Goal: Task Accomplishment & Management: Use online tool/utility

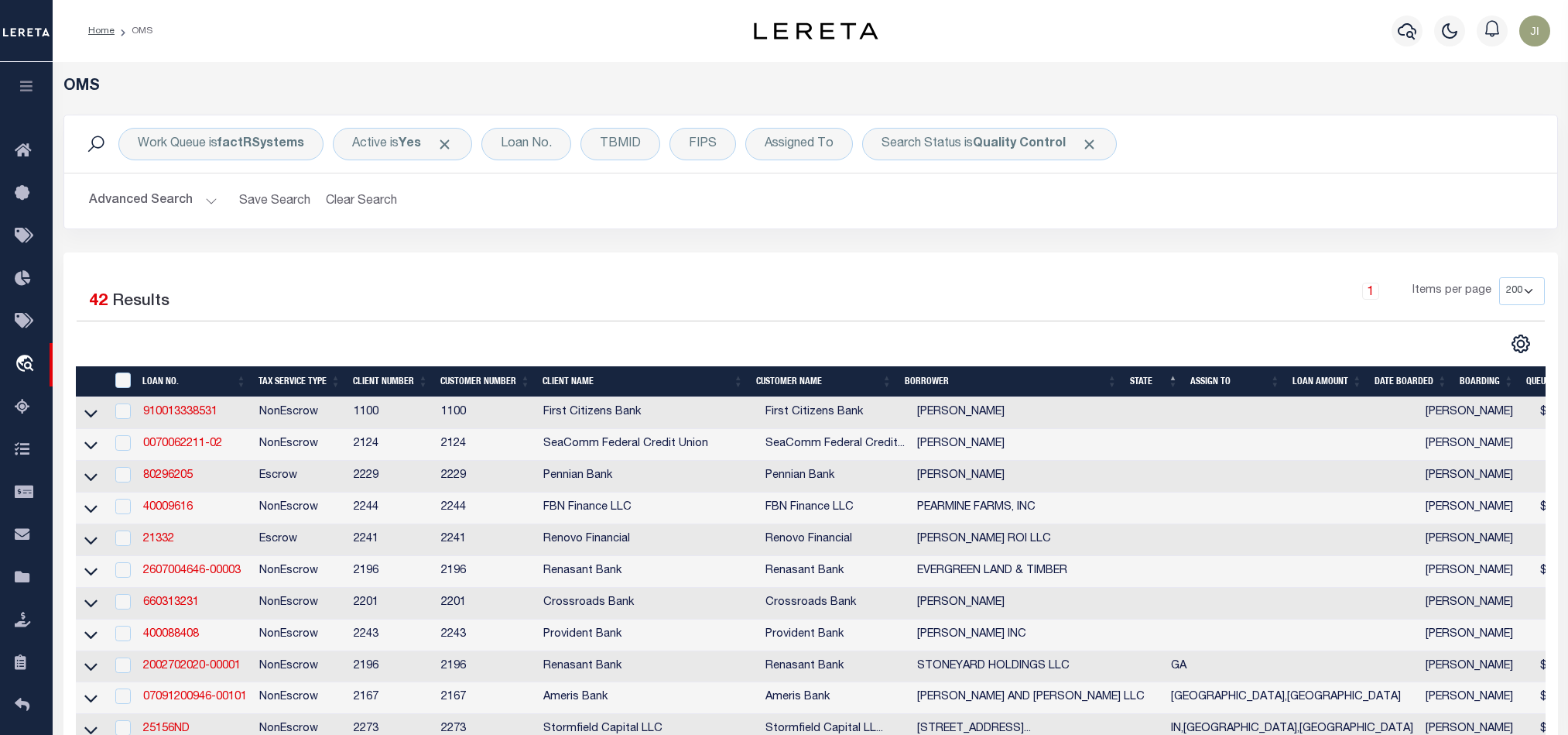
select select "200"
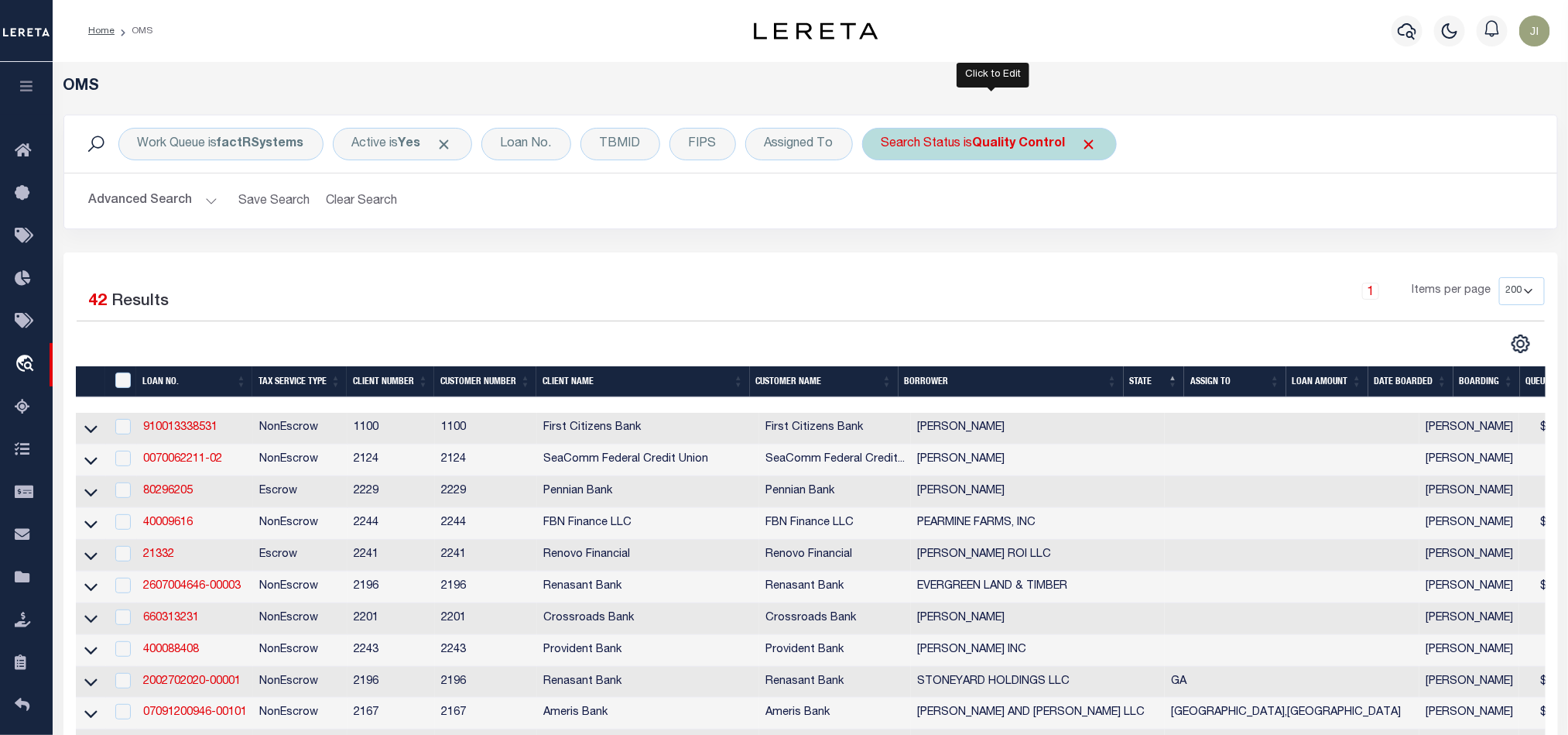
click at [975, 140] on div "Search Status is Quality Control" at bounding box center [989, 144] width 255 height 32
select select "QC"
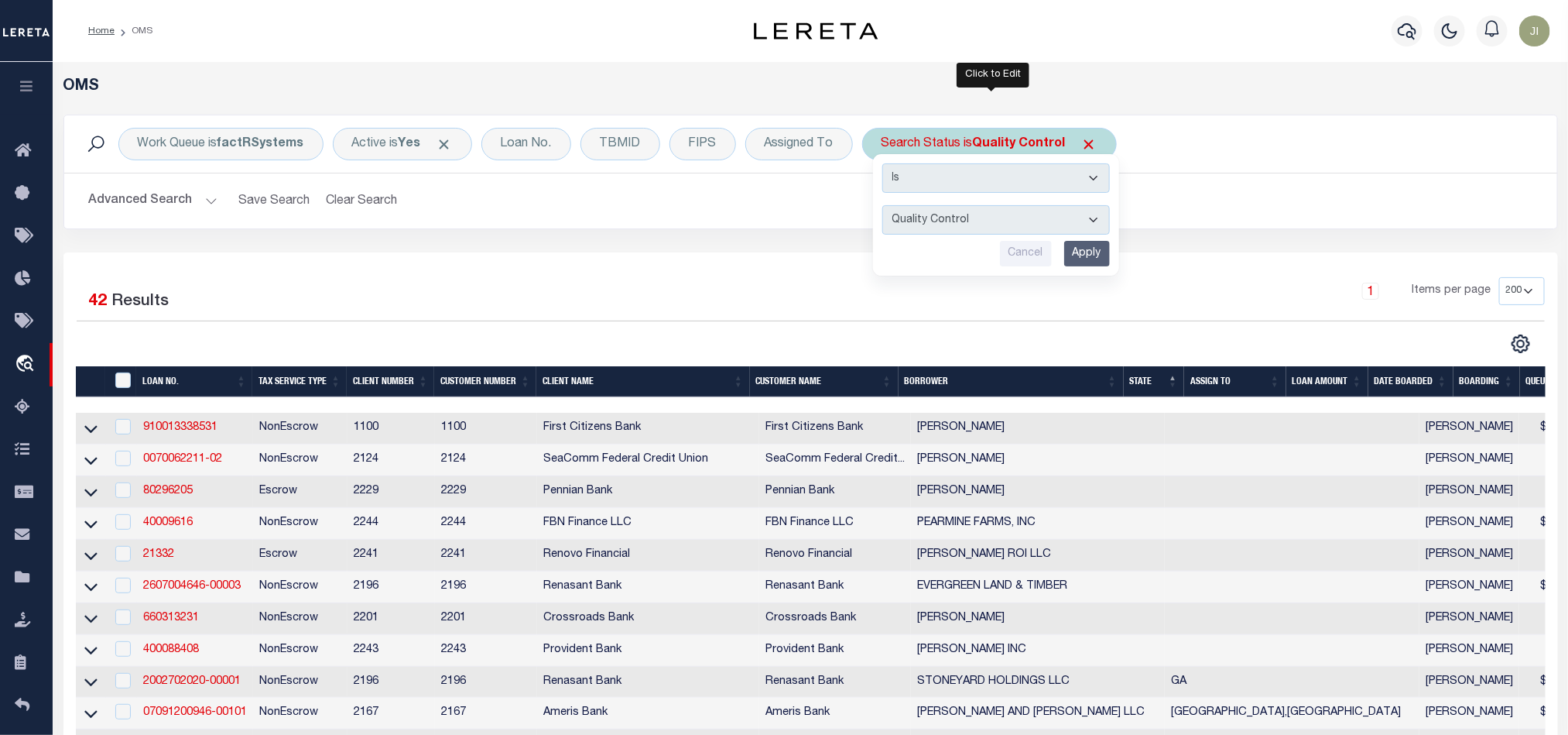
click at [1094, 245] on input "Apply" at bounding box center [1087, 253] width 45 height 25
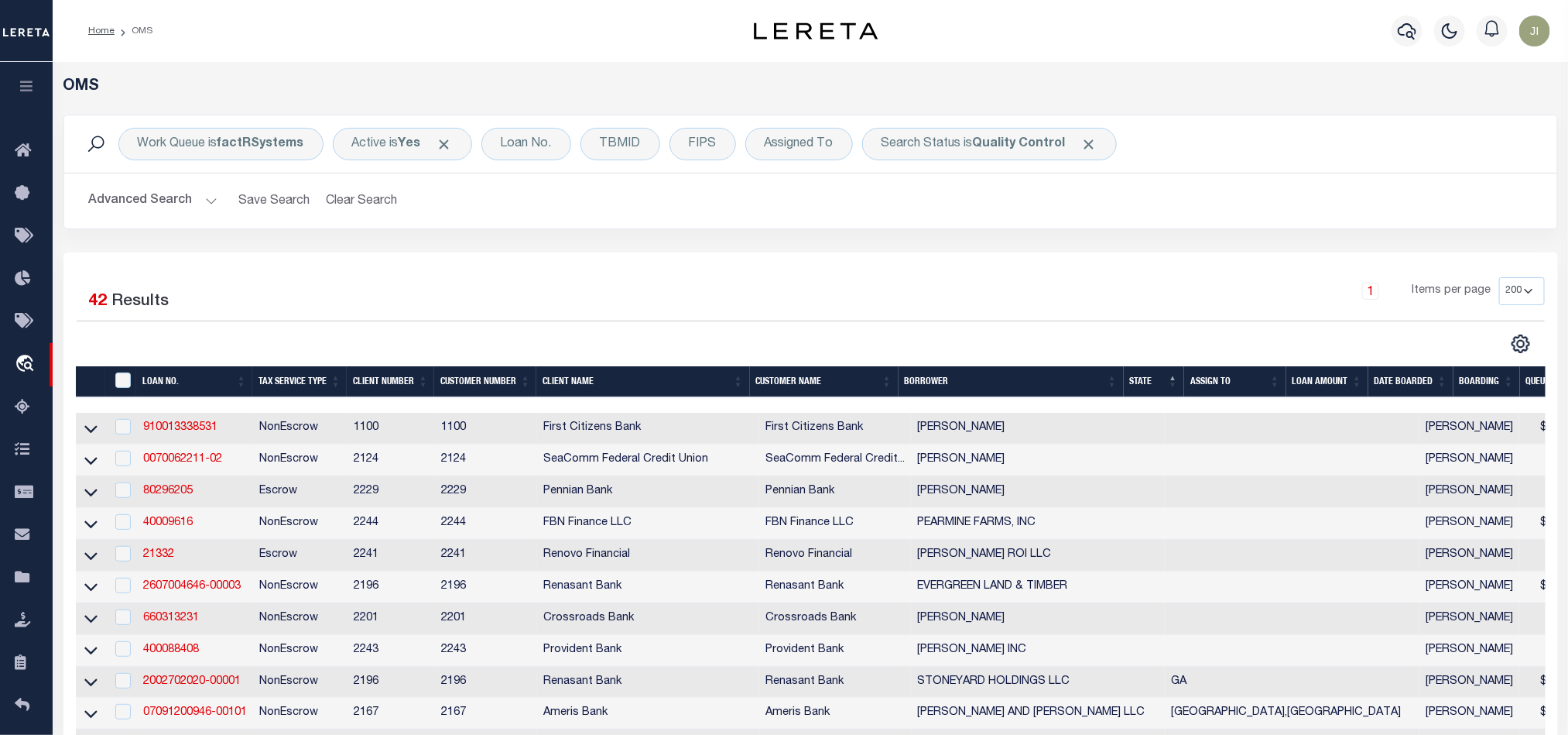
click at [1056, 316] on div "1 Items per page 10 25 50 100 200" at bounding box center [996, 297] width 1096 height 40
click at [1173, 180] on div "Advanced Search Save Search Clear Search tblSearchTopScreen_dynamictable_____De…" at bounding box center [811, 201] width 1493 height 55
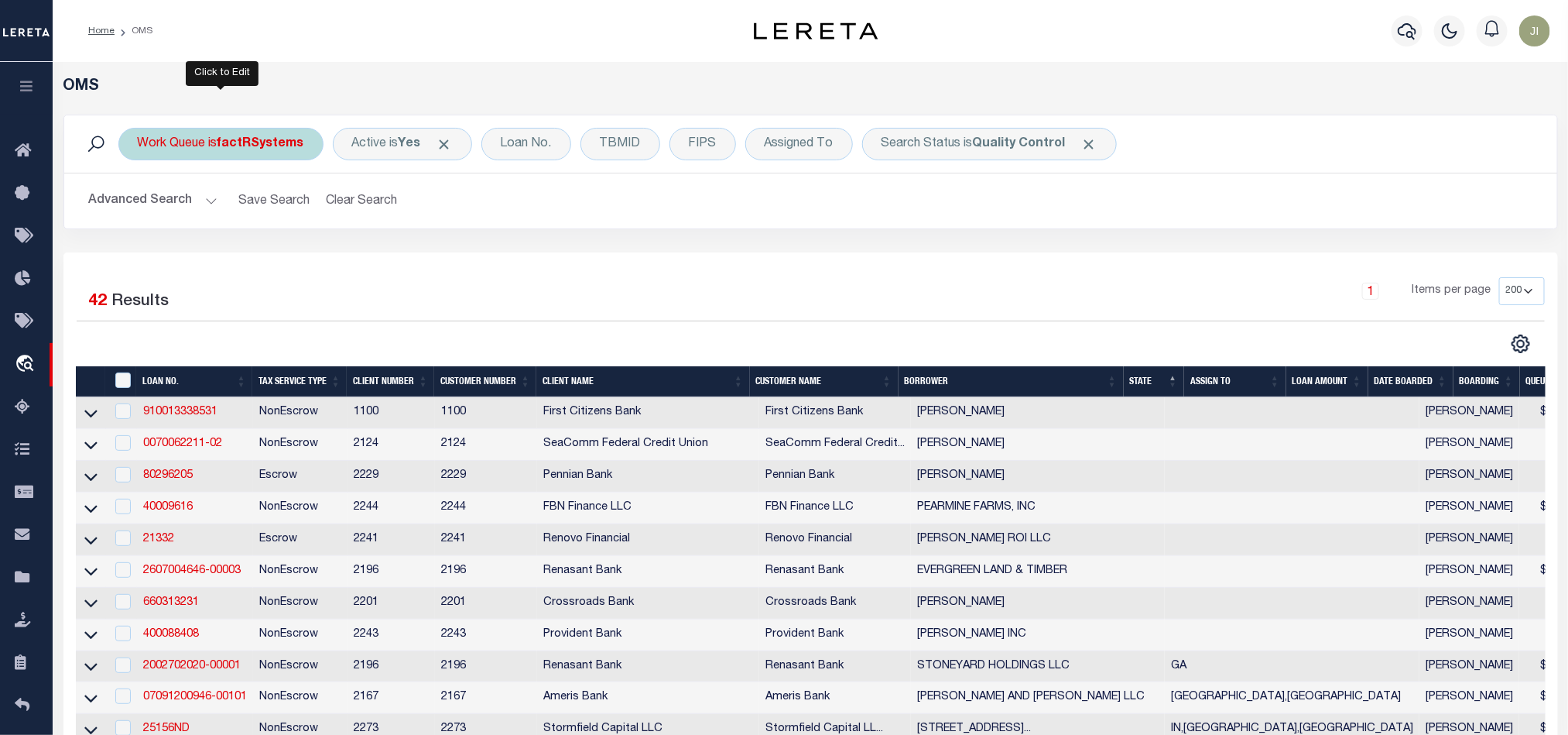
click at [245, 150] on b "factRSystems" at bounding box center [261, 144] width 86 height 12
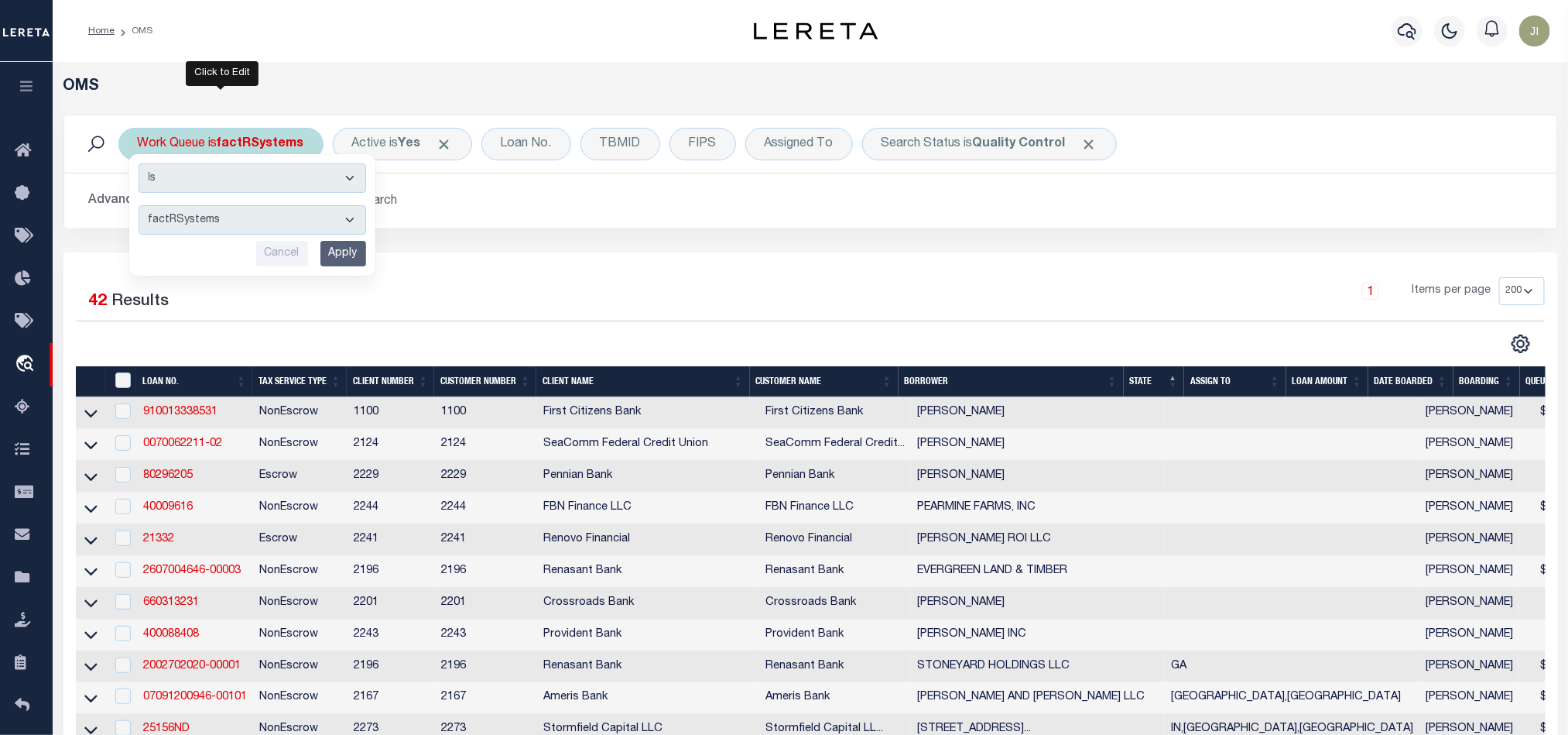
click at [267, 228] on select "--ALL-- factRSystems General ThoughtFocus" at bounding box center [252, 220] width 227 height 30
select select "THF"
click at [139, 207] on select "--ALL-- factRSystems General ThoughtFocus" at bounding box center [252, 220] width 227 height 30
click at [358, 258] on input "Apply" at bounding box center [343, 253] width 45 height 25
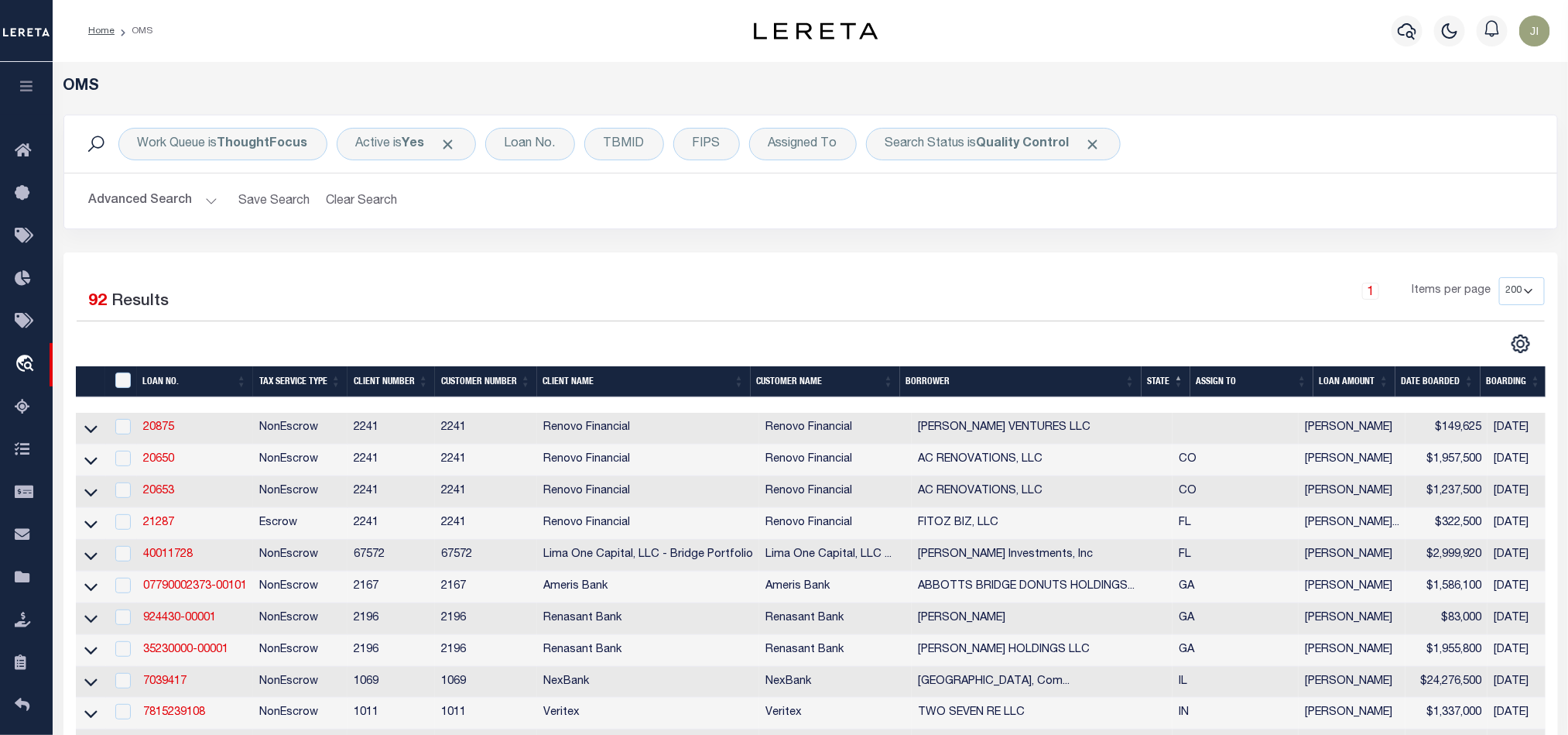
click at [144, 201] on button "Advanced Search" at bounding box center [153, 201] width 128 height 31
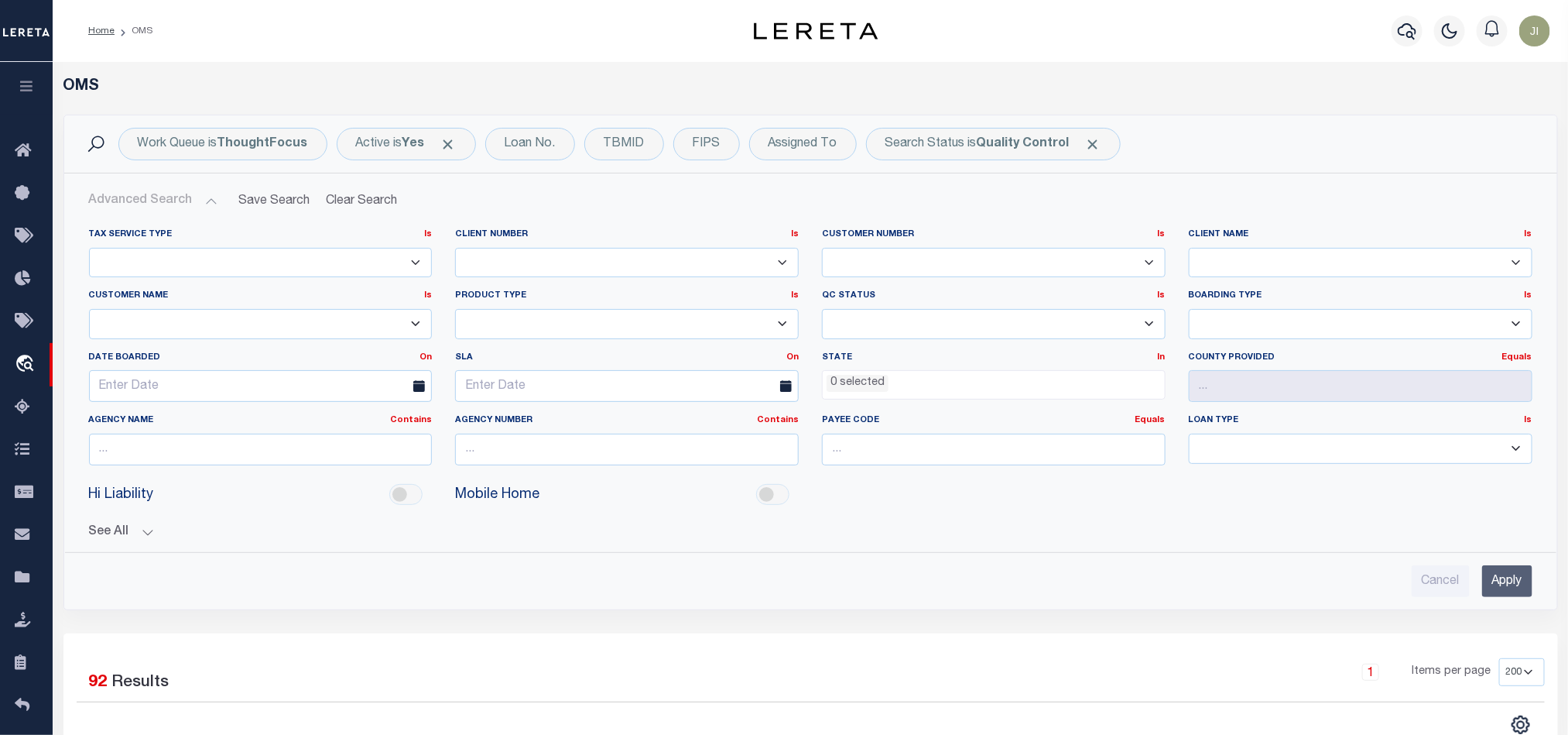
click at [868, 386] on li "0 selected" at bounding box center [858, 384] width 62 height 17
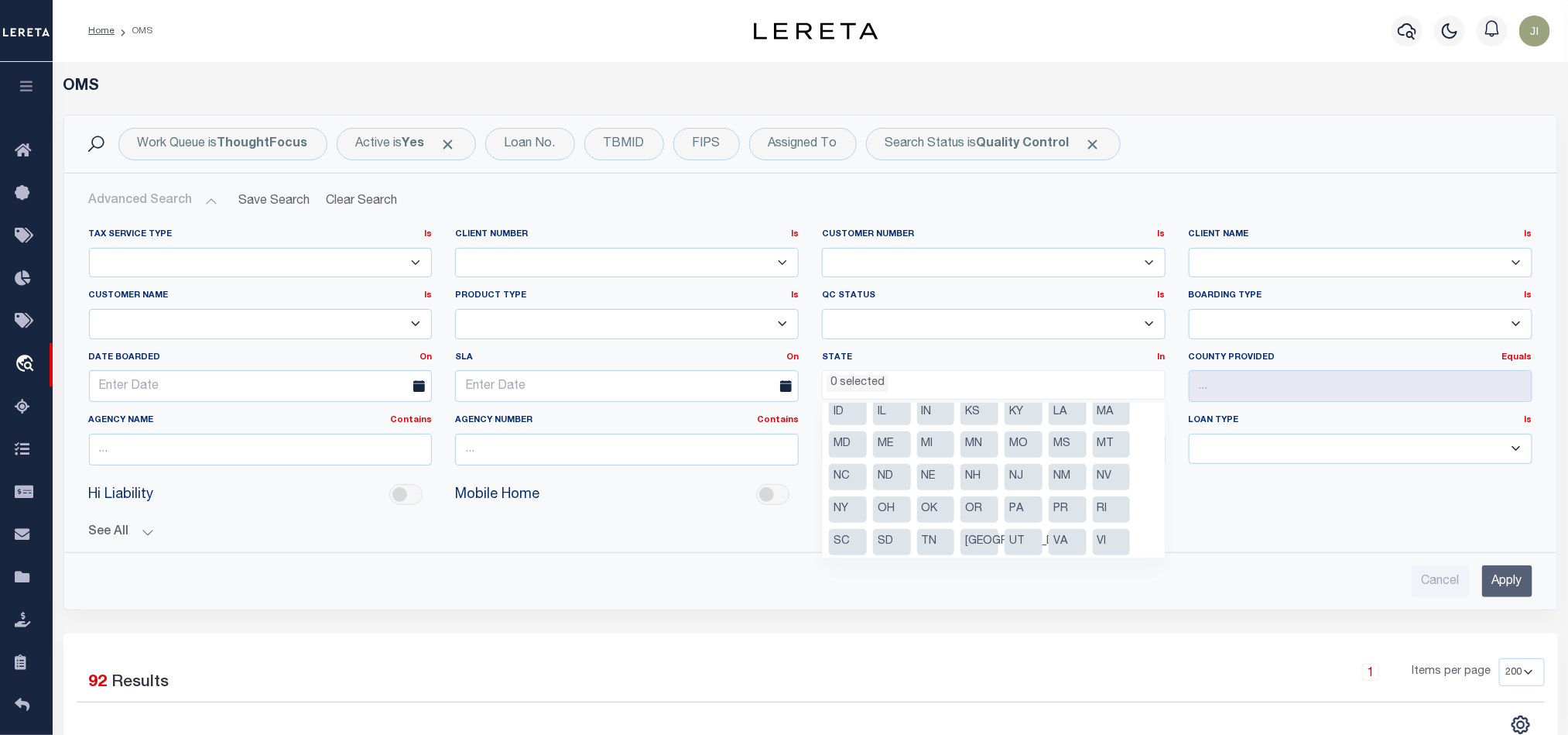
scroll to position [112, 0]
click at [979, 500] on li "[GEOGRAPHIC_DATA]" at bounding box center [980, 506] width 38 height 26
select select "[GEOGRAPHIC_DATA]"
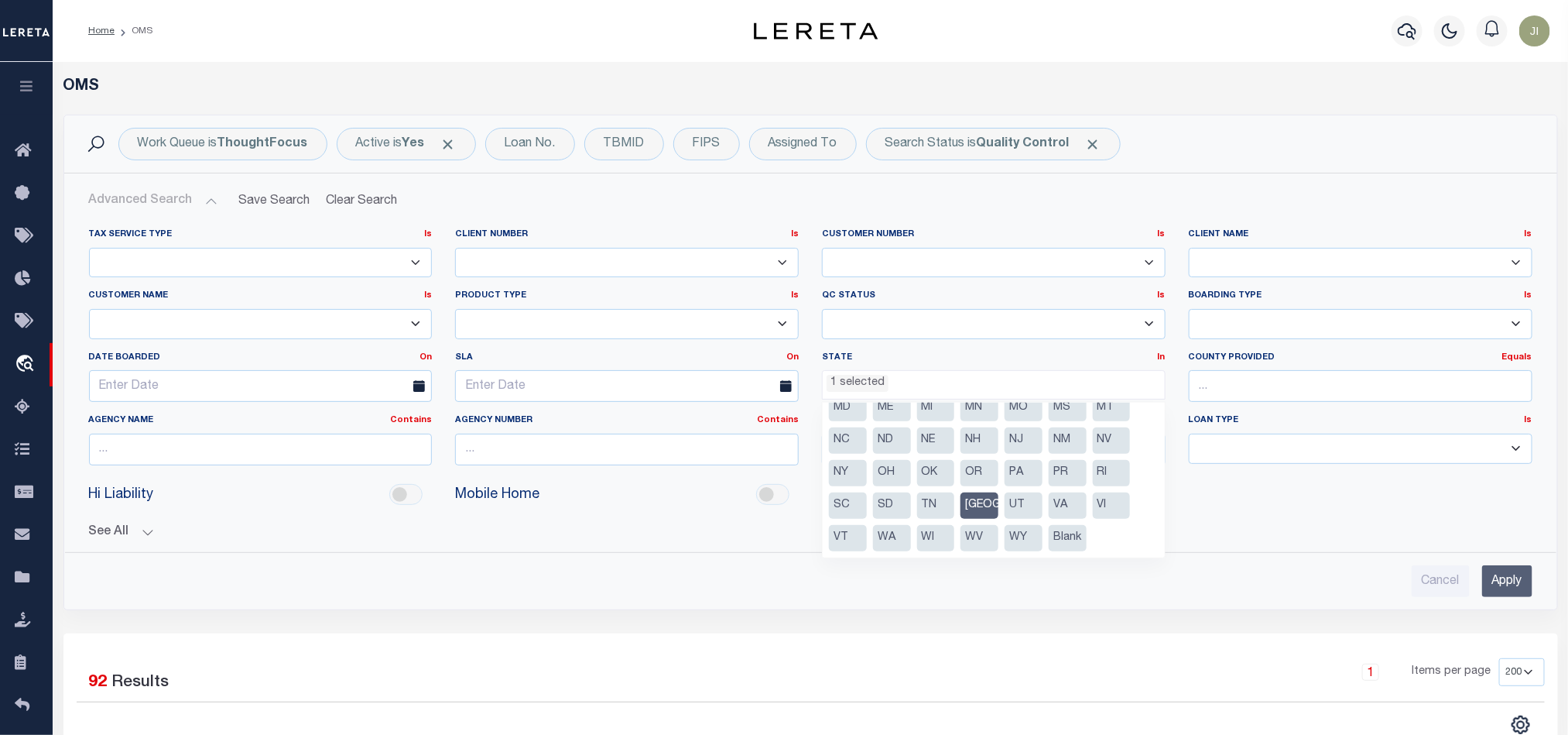
click at [1515, 579] on input "Apply" at bounding box center [1508, 581] width 51 height 31
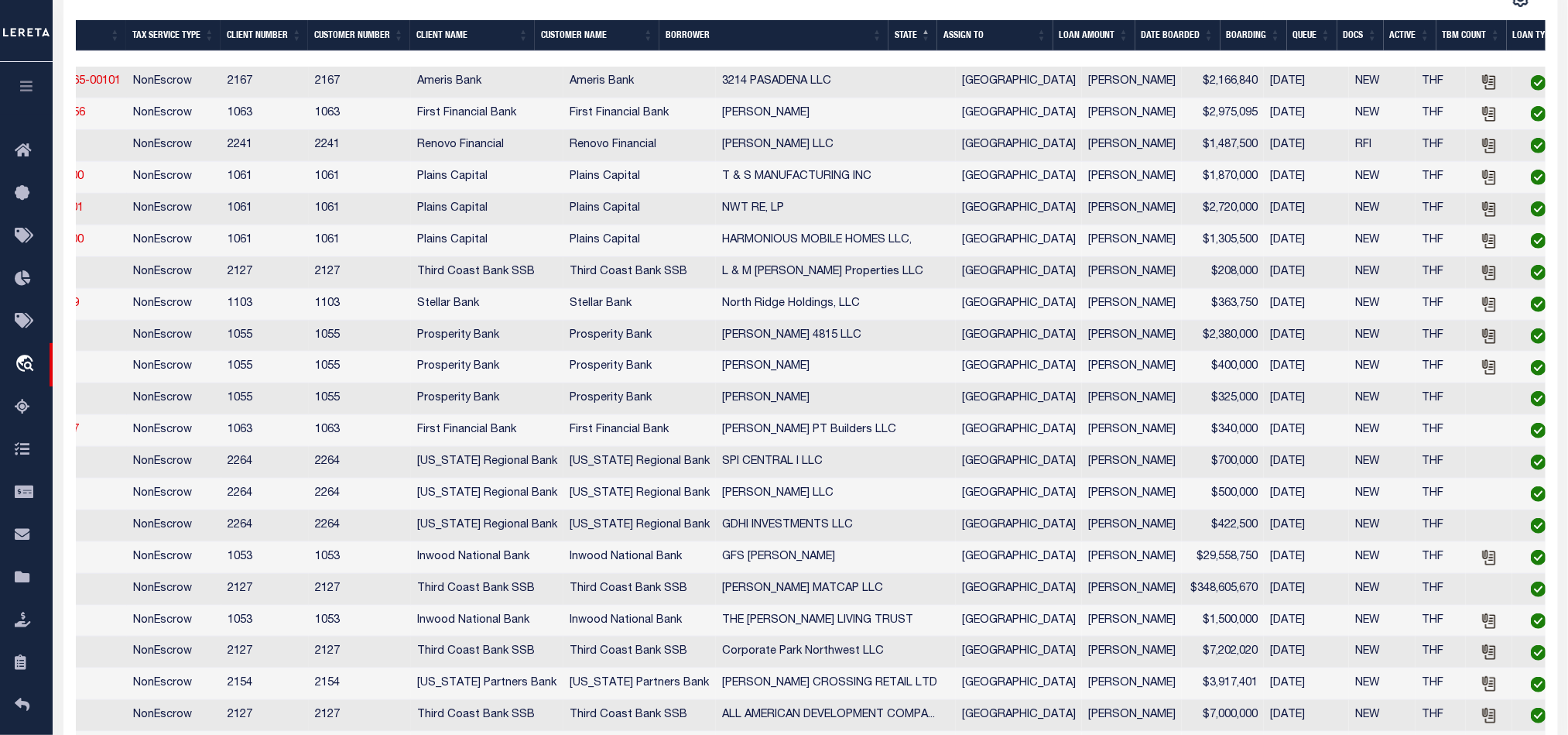
scroll to position [0, 130]
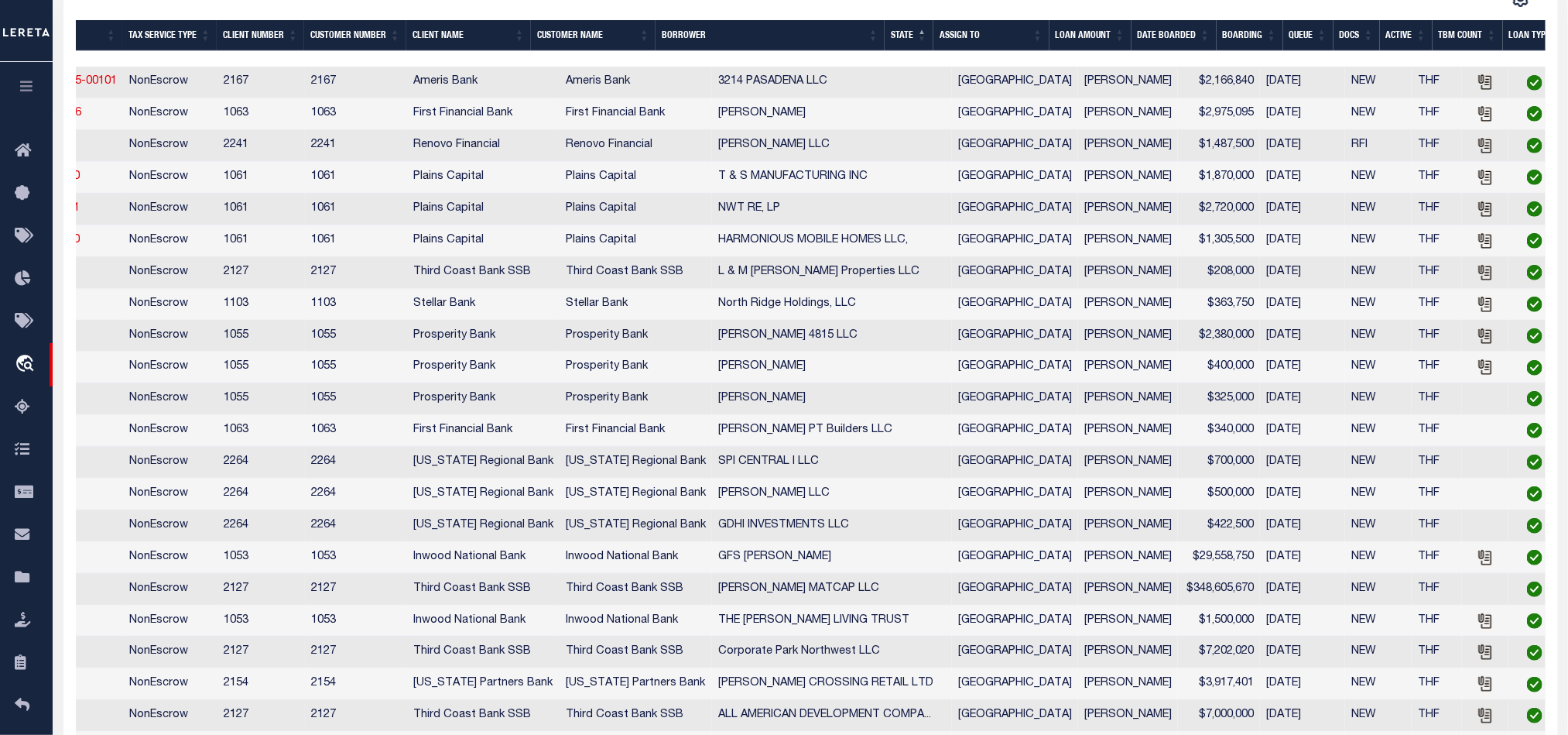
click at [1458, 42] on th "TBM COUNT" at bounding box center [1468, 36] width 71 height 31
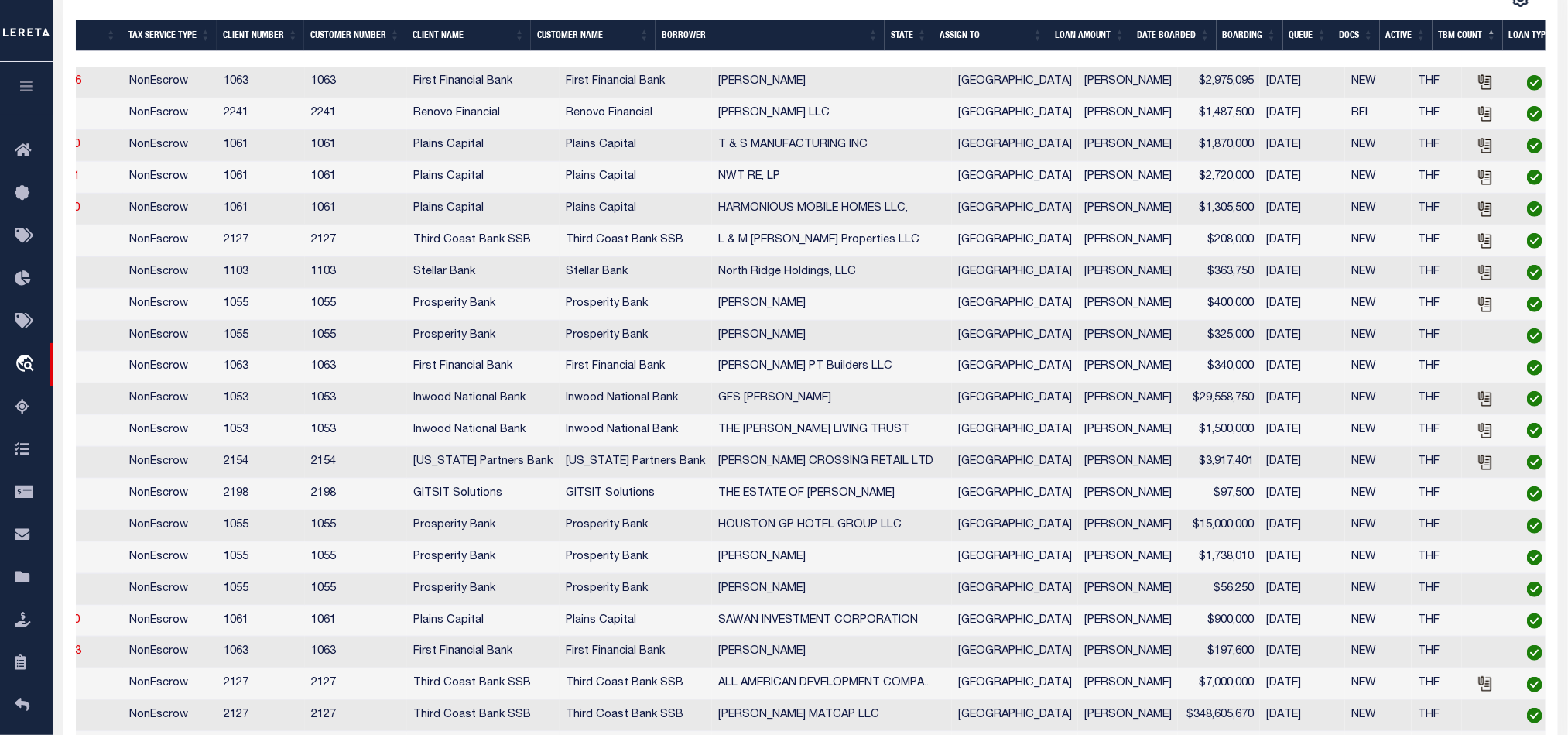
scroll to position [0, 0]
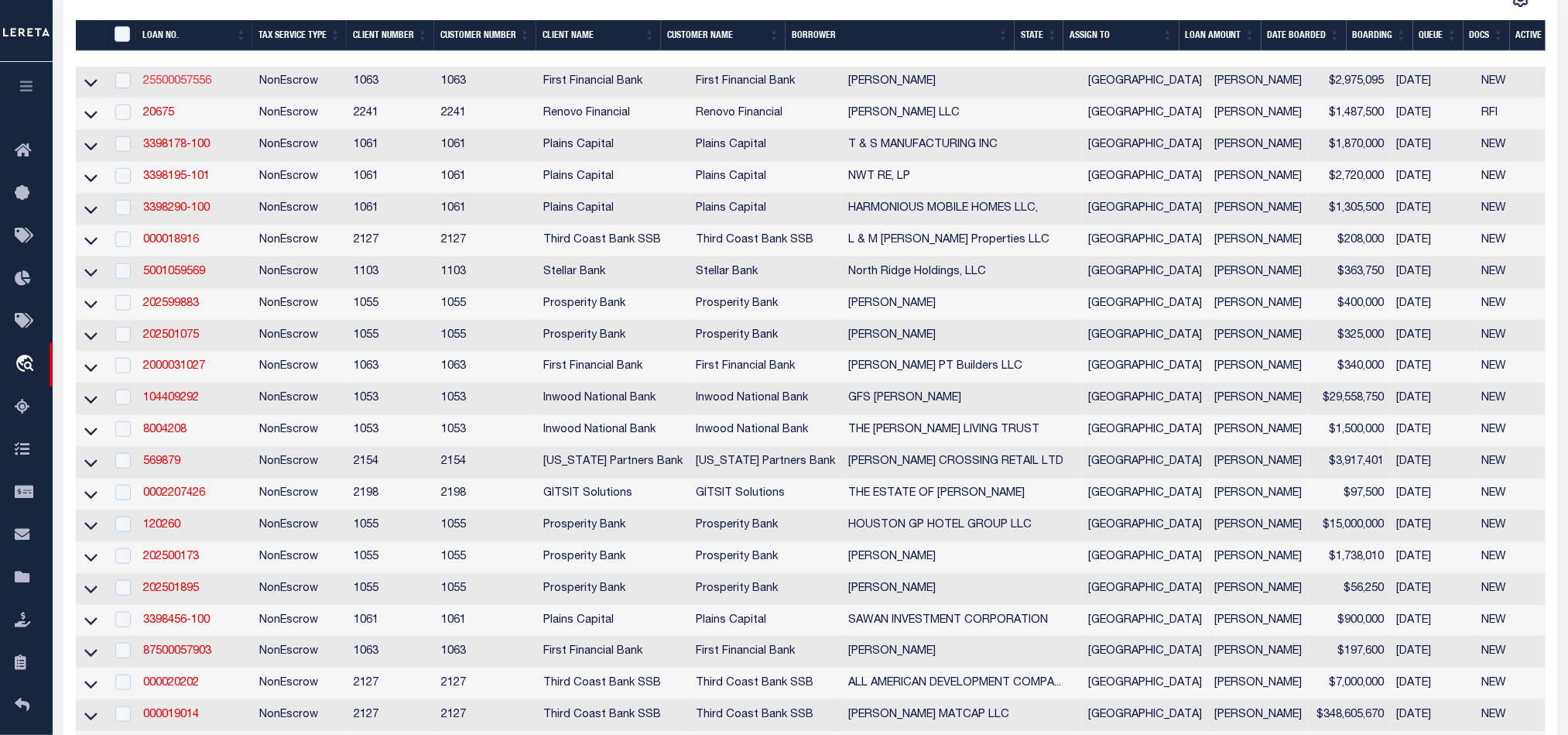
click at [195, 86] on link "25500057556" at bounding box center [177, 81] width 68 height 10
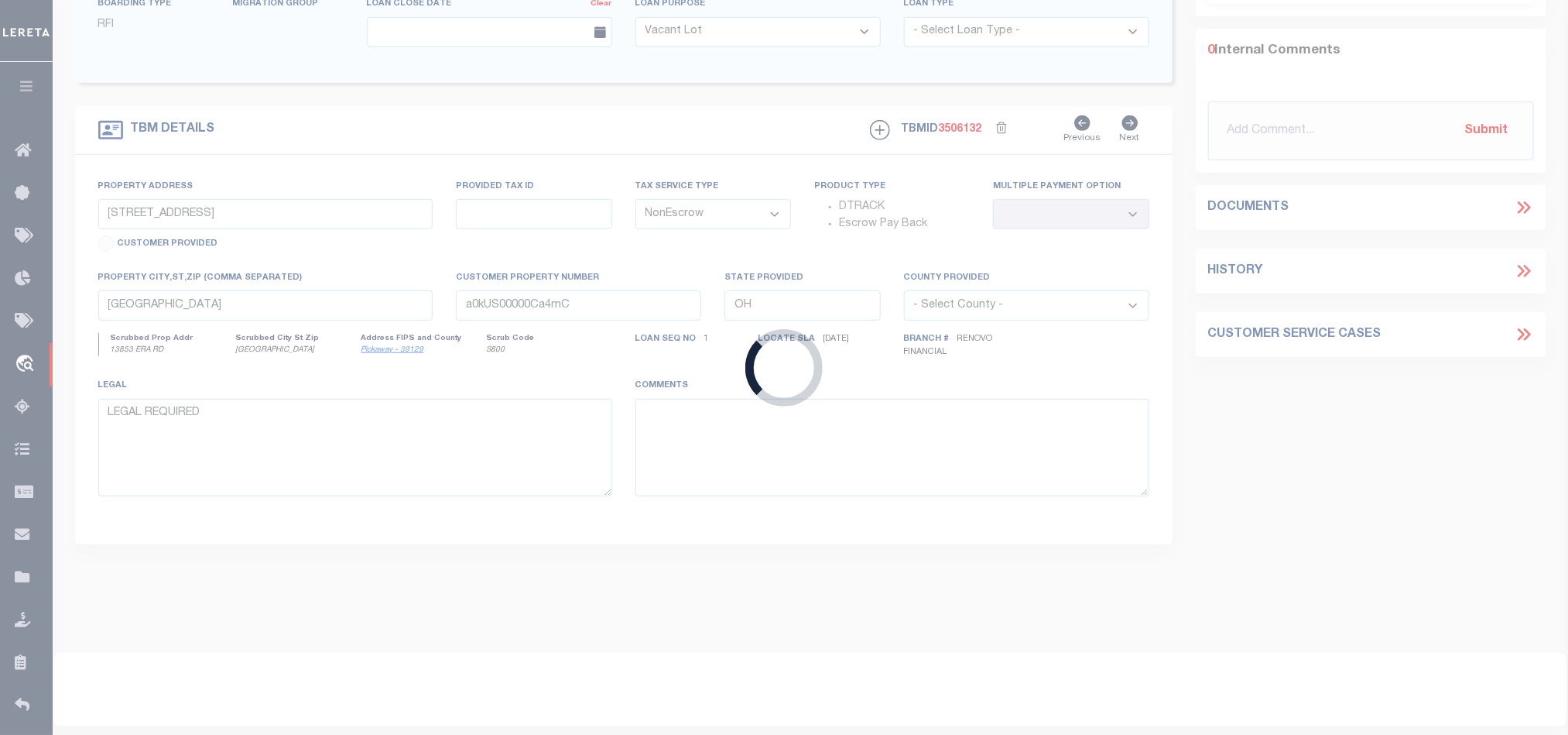
scroll to position [343, 0]
type input "25500057556"
type input "[PERSON_NAME]"
select select
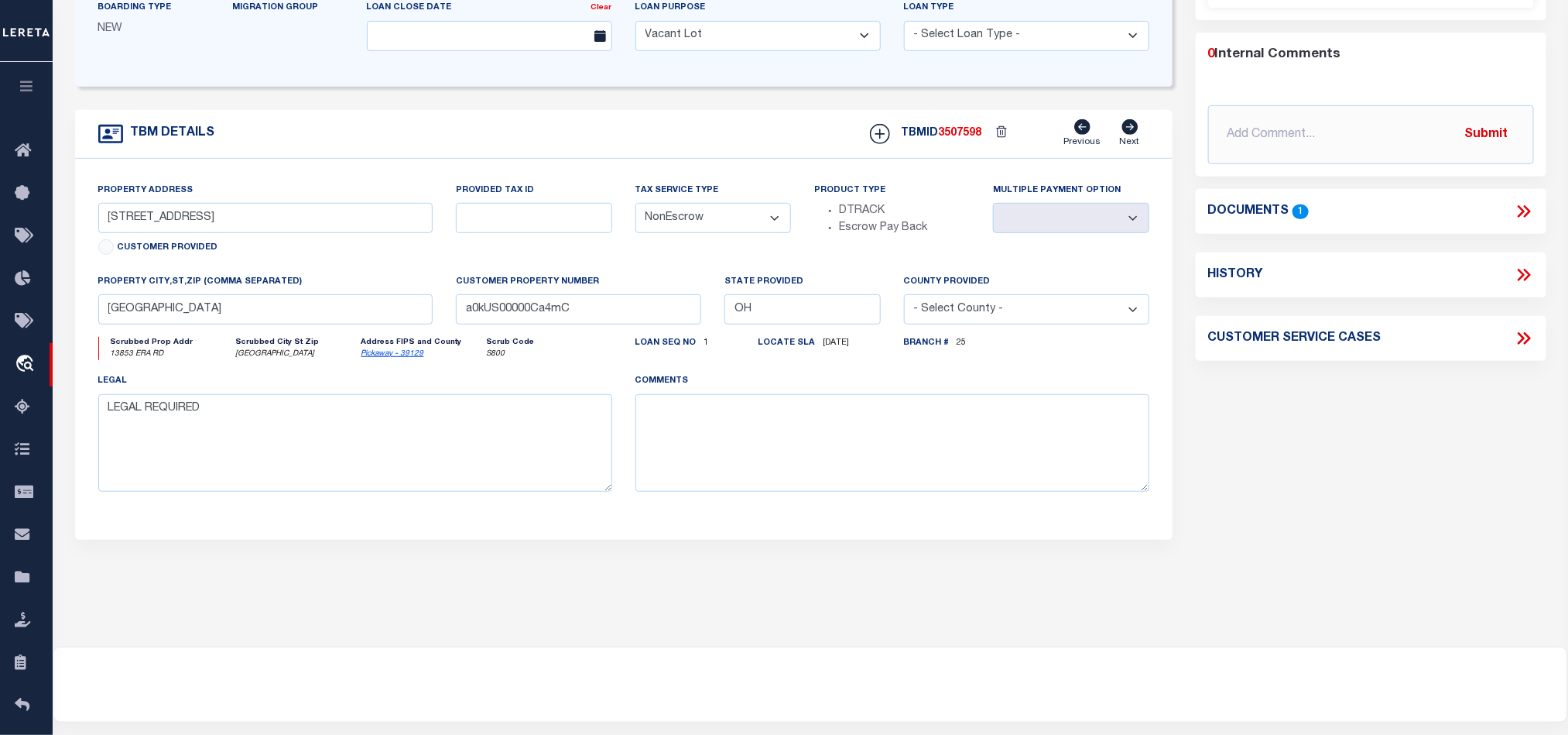
type input "[STREET_ADDRESS]"
select select
type input "[PERSON_NAME] TX 773782361"
type input "[GEOGRAPHIC_DATA]"
select select
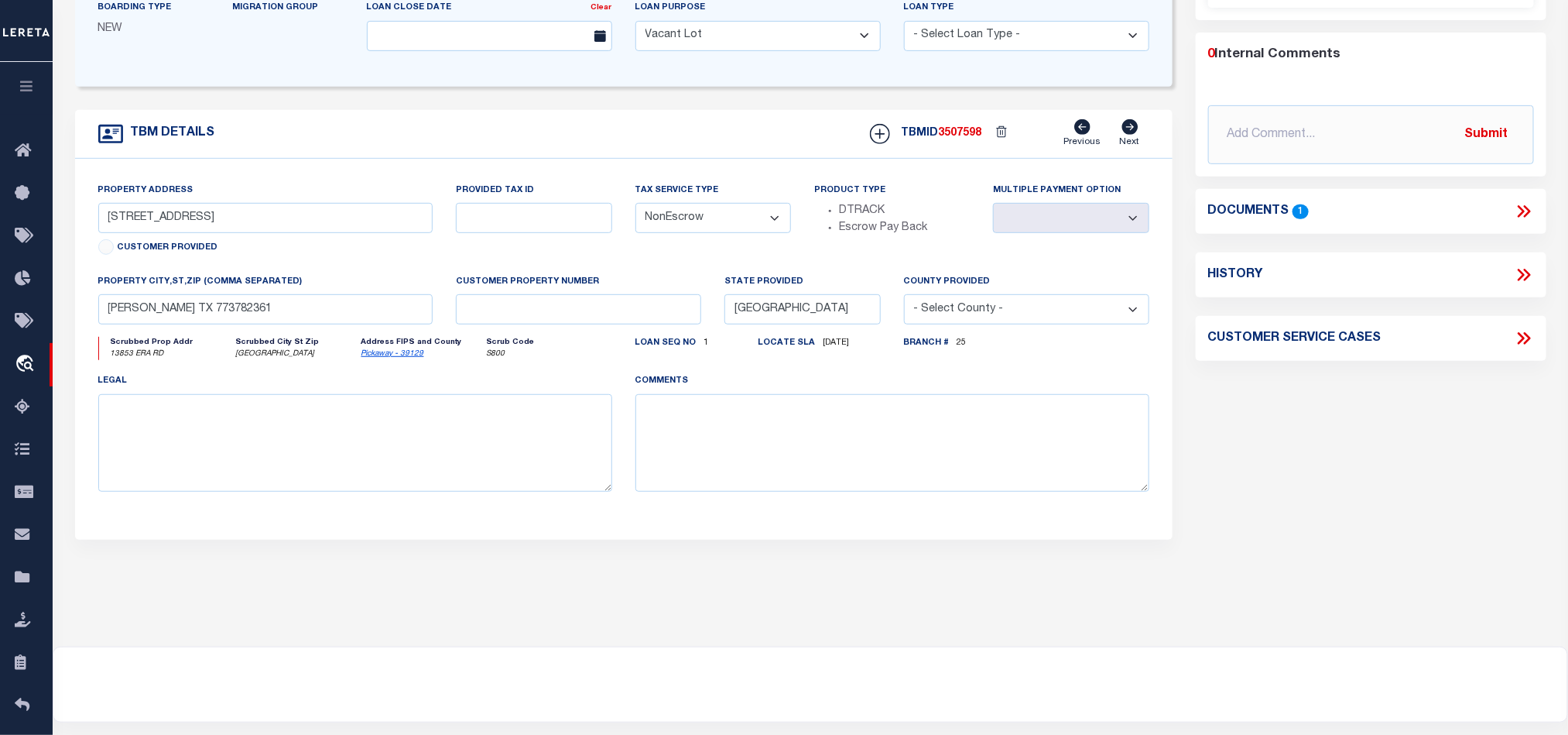
select select "893"
select select "508"
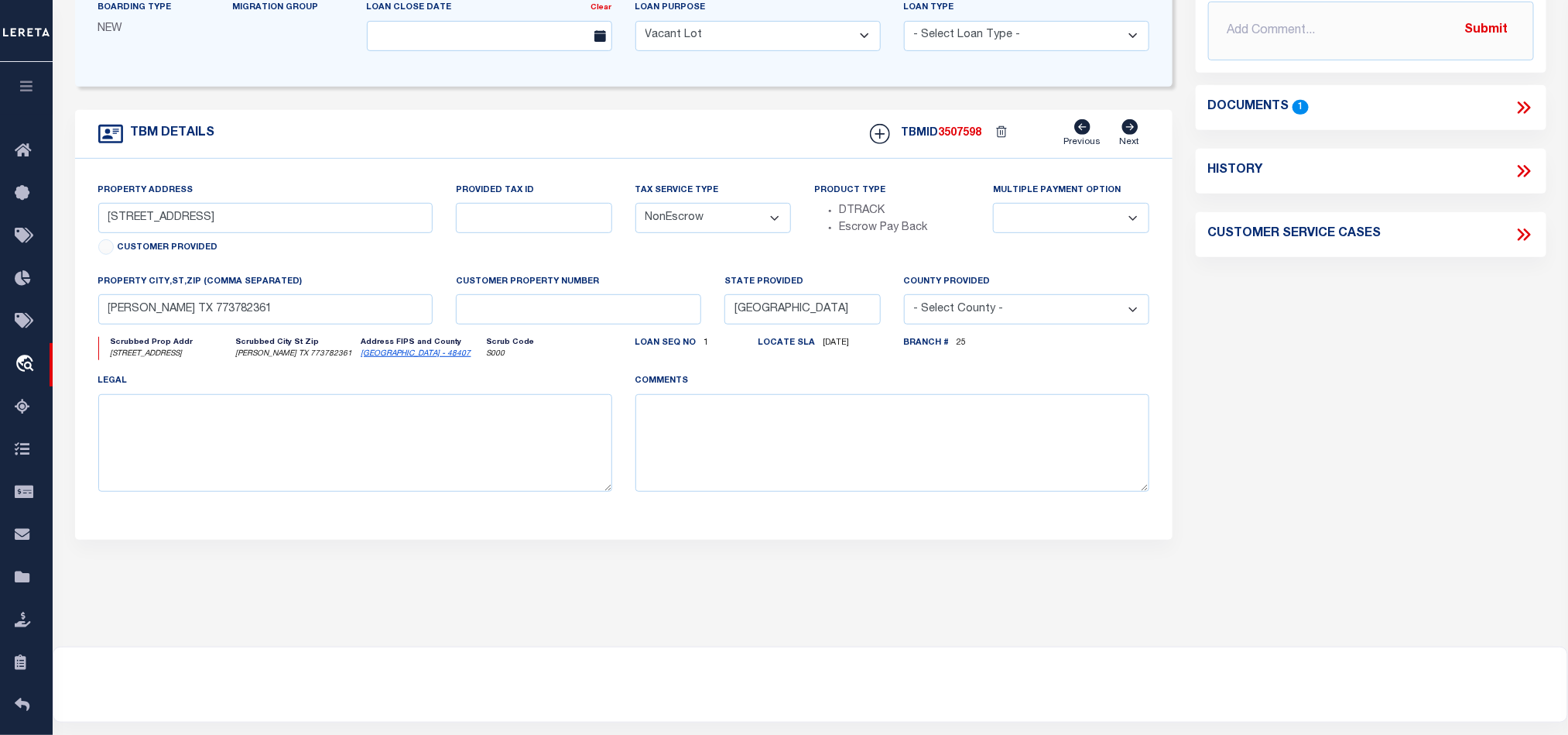
scroll to position [0, 0]
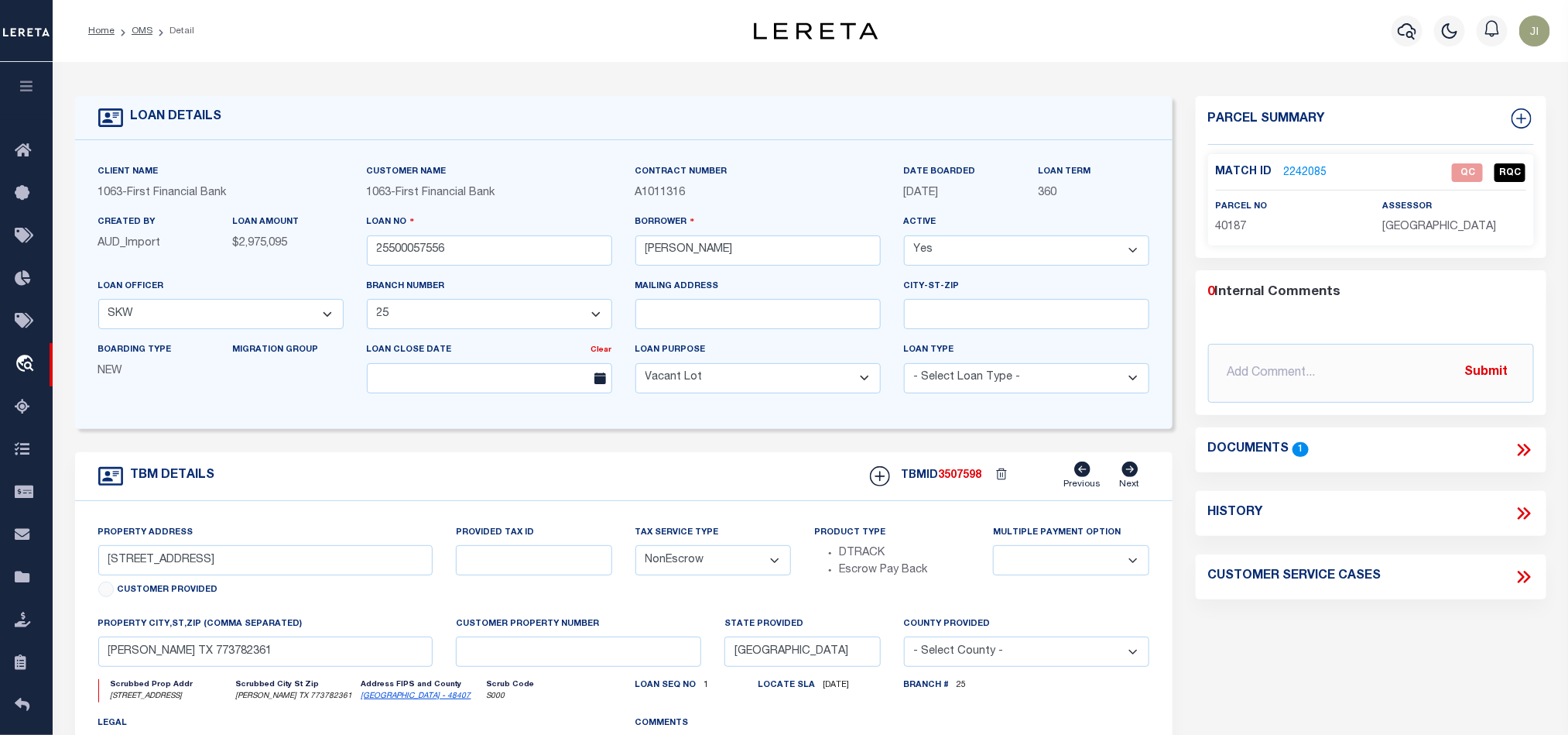
click at [1224, 232] on span "40187" at bounding box center [1232, 227] width 31 height 10
copy span "40187"
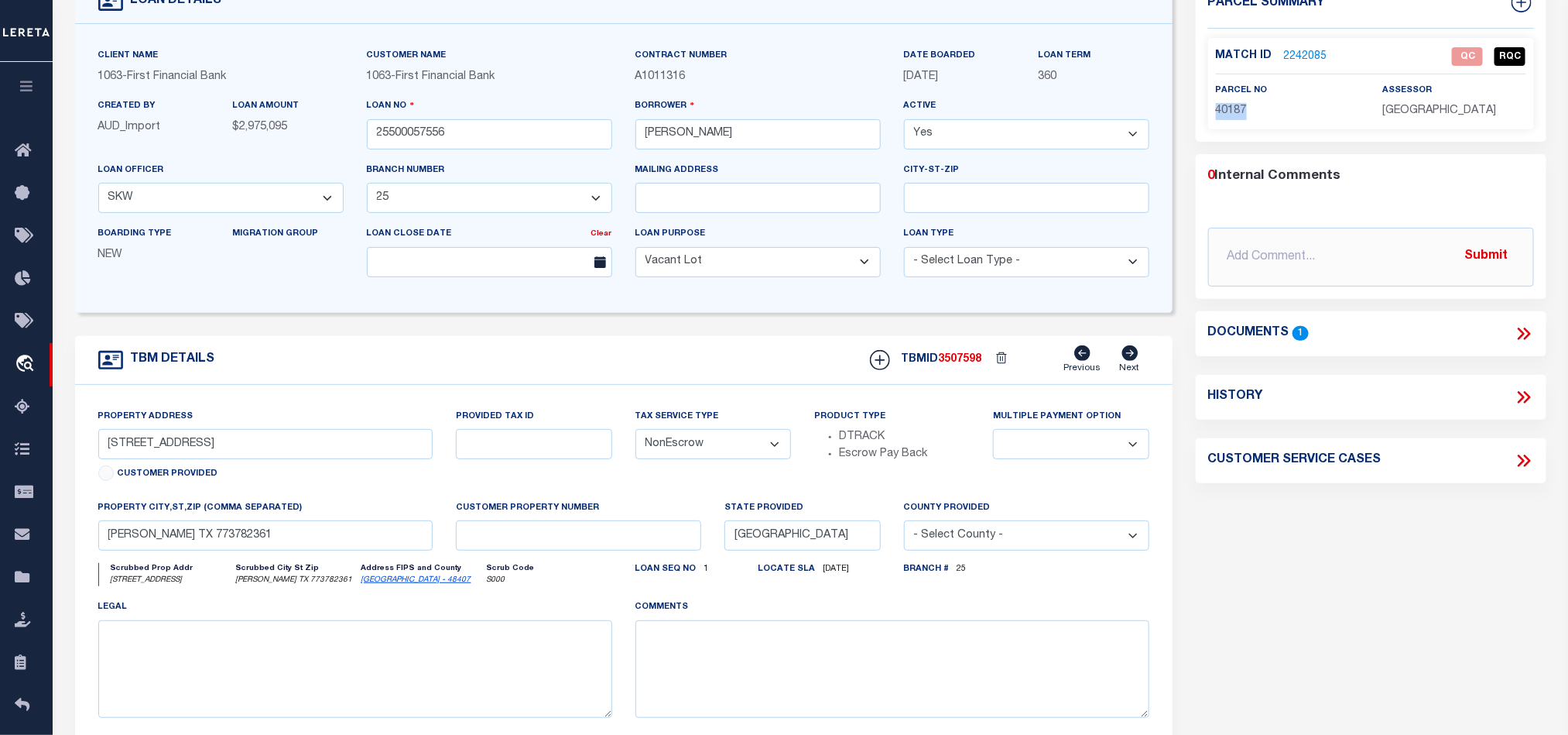
click at [1524, 332] on icon at bounding box center [1522, 334] width 7 height 12
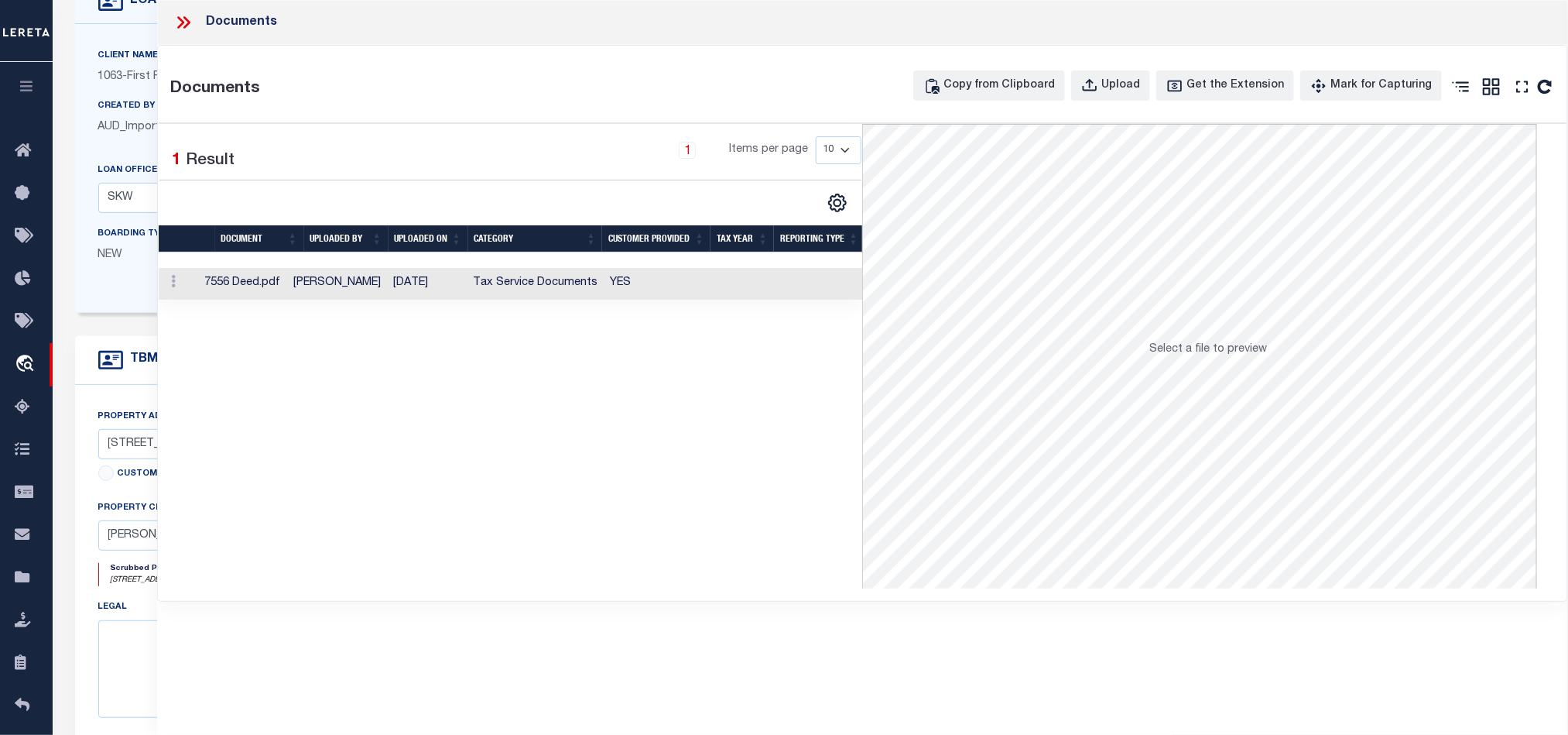
click at [757, 277] on td at bounding box center [743, 283] width 63 height 31
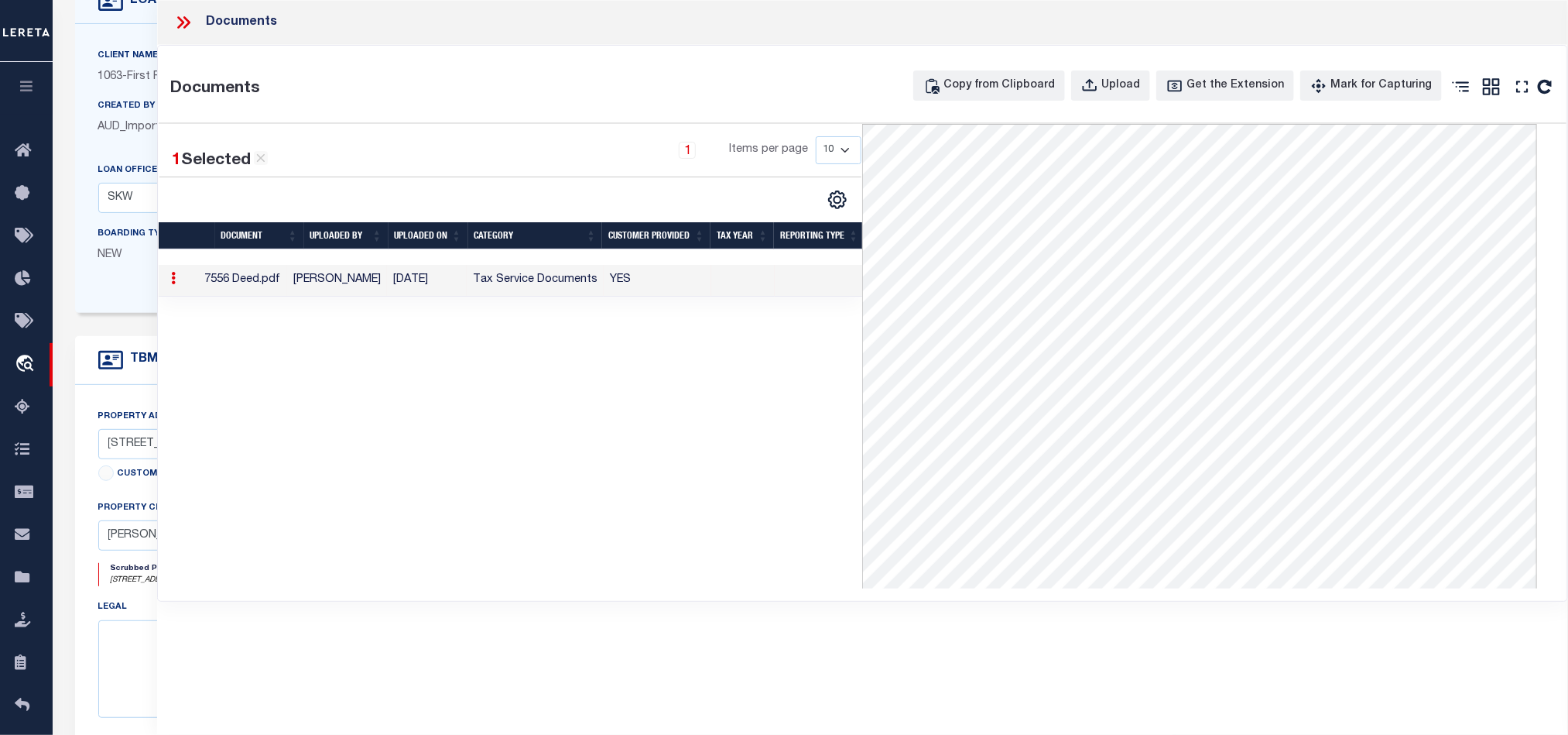
click at [184, 17] on icon at bounding box center [183, 22] width 20 height 20
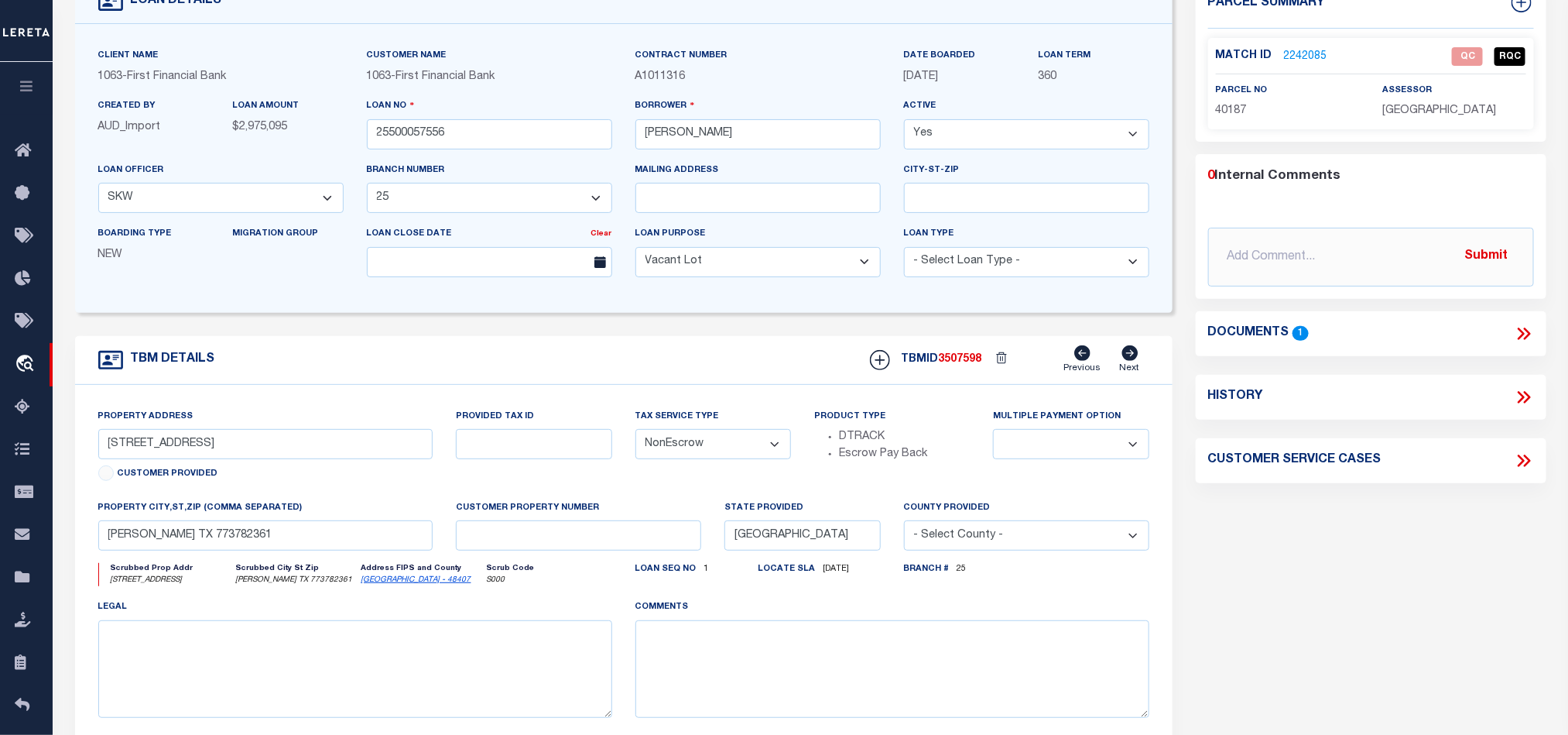
click at [1298, 49] on link "2242085" at bounding box center [1306, 57] width 44 height 17
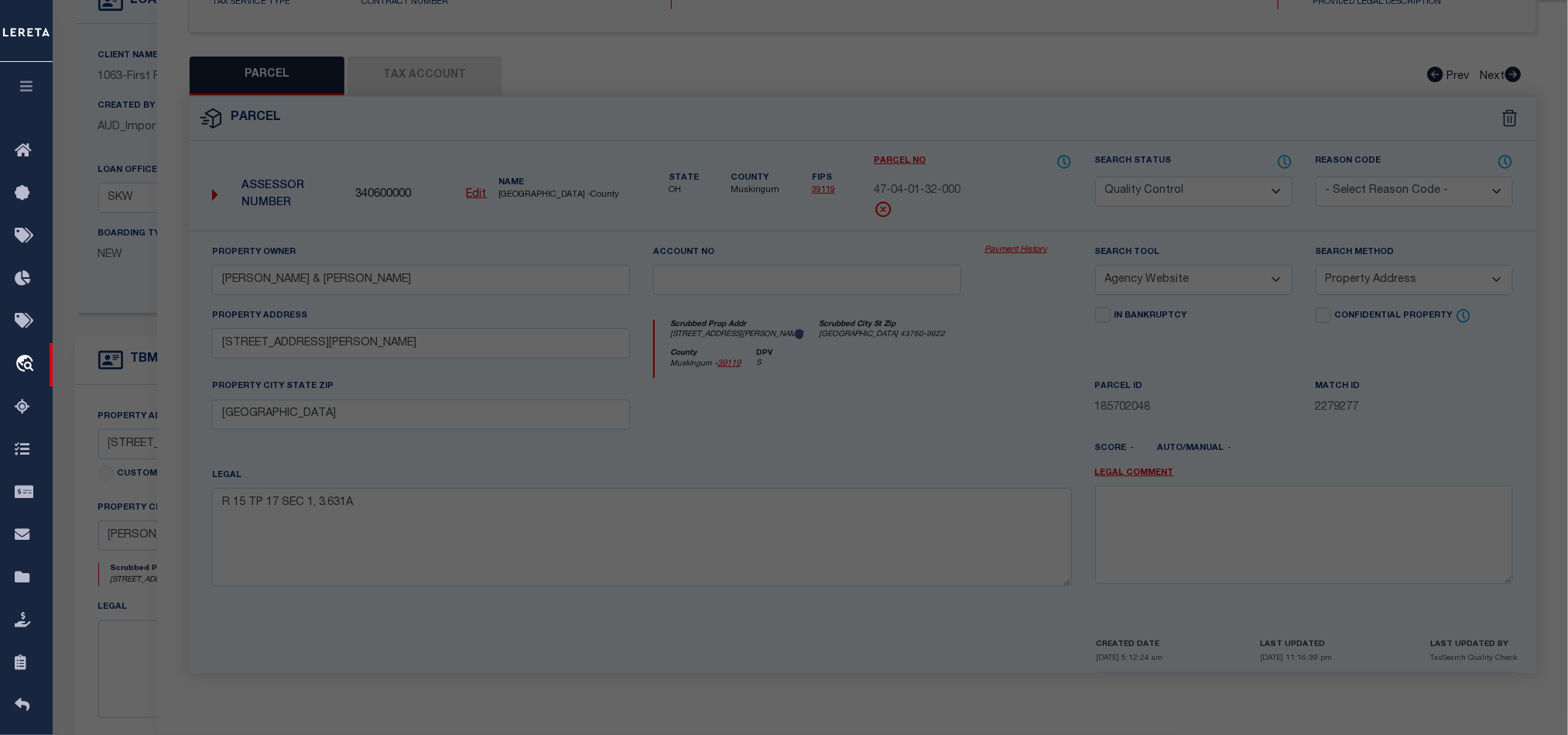
select select "AS"
select select
checkbox input "false"
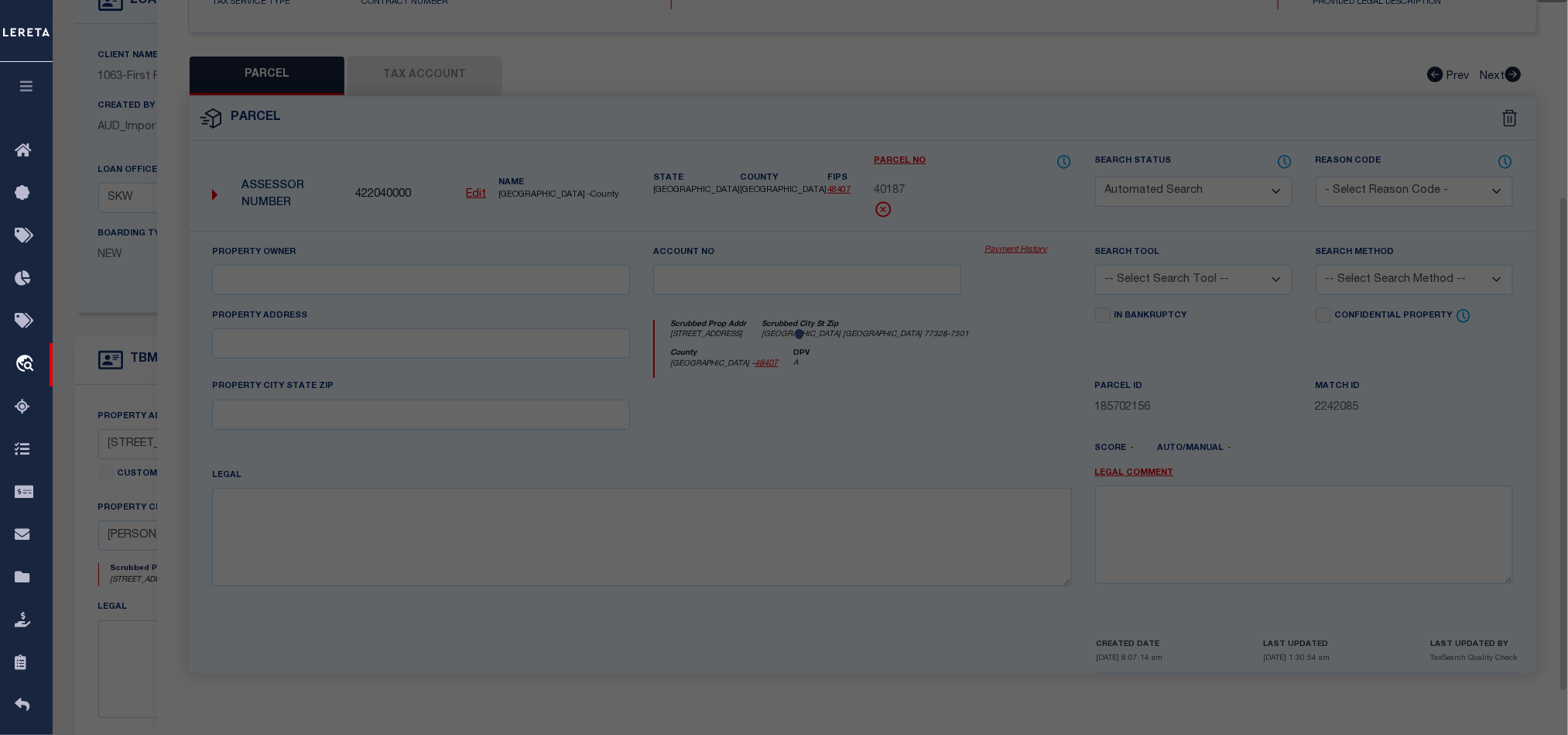
select select "QC"
type input "[PERSON_NAME] & [PERSON_NAME]"
select select "AGW"
select select "LEG"
type input "2421 FM 1725"
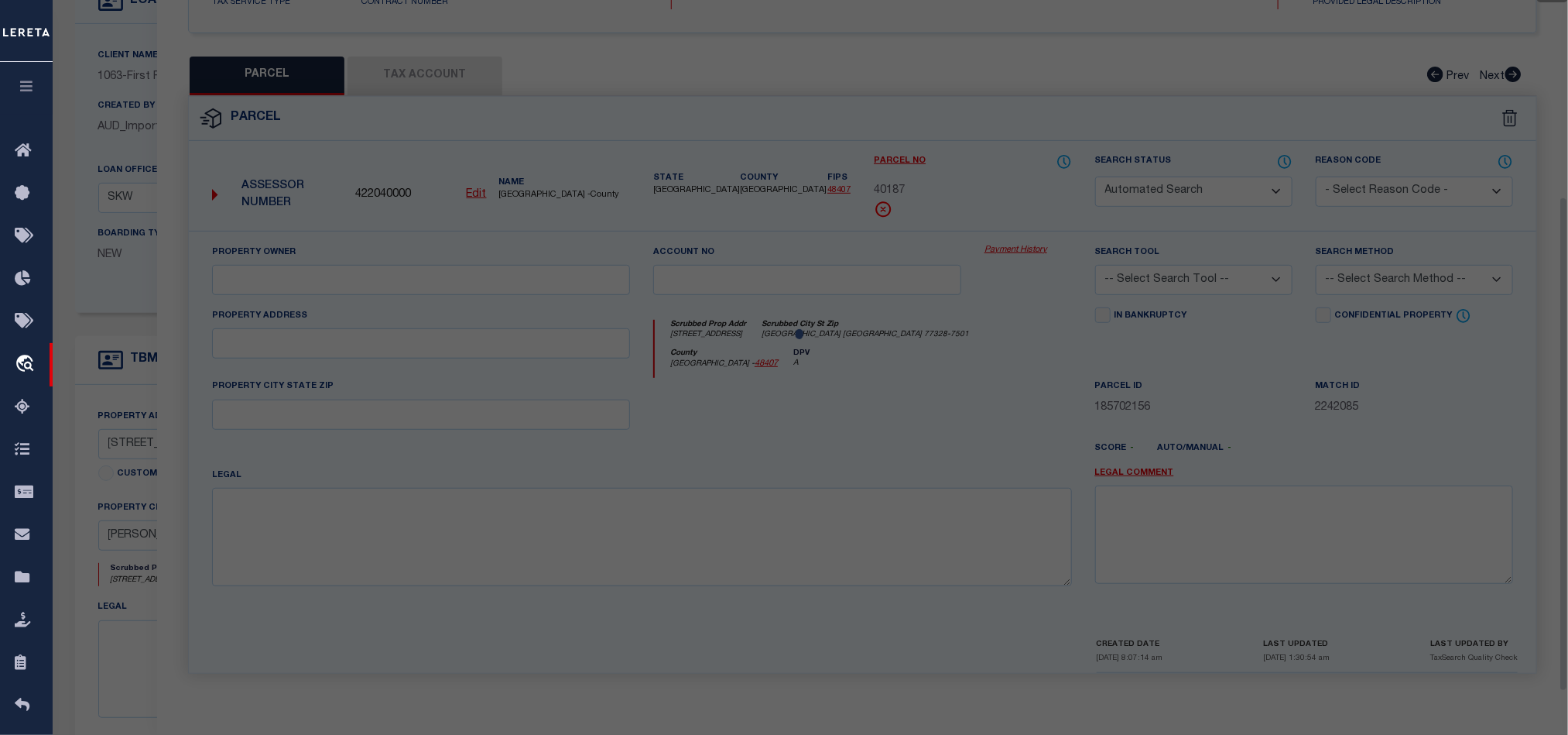
type input "[GEOGRAPHIC_DATA]"
type textarea "A014 Vital [PERSON_NAME], Tract 22, Acres 148.76"
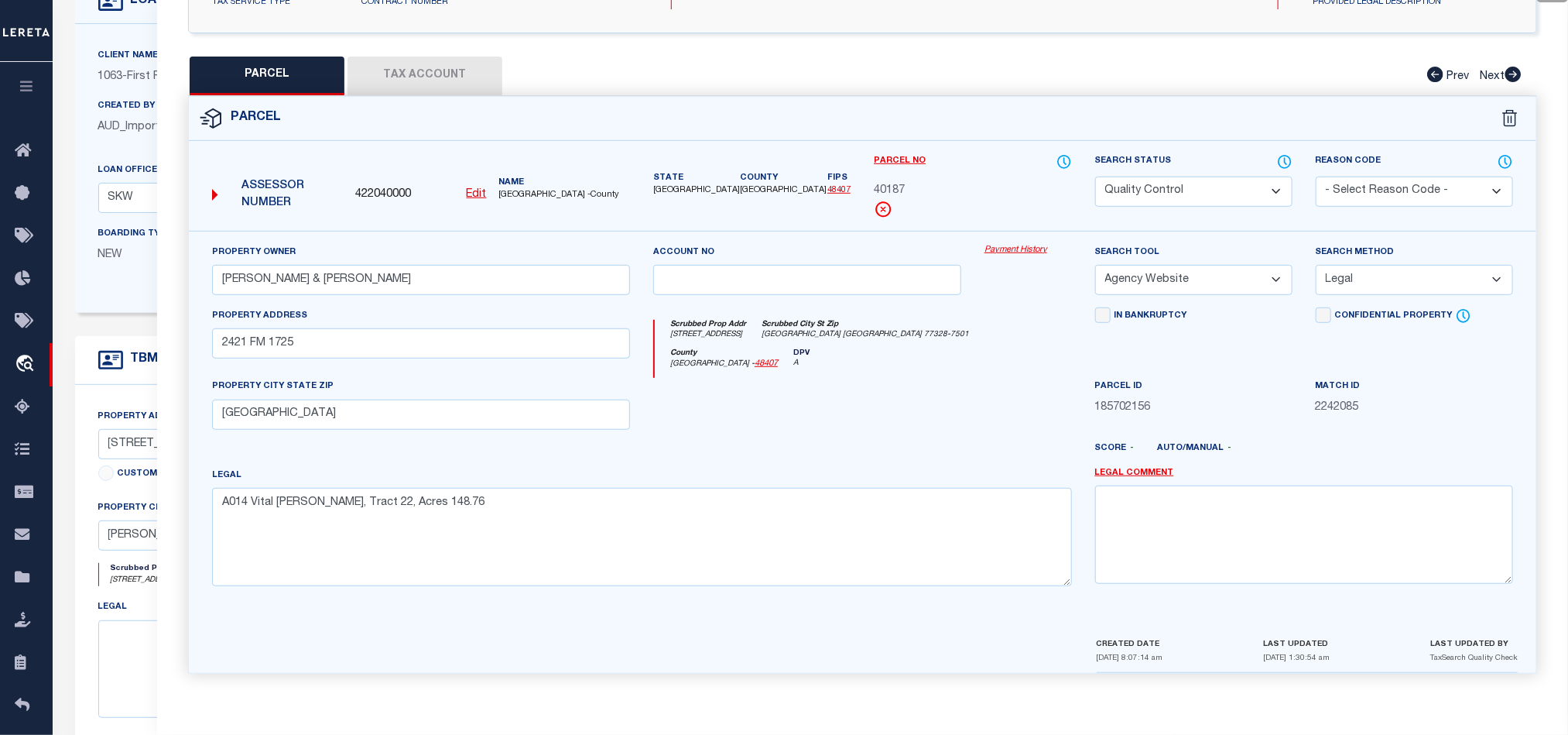
click at [432, 75] on button "Tax Account" at bounding box center [425, 76] width 155 height 38
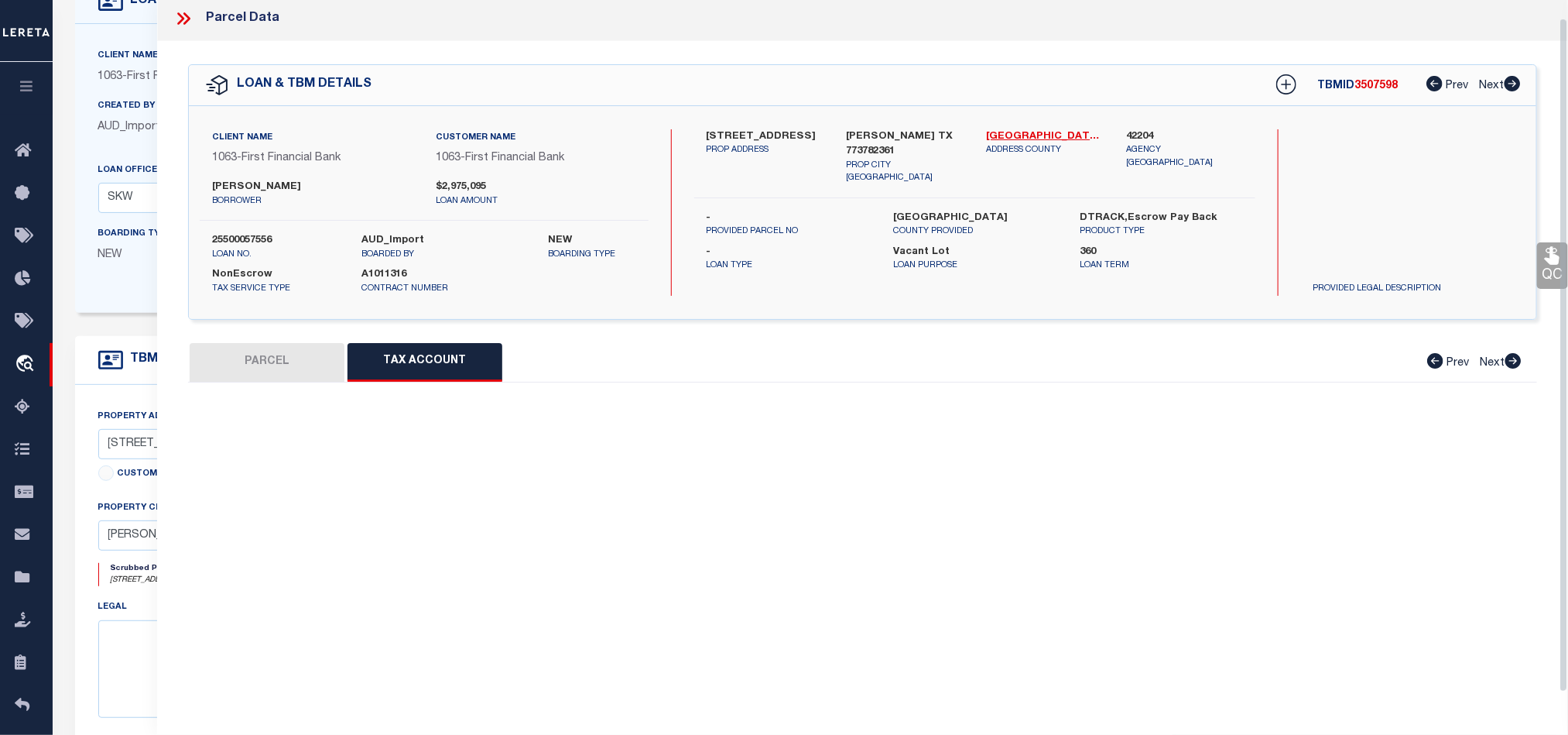
scroll to position [18, 0]
select select "100"
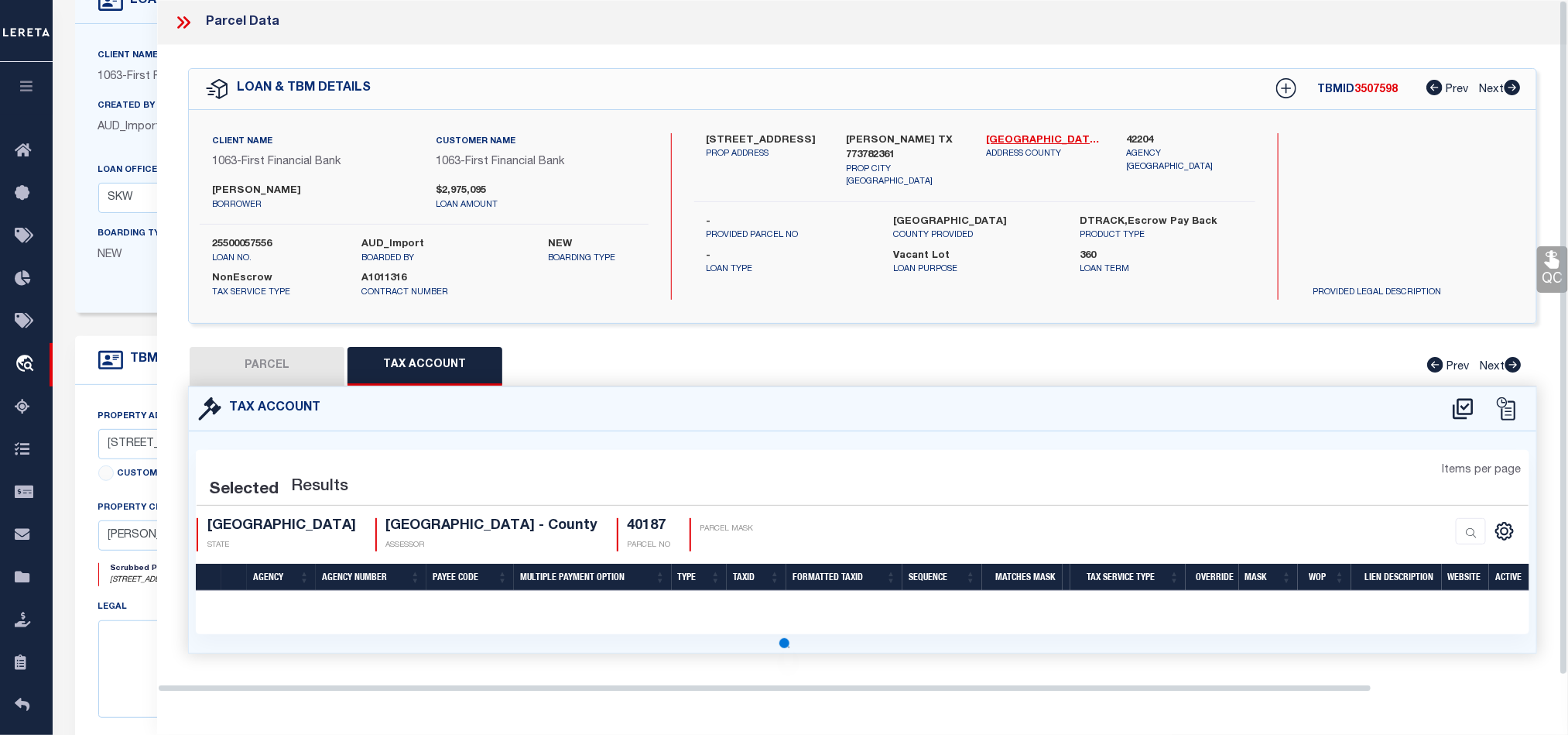
select select "100"
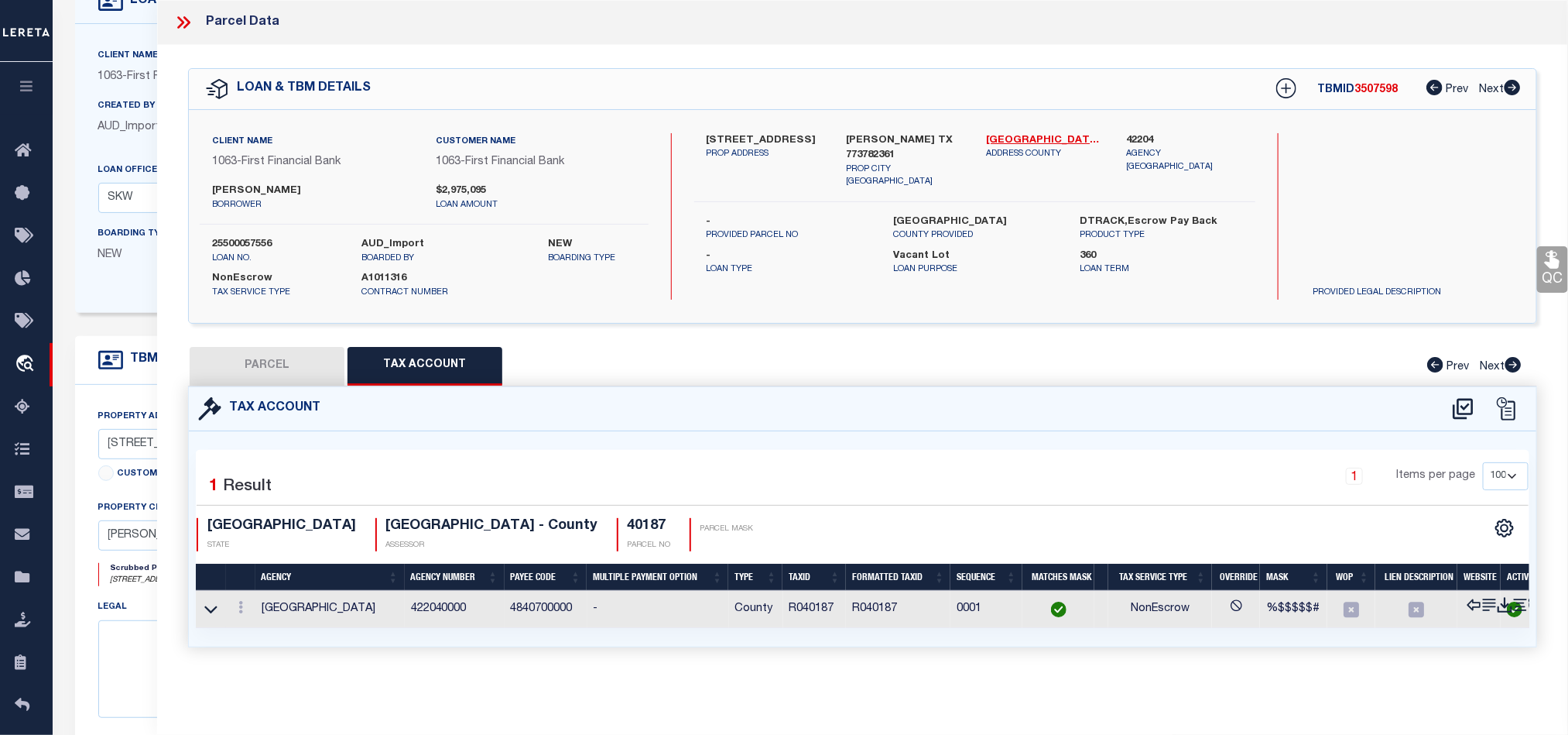
scroll to position [0, 0]
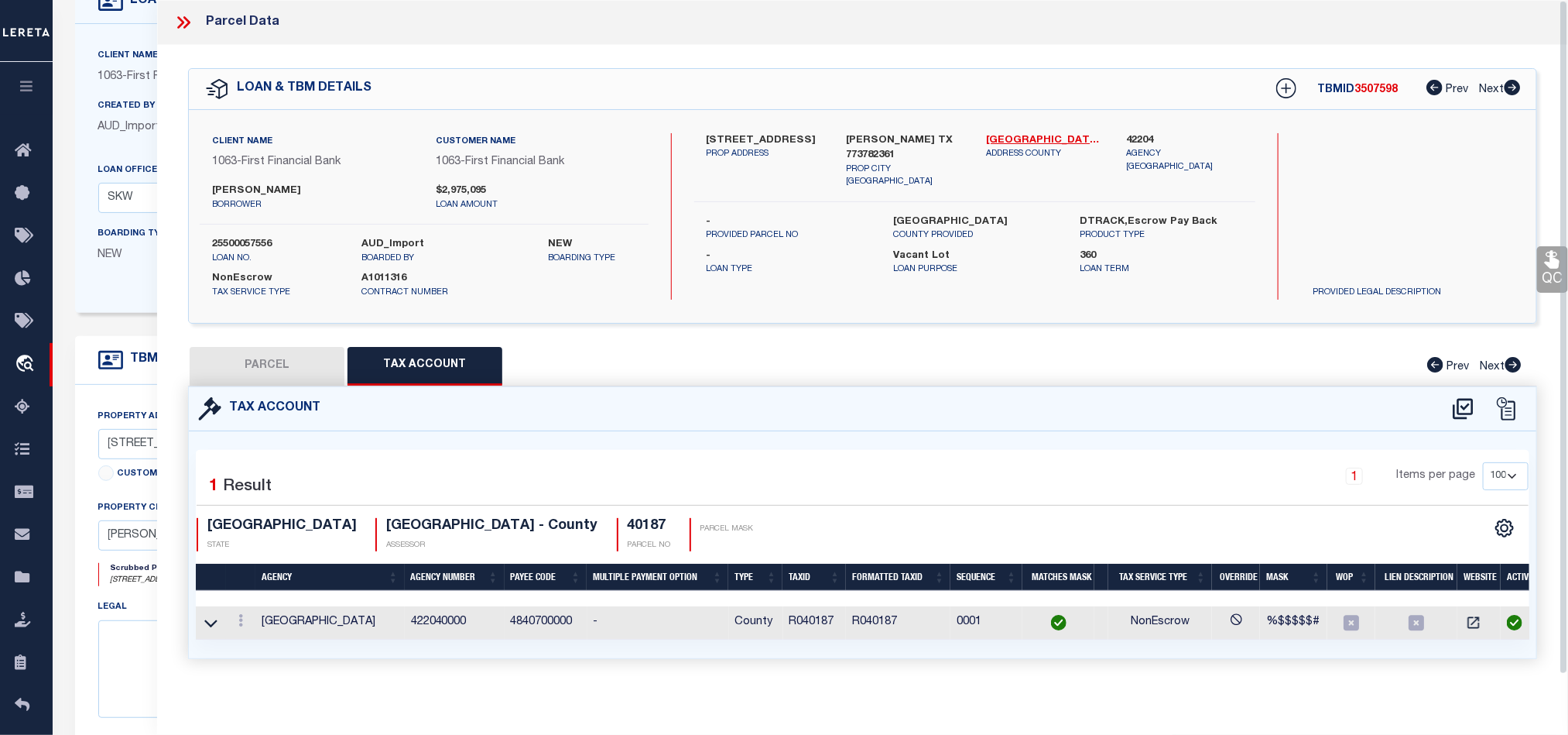
click at [246, 364] on button "PARCEL" at bounding box center [268, 366] width 155 height 38
select select "AS"
select select
checkbox input "false"
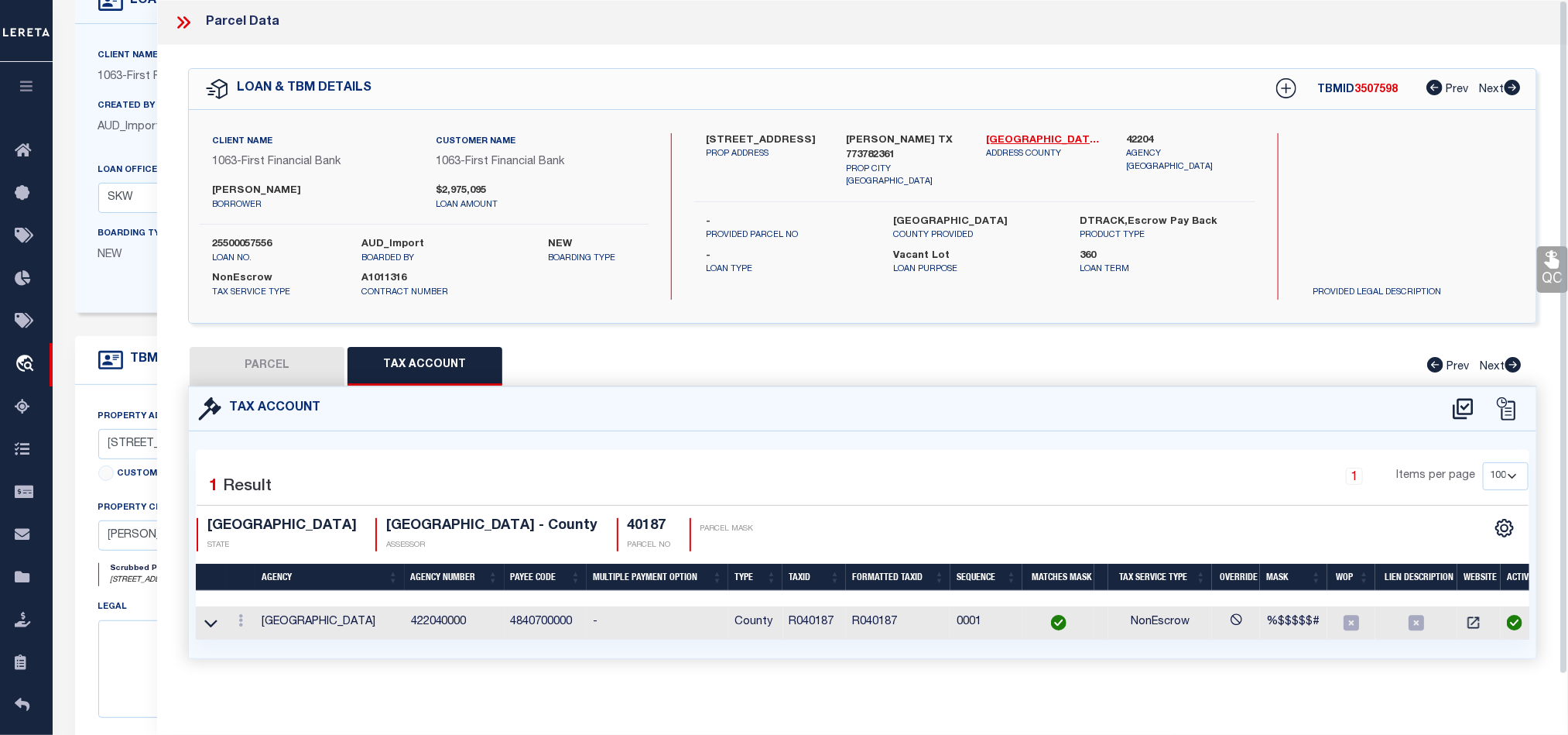
checkbox input "false"
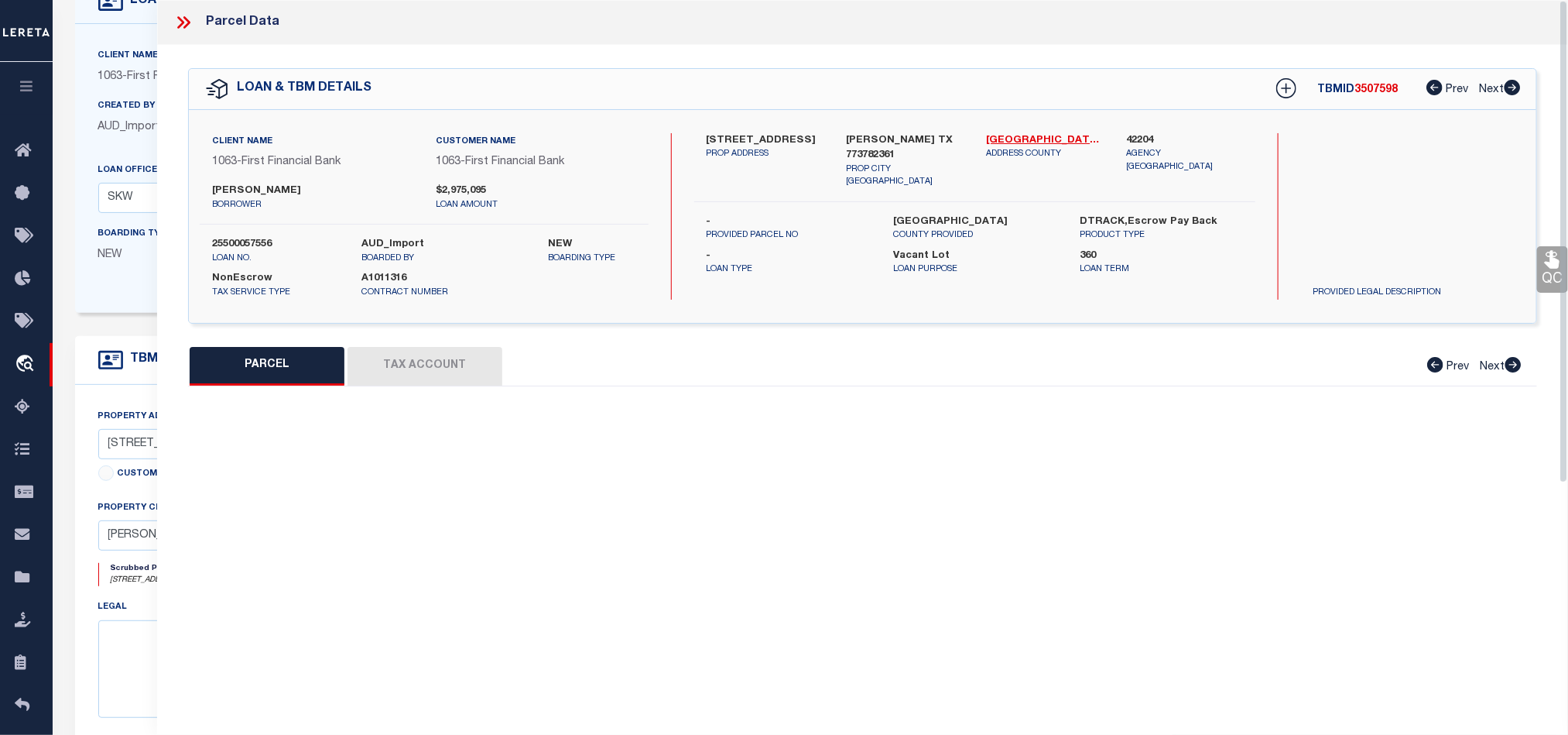
select select "QC"
type input "[PERSON_NAME] & [PERSON_NAME]"
select select "AGW"
select select "LEG"
type input "2421 FM 1725"
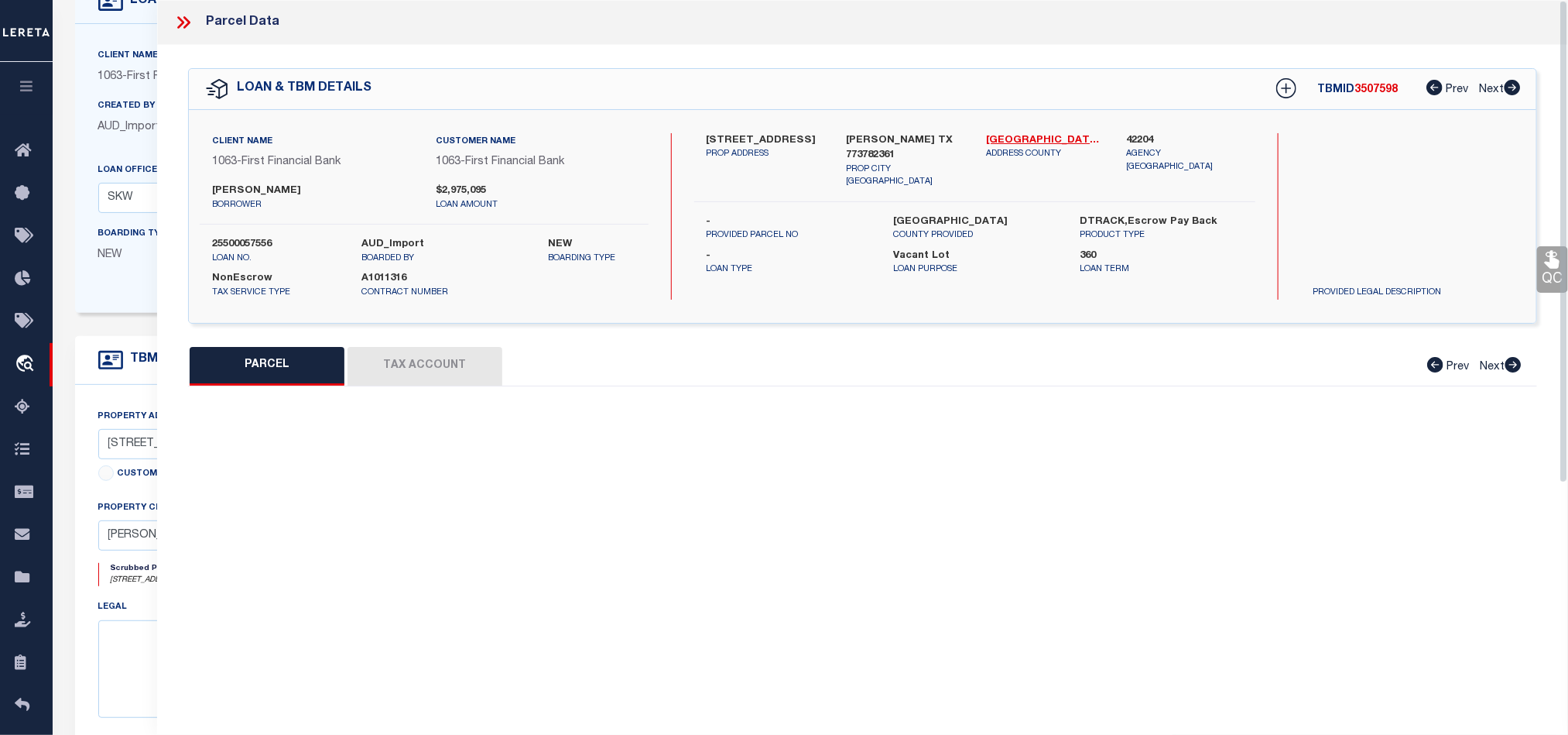
type input "[GEOGRAPHIC_DATA]"
type textarea "A014 Vital [PERSON_NAME], Tract 22, Acres 148.76"
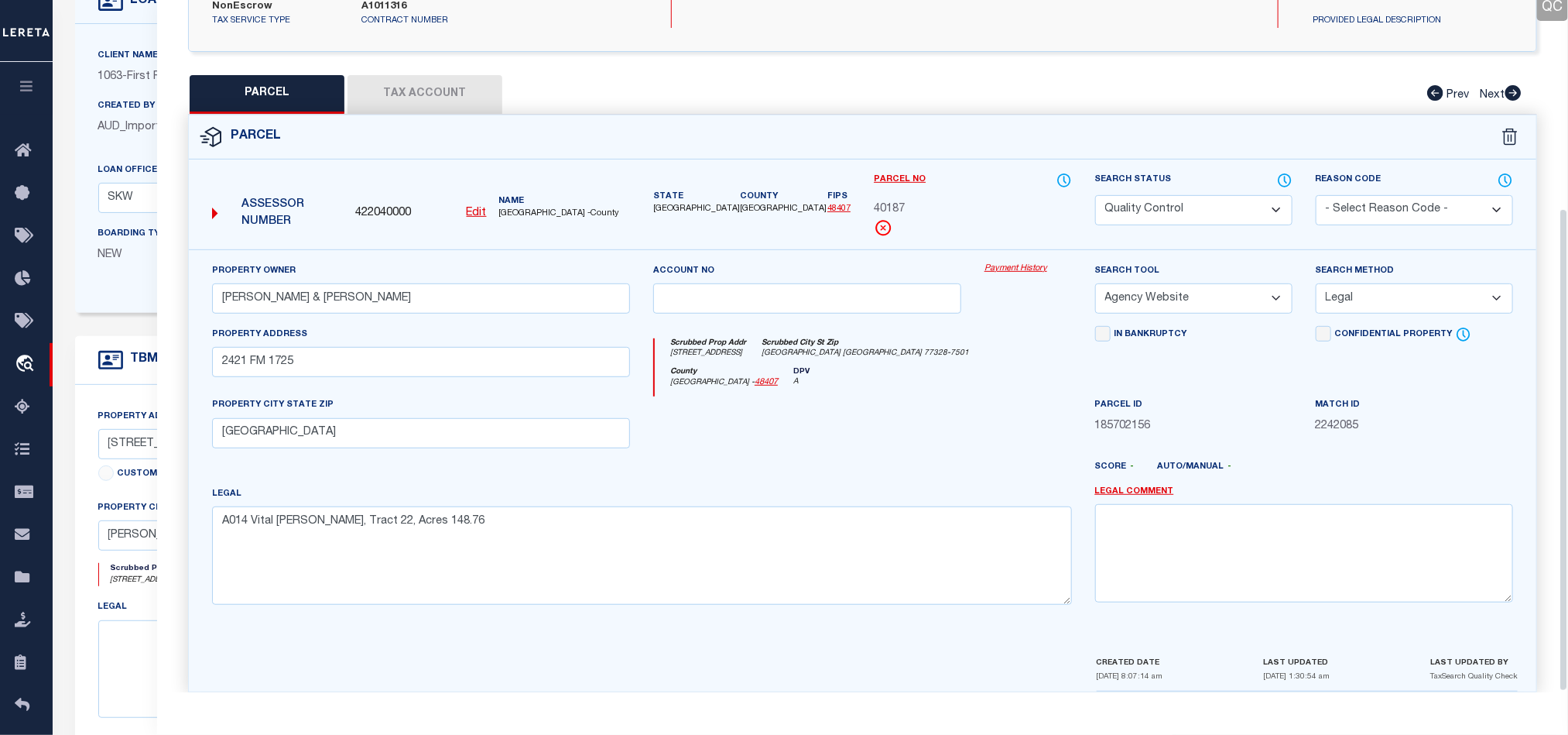
scroll to position [300, 0]
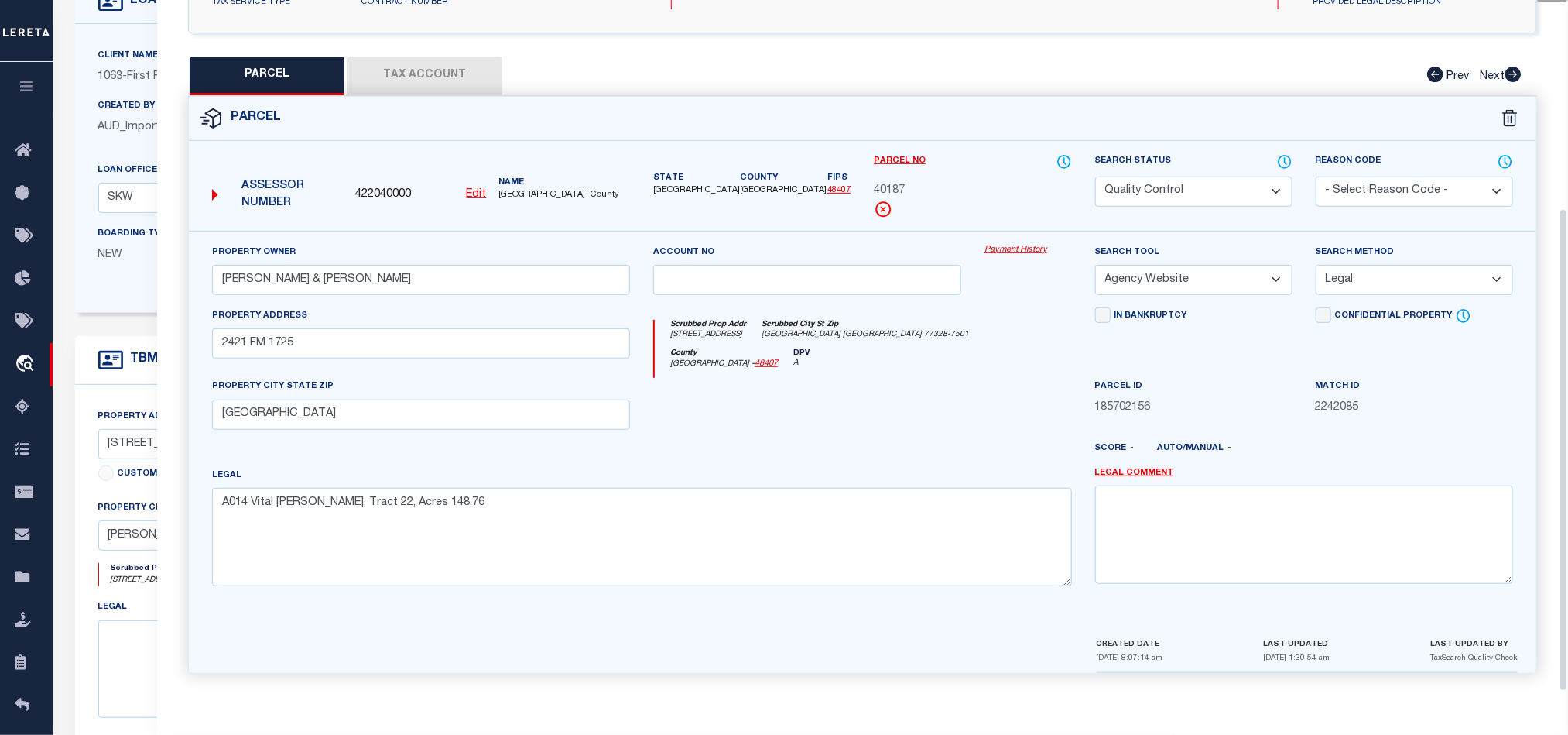
click at [976, 423] on div at bounding box center [1028, 409] width 111 height 64
click at [1193, 176] on select "Automated Search Bad Parcel Complete Duplicate Parcel High Dollar Reporting In …" at bounding box center [1194, 191] width 197 height 31
select select "CP"
click at [967, 321] on div "Scrubbed Prop Addr [STREET_ADDRESS] [GEOGRAPHIC_DATA]-7501" at bounding box center [863, 334] width 417 height 29
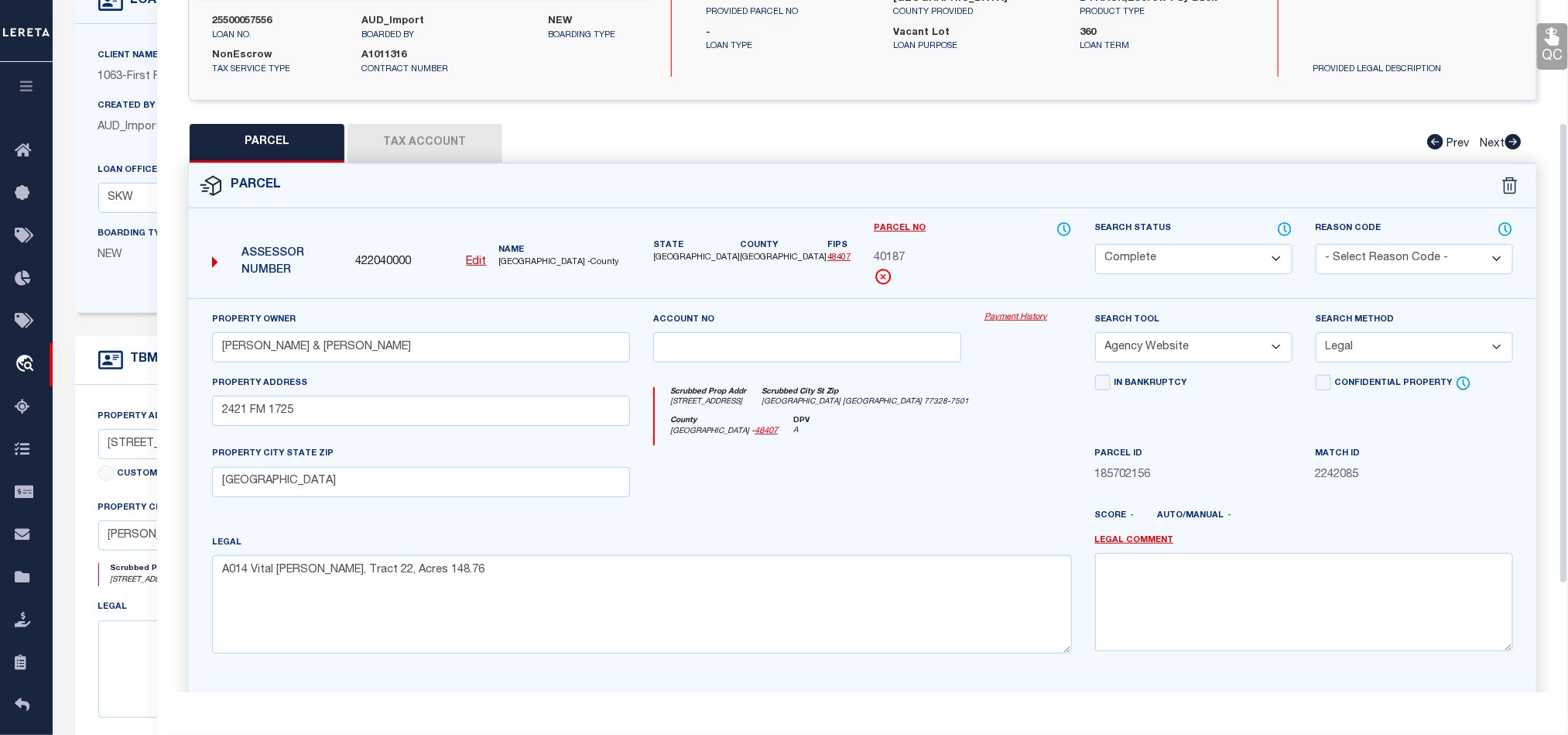
scroll to position [183, 0]
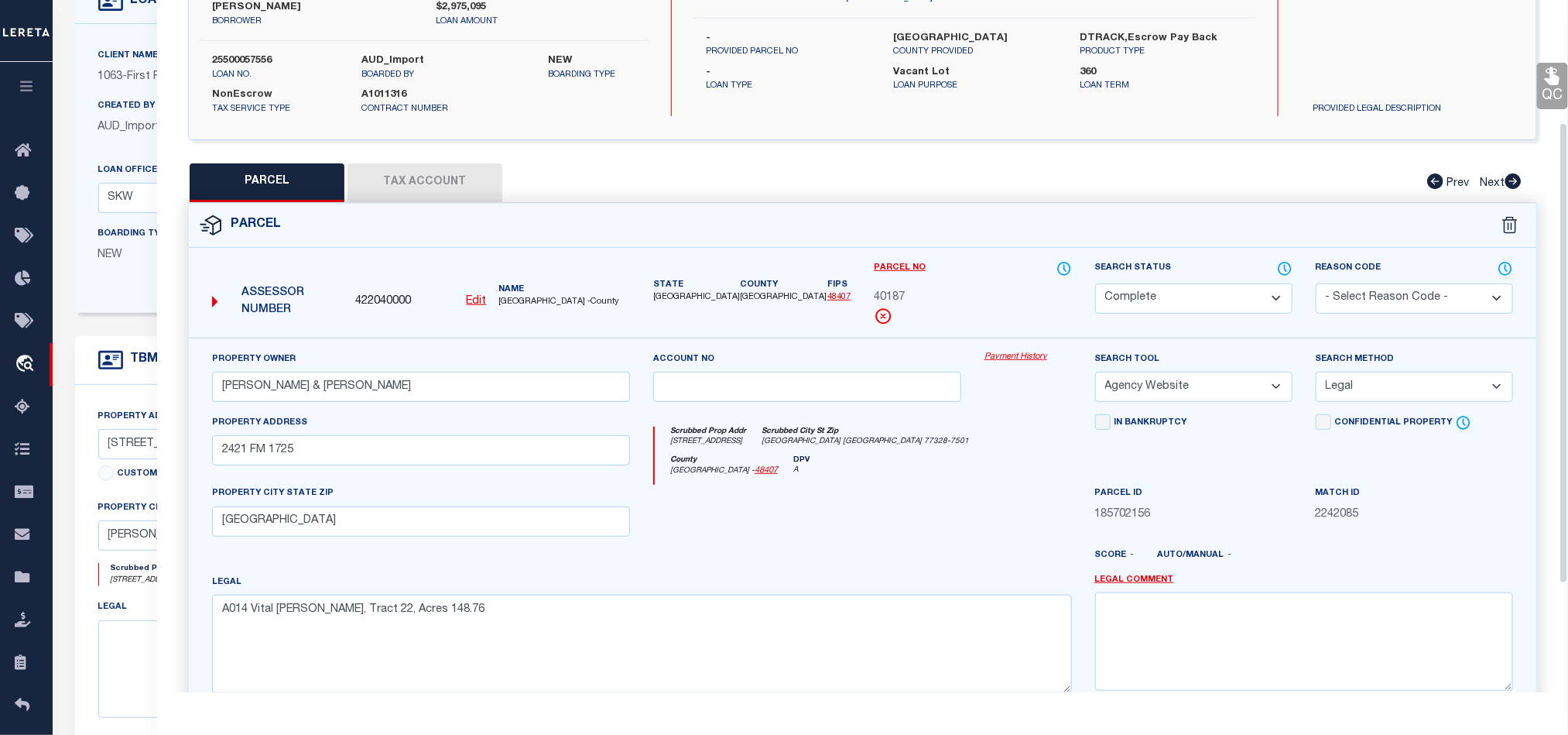
click at [1547, 77] on icon at bounding box center [1552, 75] width 20 height 20
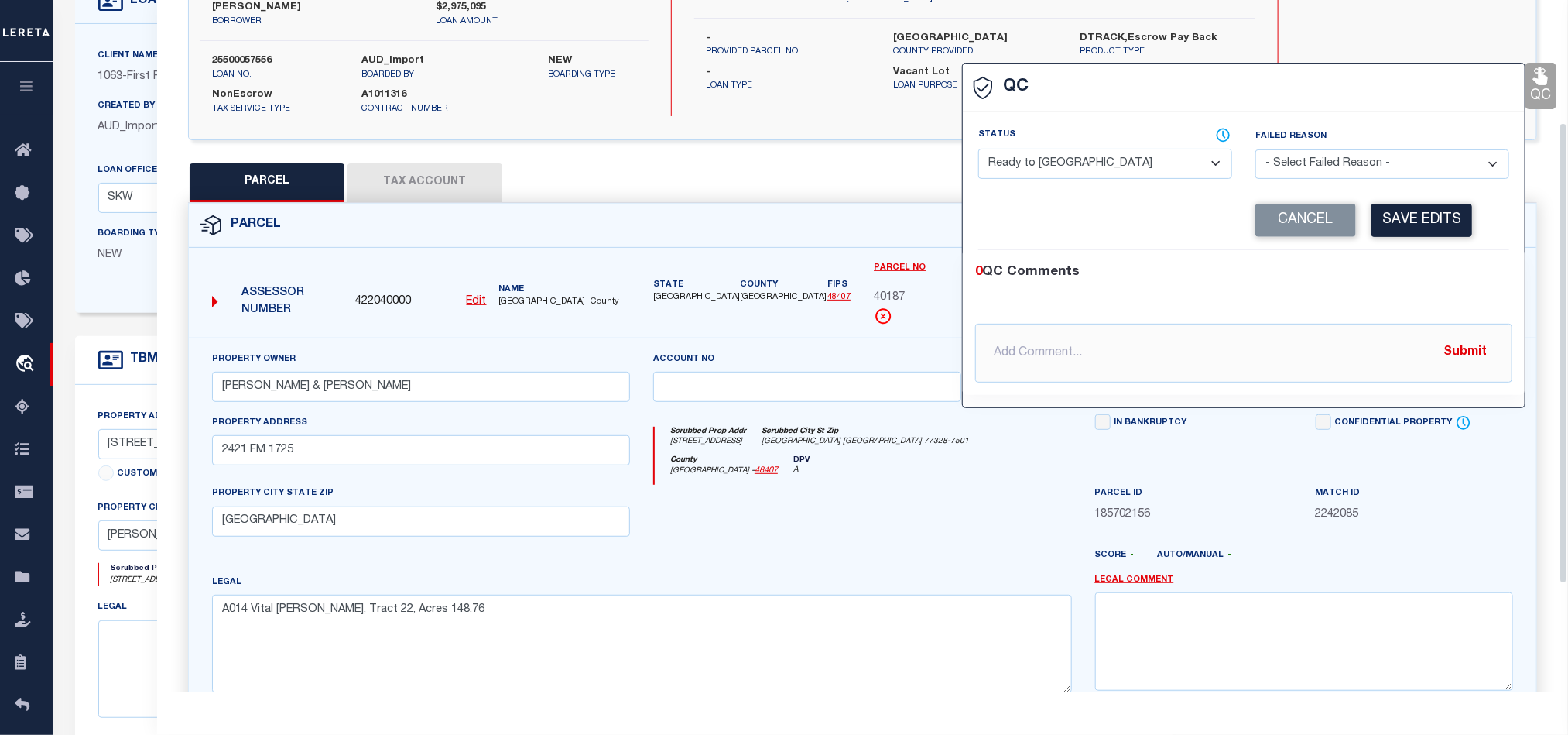
drag, startPoint x: 1089, startPoint y: 156, endPoint x: 1131, endPoint y: 176, distance: 46.5
click at [1089, 156] on select "- Select Status - Ready to QC Correct Incorrect" at bounding box center [1105, 164] width 254 height 31
select select "COR"
drag, startPoint x: 1392, startPoint y: 277, endPoint x: 1427, endPoint y: 204, distance: 81.0
click at [1394, 267] on div "0 QC Comments" at bounding box center [1240, 272] width 531 height 20
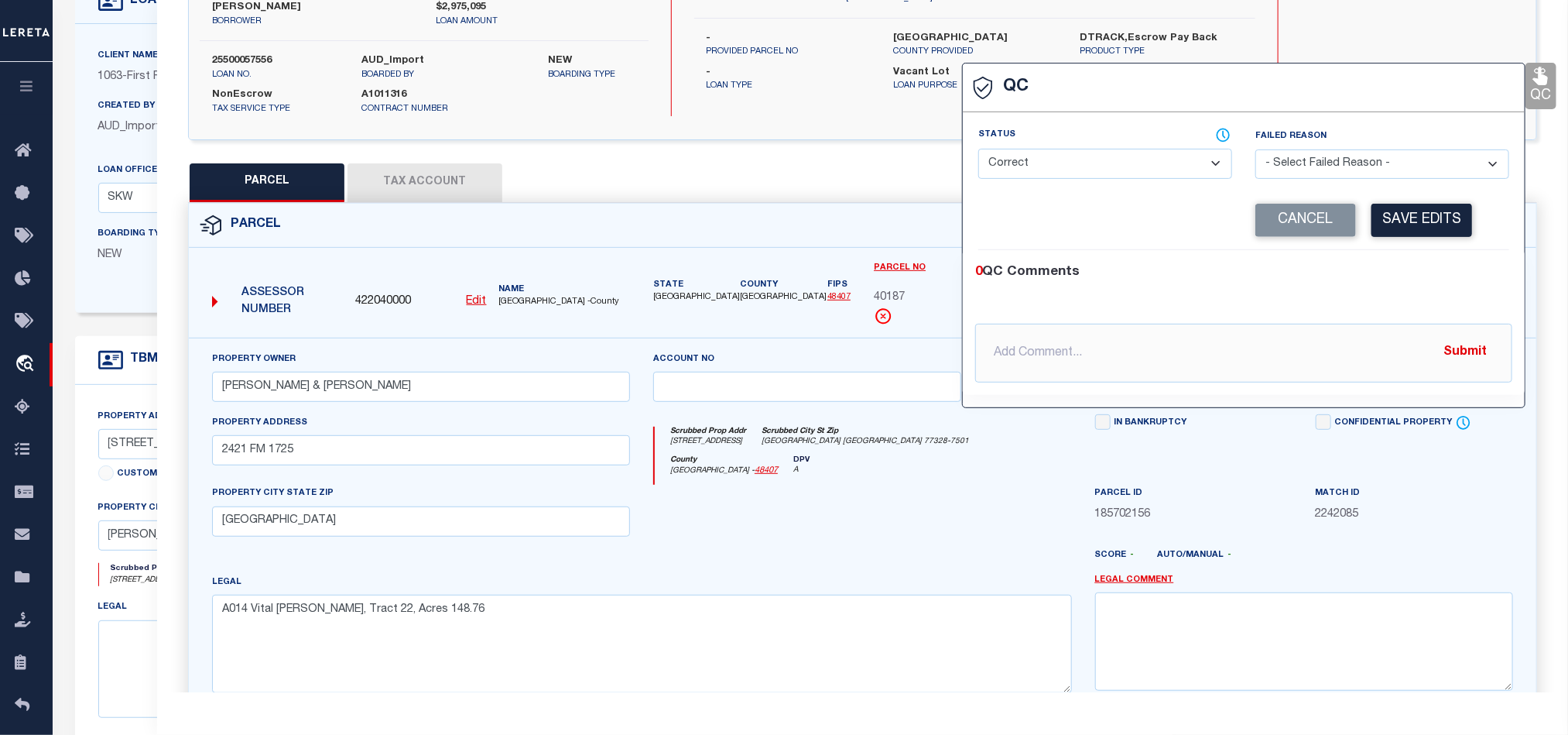
click at [1427, 204] on div "Corrected Search Value Cancel Save Edits" at bounding box center [1244, 220] width 531 height 58
click at [1427, 217] on button "Save Edits" at bounding box center [1422, 221] width 100 height 33
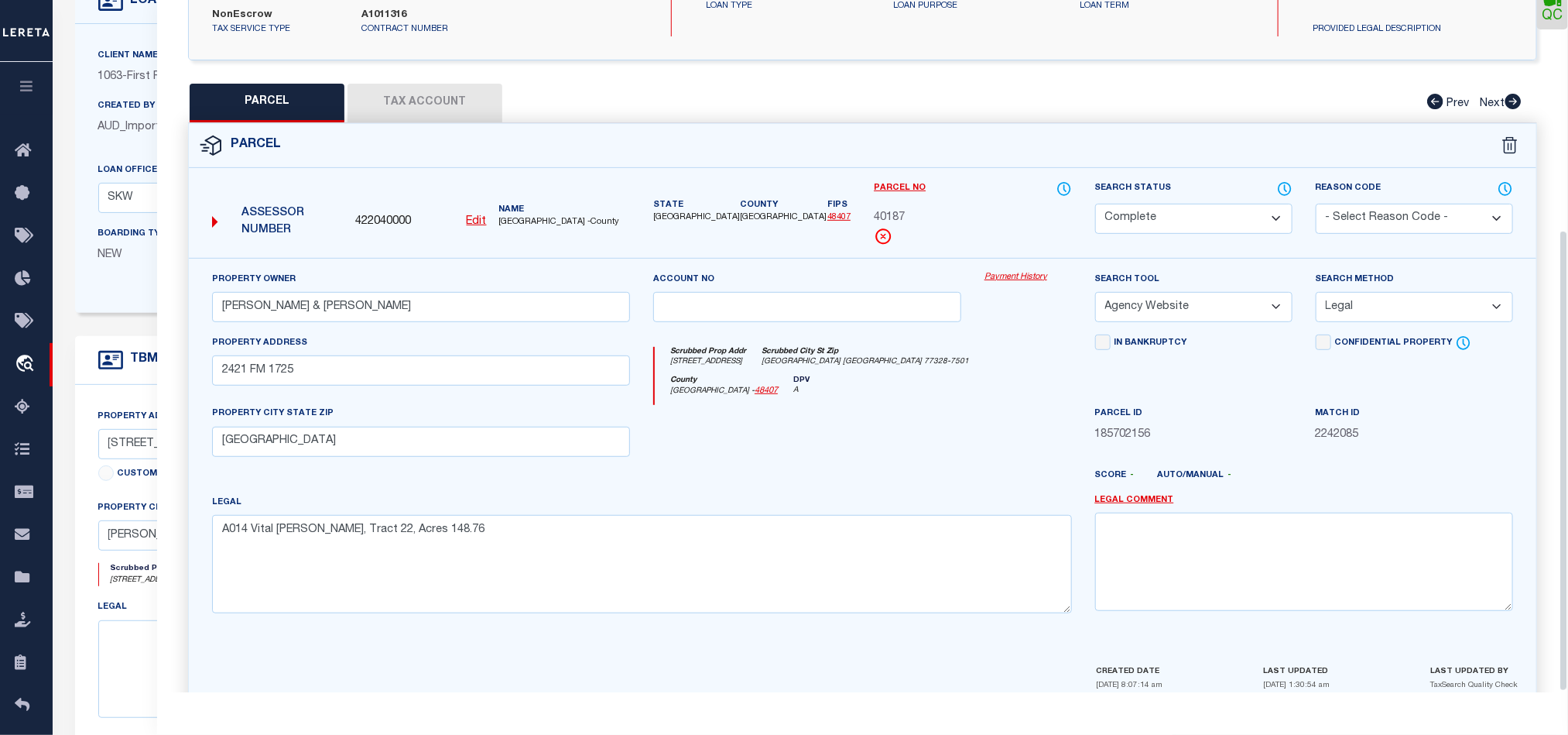
scroll to position [346, 0]
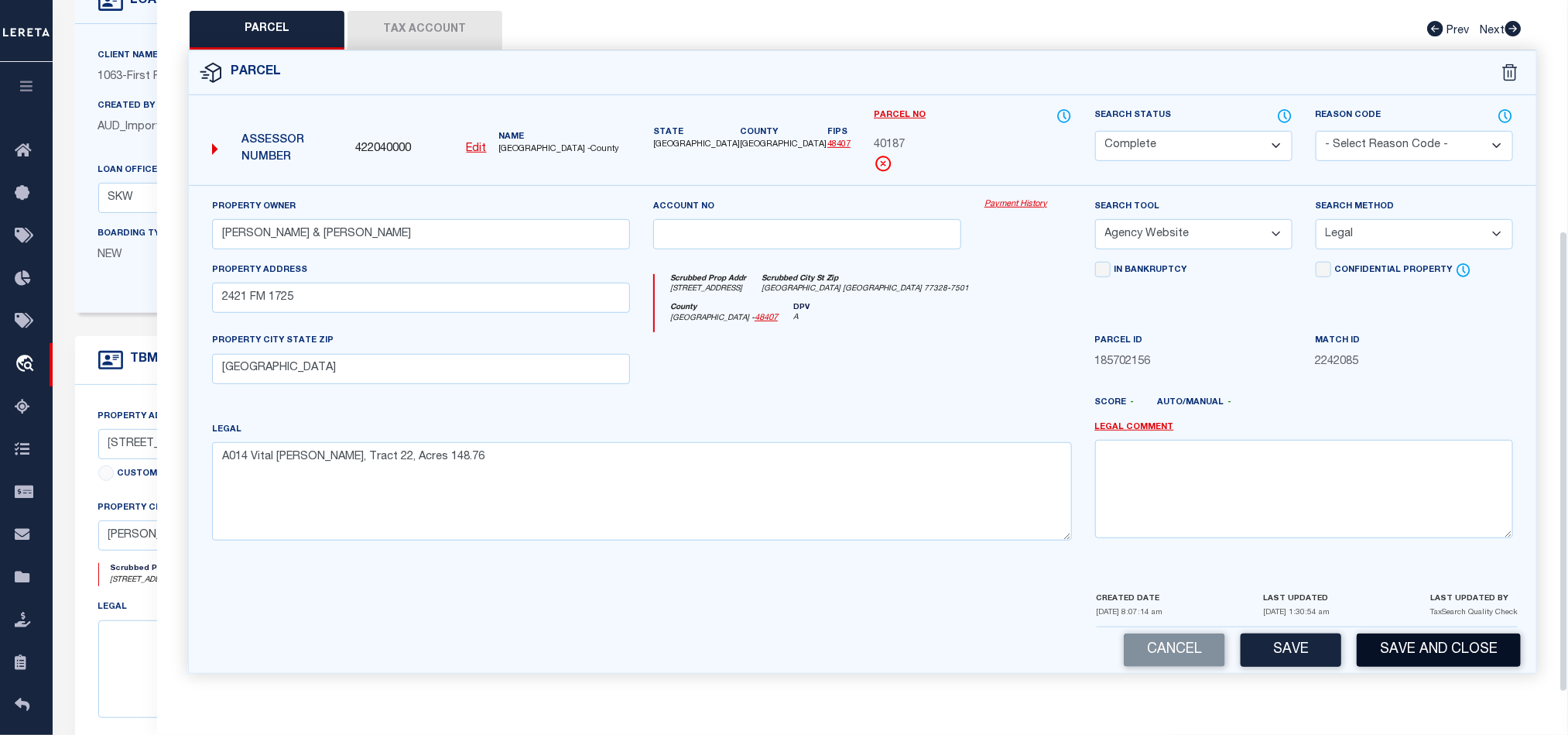
click at [1437, 648] on button "Save and Close" at bounding box center [1439, 650] width 164 height 33
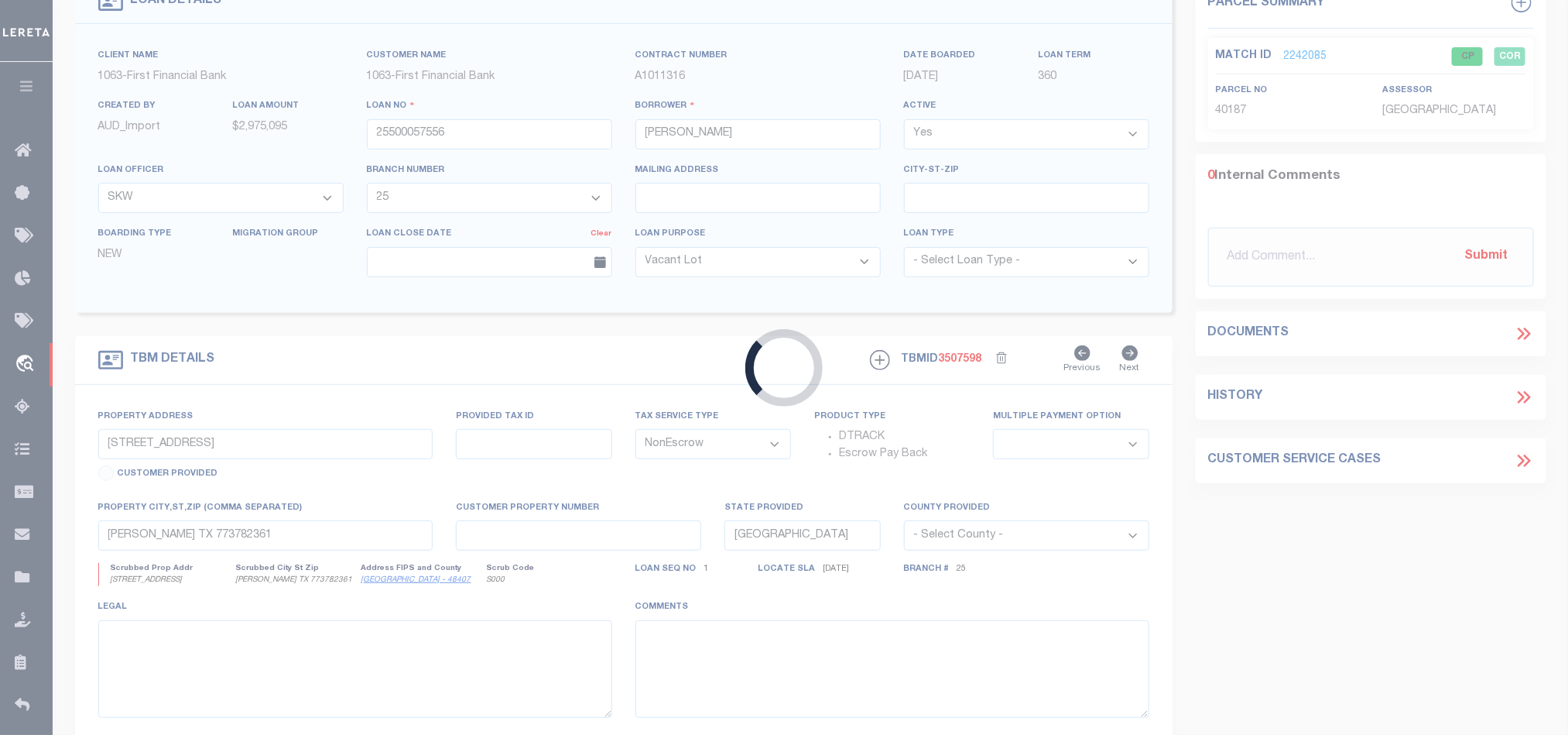
select select
select select "893"
select select "508"
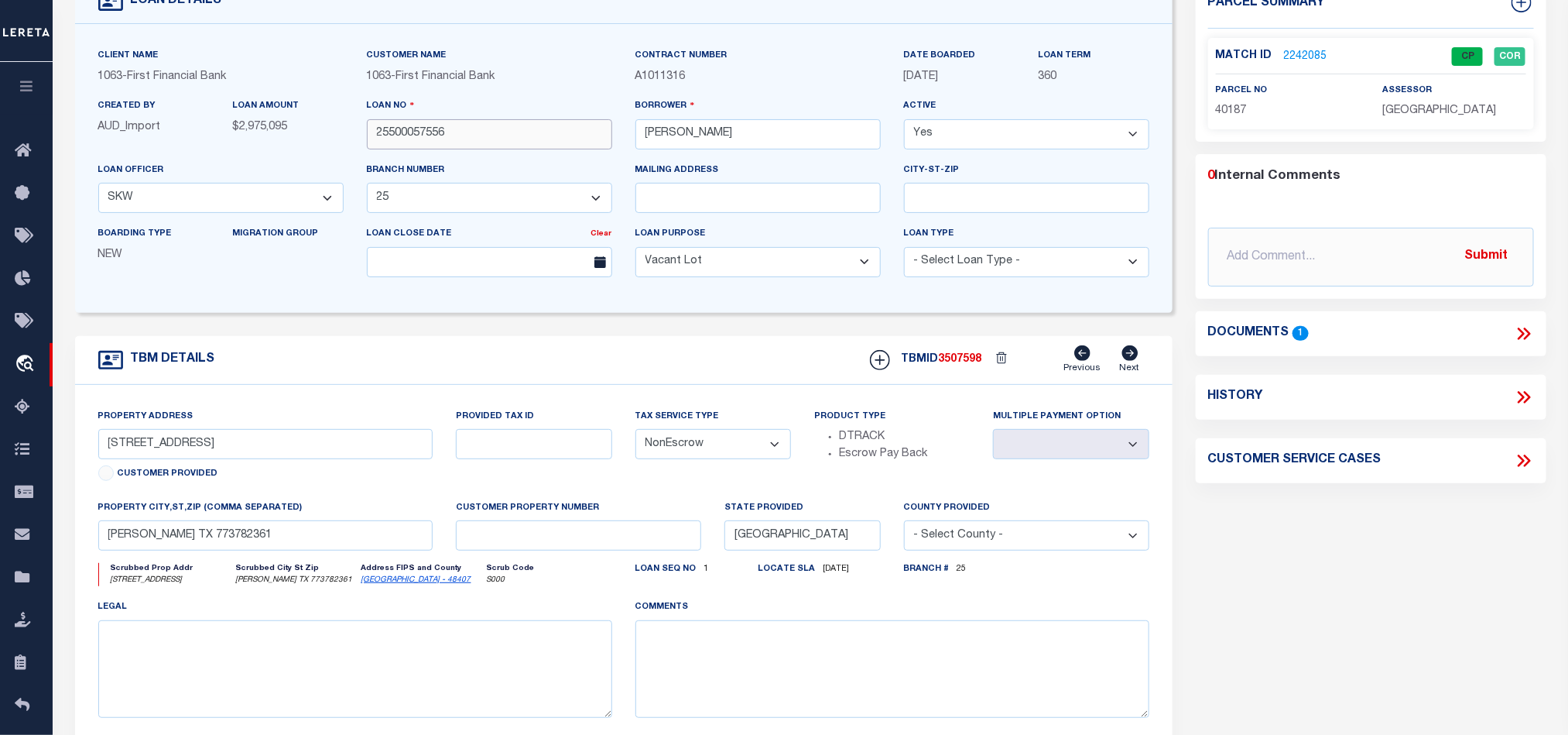
click at [541, 135] on input "25500057556" at bounding box center [490, 134] width 246 height 31
click at [965, 364] on span "3507598" at bounding box center [960, 359] width 44 height 10
copy span "3507598"
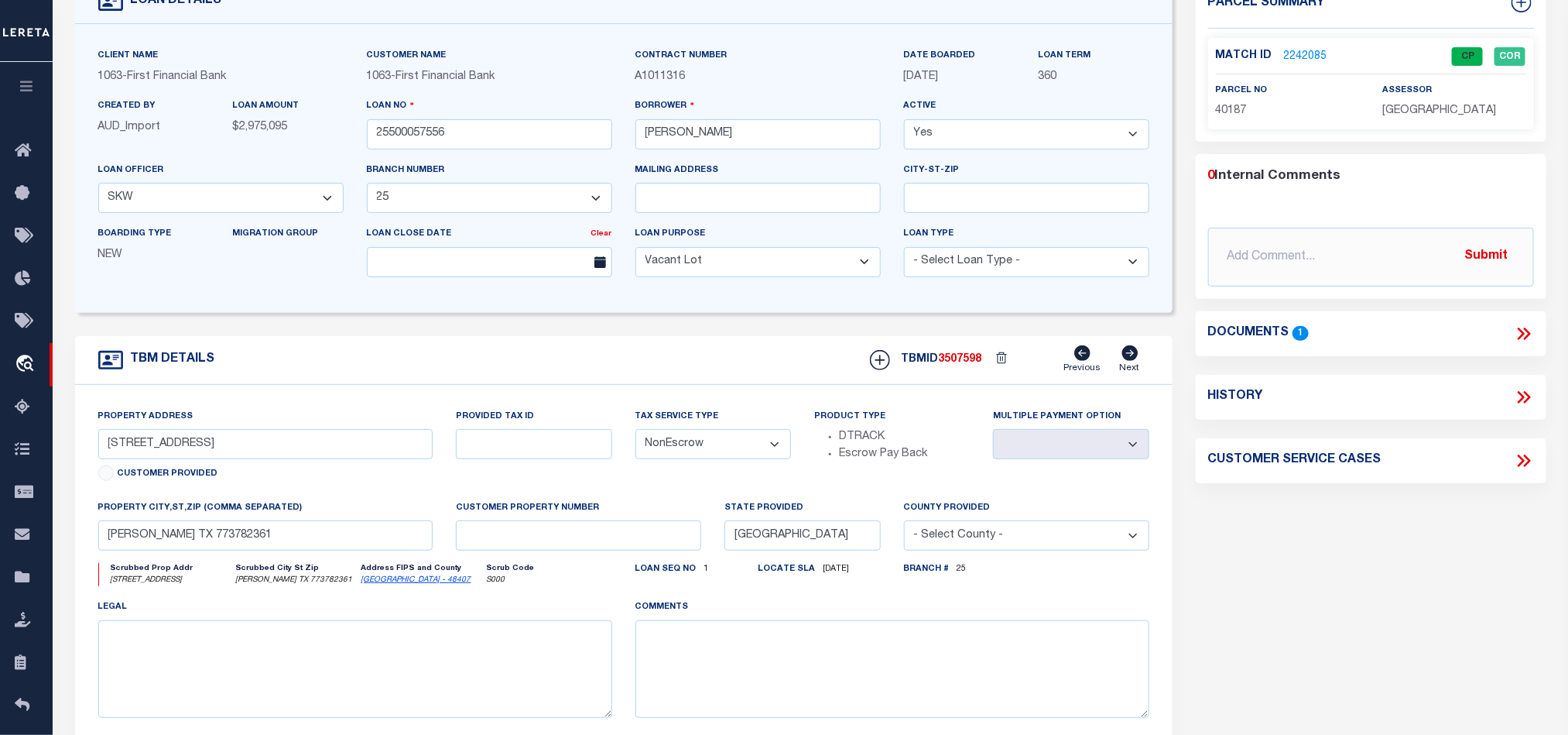
click at [1466, 109] on span "[GEOGRAPHIC_DATA]" at bounding box center [1439, 111] width 114 height 10
copy div "[GEOGRAPHIC_DATA]"
click at [1224, 112] on span "40187" at bounding box center [1232, 111] width 31 height 10
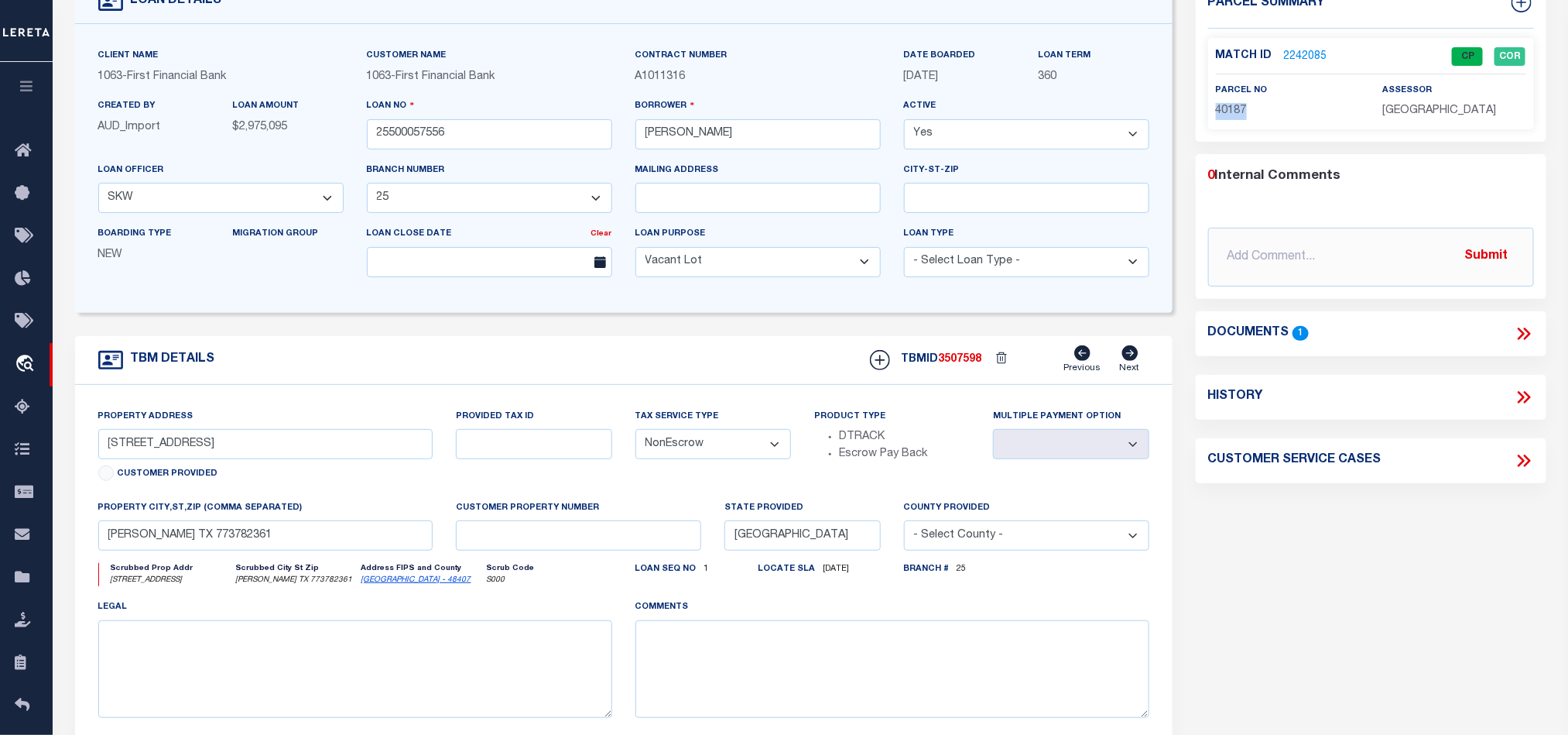
click at [1224, 112] on span "40187" at bounding box center [1232, 111] width 31 height 10
copy span "40187"
click at [578, 365] on div "TBM DETAILS TBMID 3507598 Previous Next" at bounding box center [623, 360] width 1097 height 49
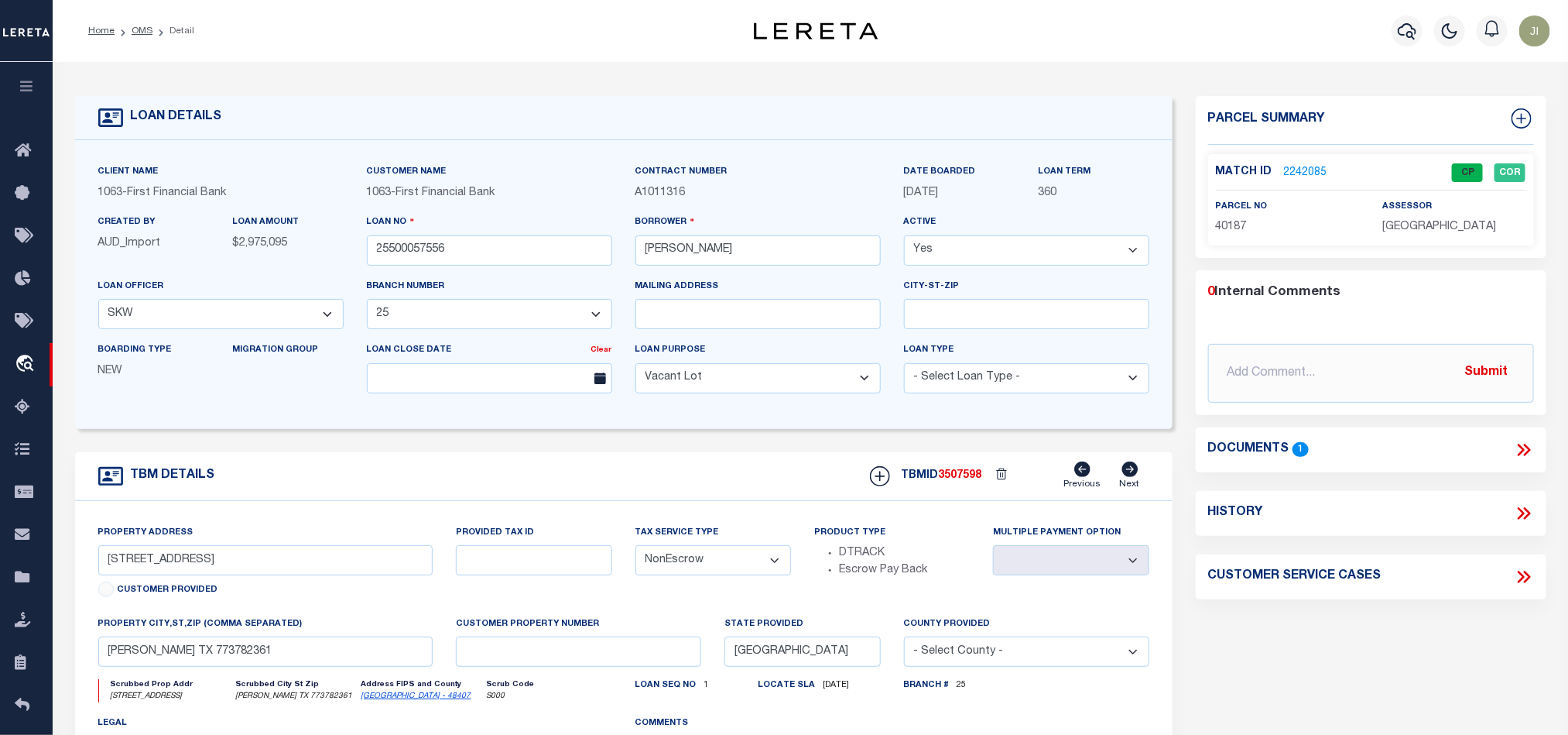
drag, startPoint x: 140, startPoint y: 25, endPoint x: 682, endPoint y: 159, distance: 558.3
click at [140, 26] on link "OMS" at bounding box center [142, 31] width 21 height 10
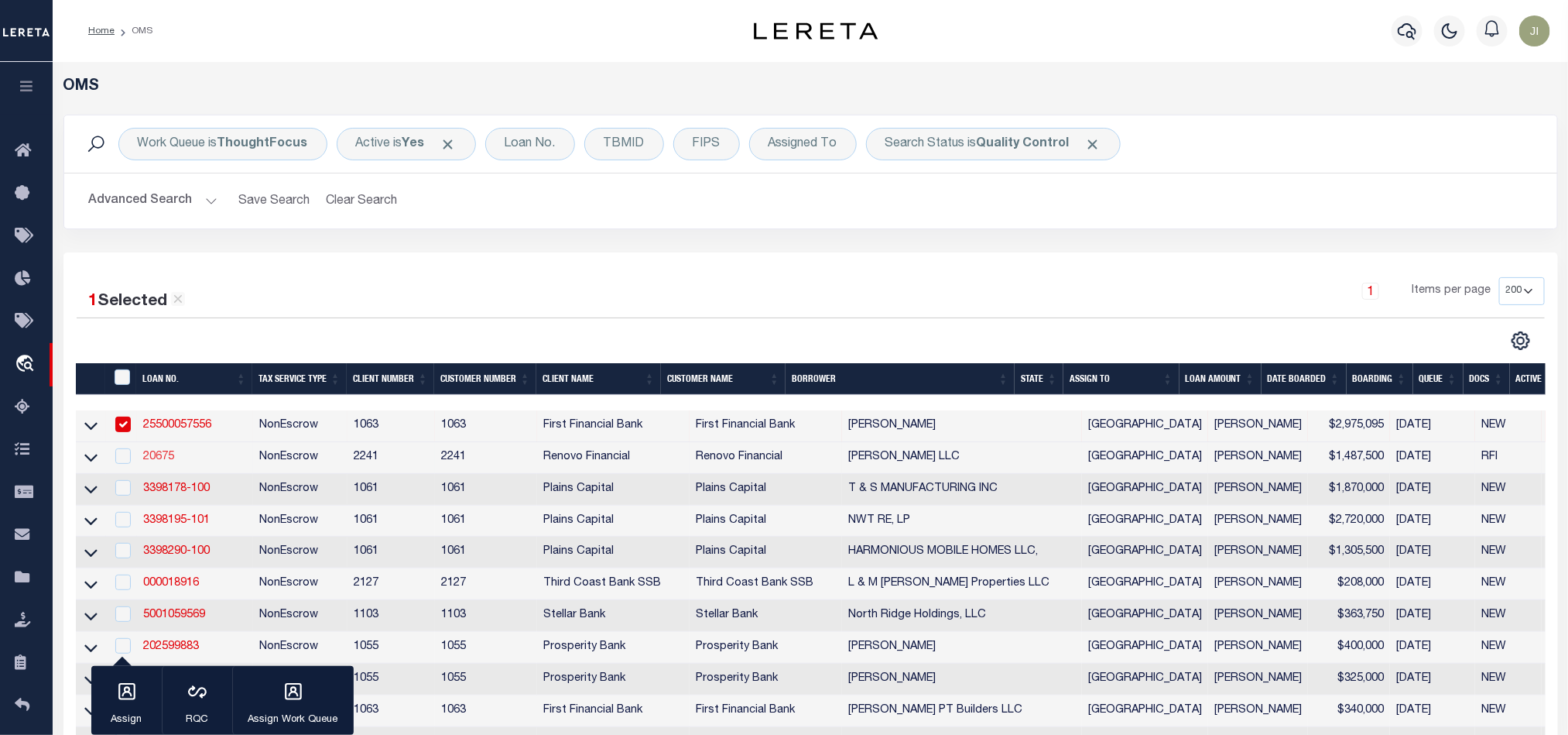
scroll to position [232, 0]
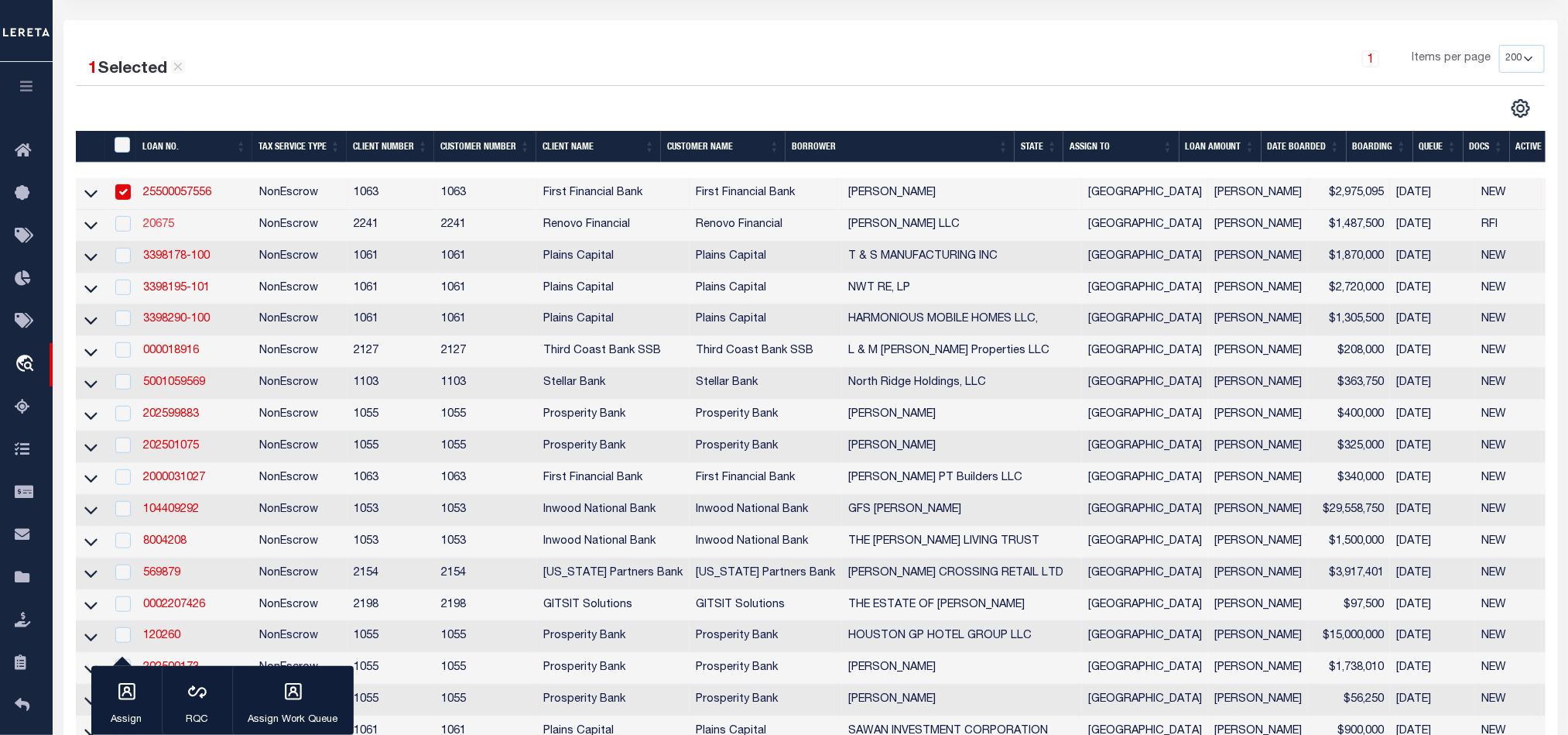
click at [152, 225] on link "20675" at bounding box center [159, 224] width 31 height 10
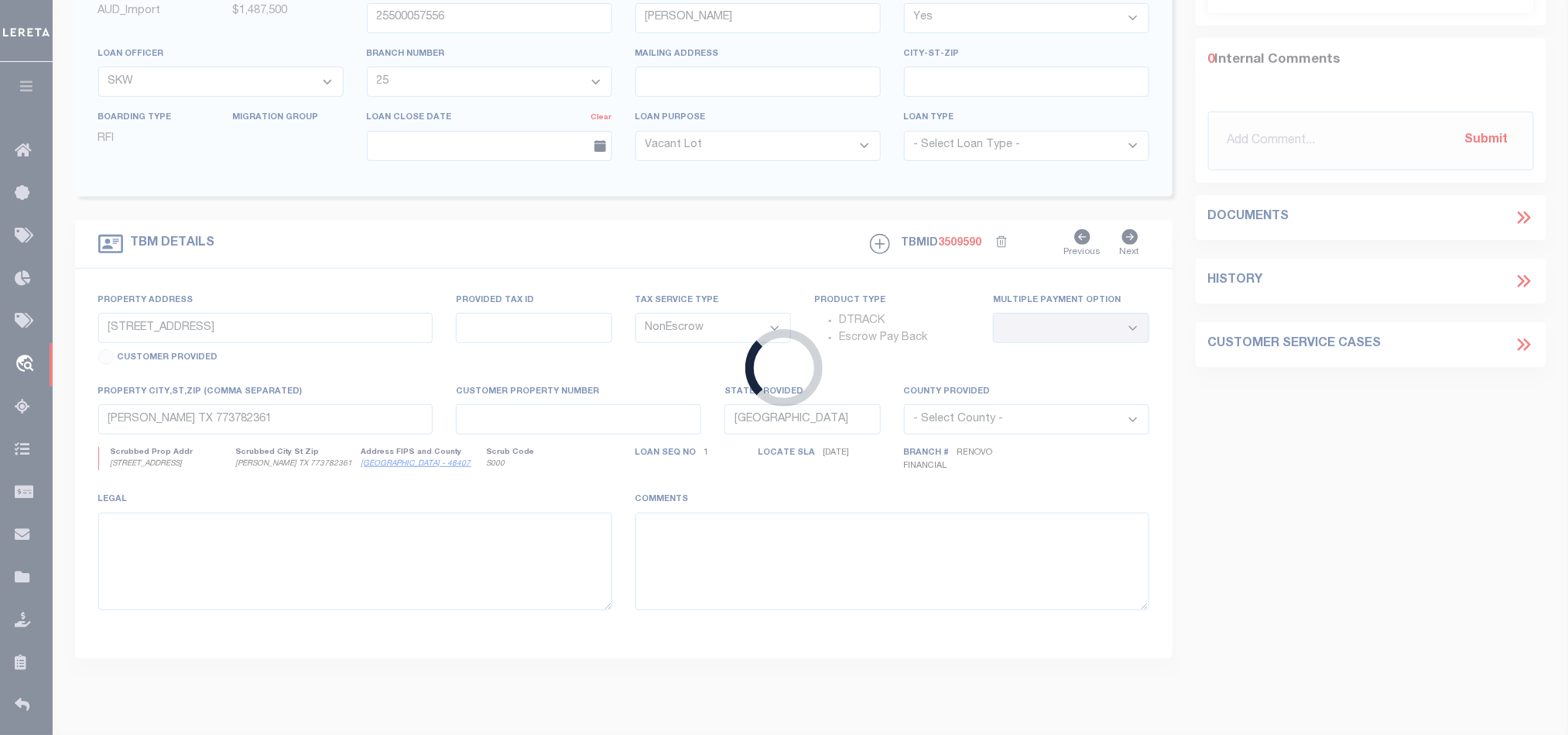
type input "20675"
type input "[PERSON_NAME] LLC"
select select
type input "[STREET_ADDRESS]"
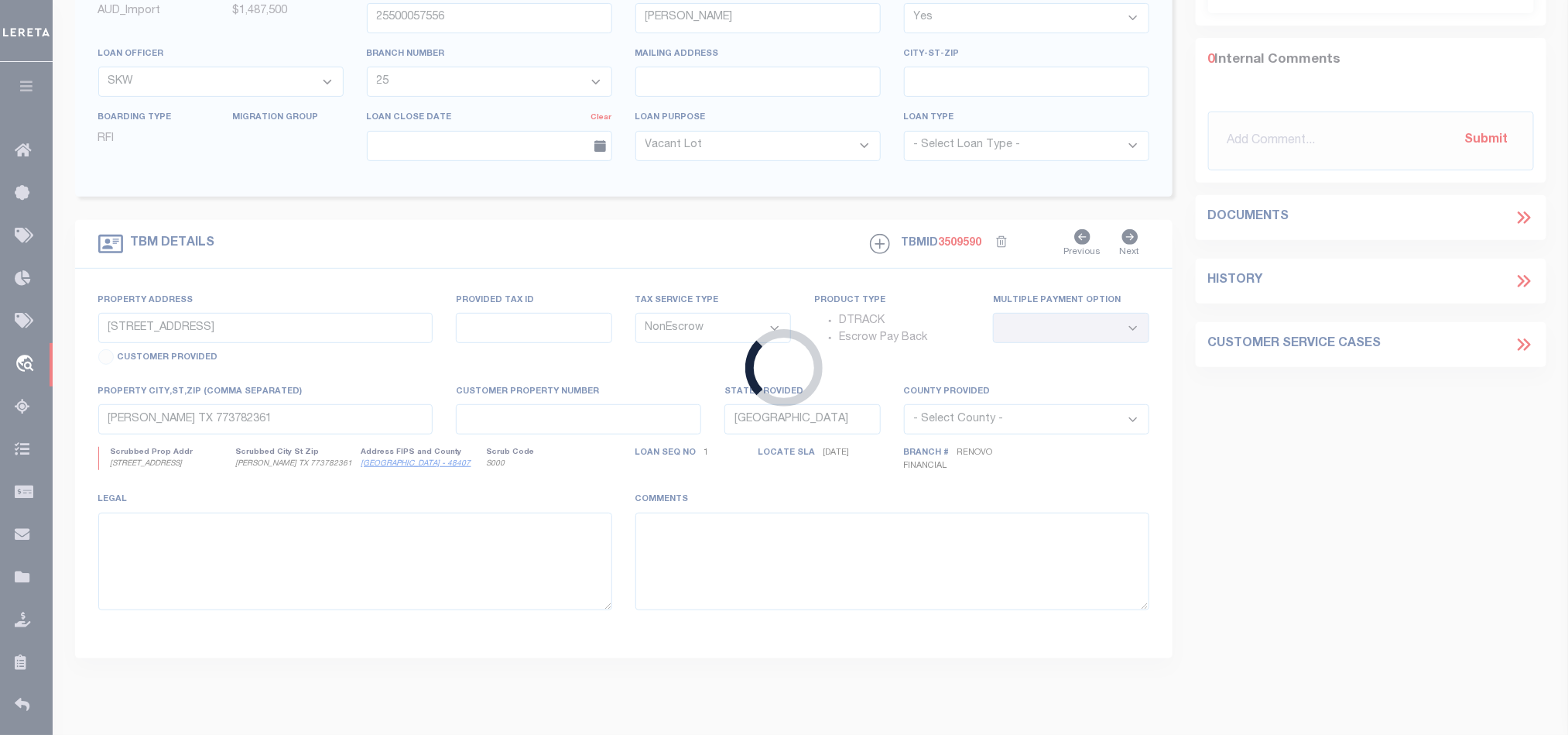
type input "[GEOGRAPHIC_DATA]"
type input "[STREET_ADDRESS]"
select select
type input "[GEOGRAPHIC_DATA]"
type input "a0kUS00000Cvm5q"
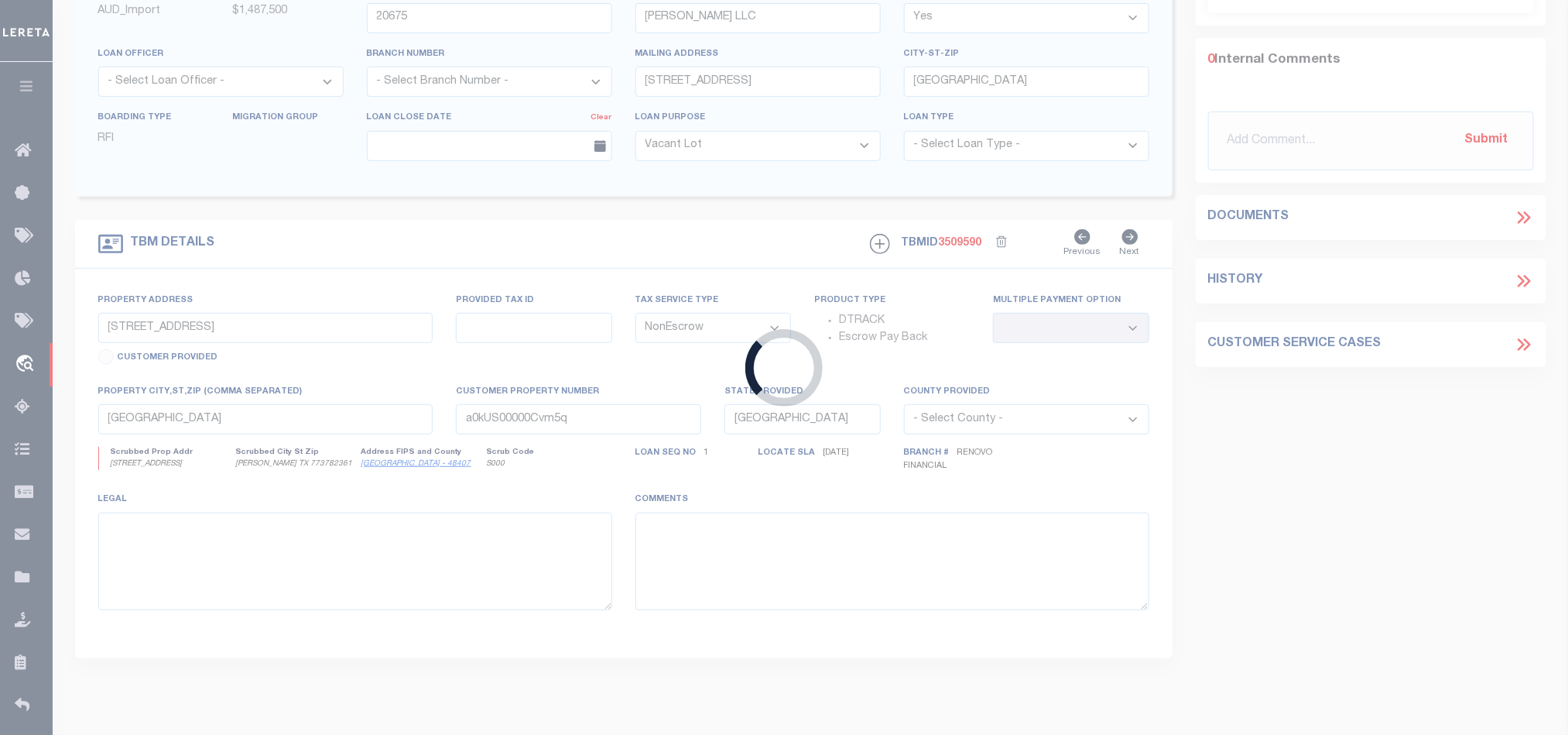
select select
type textarea "LEGAL REQUIRED"
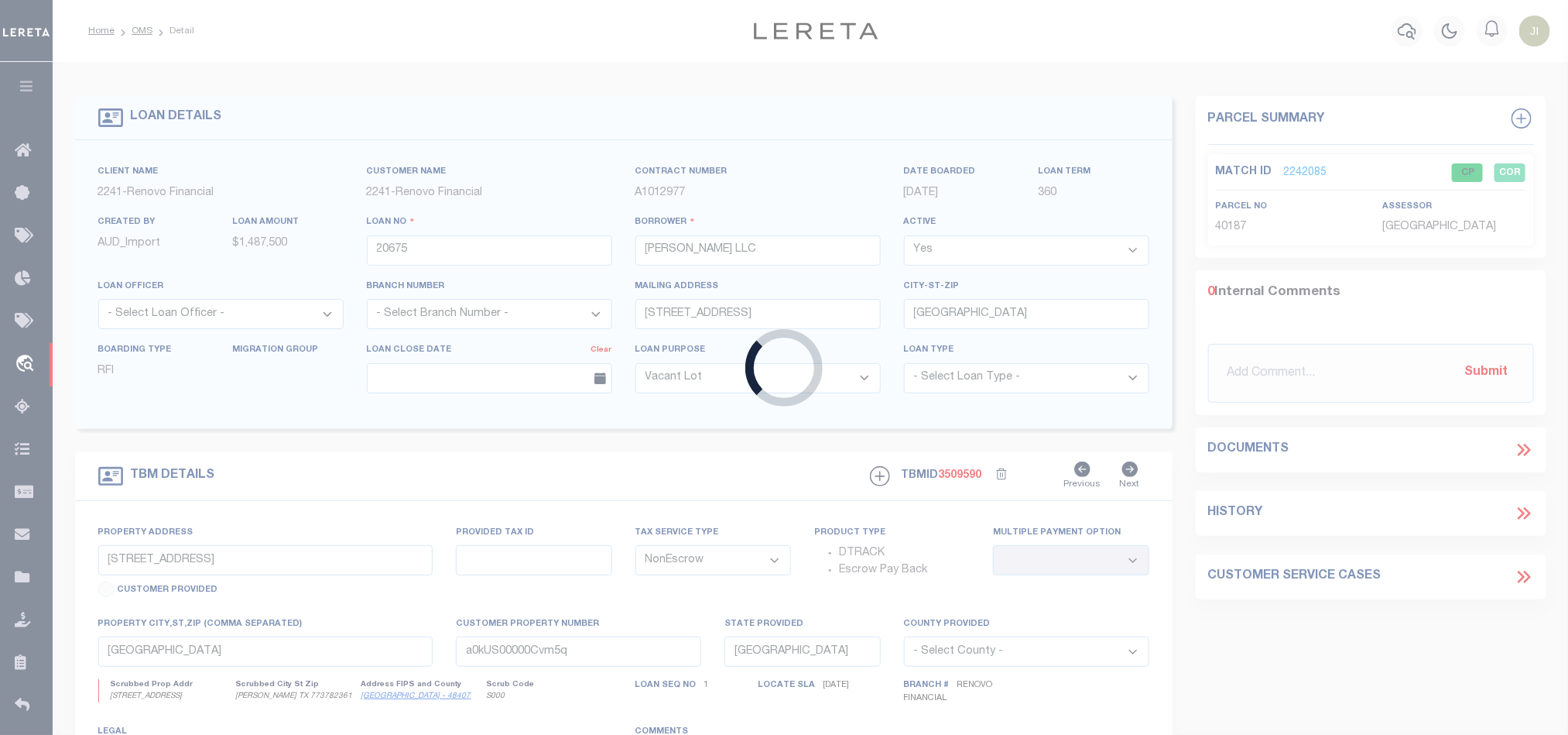
select select "164194"
select select "25066"
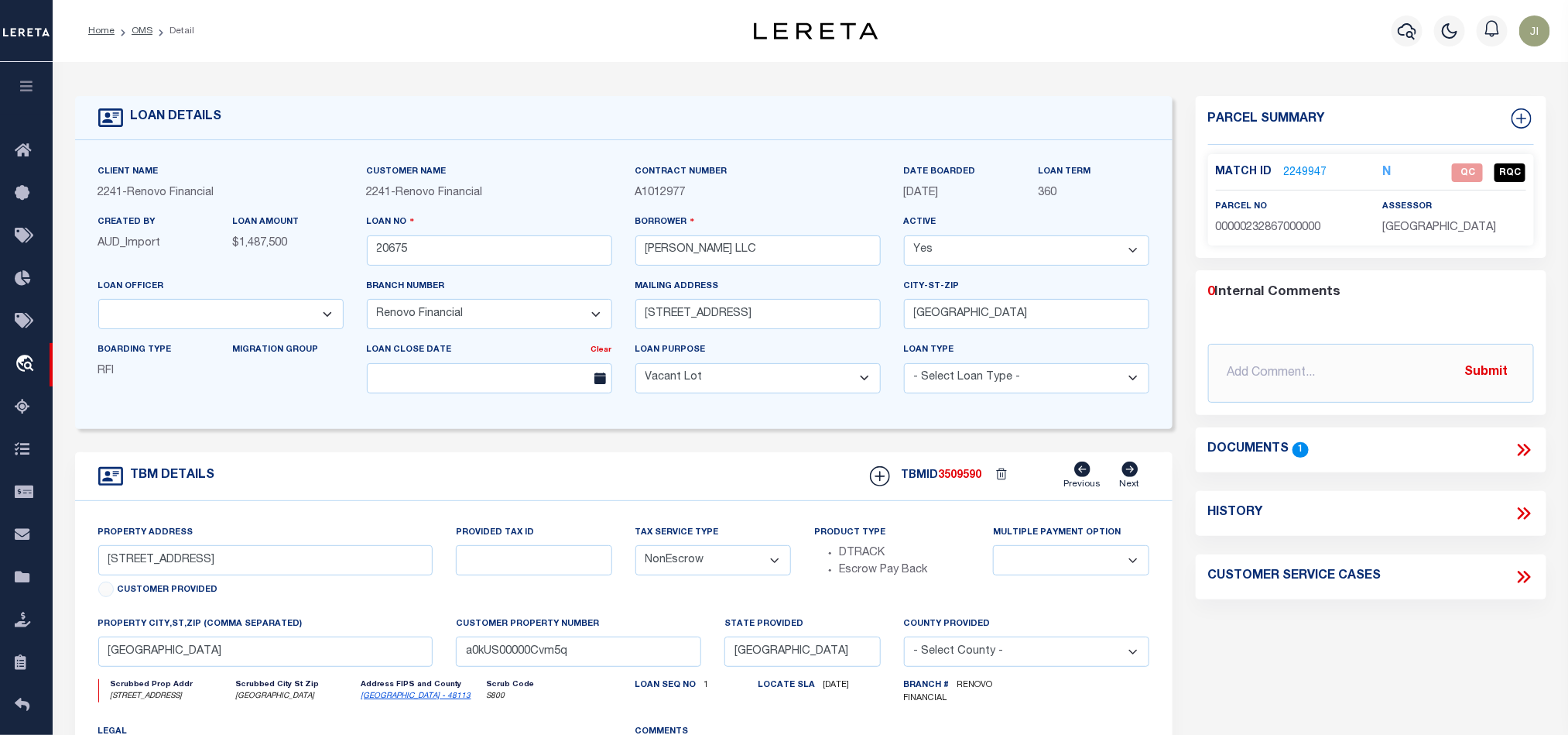
click at [1243, 231] on span "00000232867000000" at bounding box center [1268, 228] width 105 height 10
copy span "00000232867000000"
click at [1368, 616] on div "Parcel Summary Match ID 2249947 N parcel no 00000232867000000 0" at bounding box center [1371, 523] width 374 height 854
click at [1531, 438] on div "Documents 1" at bounding box center [1371, 450] width 350 height 45
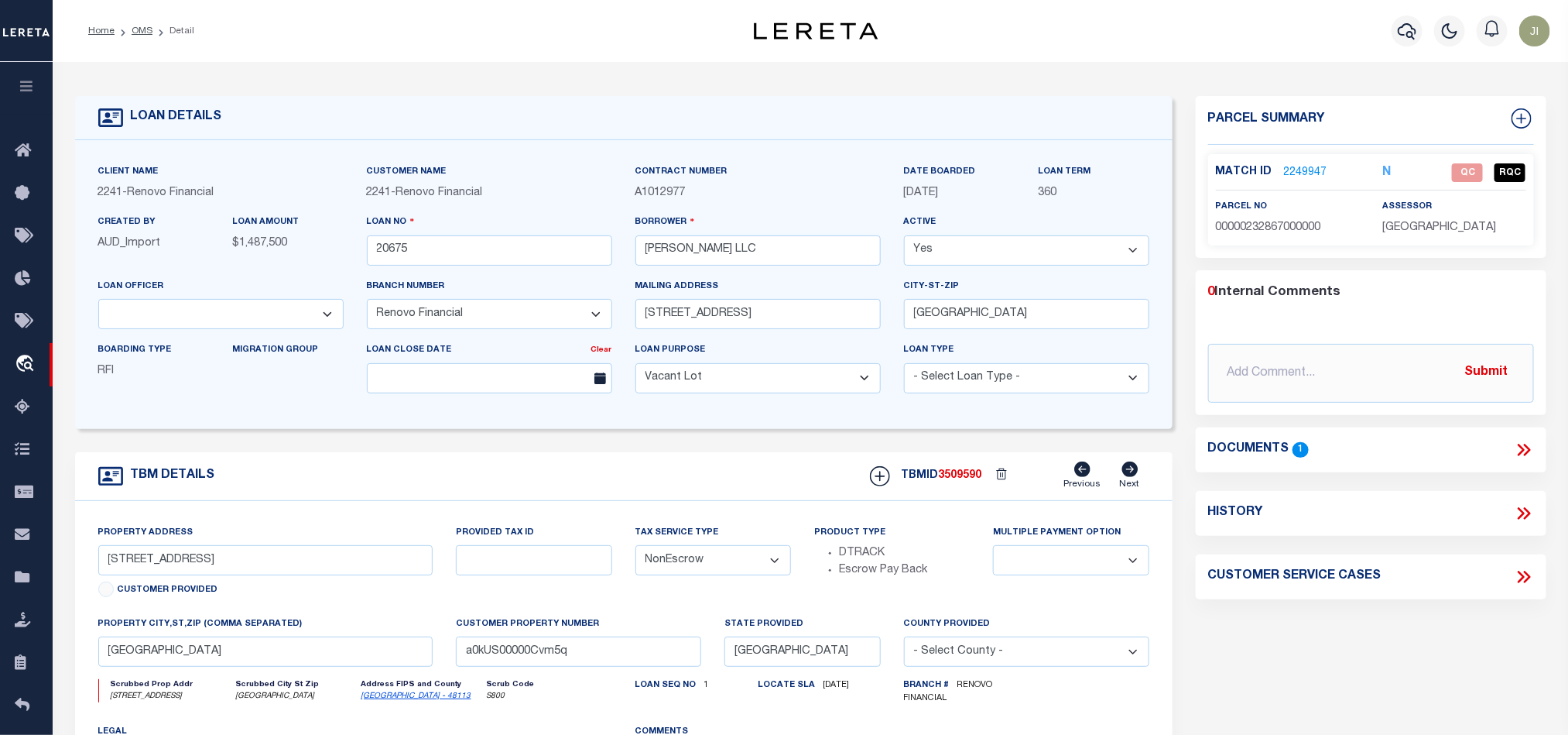
click at [1524, 451] on icon at bounding box center [1522, 450] width 7 height 12
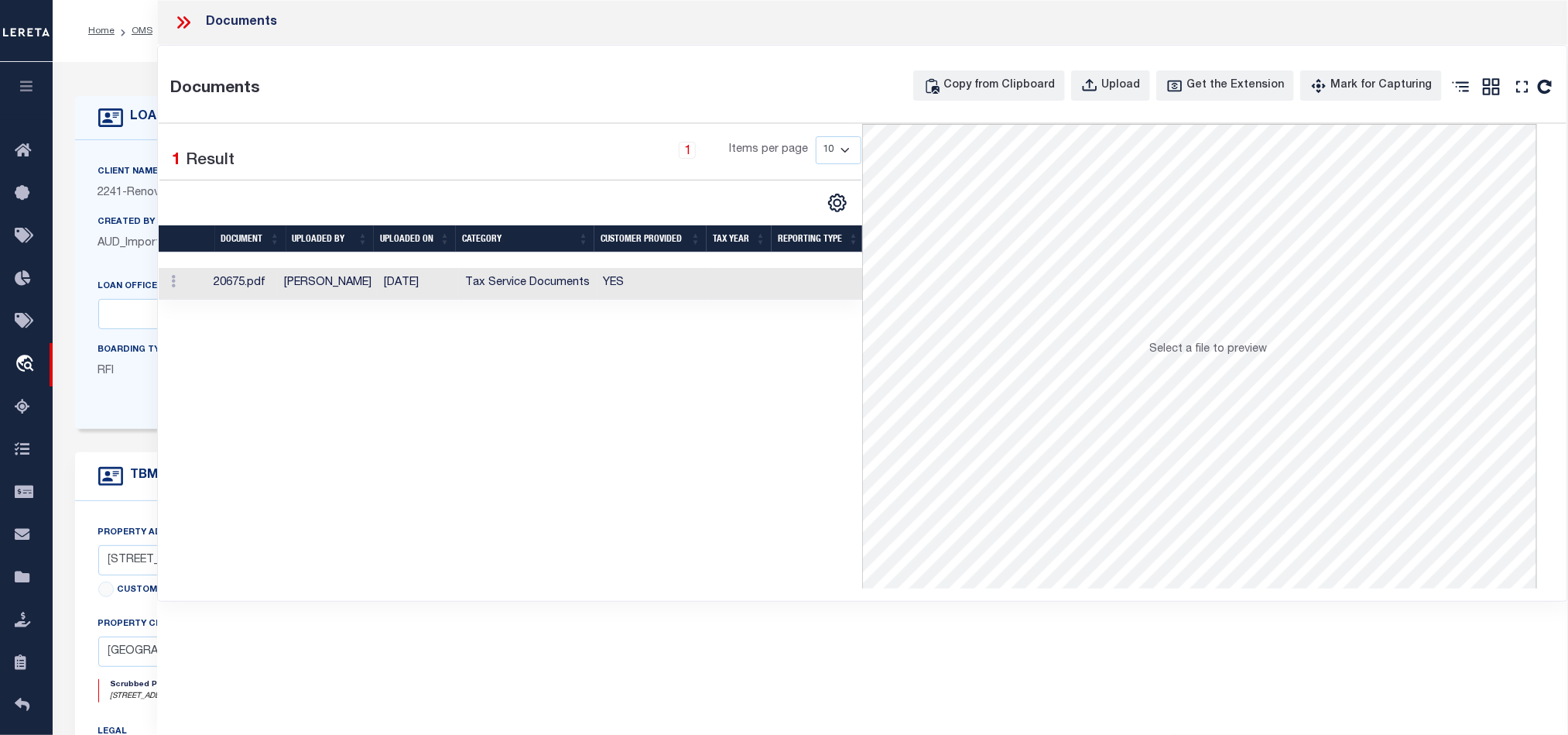
click at [647, 287] on td "YES" at bounding box center [654, 283] width 112 height 31
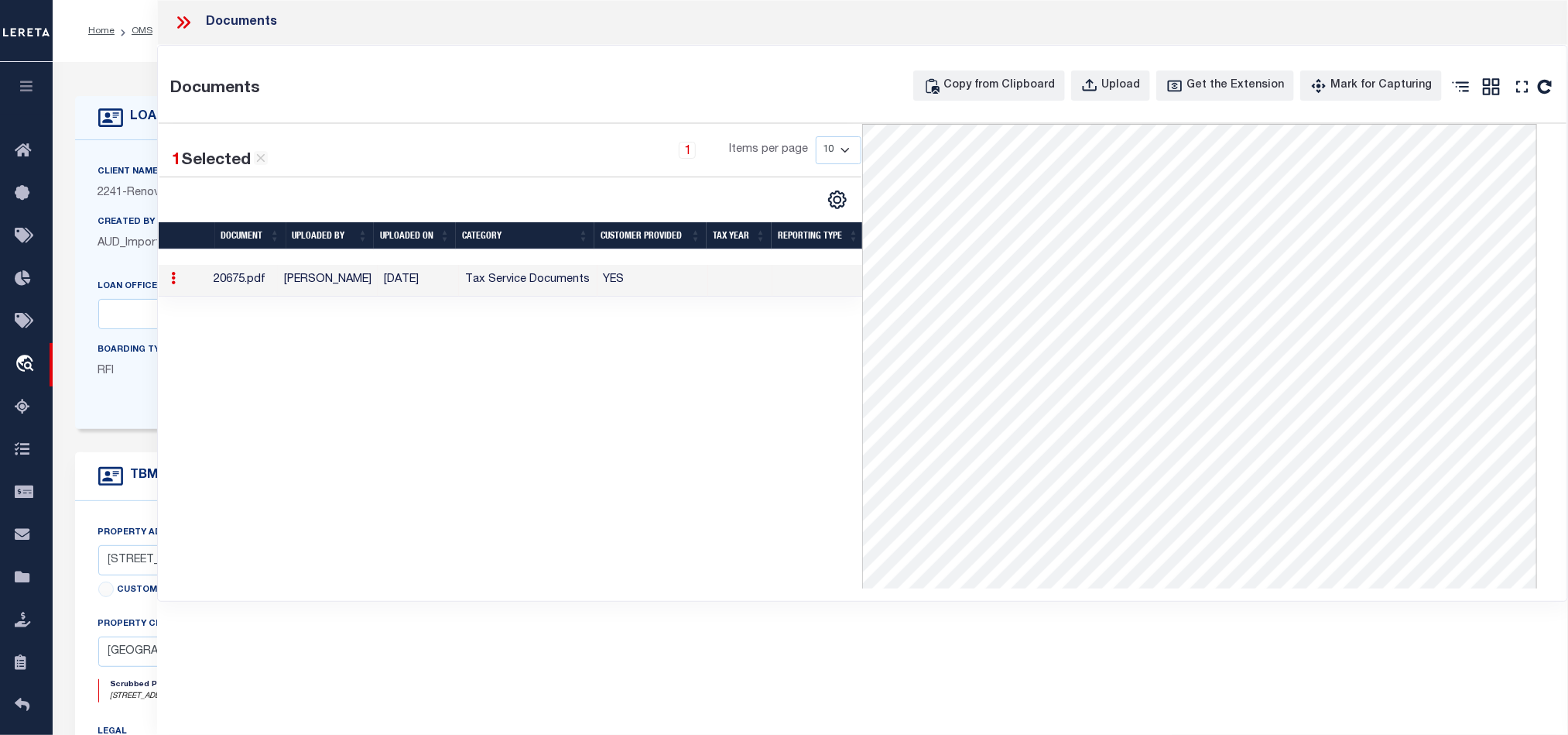
click at [173, 21] on icon at bounding box center [183, 22] width 20 height 20
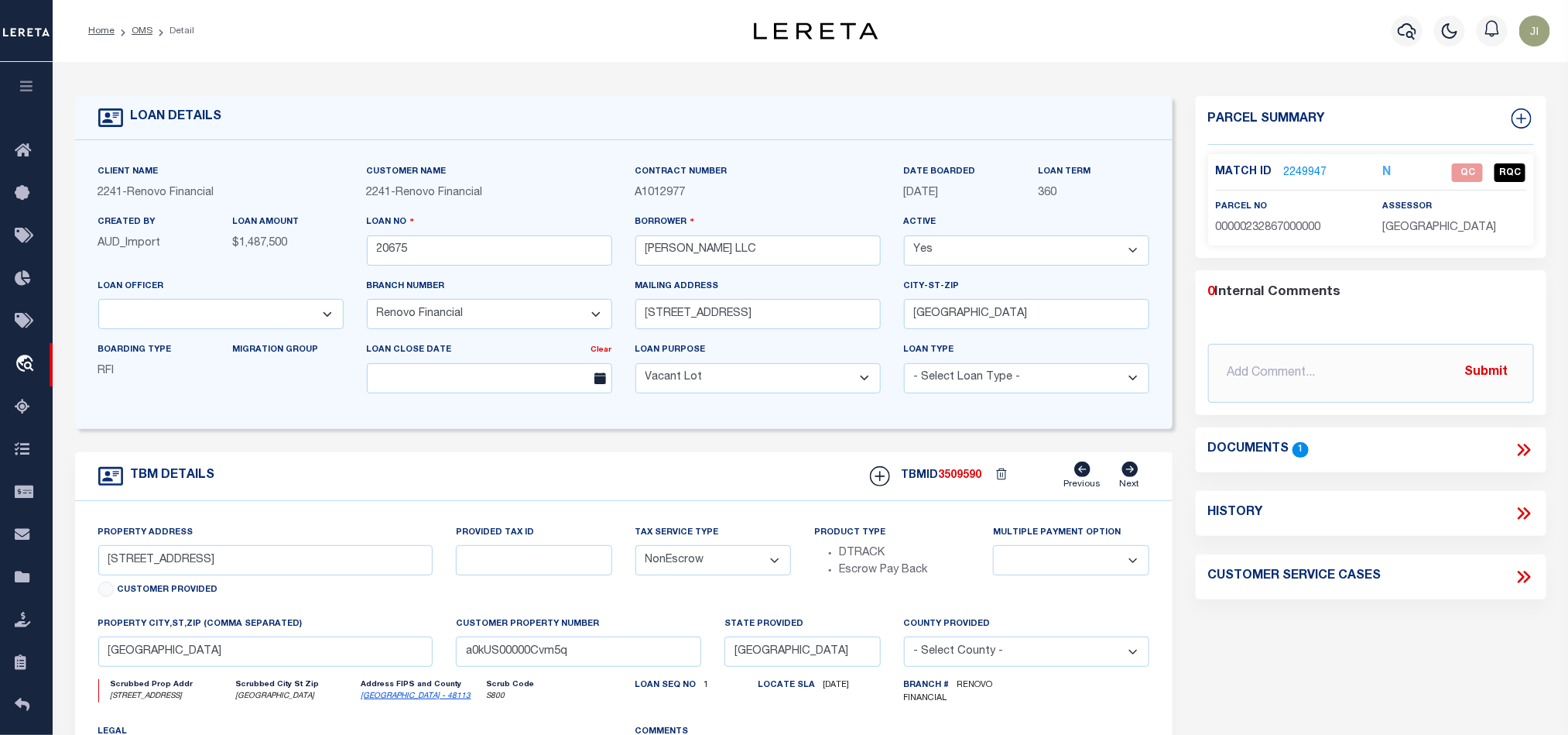
click at [1317, 170] on link "2249947" at bounding box center [1306, 173] width 44 height 17
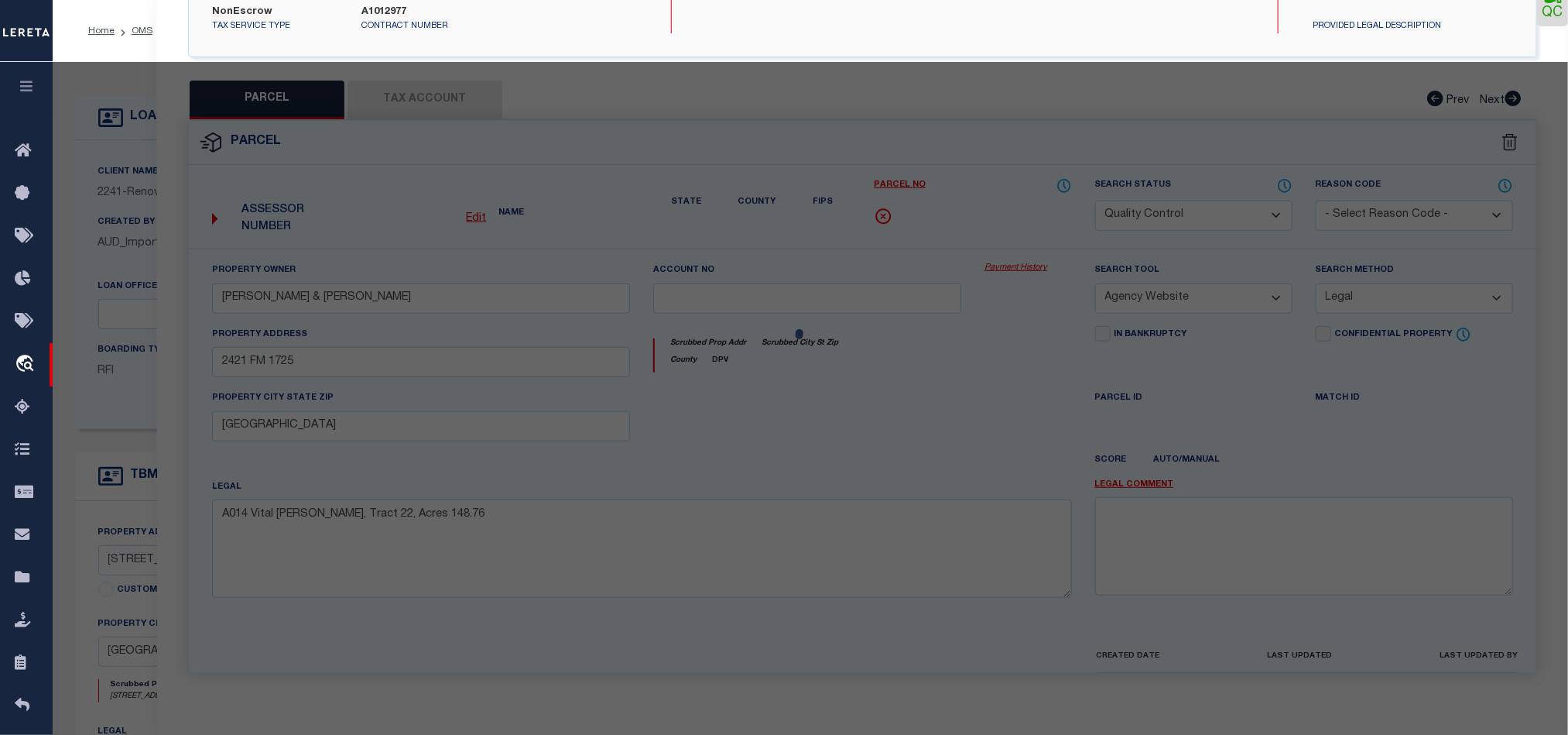
select select "AS"
select select
checkbox input "false"
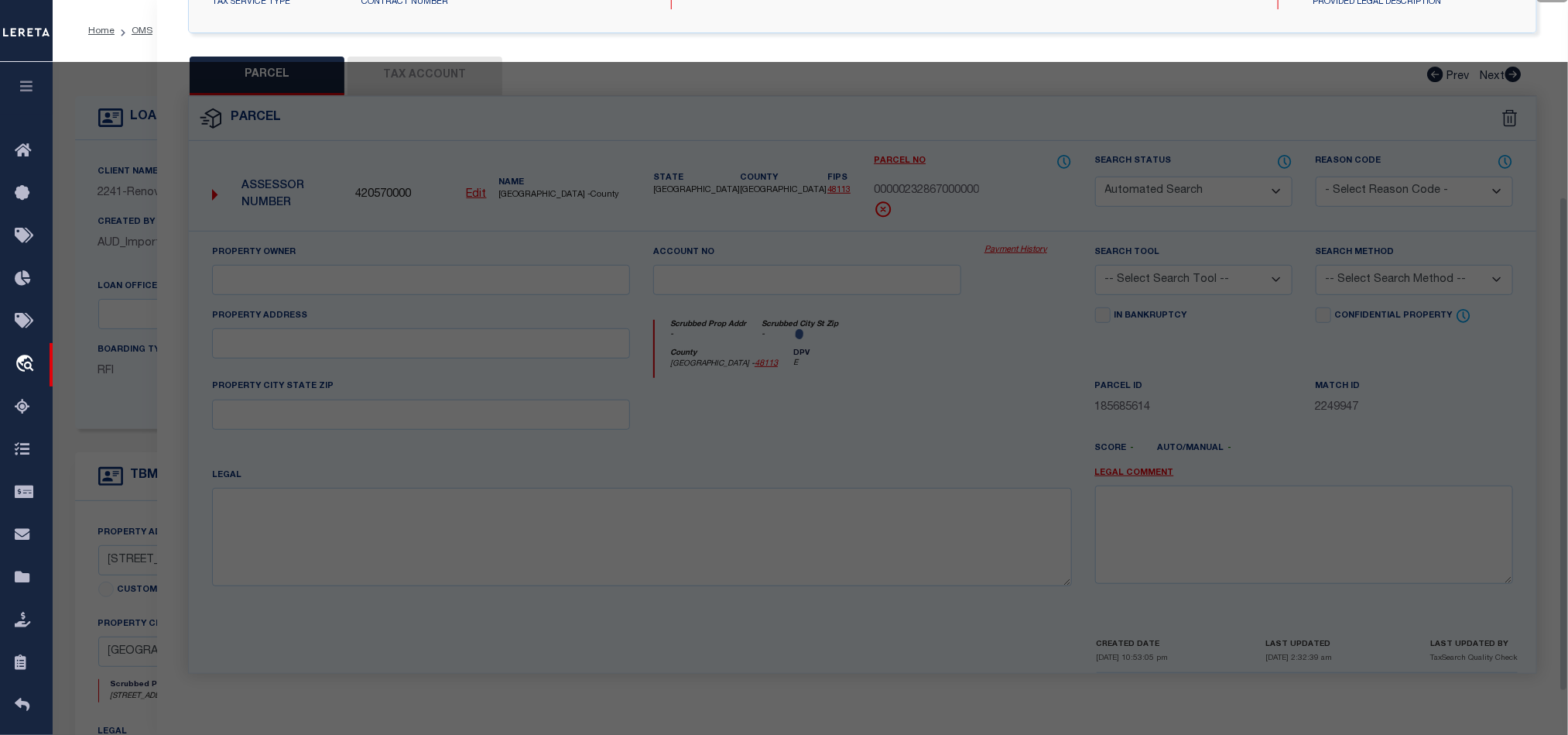
select select "QC"
type input "[PERSON_NAME] & [PERSON_NAME]"
select select "AGW"
select select "LEG"
type input "[STREET_ADDRESS]"
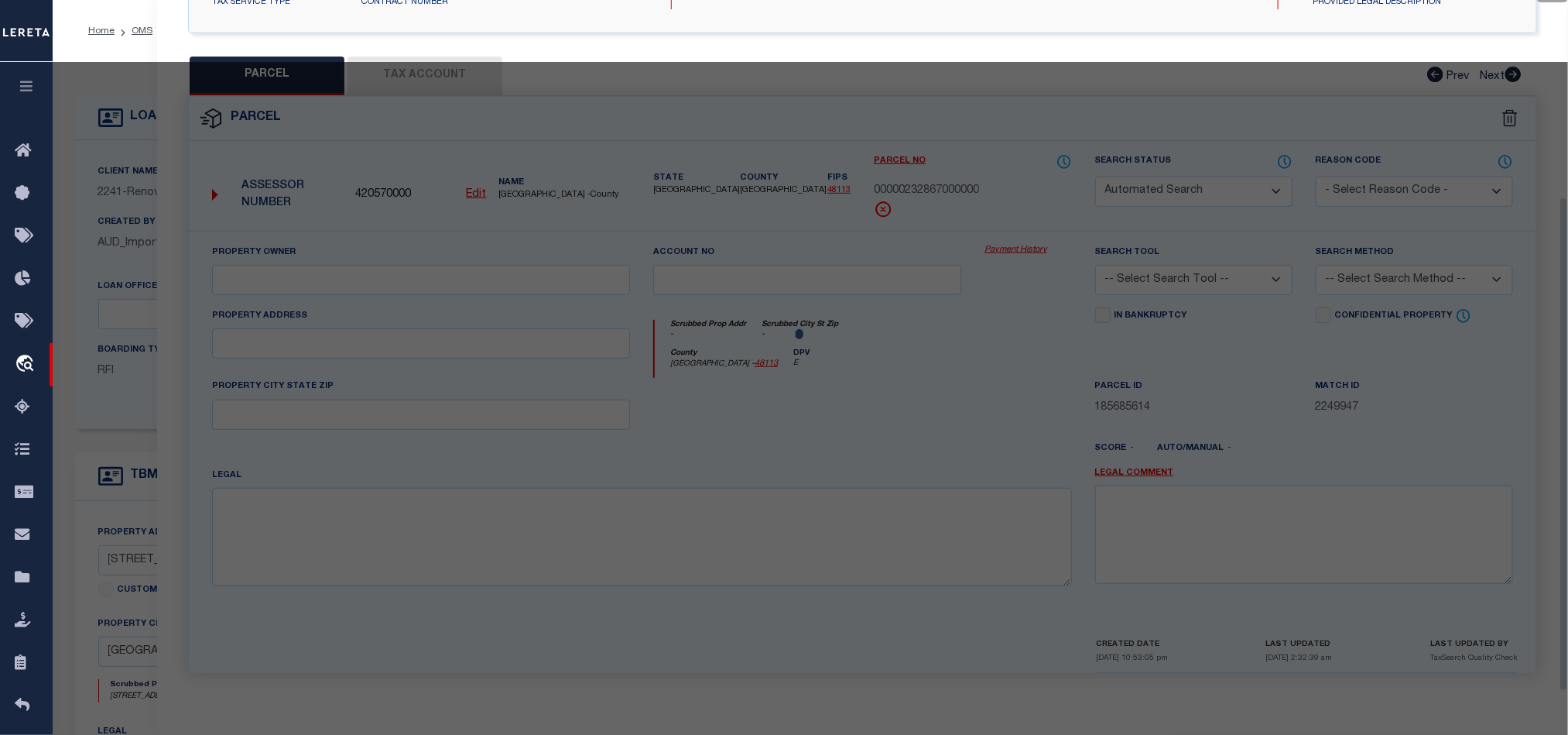
type textarea "1: MONTICELLO 2: BLK G/2835 PT LTS 16 & 17 3: 4: VOL97165/4165 DD052097 CO-DALL…"
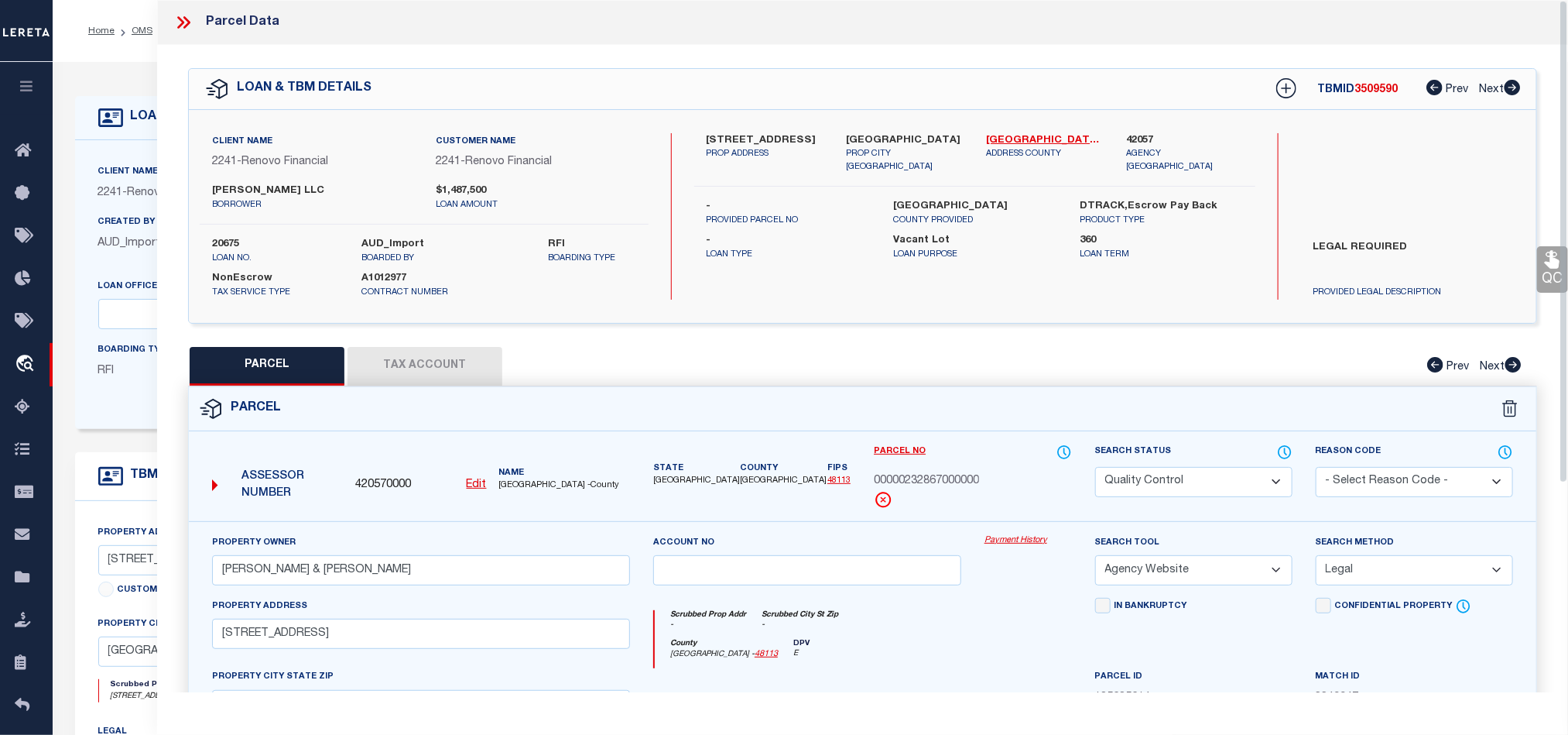
click at [883, 133] on label "[GEOGRAPHIC_DATA]" at bounding box center [906, 141] width 117 height 16
copy div "[GEOGRAPHIC_DATA]"
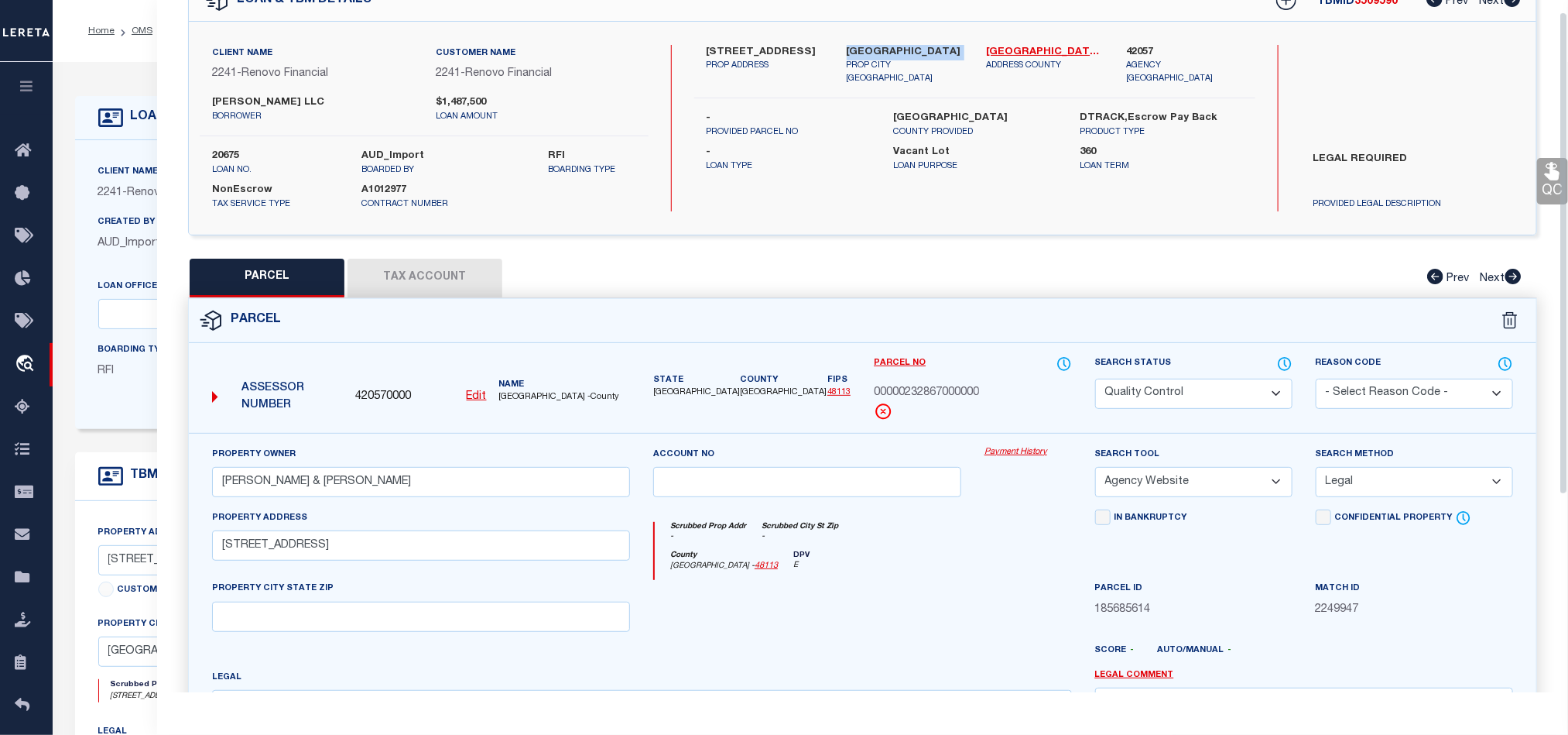
scroll to position [300, 0]
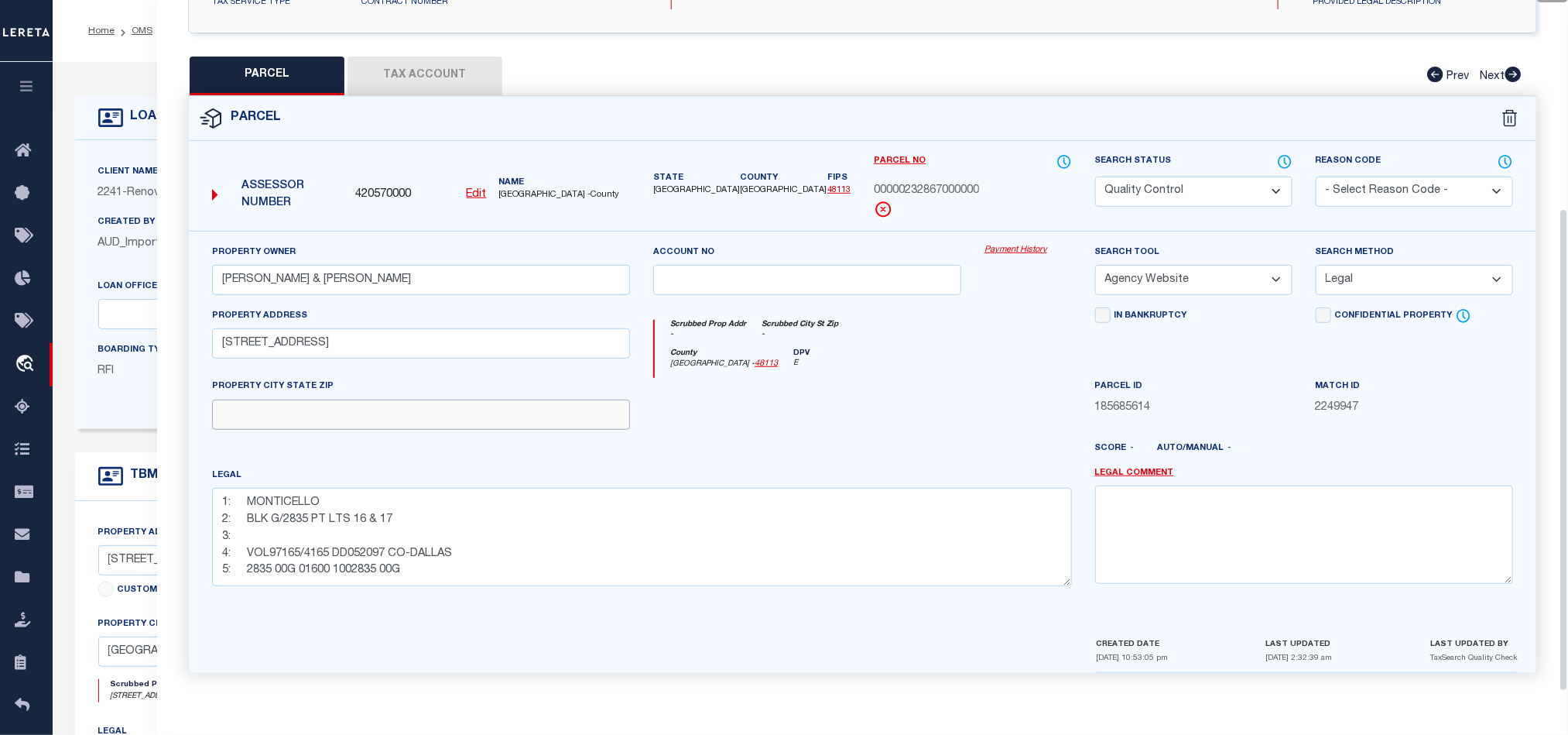
drag, startPoint x: 488, startPoint y: 405, endPoint x: 820, endPoint y: 417, distance: 332.2
click at [490, 403] on input "text" at bounding box center [421, 414] width 418 height 31
paste input "[GEOGRAPHIC_DATA]"
type input "[GEOGRAPHIC_DATA]"
click at [929, 403] on div at bounding box center [807, 409] width 331 height 64
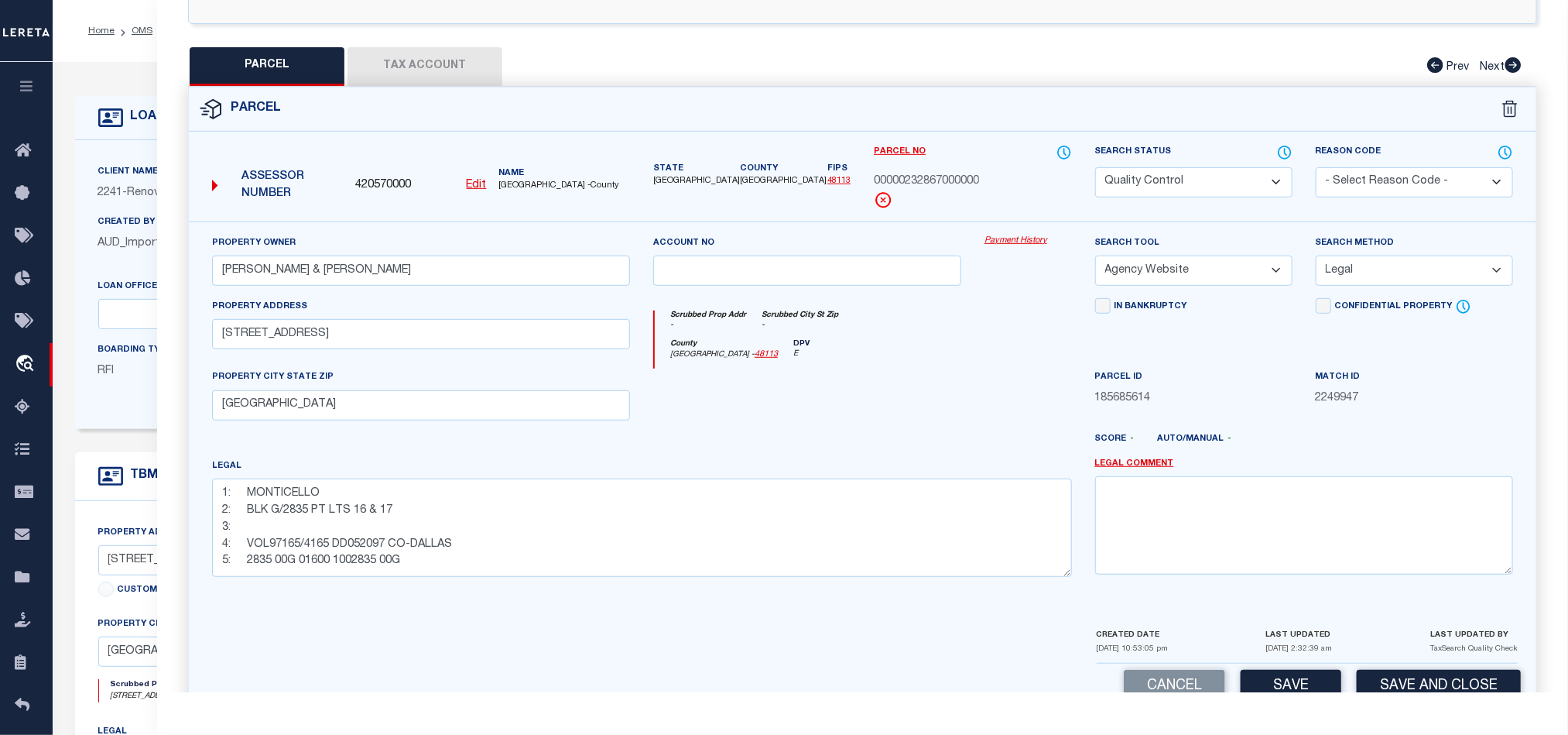
click at [442, 79] on button "Tax Account" at bounding box center [425, 66] width 155 height 38
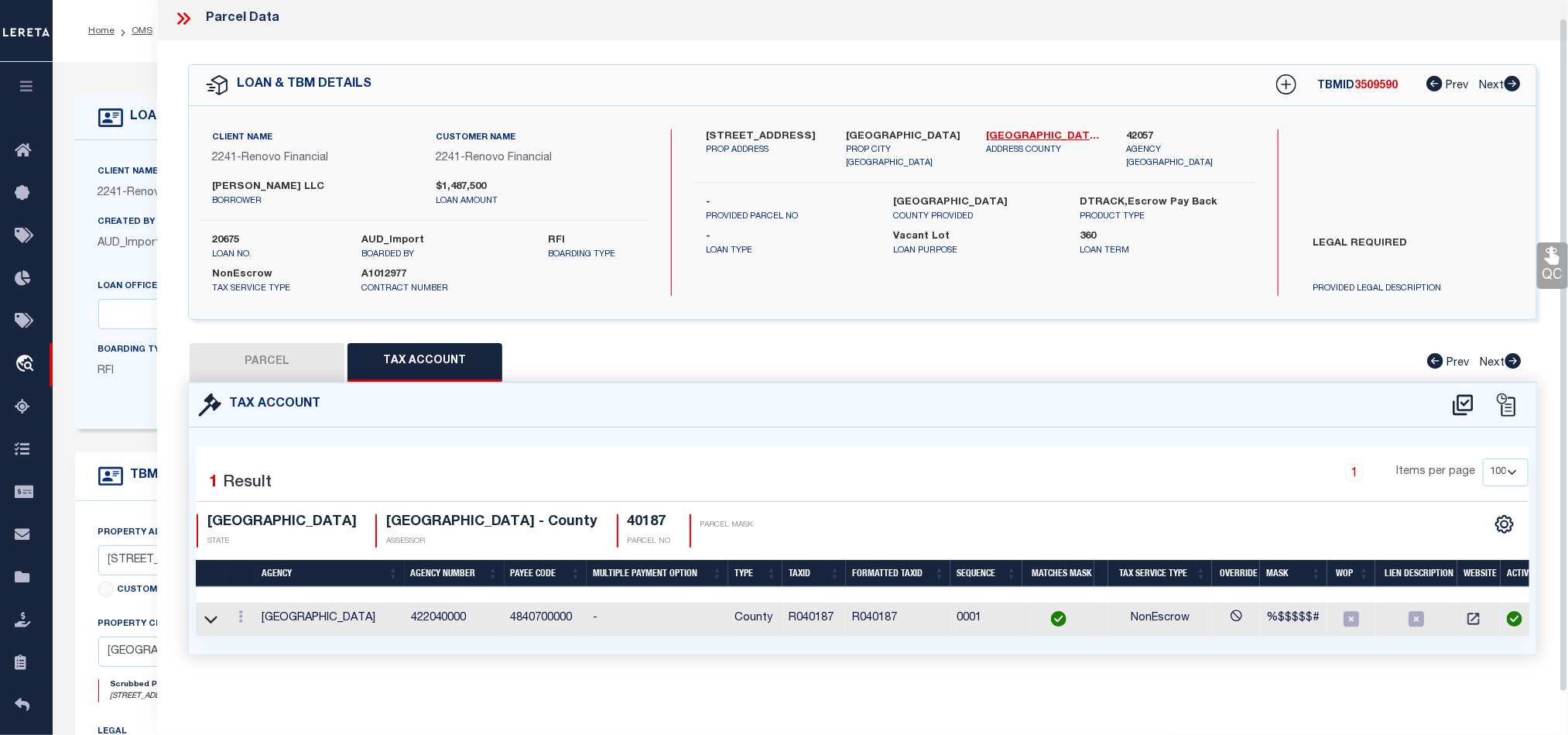
select select "100"
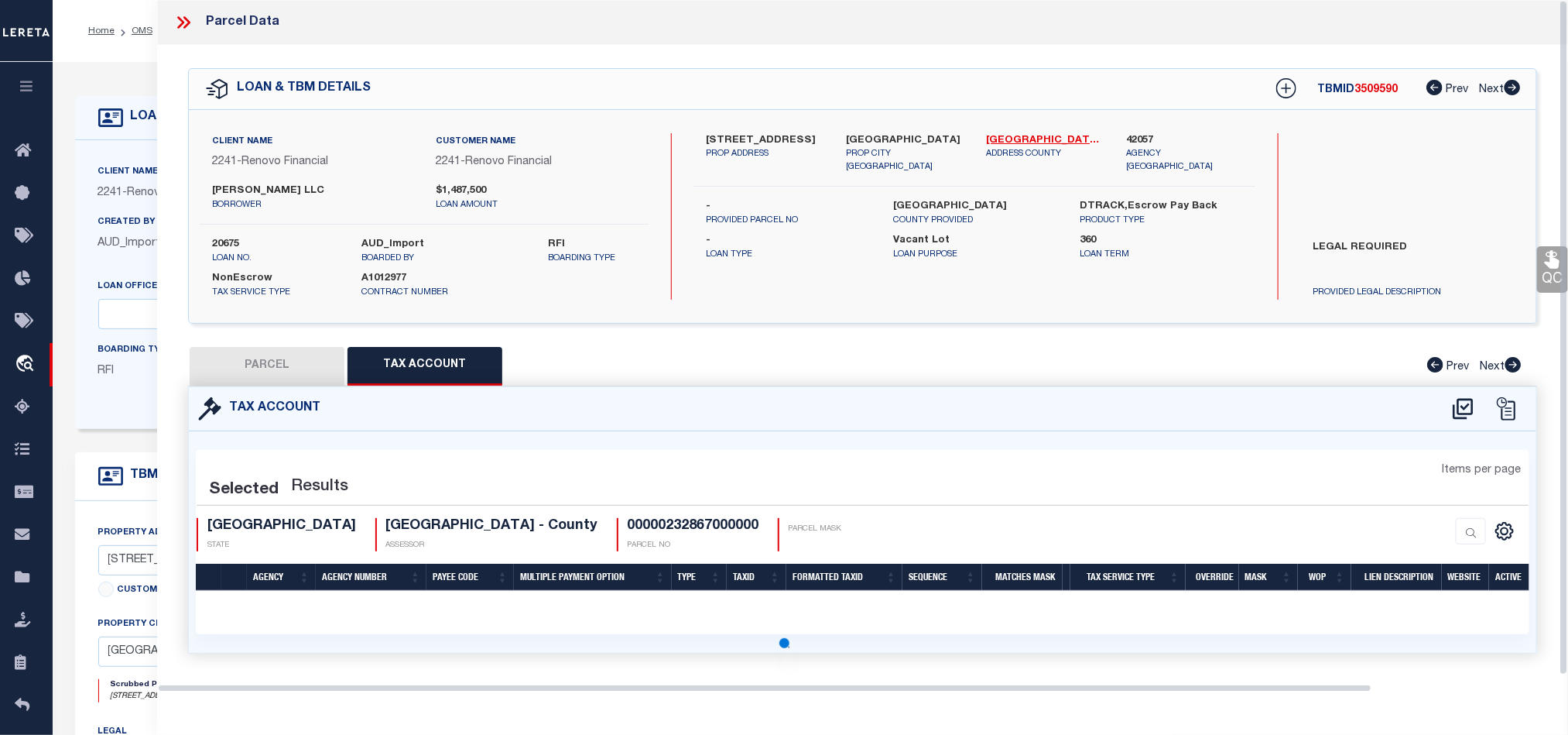
select select "100"
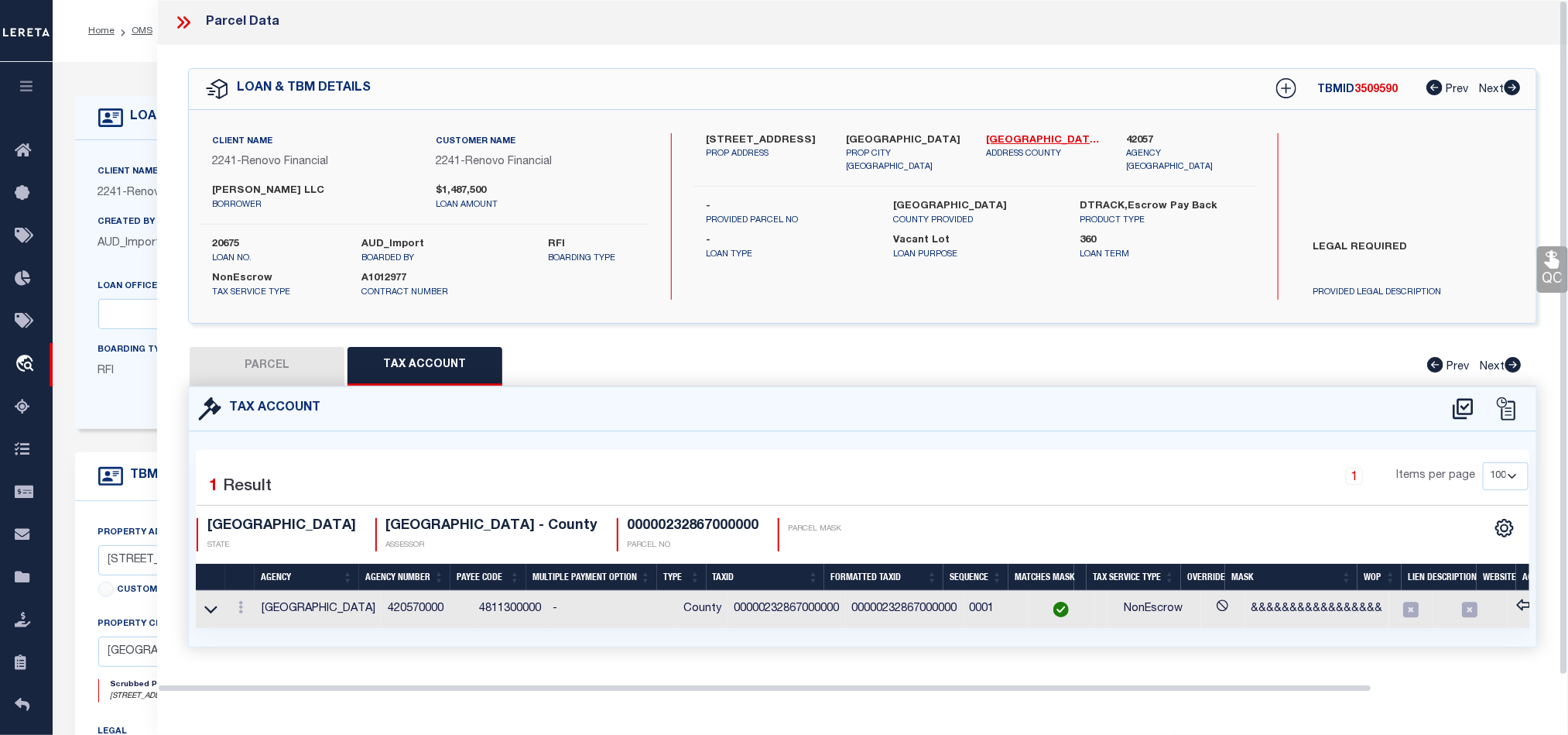
scroll to position [0, 0]
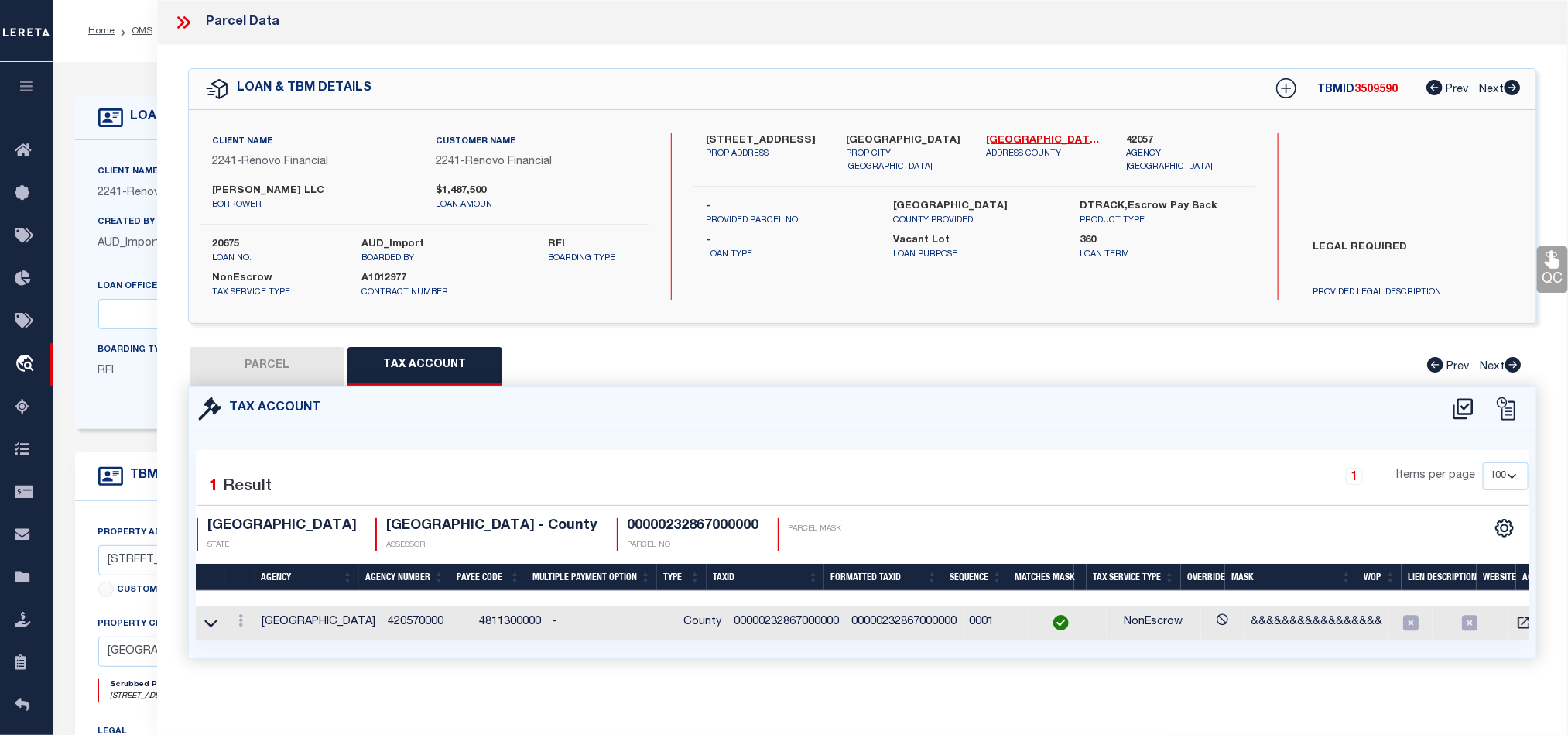
click at [263, 367] on button "PARCEL" at bounding box center [268, 366] width 155 height 38
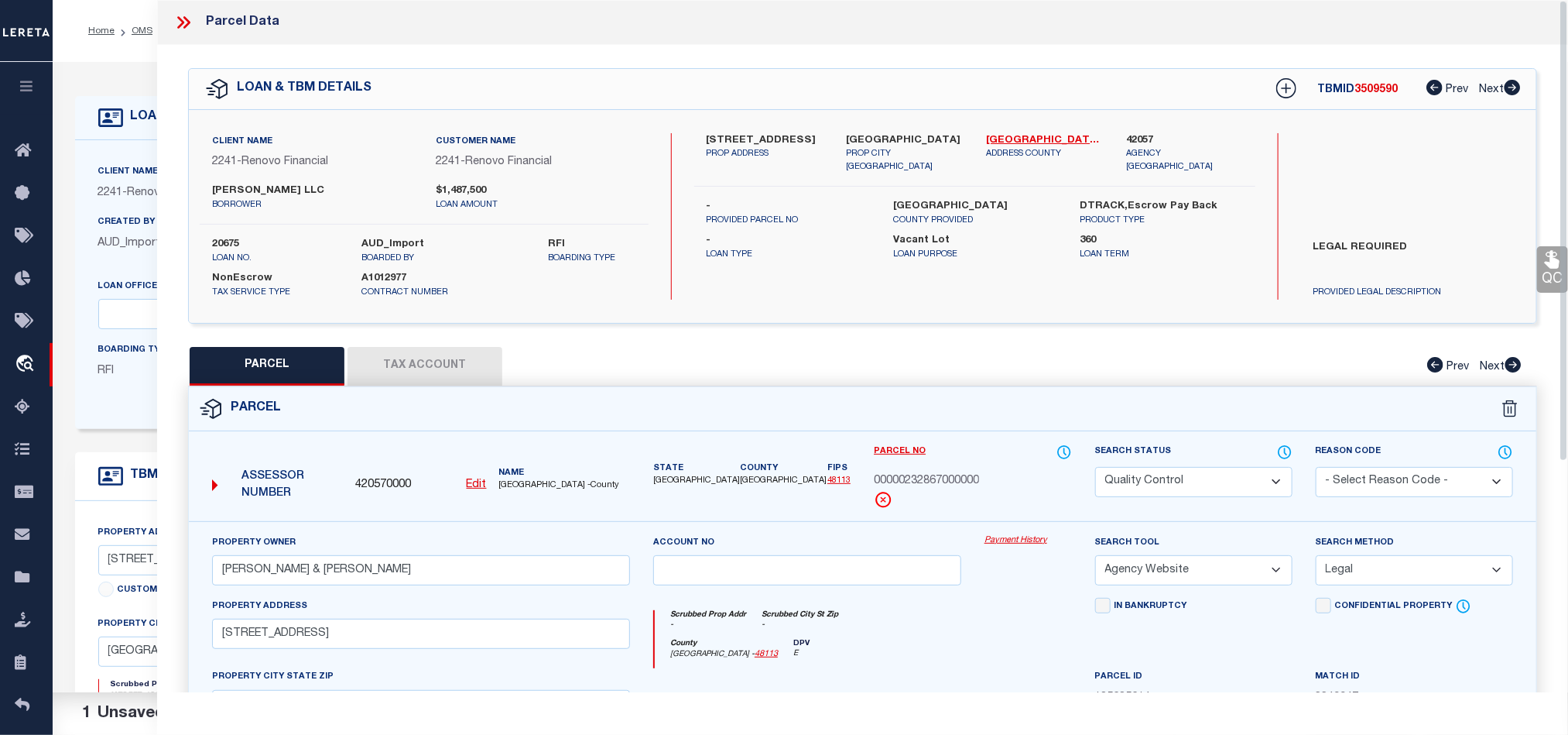
click at [1236, 467] on div "Search Status Automated Search Bad Parcel Complete Duplicate Parcel High Dollar…" at bounding box center [1194, 470] width 197 height 53
drag, startPoint x: 1192, startPoint y: 493, endPoint x: 1136, endPoint y: 549, distance: 79.2
click at [1192, 493] on select "Automated Search Bad Parcel Complete Duplicate Parcel High Dollar Reporting In …" at bounding box center [1194, 482] width 197 height 31
select select "CP"
click at [971, 648] on div "County [GEOGRAPHIC_DATA] - 48113 DPV E" at bounding box center [863, 654] width 417 height 31
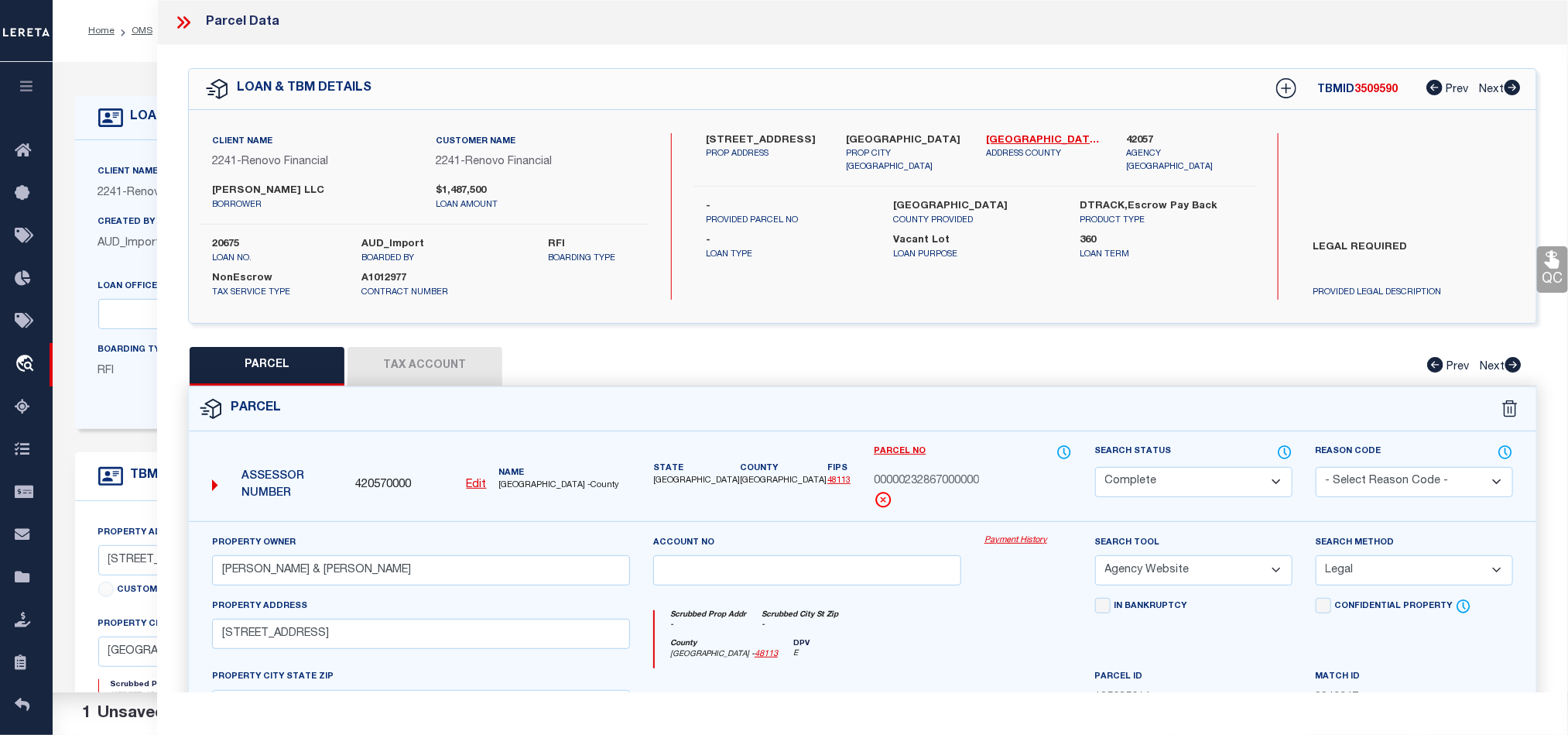
click at [1549, 287] on link "QC" at bounding box center [1553, 269] width 31 height 46
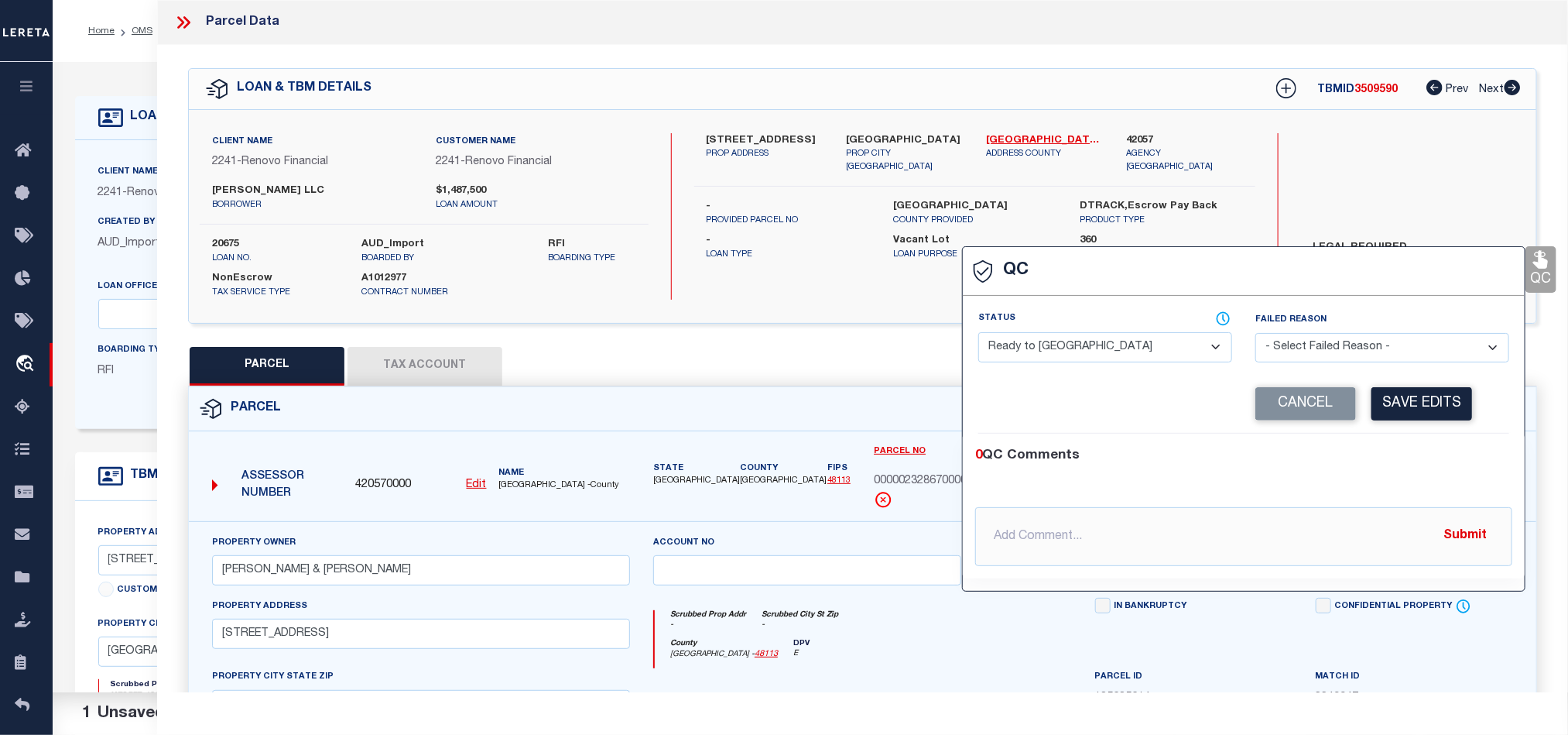
click at [1157, 344] on select "- Select Status - Ready to QC Correct Incorrect" at bounding box center [1105, 347] width 254 height 31
select select "COR"
click at [1415, 453] on div "0 QC Comments" at bounding box center [1240, 456] width 531 height 20
click at [1416, 410] on button "Save Edits" at bounding box center [1422, 404] width 100 height 33
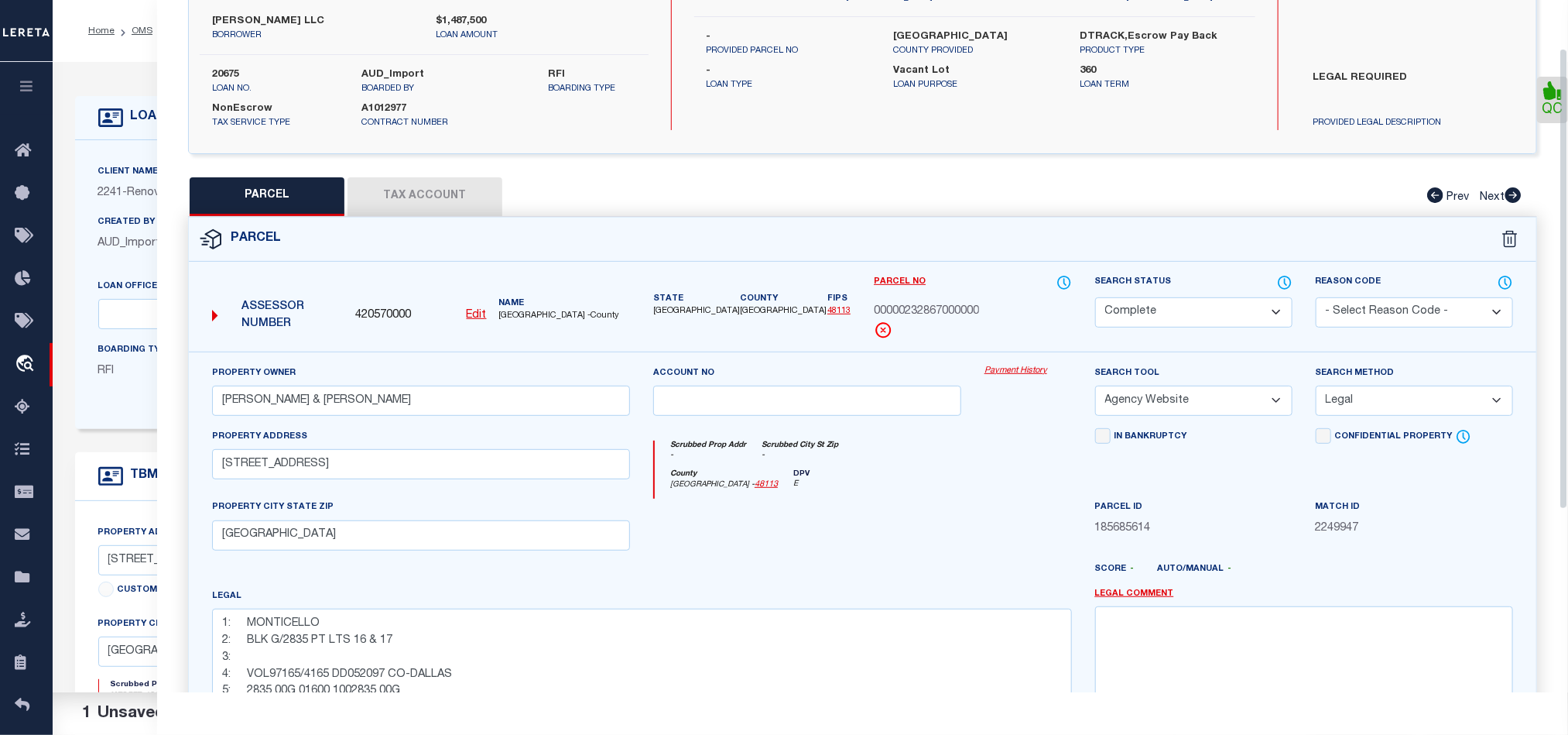
scroll to position [346, 0]
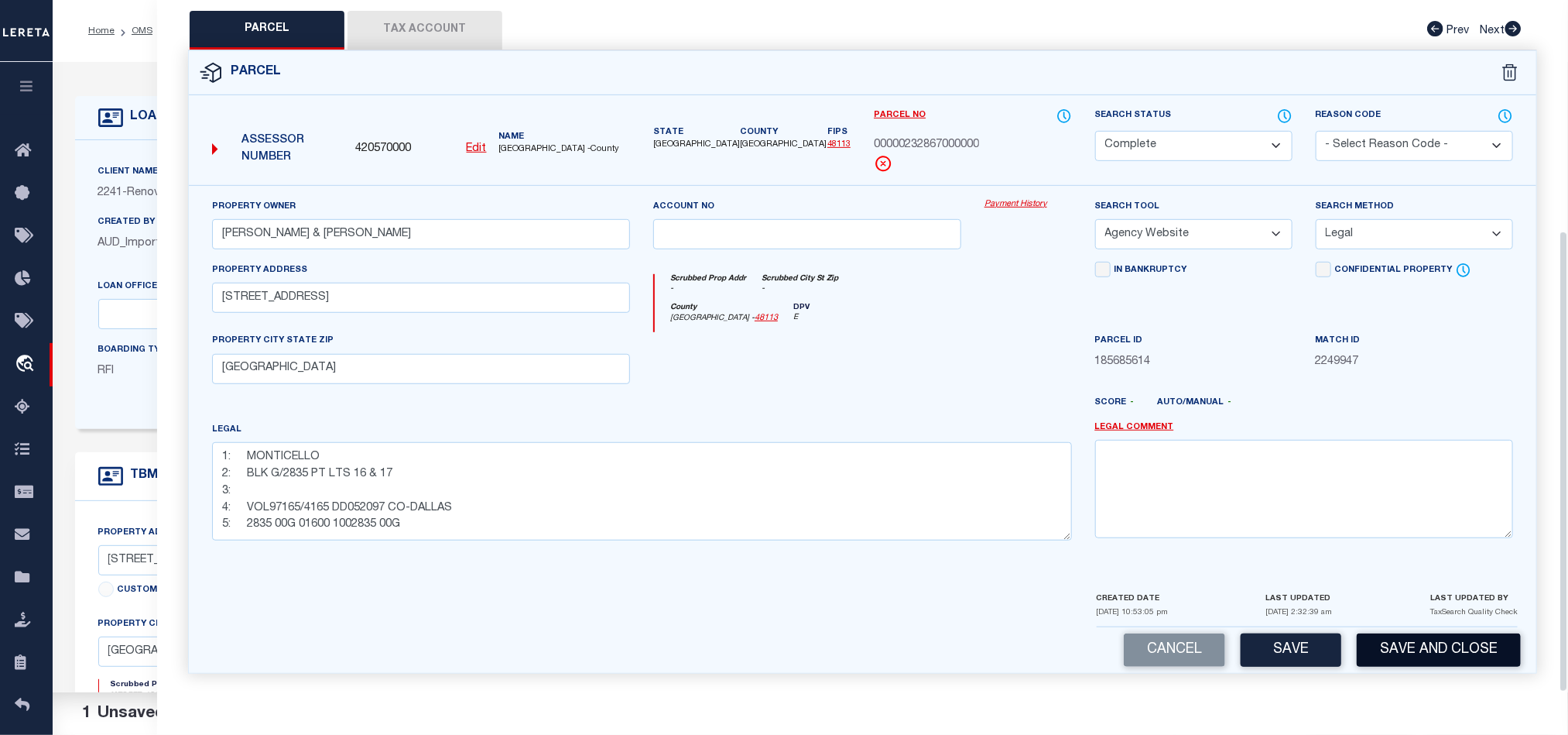
click at [1461, 657] on button "Save and Close" at bounding box center [1439, 650] width 164 height 33
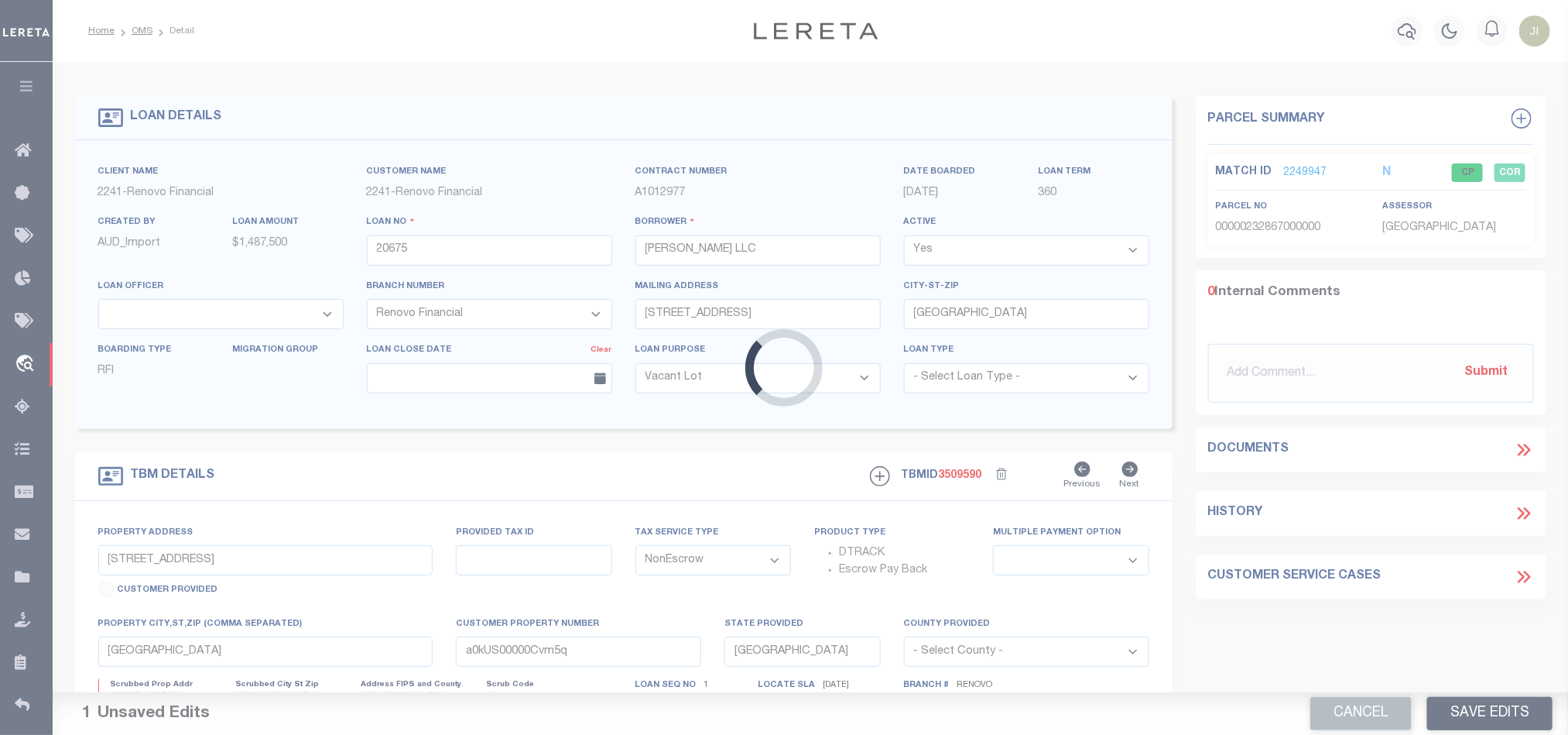
select select
select select "25066"
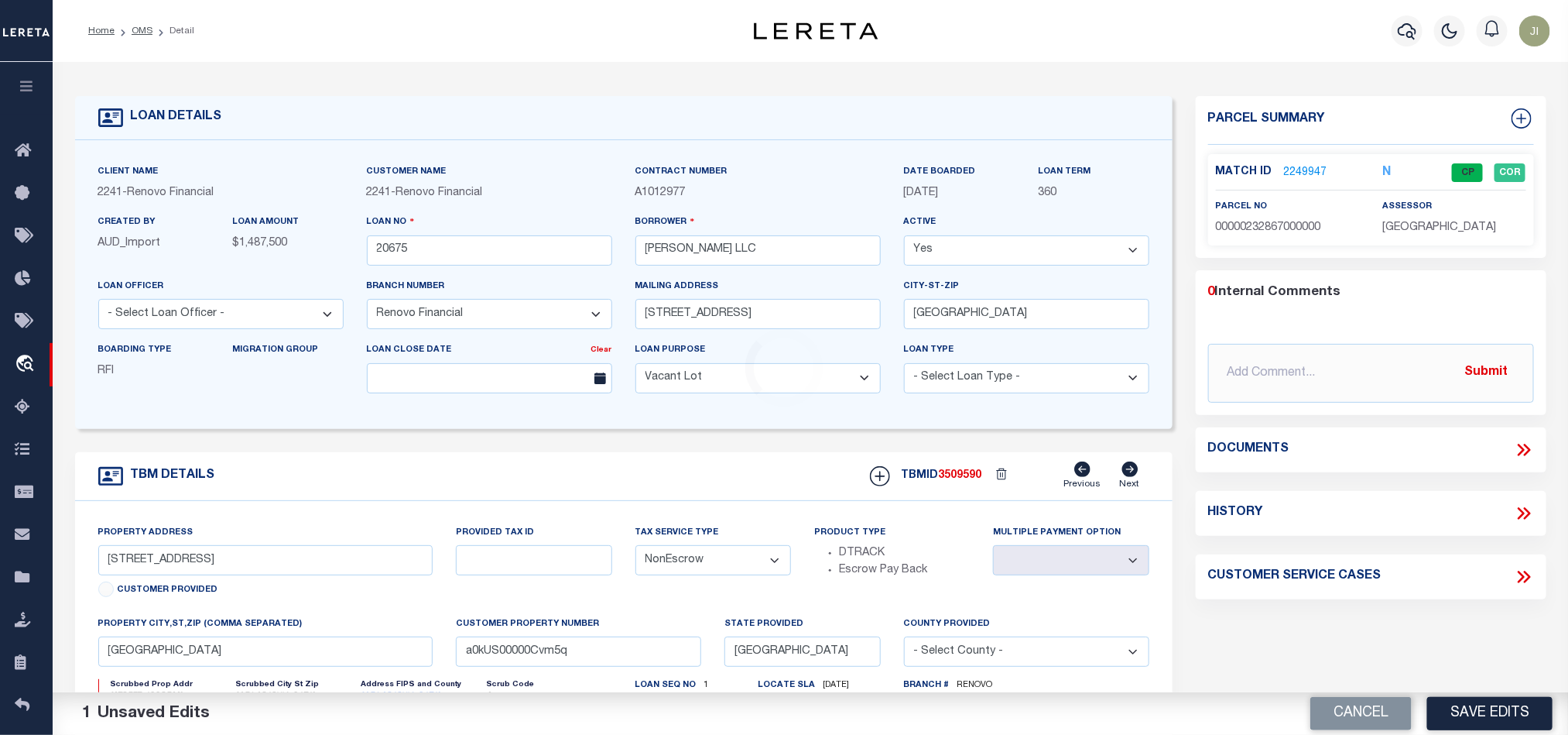
click at [1322, 713] on button "Cancel" at bounding box center [1361, 713] width 101 height 33
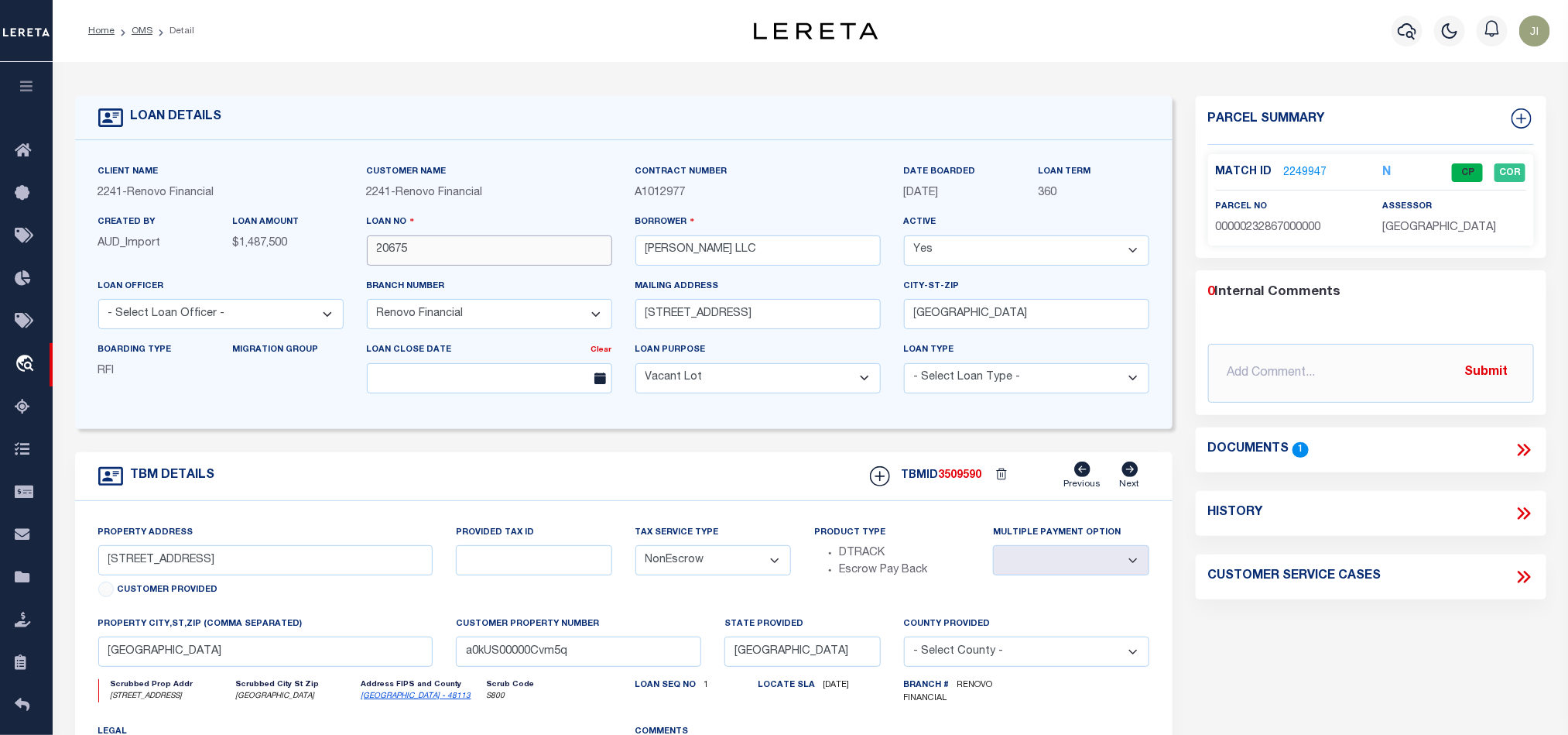
click at [504, 258] on input "20675" at bounding box center [490, 250] width 246 height 31
click at [968, 480] on span "3509590" at bounding box center [960, 475] width 44 height 10
copy span "3509590"
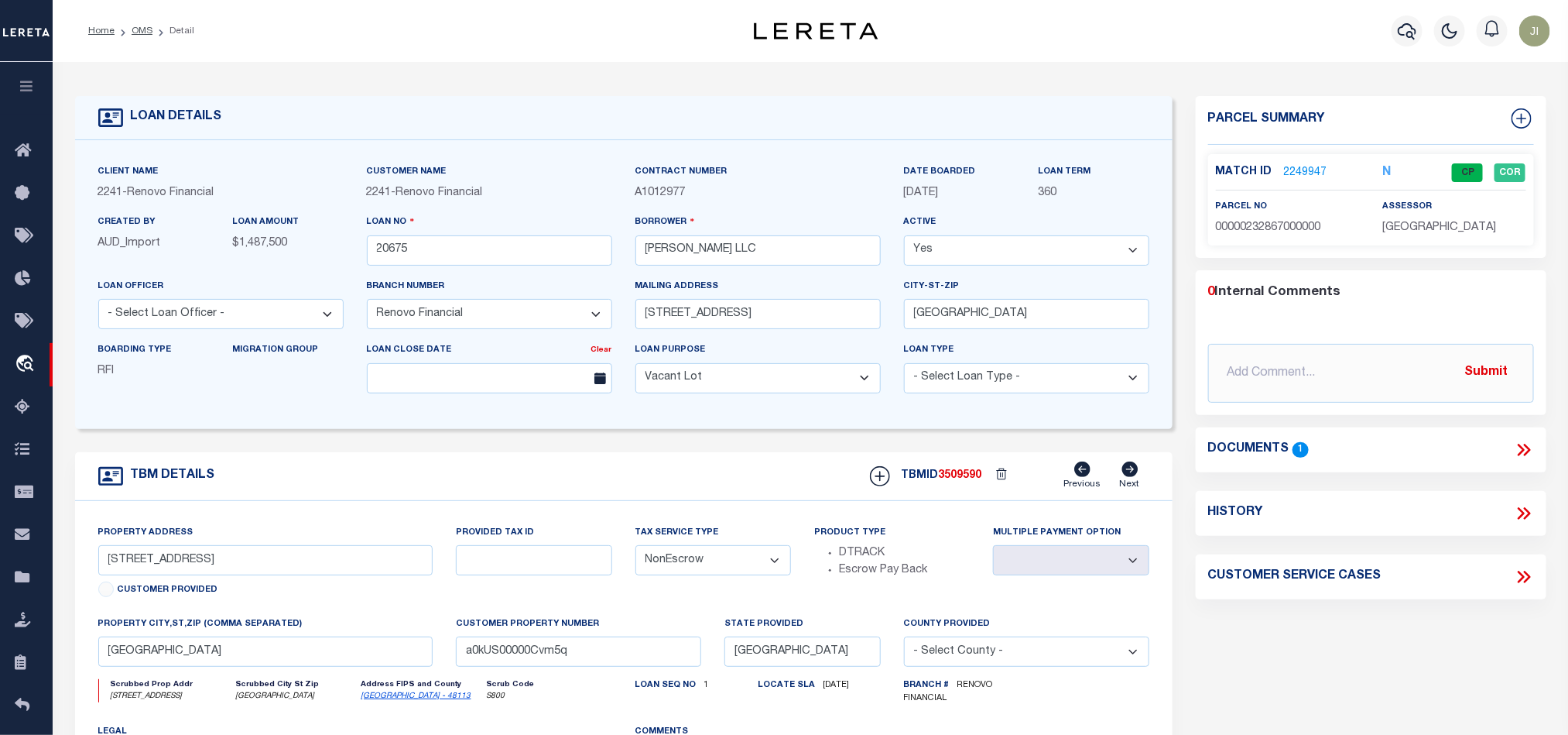
click at [1430, 232] on span "[GEOGRAPHIC_DATA]" at bounding box center [1439, 228] width 114 height 10
copy div "[GEOGRAPHIC_DATA]"
click at [1285, 225] on span "00000232867000000" at bounding box center [1268, 228] width 105 height 10
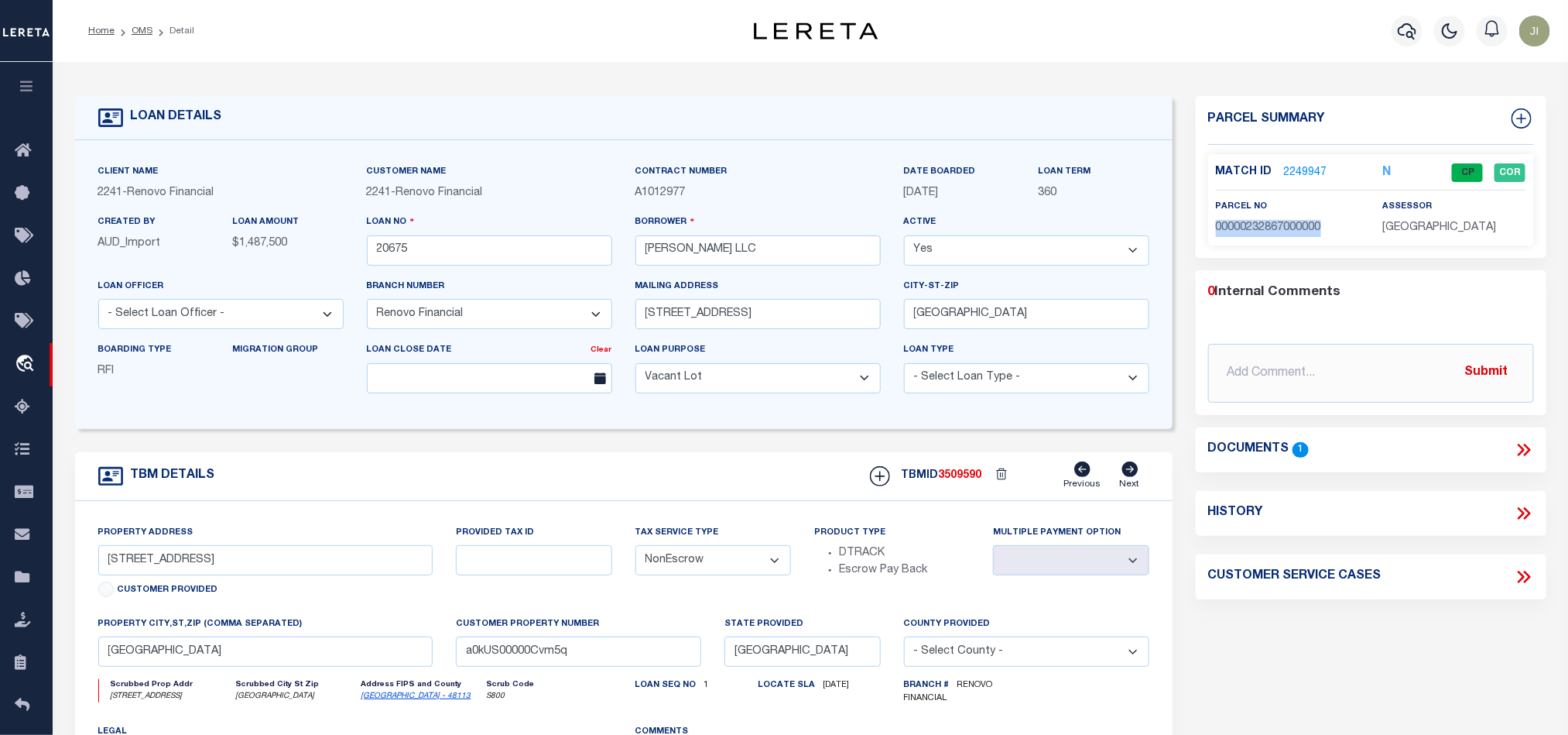
click at [1285, 225] on span "00000232867000000" at bounding box center [1268, 228] width 105 height 10
copy span "00000232867000000"
click at [523, 501] on div "TBM DETAILS TBMID 3509590 Previous Next" at bounding box center [623, 477] width 1097 height 49
drag, startPoint x: 147, startPoint y: 31, endPoint x: 723, endPoint y: 176, distance: 594.0
click at [147, 31] on link "OMS" at bounding box center [142, 31] width 21 height 10
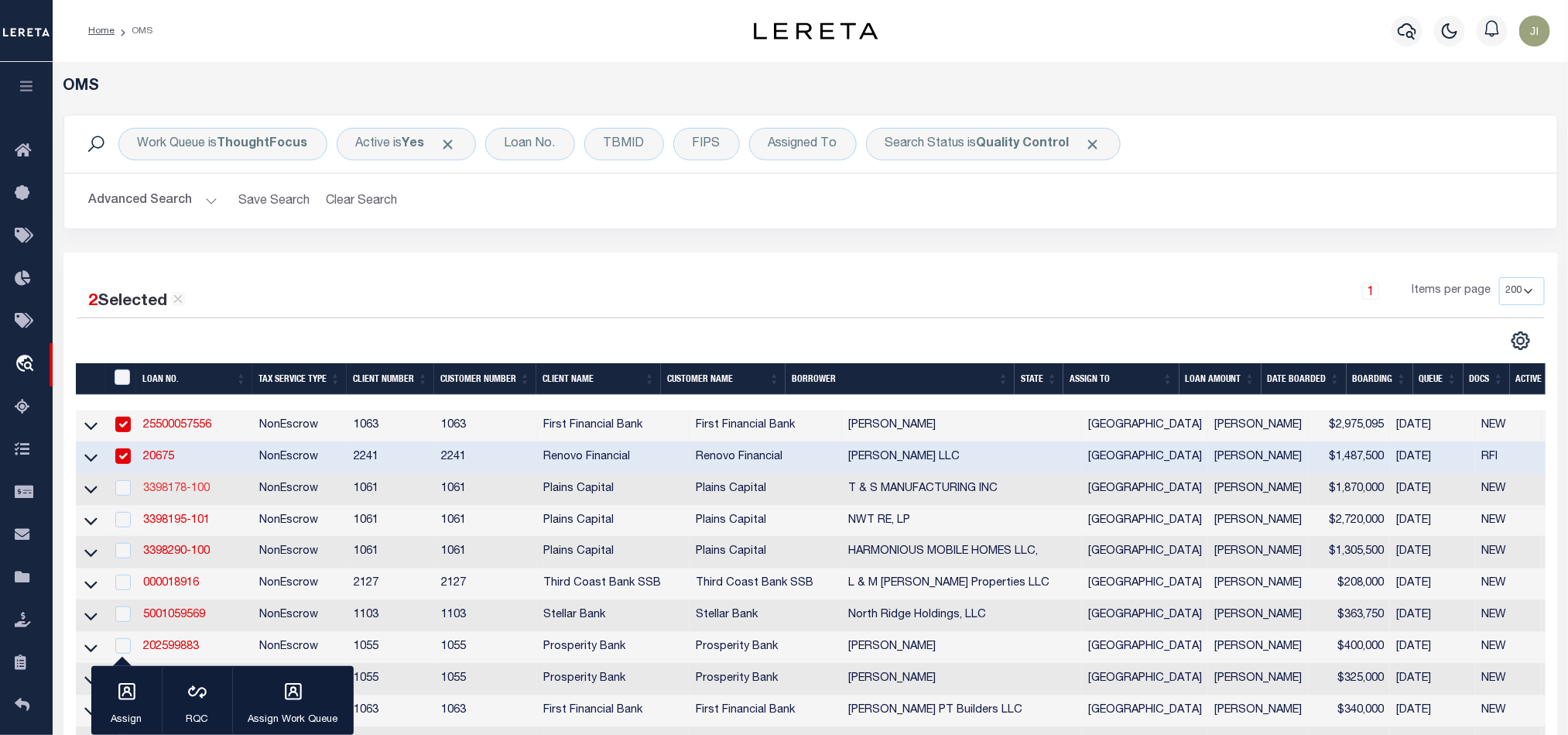
scroll to position [232, 0]
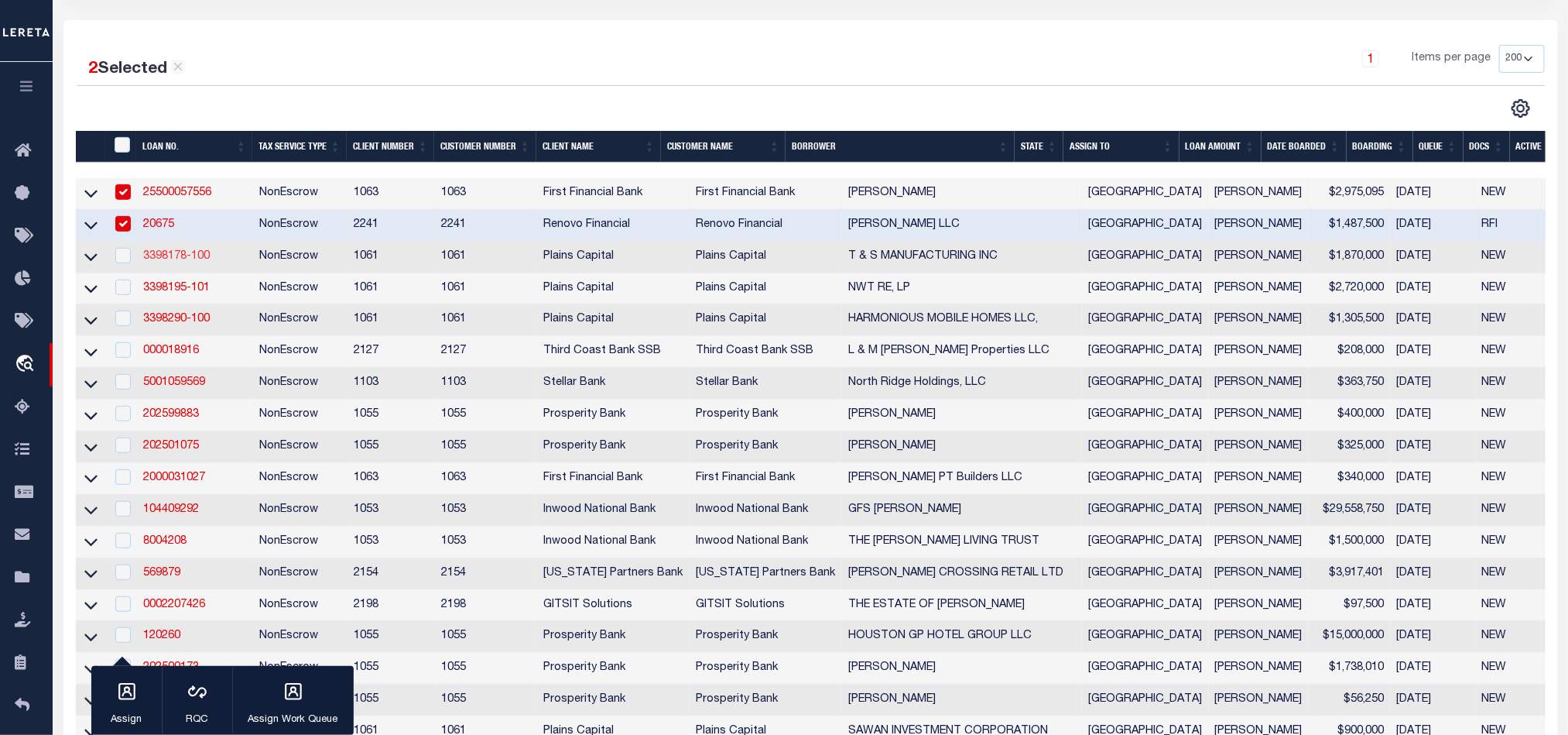
click at [189, 256] on link "3398178-100" at bounding box center [176, 256] width 66 height 10
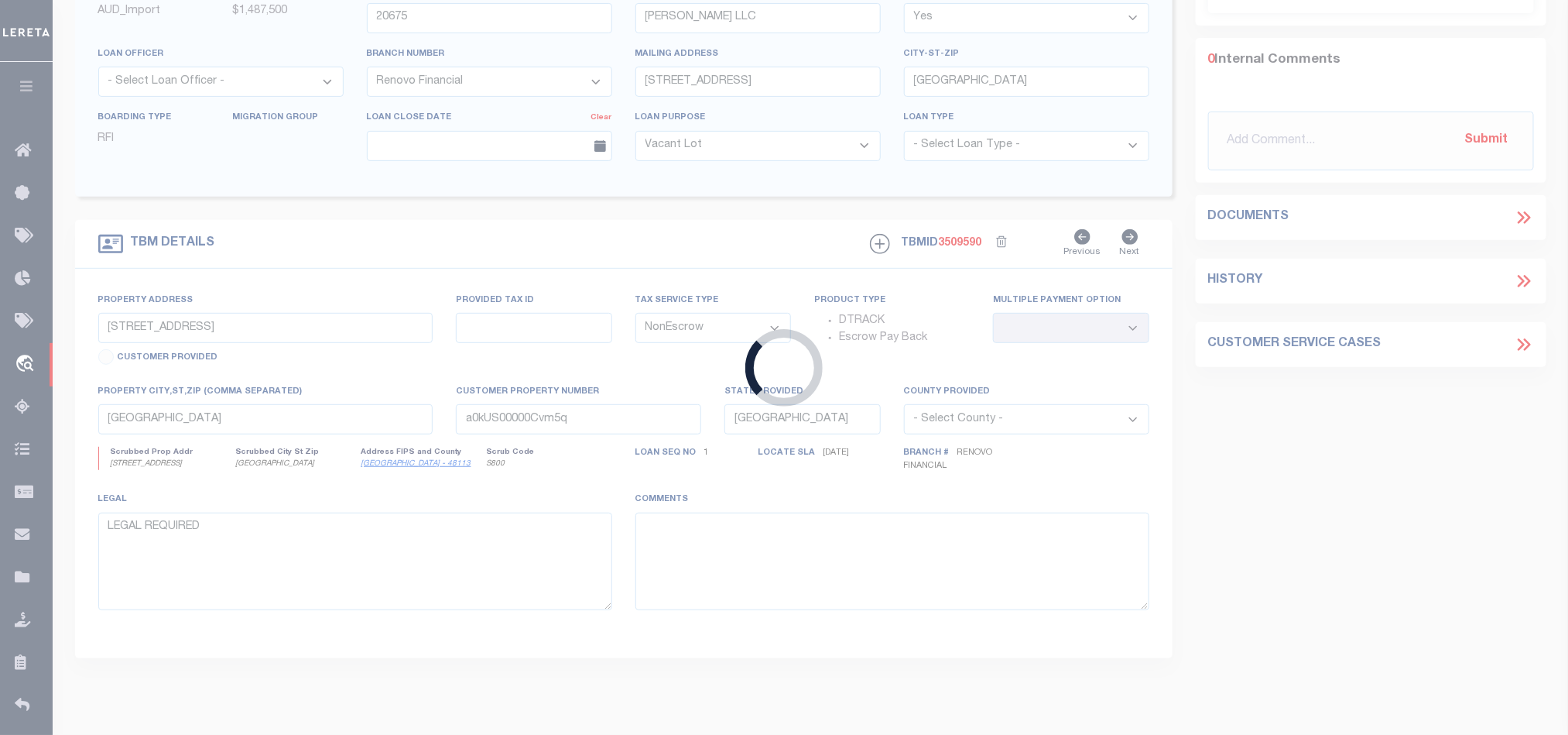
type input "3398178-100"
type input "T & S MANUFACTURING INC"
select select
type input "[STREET_ADDRESS]"
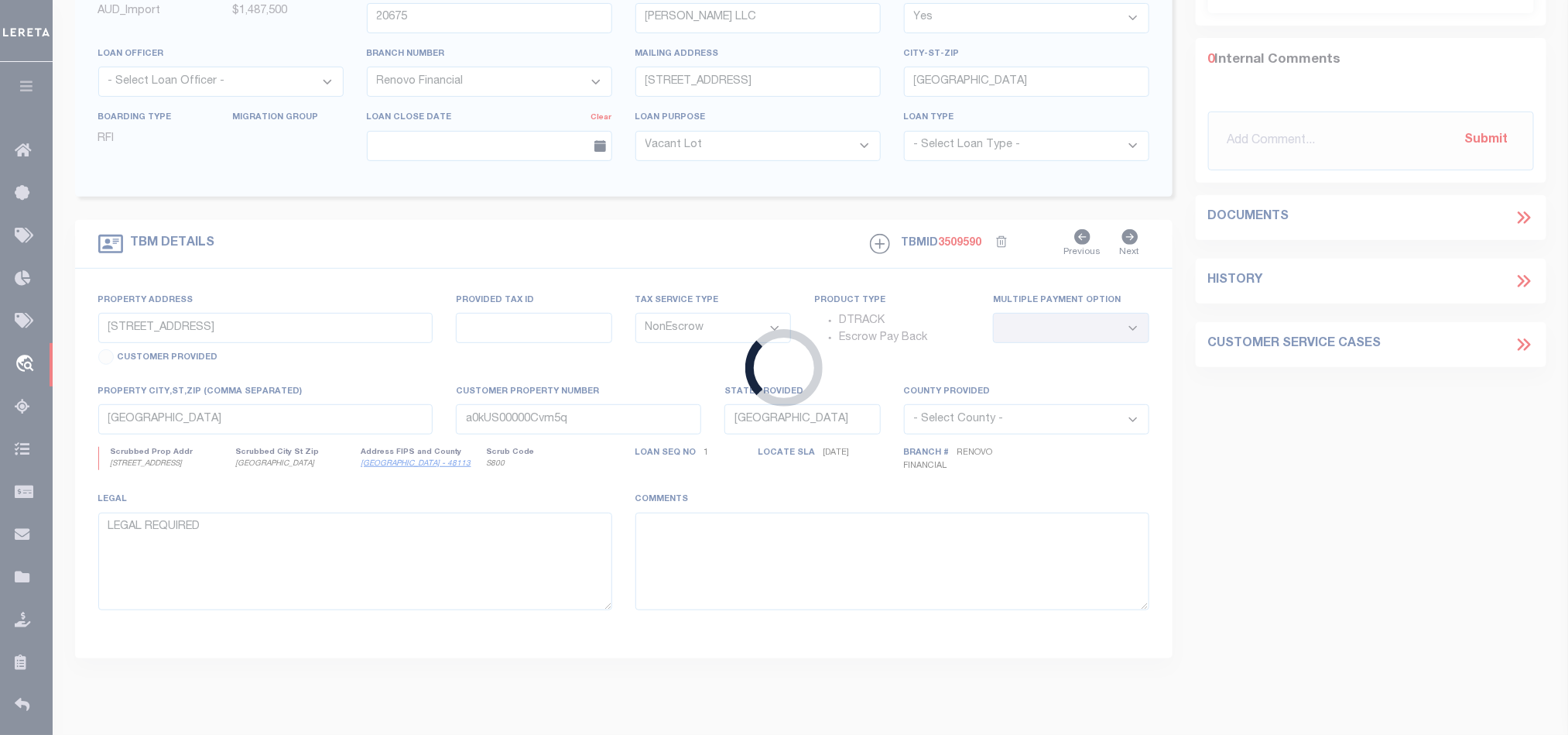
type input "JERMYN TX 76459"
select select
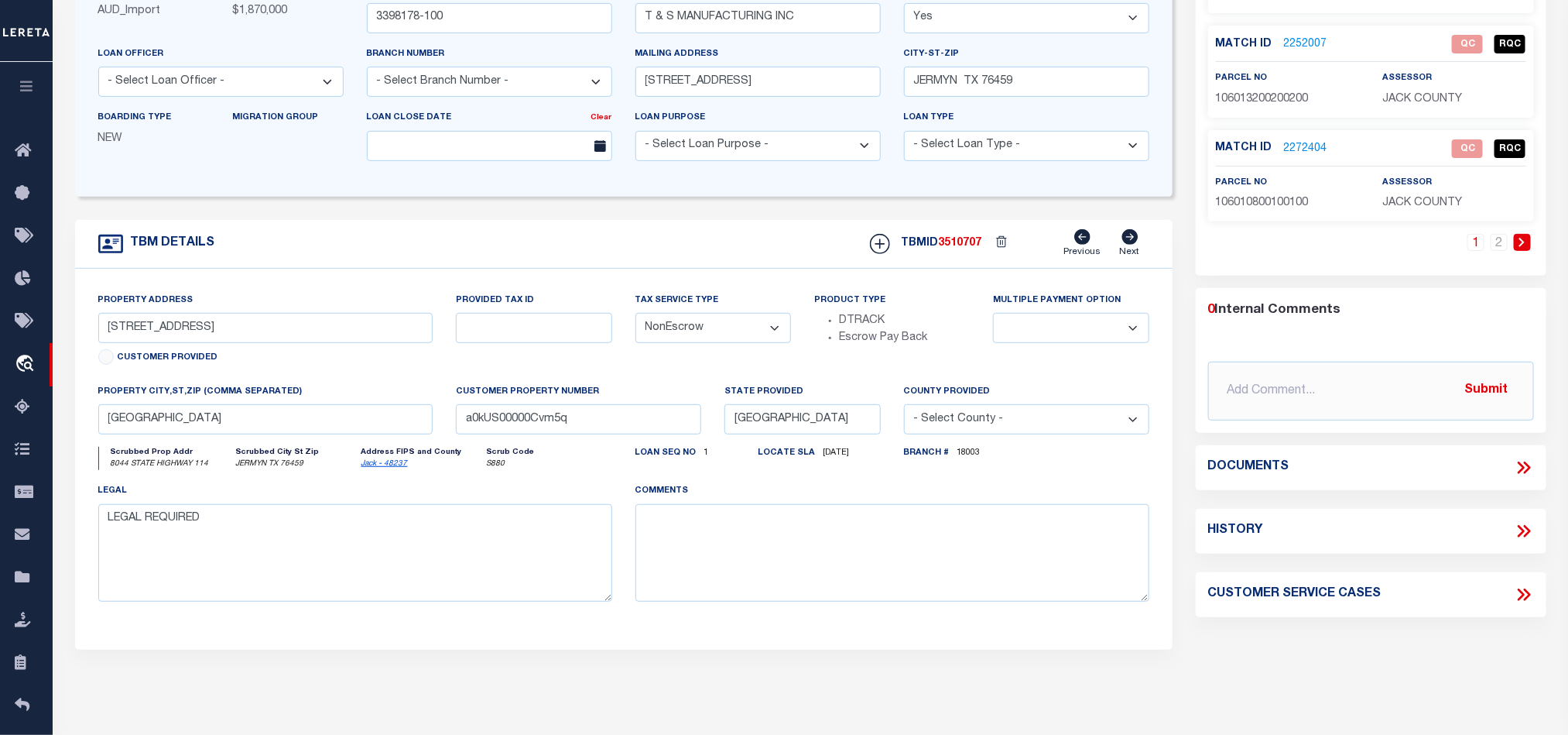
select select "167182"
select select "1469"
type input "[STREET_ADDRESS]"
select select
type input "JERMYN TX 76459"
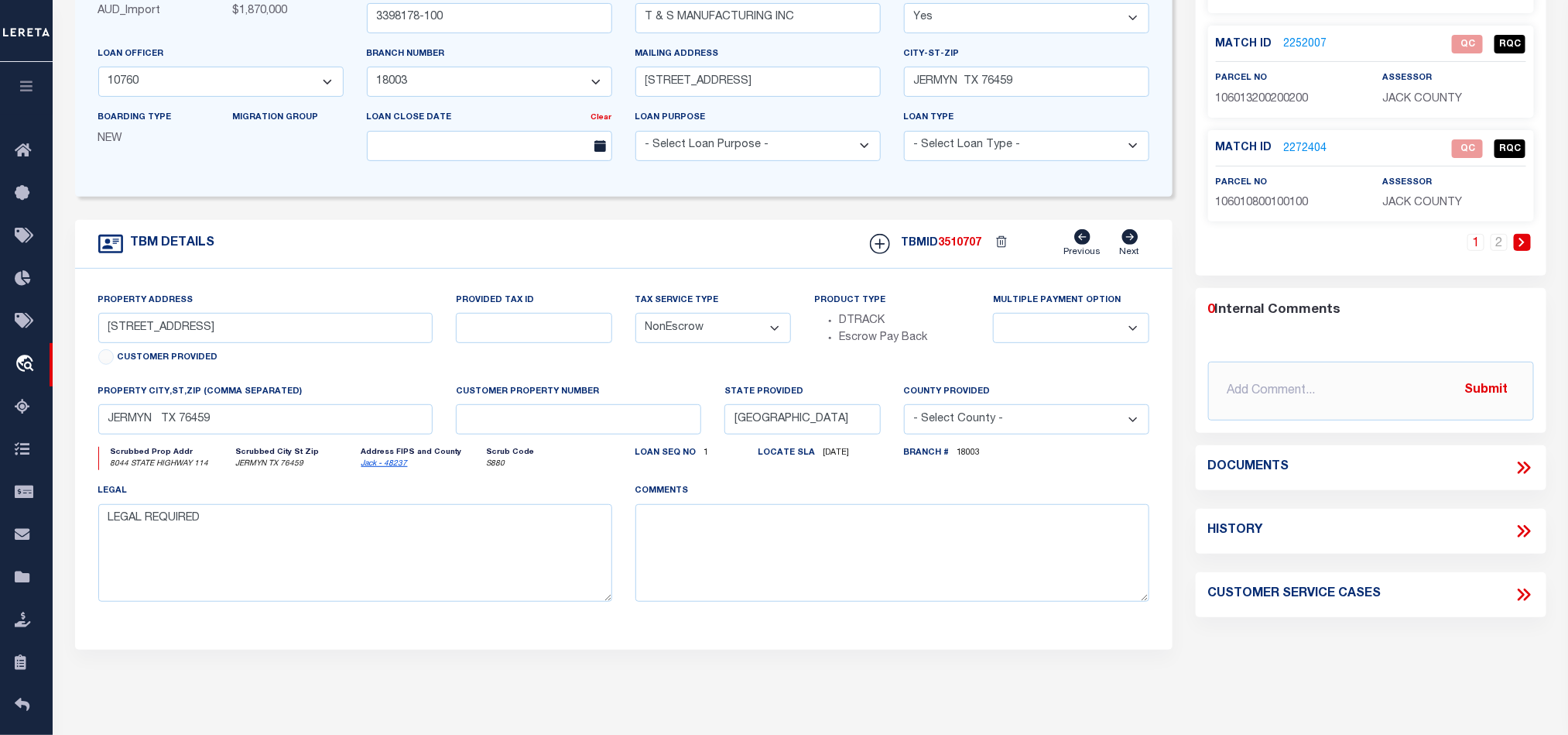
select select
type textarea "E/2 BLK 8 & W/2 BLK 6; E/2 BLK 8 COMPRIS ING OF LO"
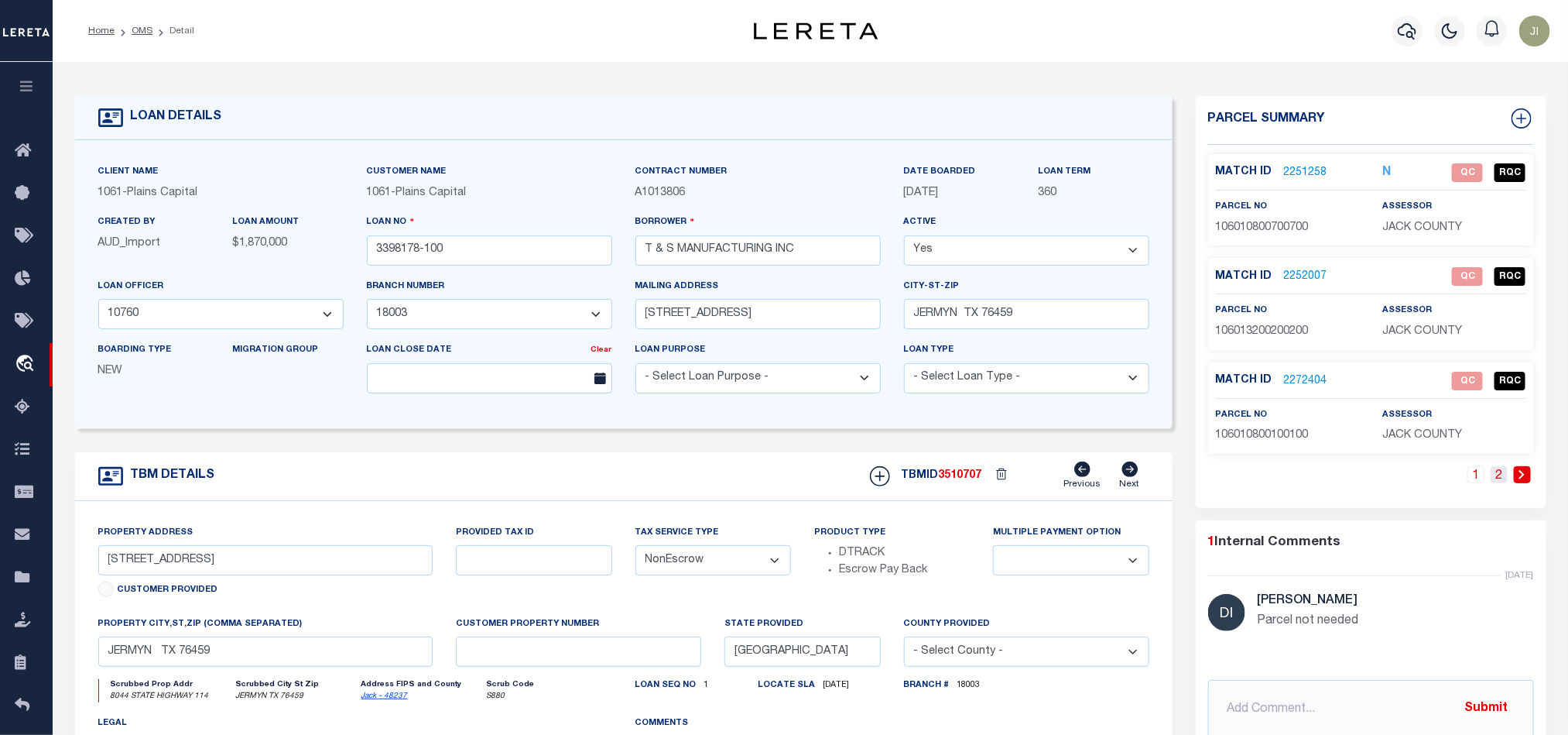
click at [1503, 481] on link "2" at bounding box center [1499, 475] width 17 height 17
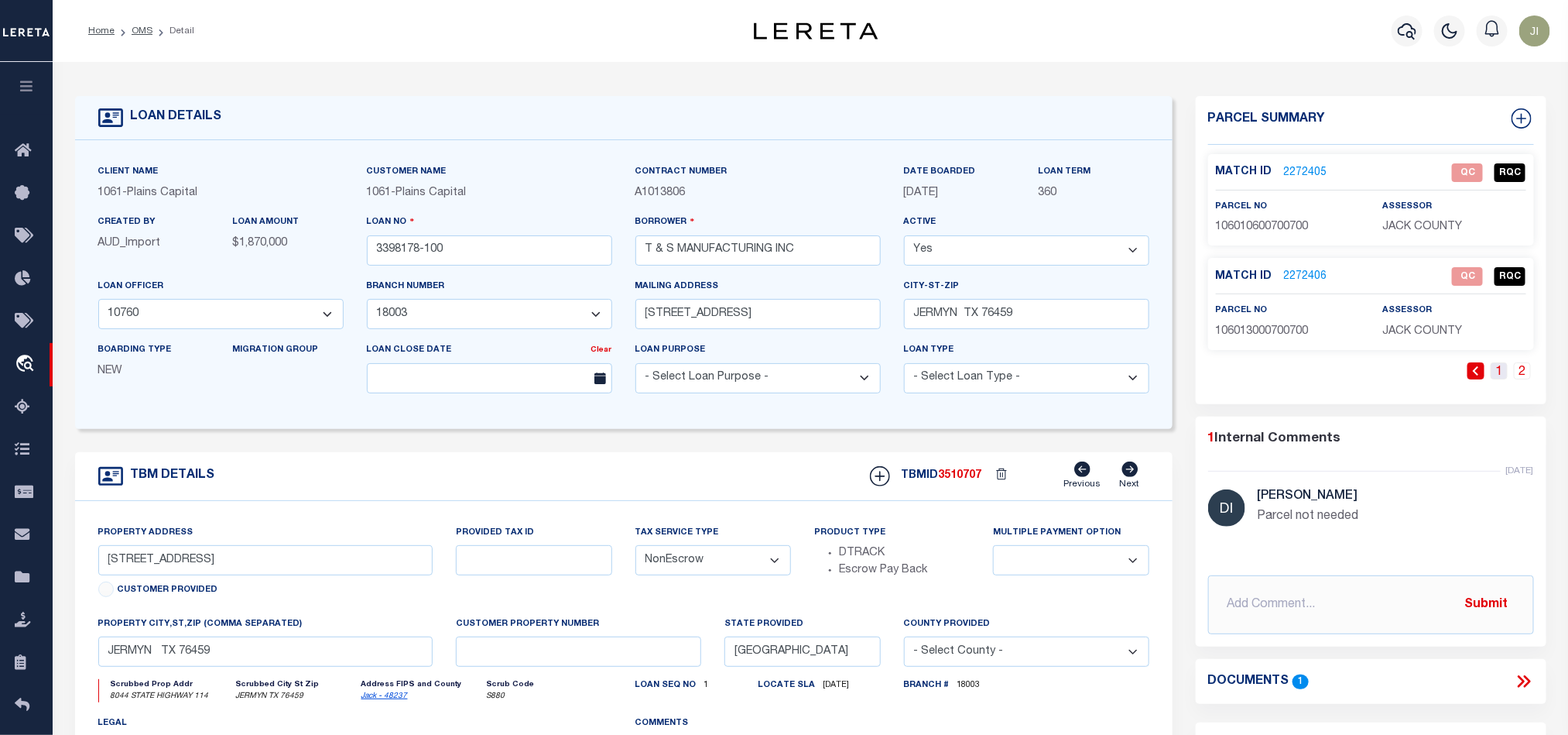
click at [1501, 379] on link "1" at bounding box center [1499, 371] width 17 height 17
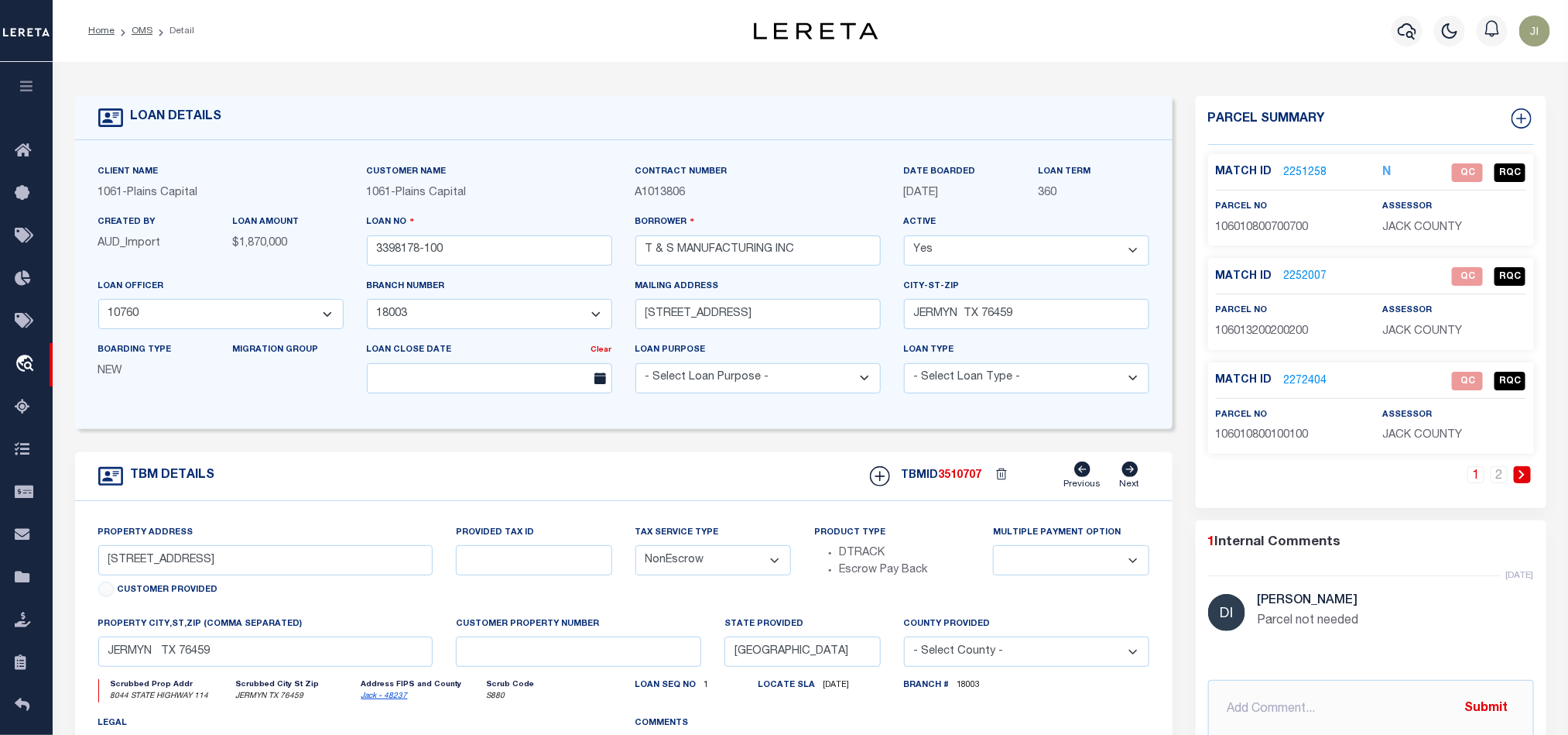
click at [756, 470] on div "TBM DETAILS TBMID 3510707 Previous Next" at bounding box center [623, 477] width 1097 height 49
click at [142, 33] on link "OMS" at bounding box center [142, 31] width 21 height 10
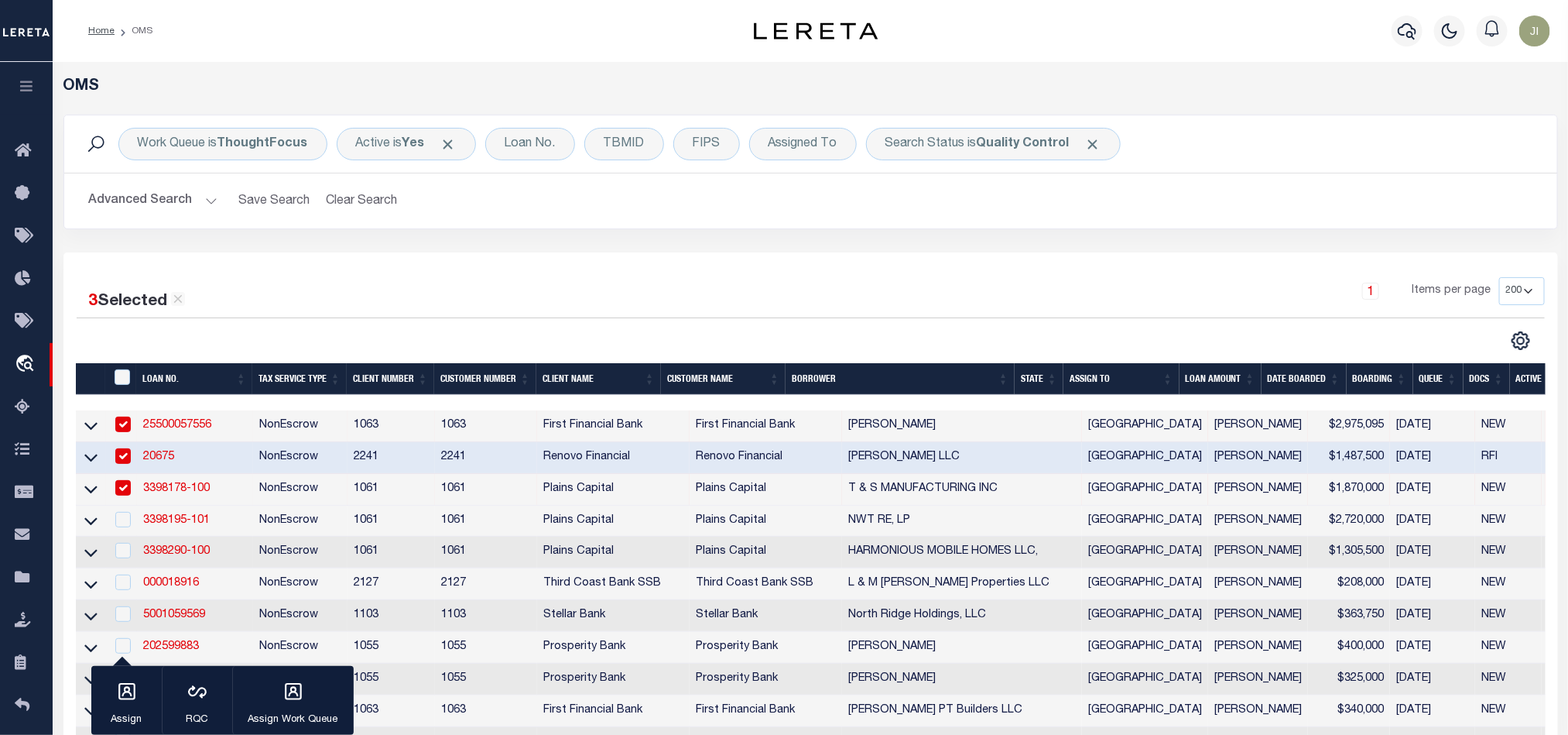
scroll to position [116, 0]
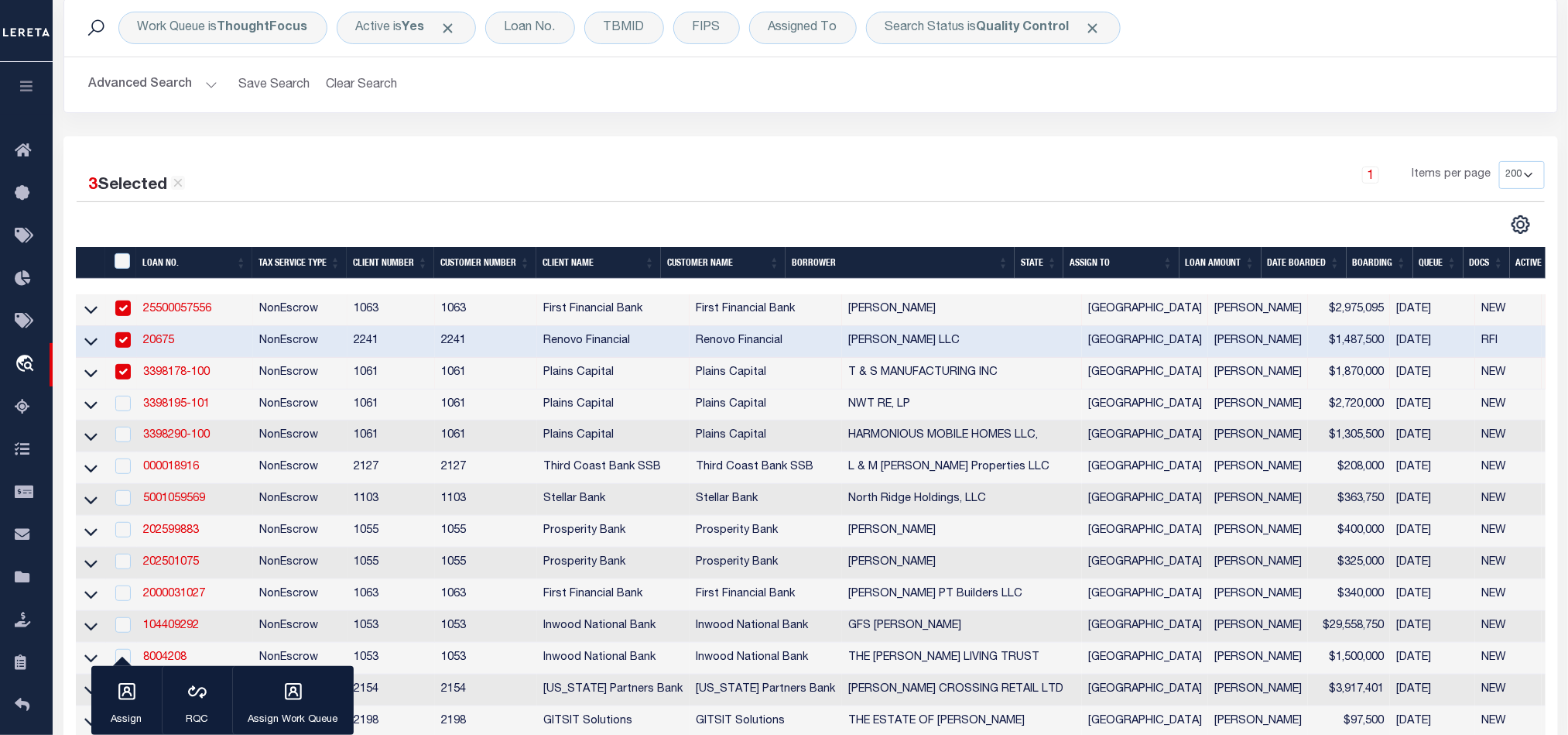
click at [279, 375] on td "NonEscrow" at bounding box center [300, 373] width 94 height 31
checkbox input "false"
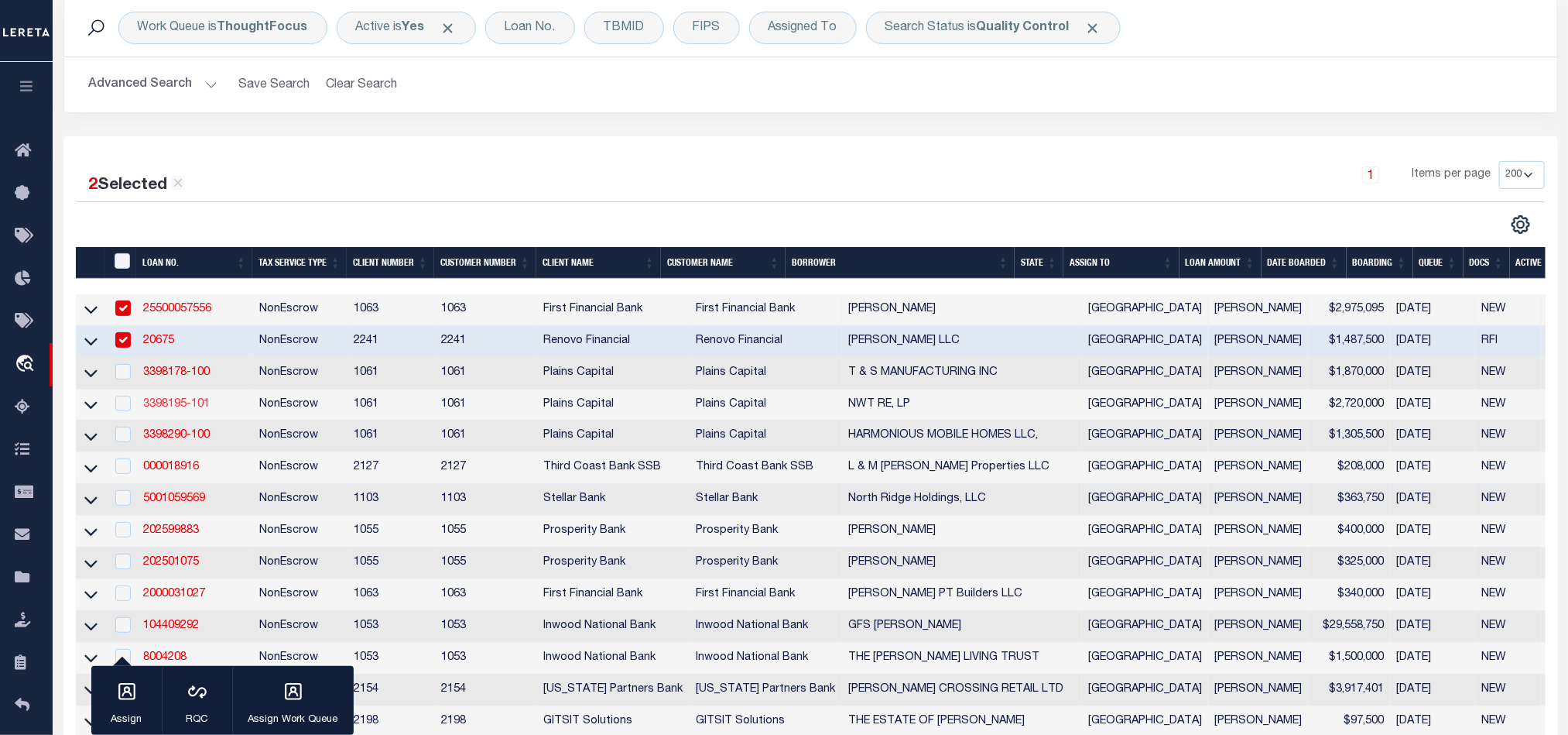
click at [158, 405] on link "3398195-101" at bounding box center [176, 404] width 66 height 10
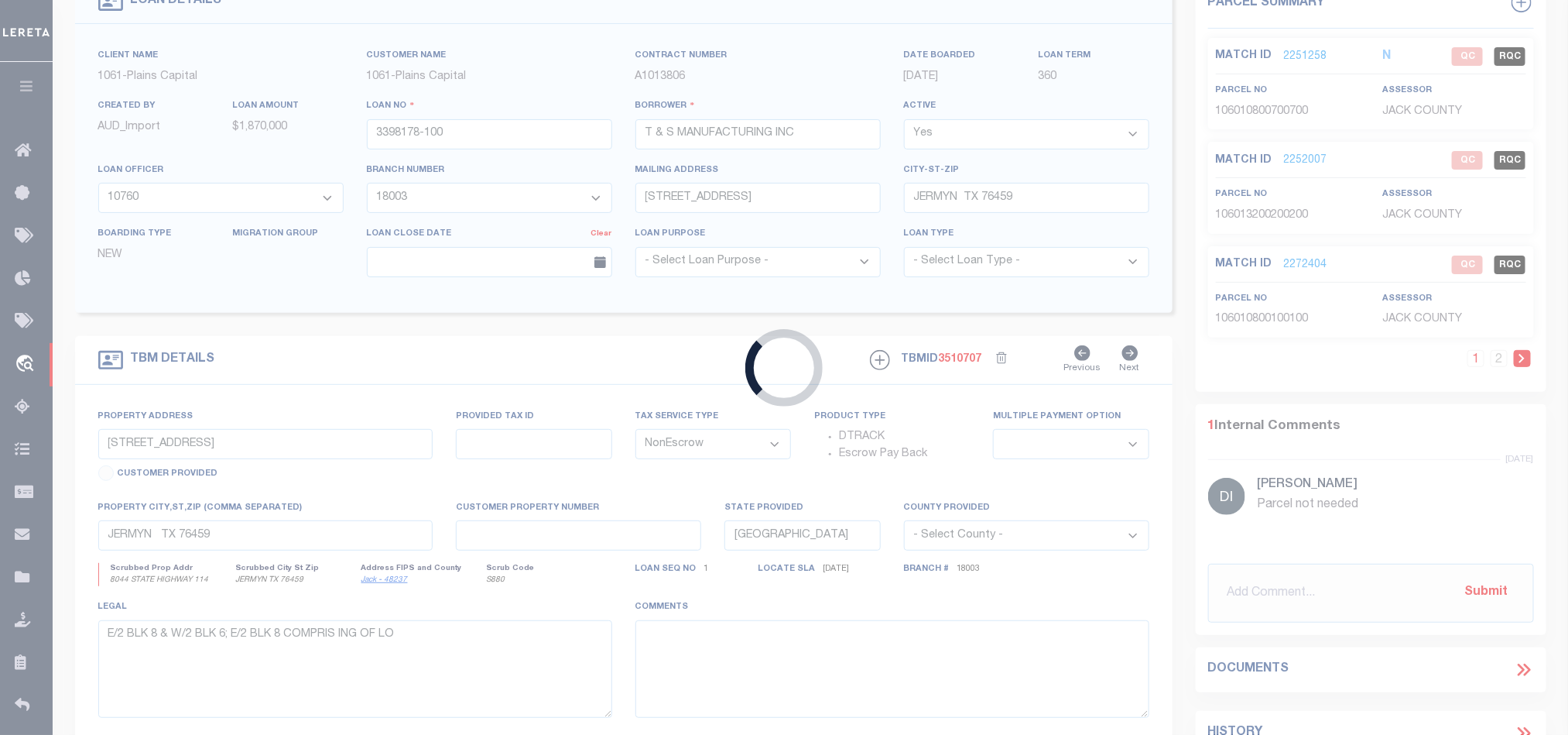
type input "3398195-101"
type input "NWT RE, LP"
select select "167157"
select select "3215"
type input "[STREET_ADDRESS]"
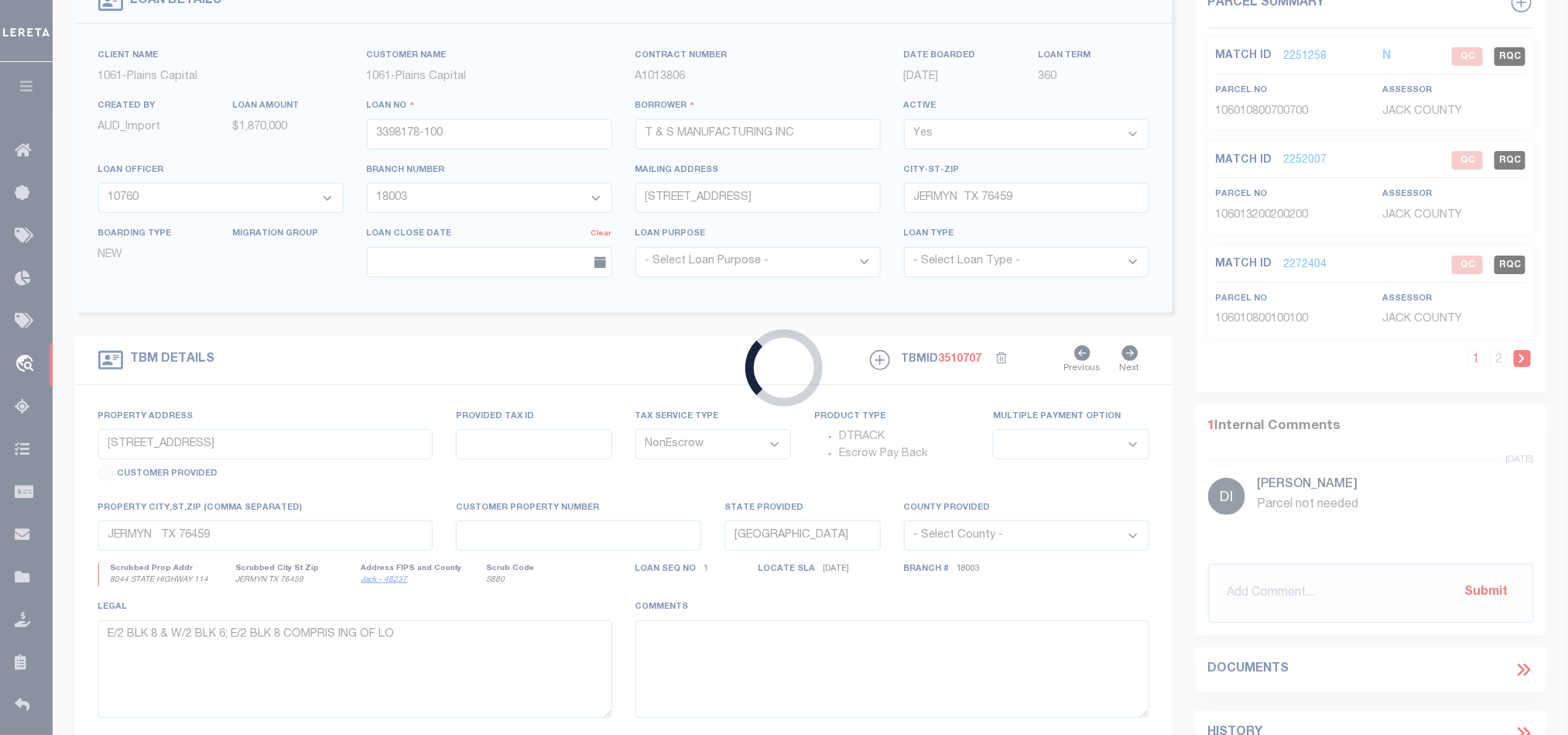
type input "[GEOGRAPHIC_DATA]"
select select "700"
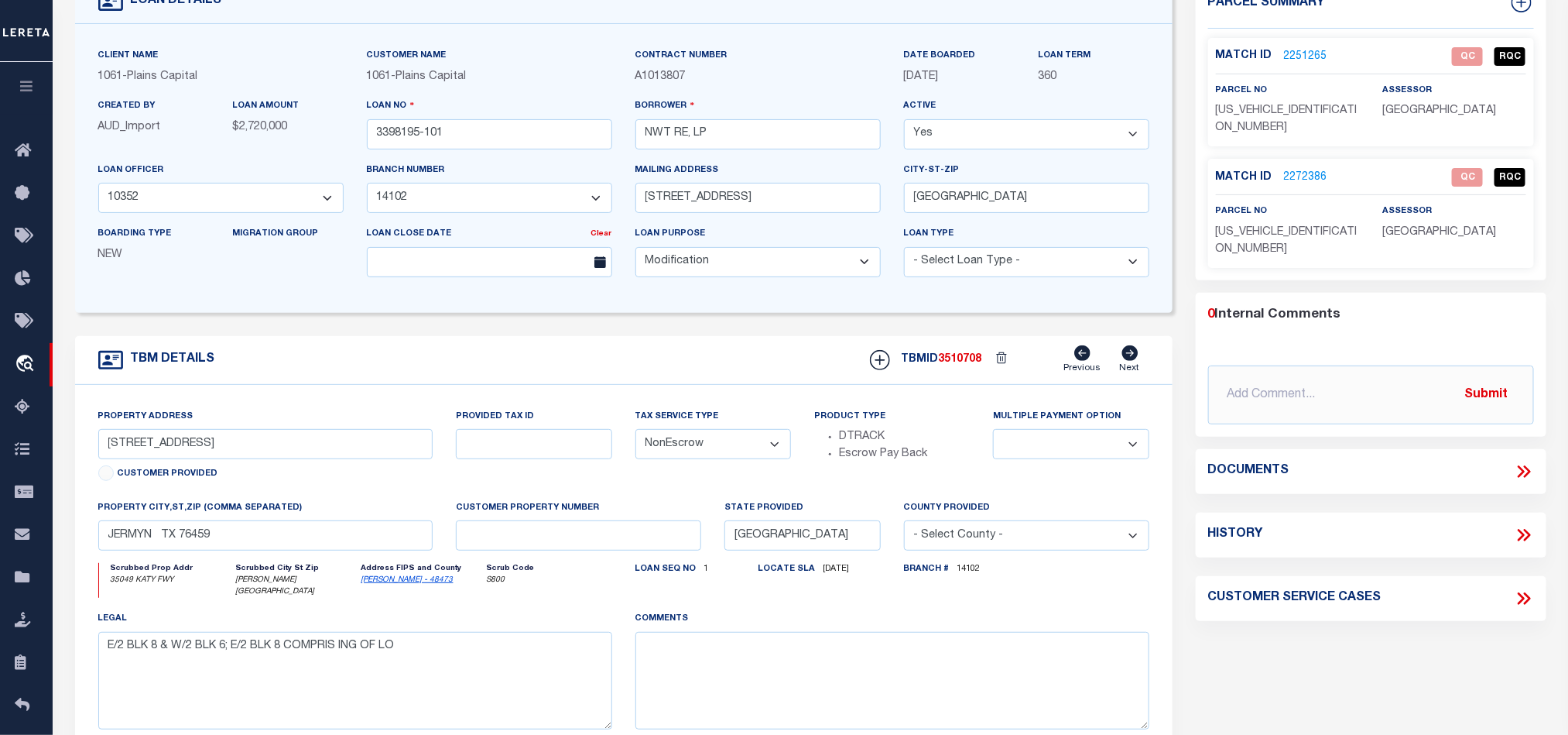
select select "167157"
type input "35049 KATY FWY"
select select
type input "[PERSON_NAME][GEOGRAPHIC_DATA]"
select select
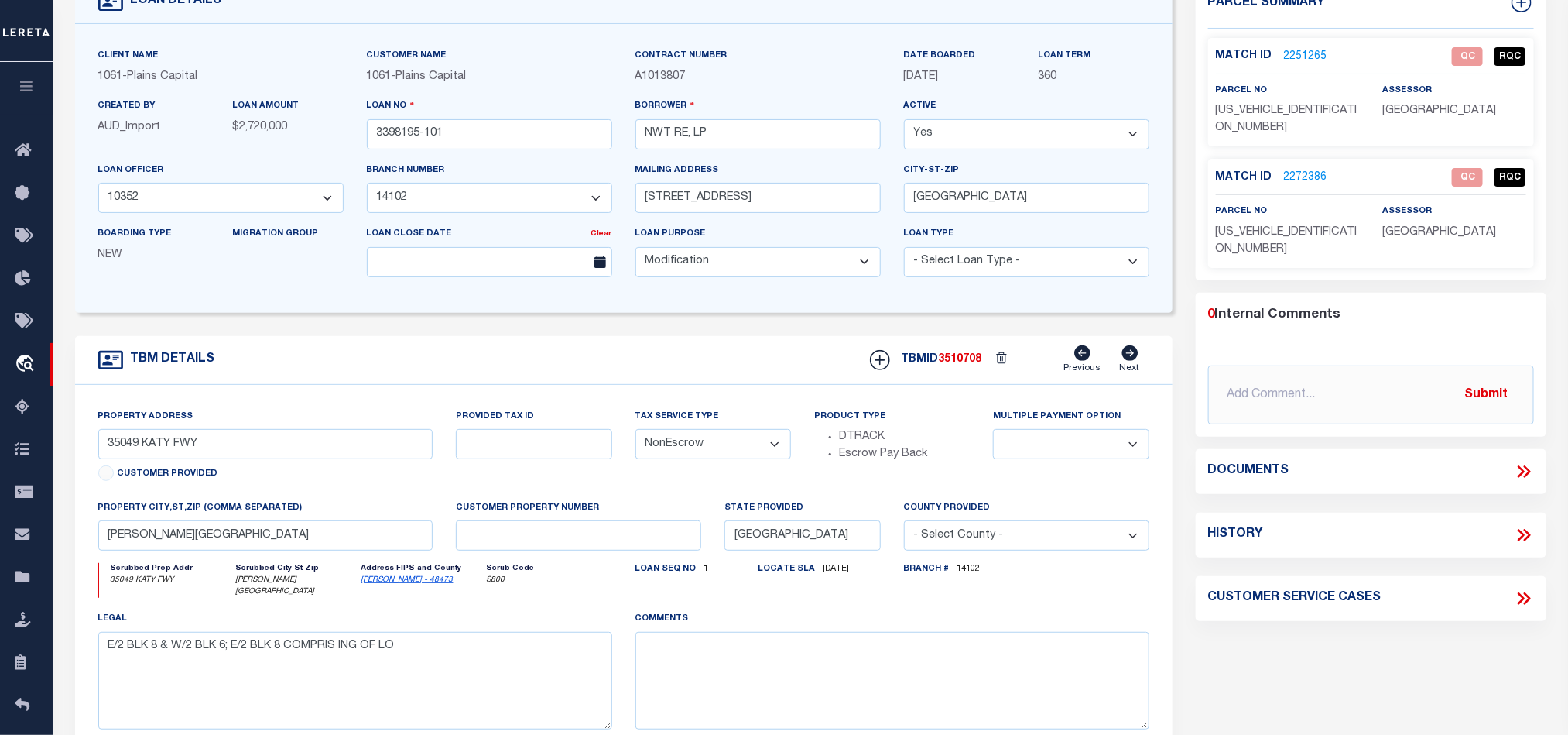
type textarea "1.9874 ACRES IN W [PERSON_NAME] SURV ABS 20, WAL LER CO [GEOGRAPHIC_DATA]"
select select "3215"
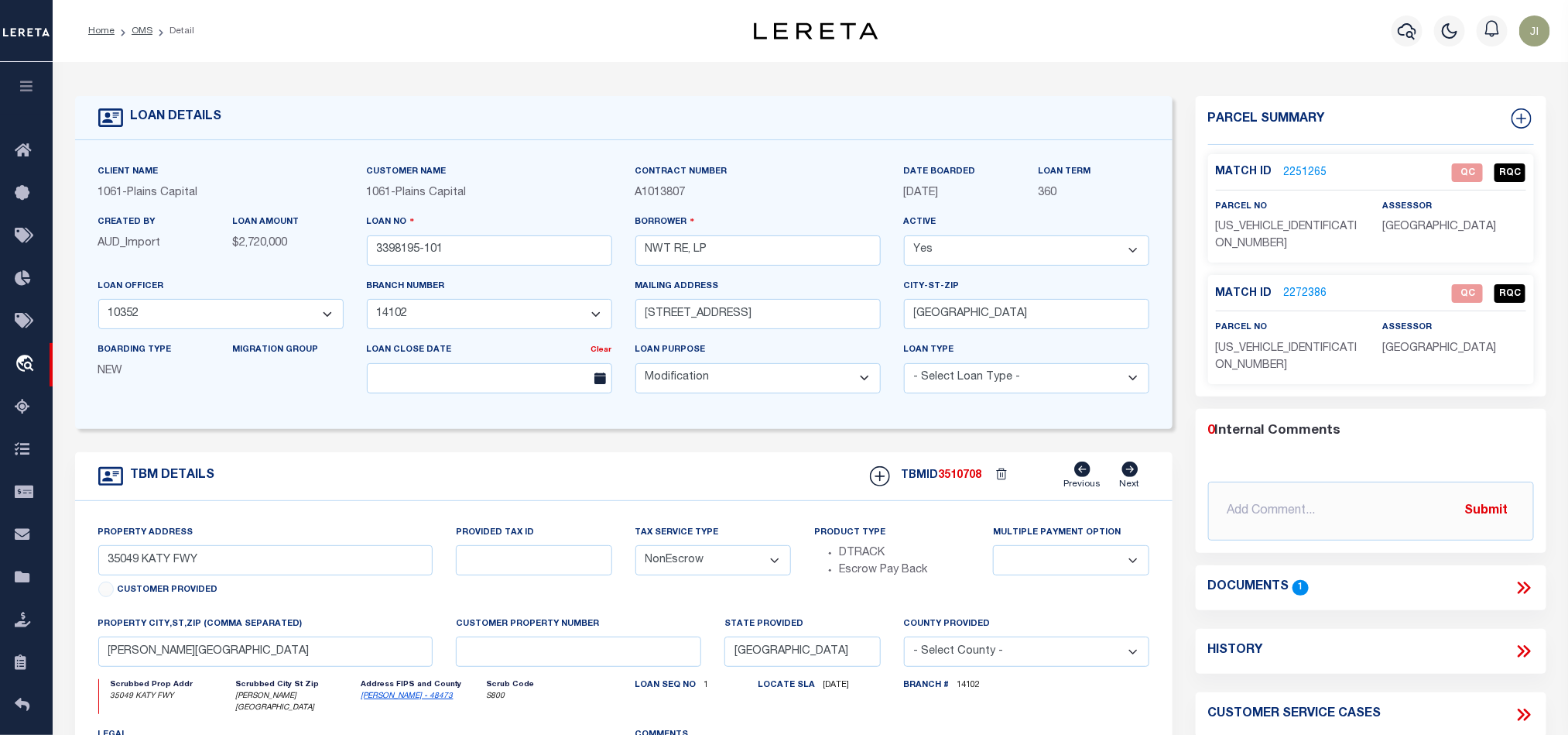
click at [1301, 167] on link "2251265" at bounding box center [1306, 173] width 44 height 17
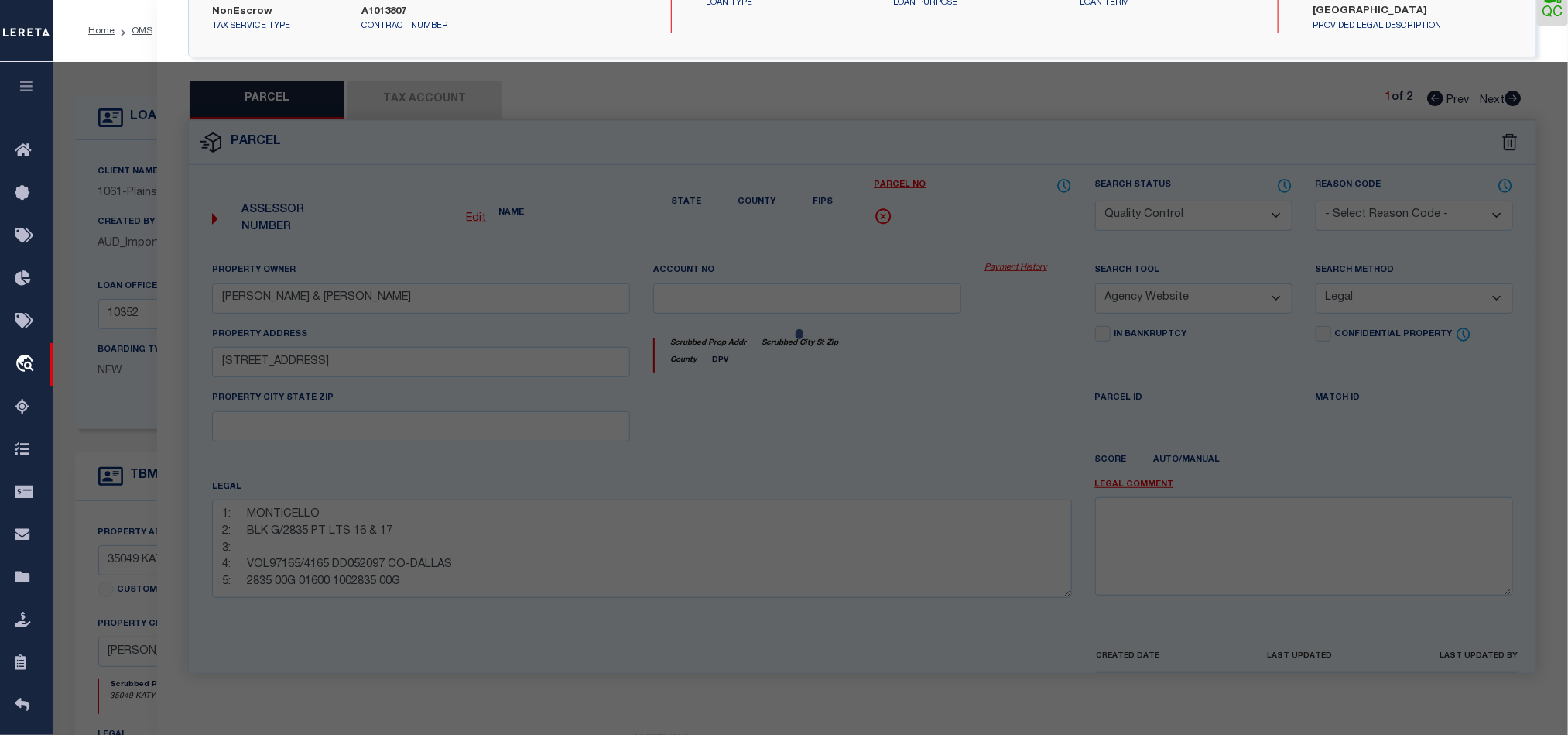
select select "AS"
select select
checkbox input "false"
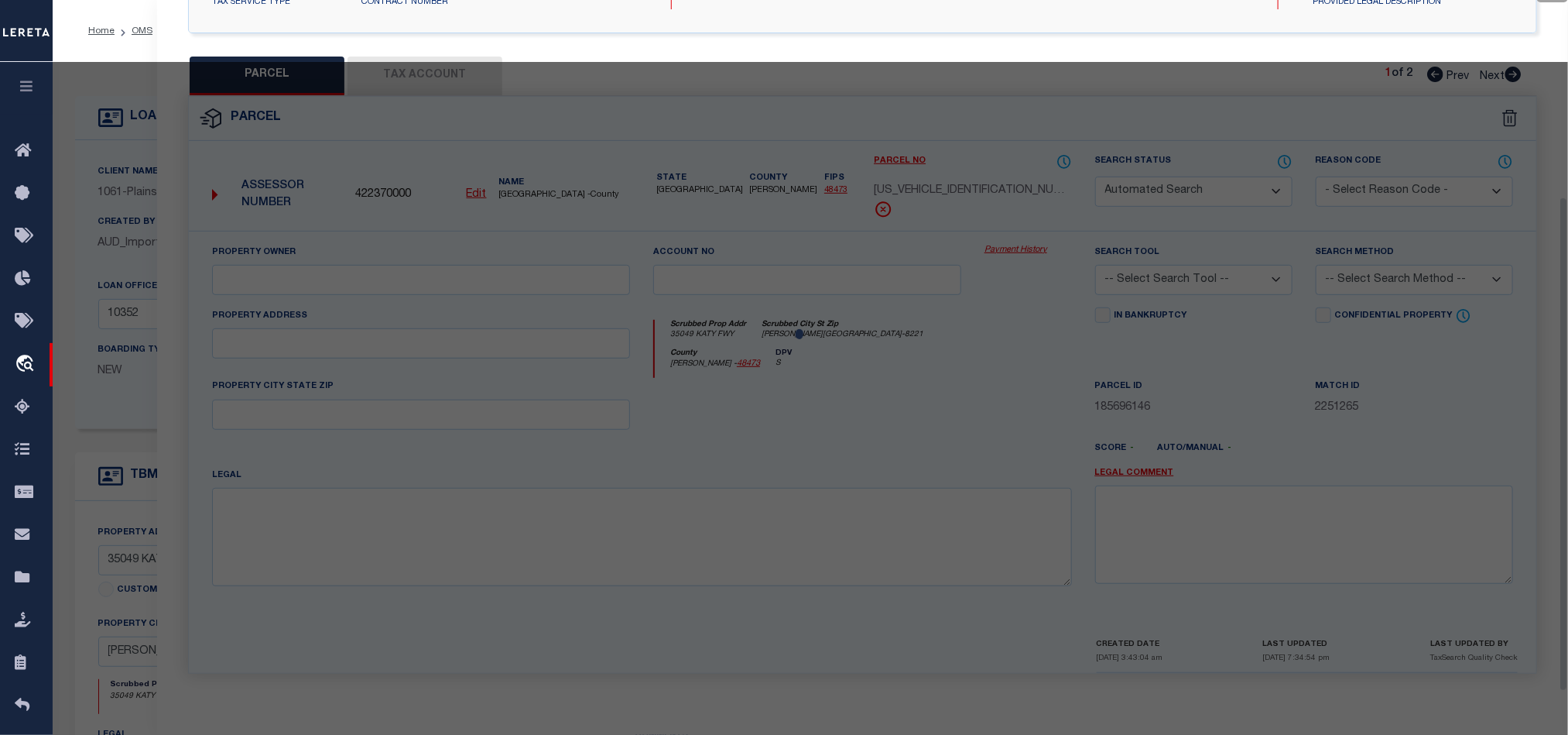
select select "QC"
type input "[PERSON_NAME] M"
select select "PHN"
select select "LEG"
type input "35049 [PERSON_NAME]"
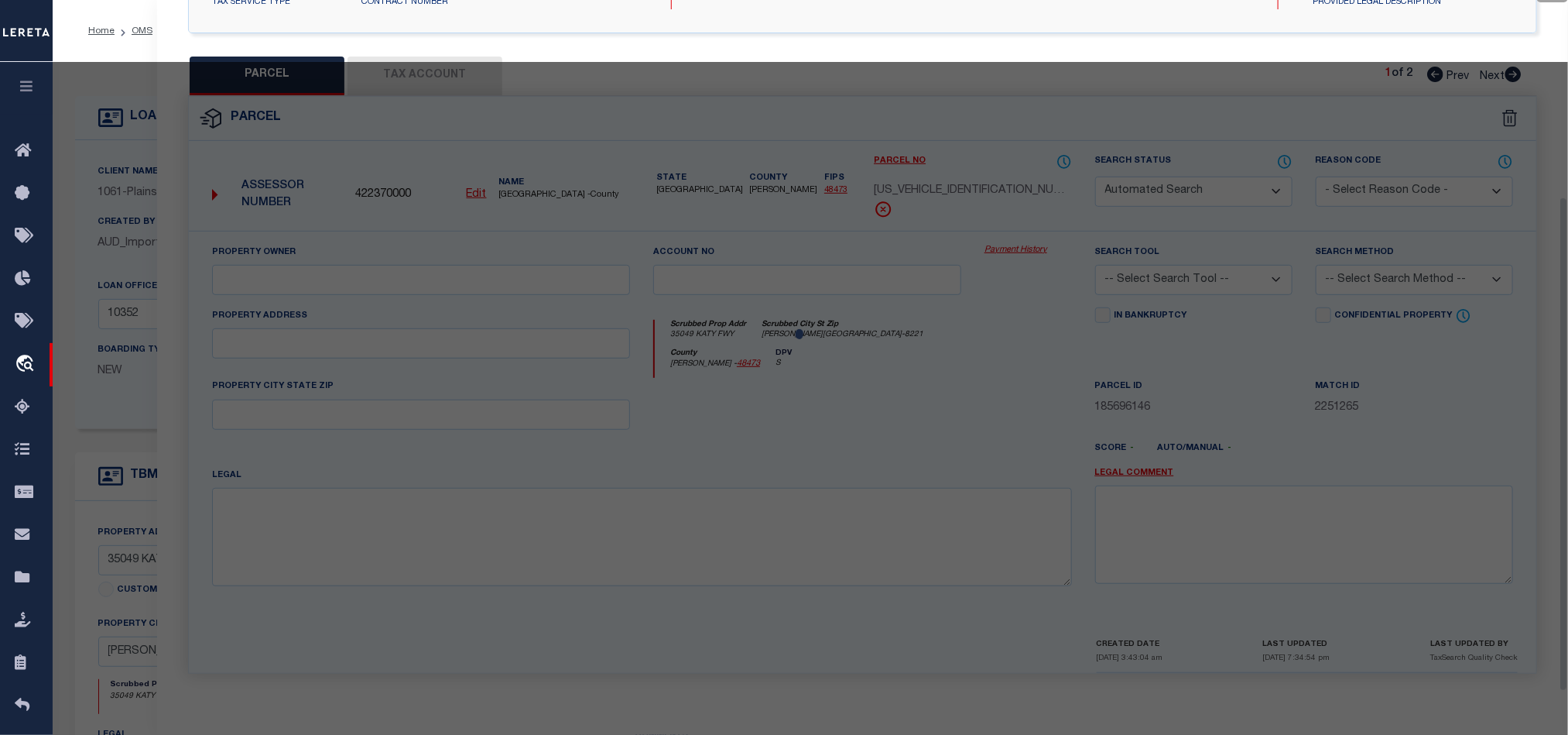
type input "[PERSON_NAME][GEOGRAPHIC_DATA]"
type textarea "ABS A302000 A-20 W [PERSON_NAME] TRACT 49-6 ACRES 1.99"
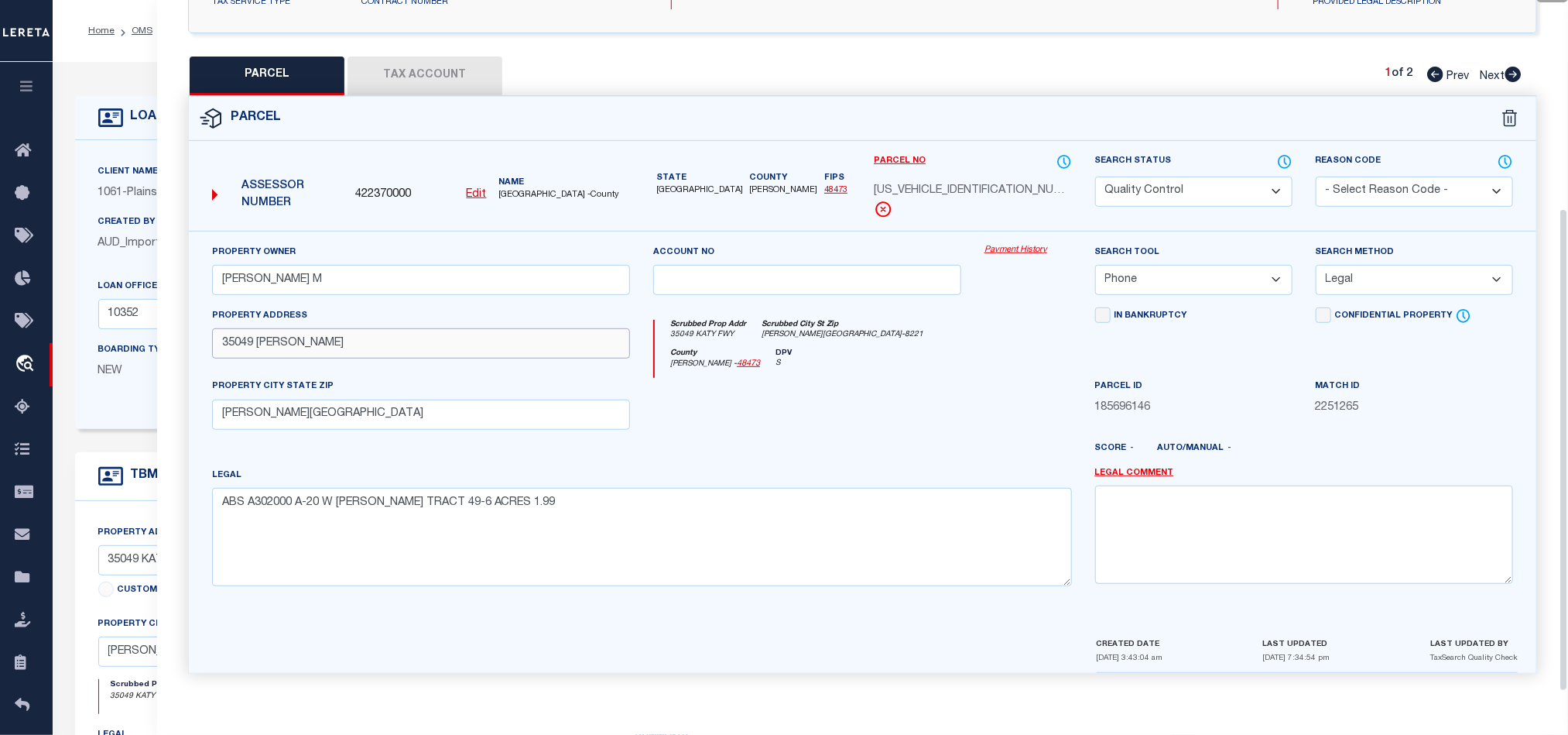
click at [258, 342] on input "35049 [PERSON_NAME]" at bounding box center [421, 344] width 418 height 31
drag, startPoint x: 217, startPoint y: 340, endPoint x: 397, endPoint y: 340, distance: 180.0
click at [397, 340] on input "35049 [PERSON_NAME]" at bounding box center [421, 344] width 418 height 31
drag, startPoint x: 1510, startPoint y: 72, endPoint x: 1579, endPoint y: 82, distance: 69.7
click at [1510, 72] on icon at bounding box center [1513, 74] width 17 height 16
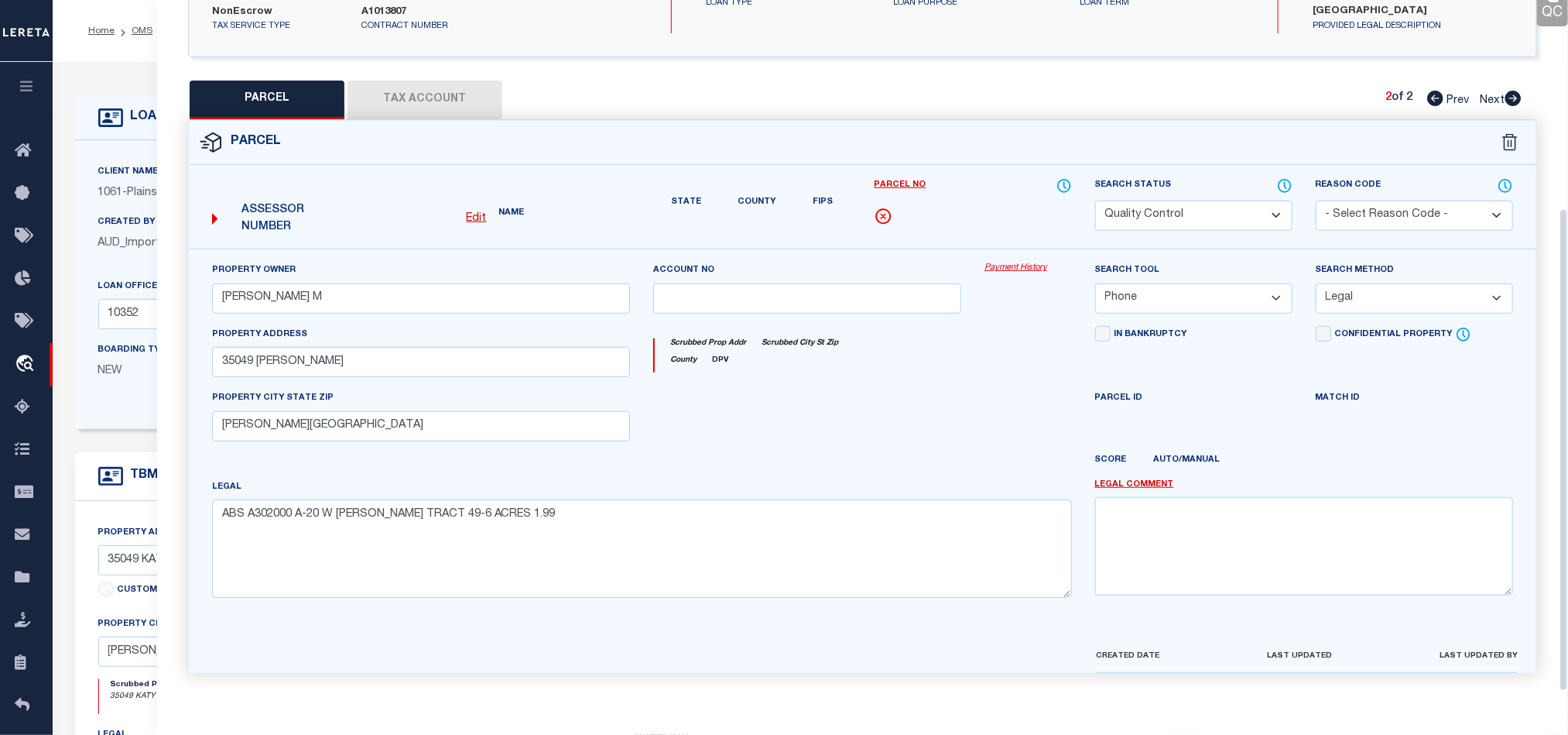
select select "AS"
select select
checkbox input "false"
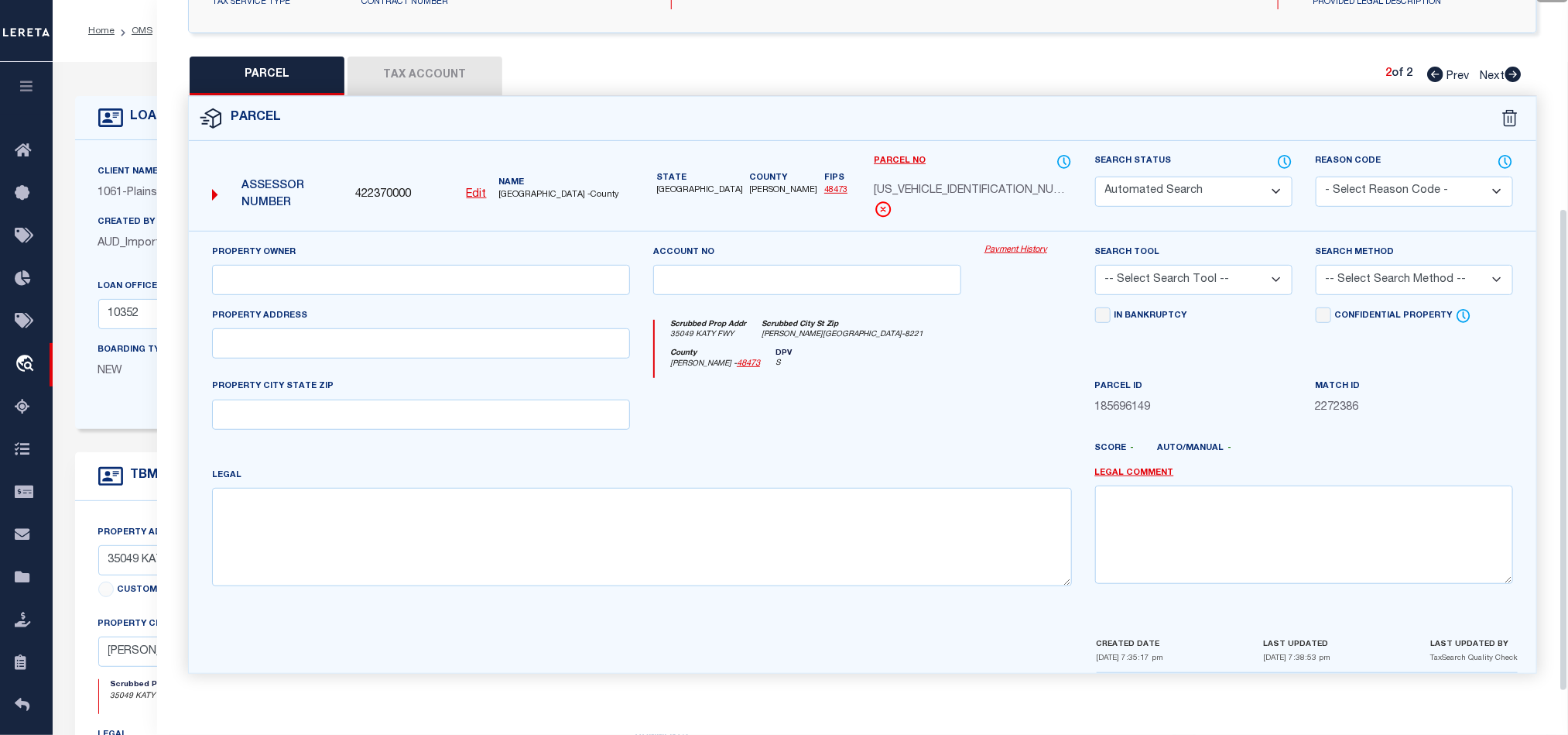
select select "QC"
type input "[PERSON_NAME] M"
select select "AGW"
select select "LEG"
type input "35049 KATY FWY"
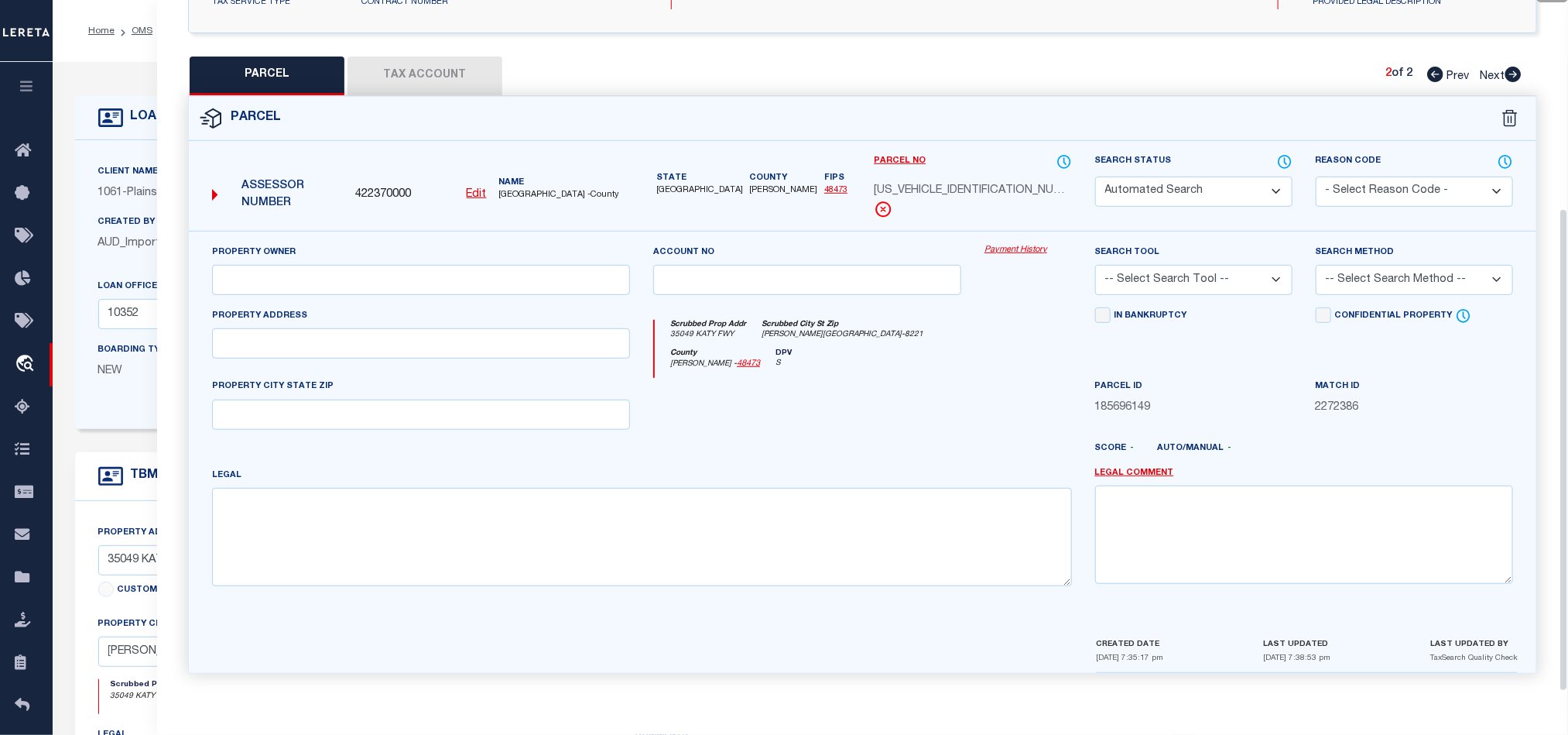
type input "[PERSON_NAME][GEOGRAPHIC_DATA]"
type textarea "ABS A302000 A-20 W [PERSON_NAME] TRACT 49-6 SN1 HOTX11B00070A HUD# NTA0873205 I…"
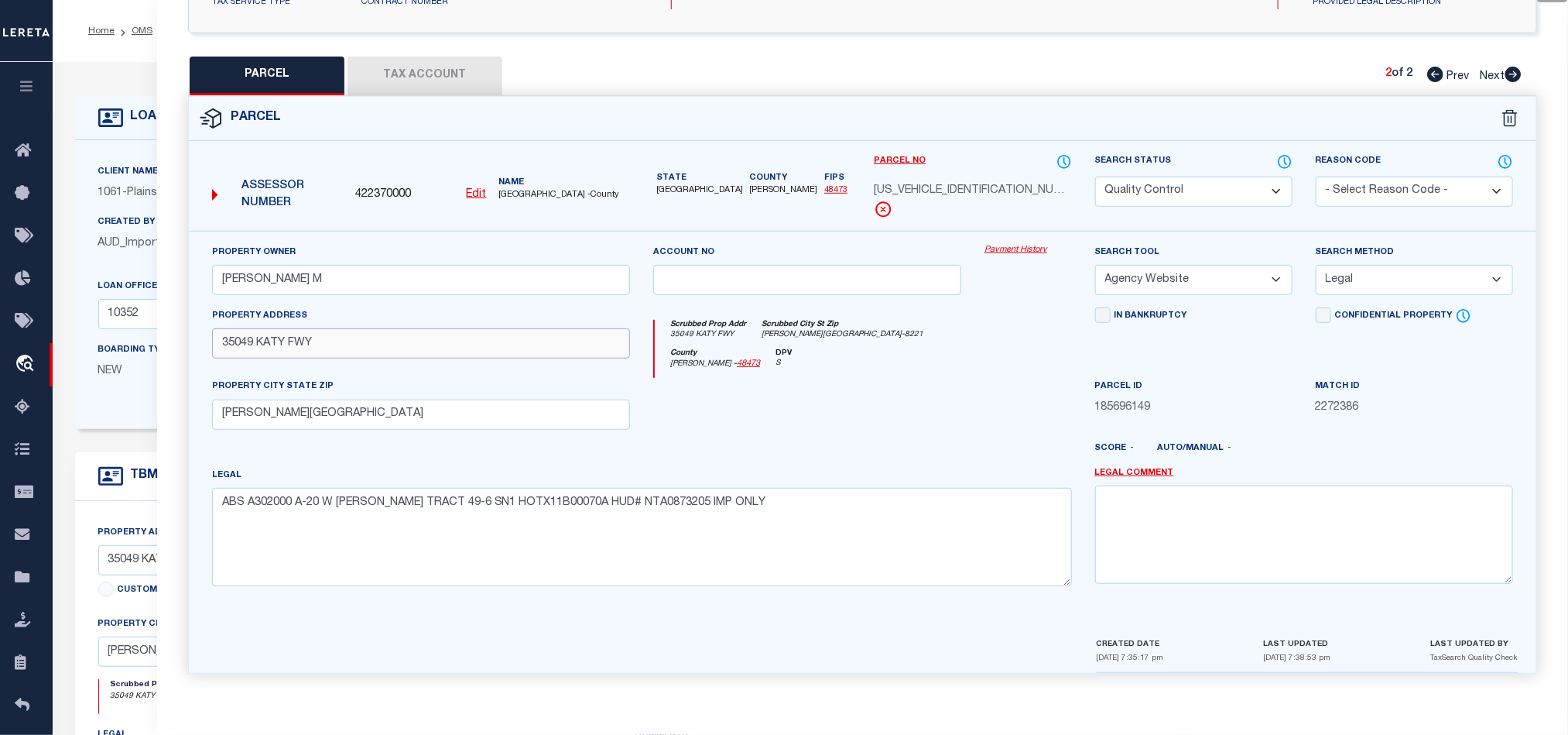
drag, startPoint x: 258, startPoint y: 340, endPoint x: 425, endPoint y: 342, distance: 167.0
click at [425, 342] on input "35049 KATY FWY" at bounding box center [421, 344] width 418 height 31
click at [226, 342] on input "35049 KATY FWY" at bounding box center [421, 344] width 418 height 31
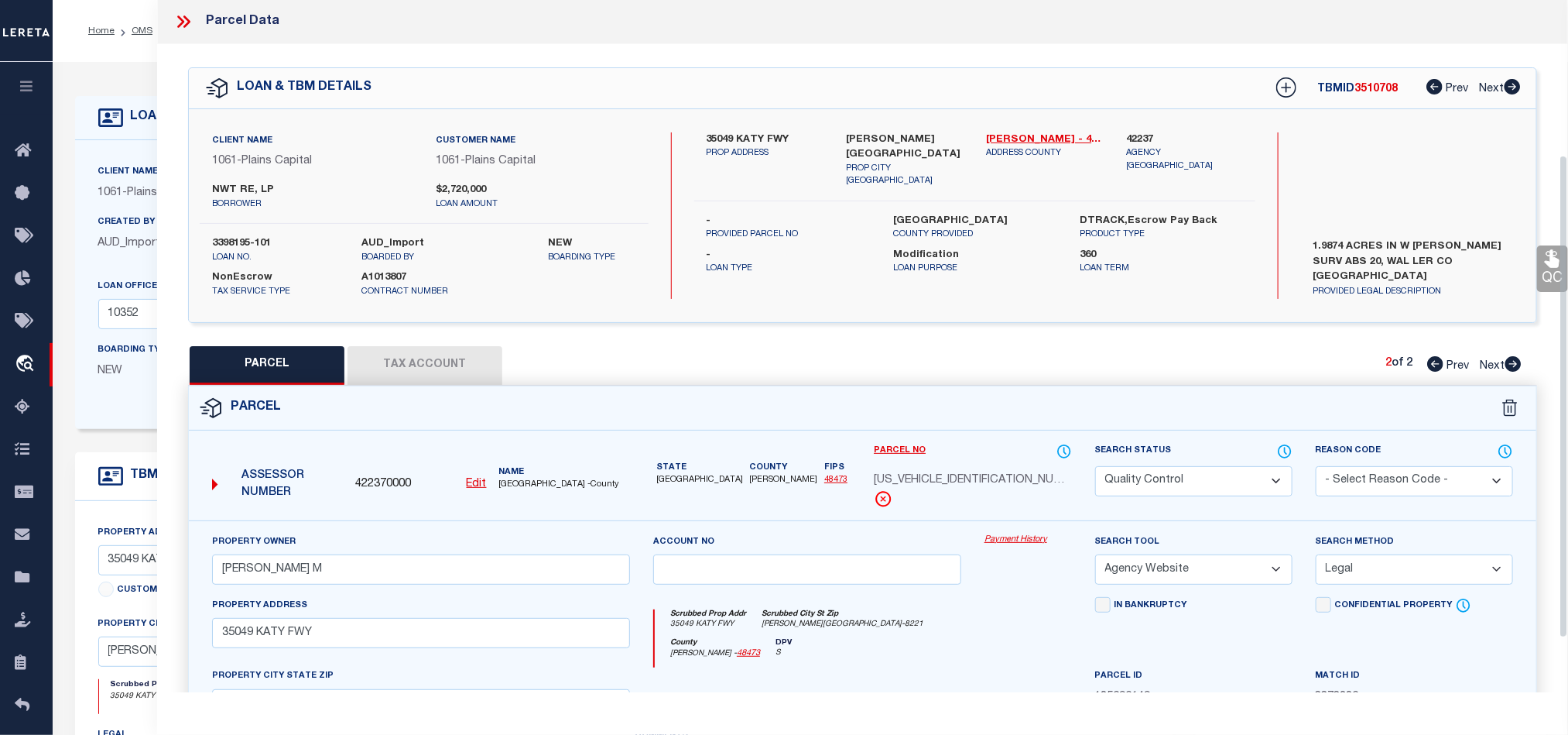
scroll to position [0, 0]
click at [174, 22] on icon at bounding box center [183, 22] width 20 height 20
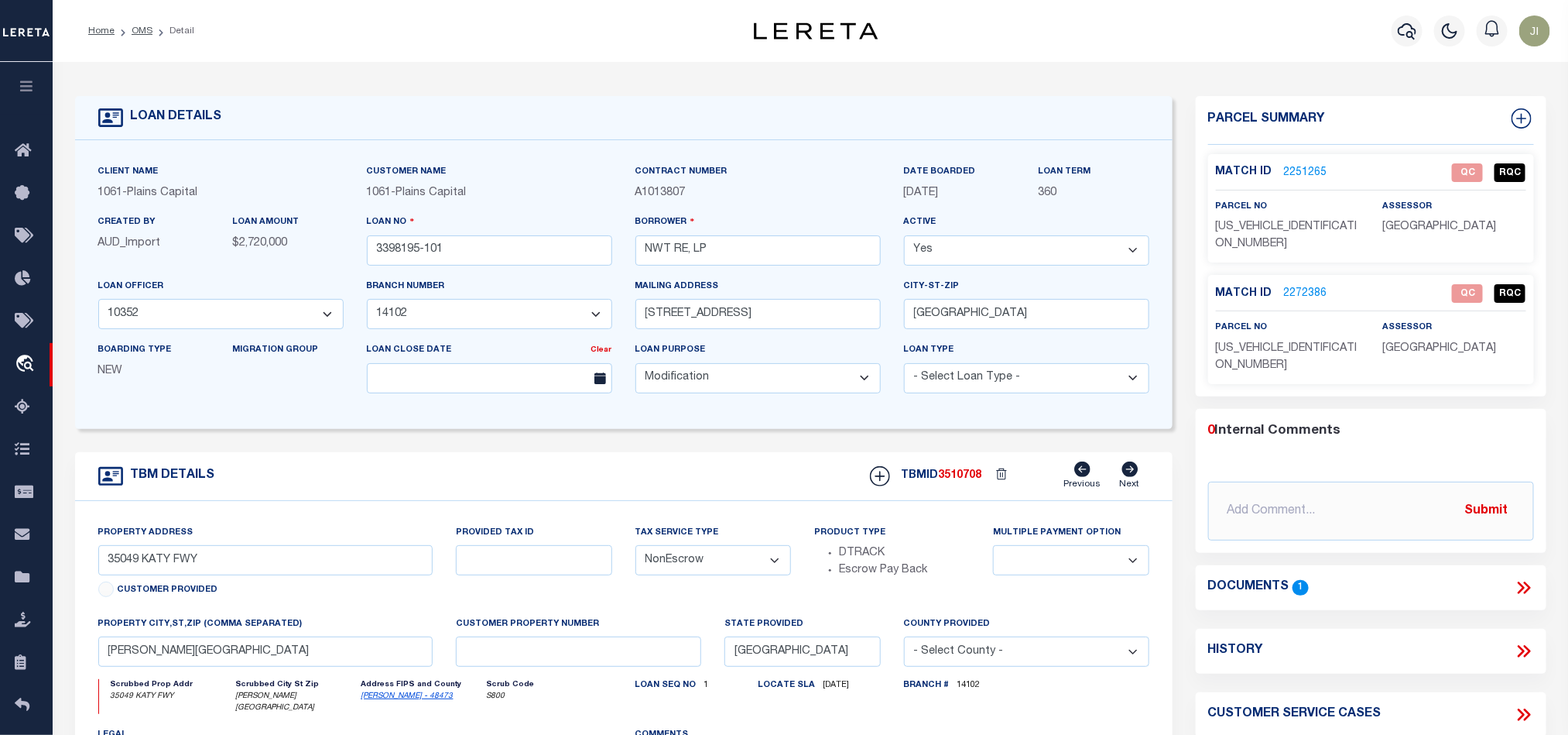
drag, startPoint x: 1526, startPoint y: 555, endPoint x: 1469, endPoint y: 500, distance: 79.2
click at [1526, 578] on icon at bounding box center [1524, 588] width 20 height 20
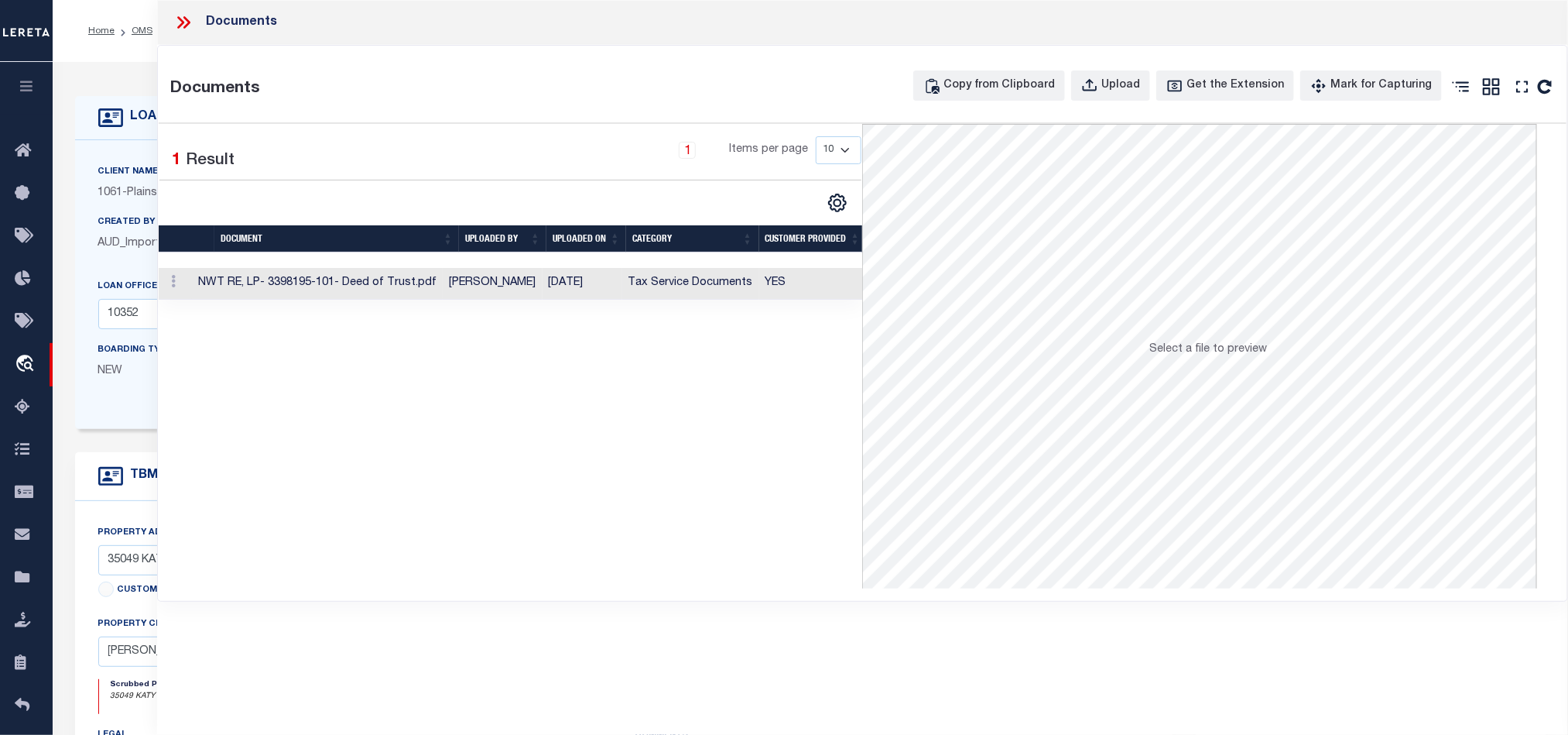
click at [669, 296] on td "Tax Service Documents" at bounding box center [690, 283] width 137 height 31
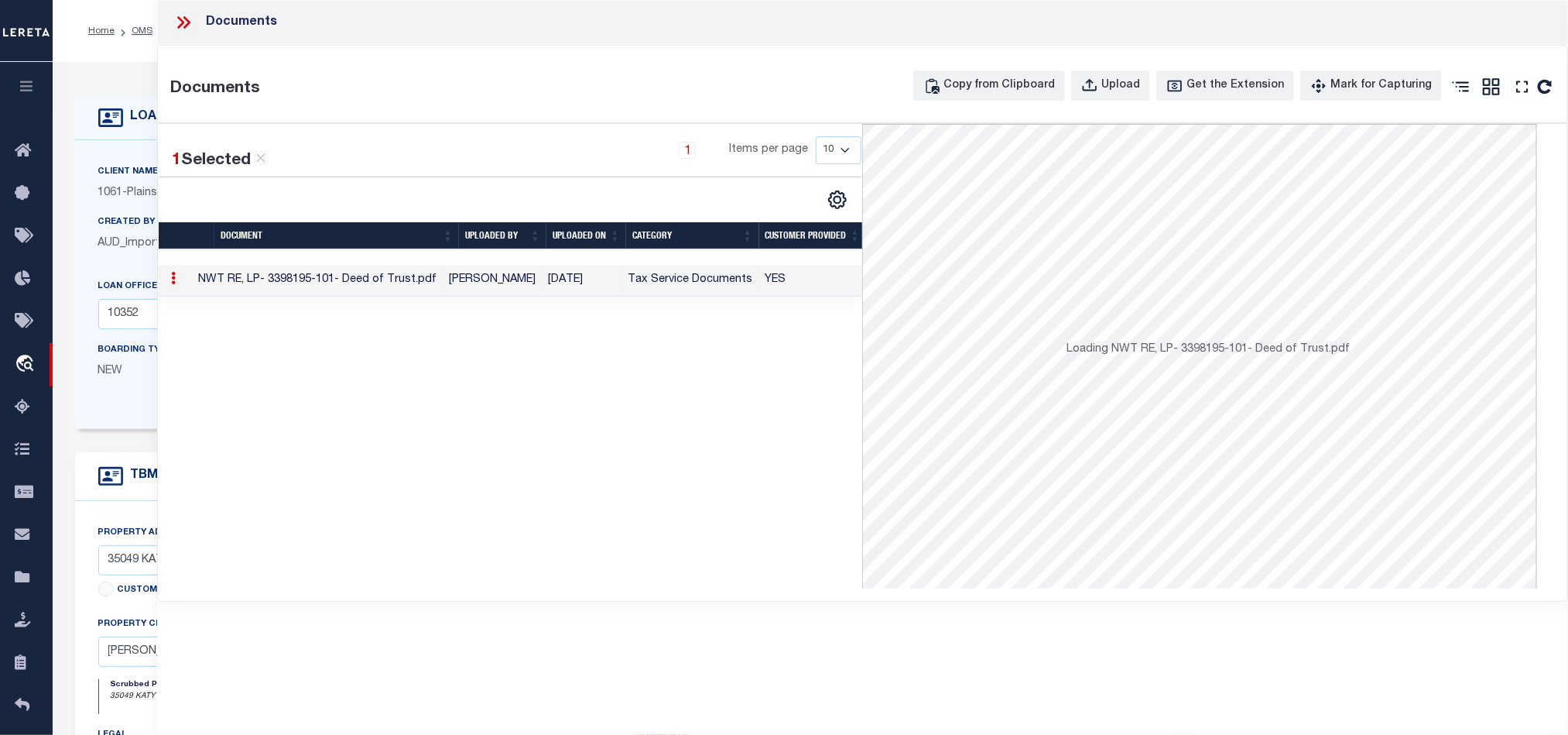
click at [763, 287] on td "YES" at bounding box center [812, 281] width 107 height 31
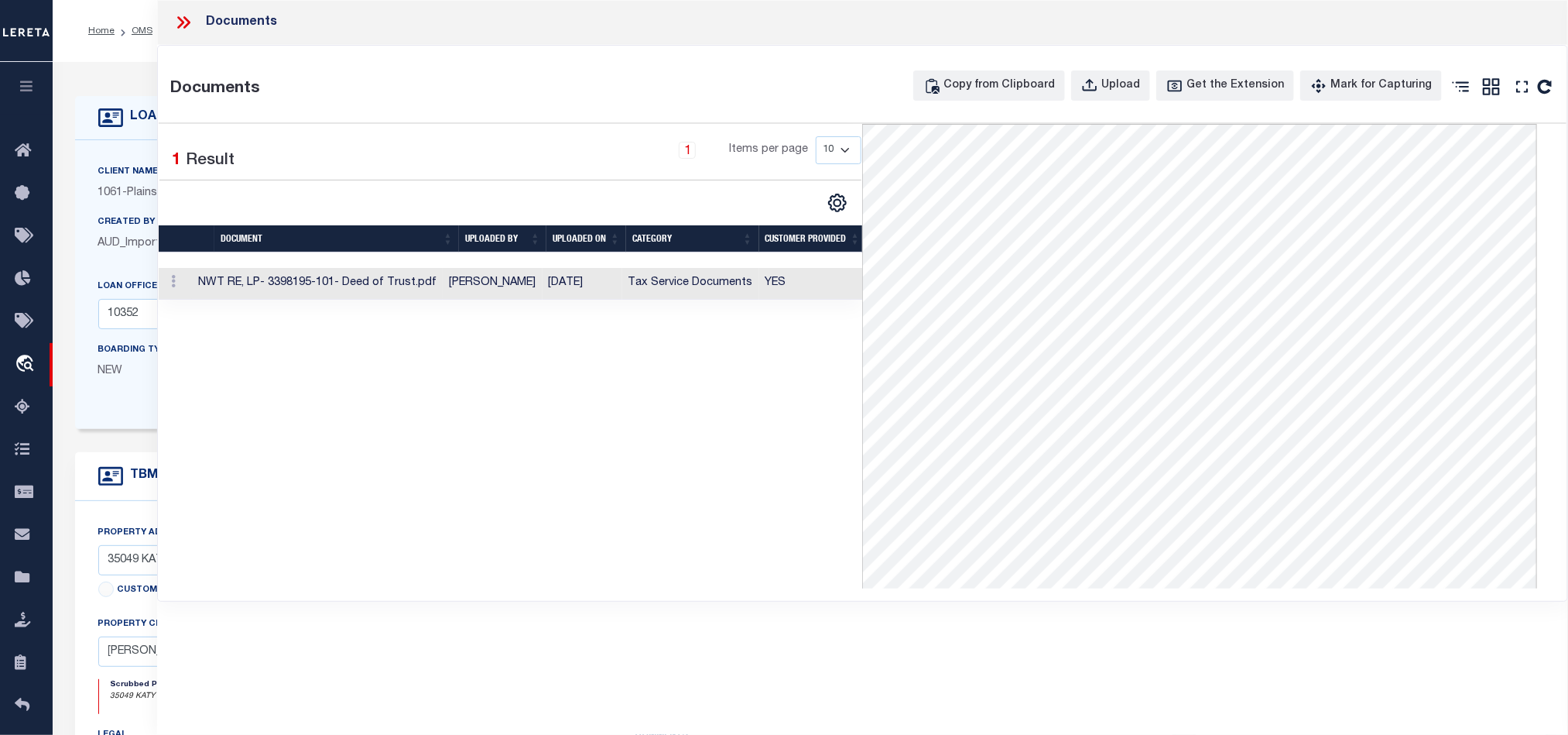
click at [173, 26] on icon at bounding box center [183, 22] width 20 height 20
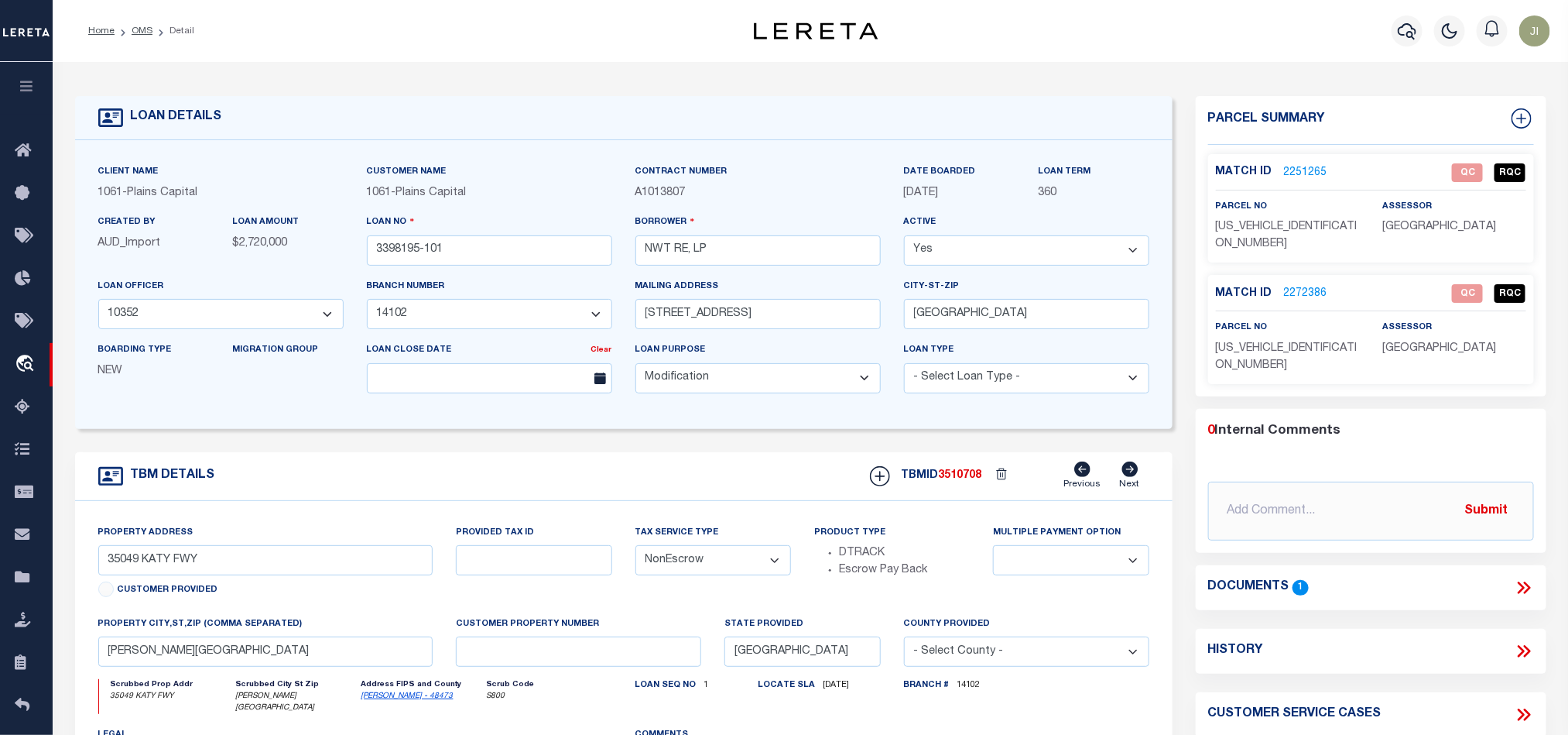
click at [709, 467] on div "TBM DETAILS TBMID 3510708 Previous Next" at bounding box center [623, 477] width 1097 height 49
drag, startPoint x: 135, startPoint y: 26, endPoint x: 277, endPoint y: 7, distance: 143.3
click at [135, 26] on link "OMS" at bounding box center [142, 31] width 21 height 10
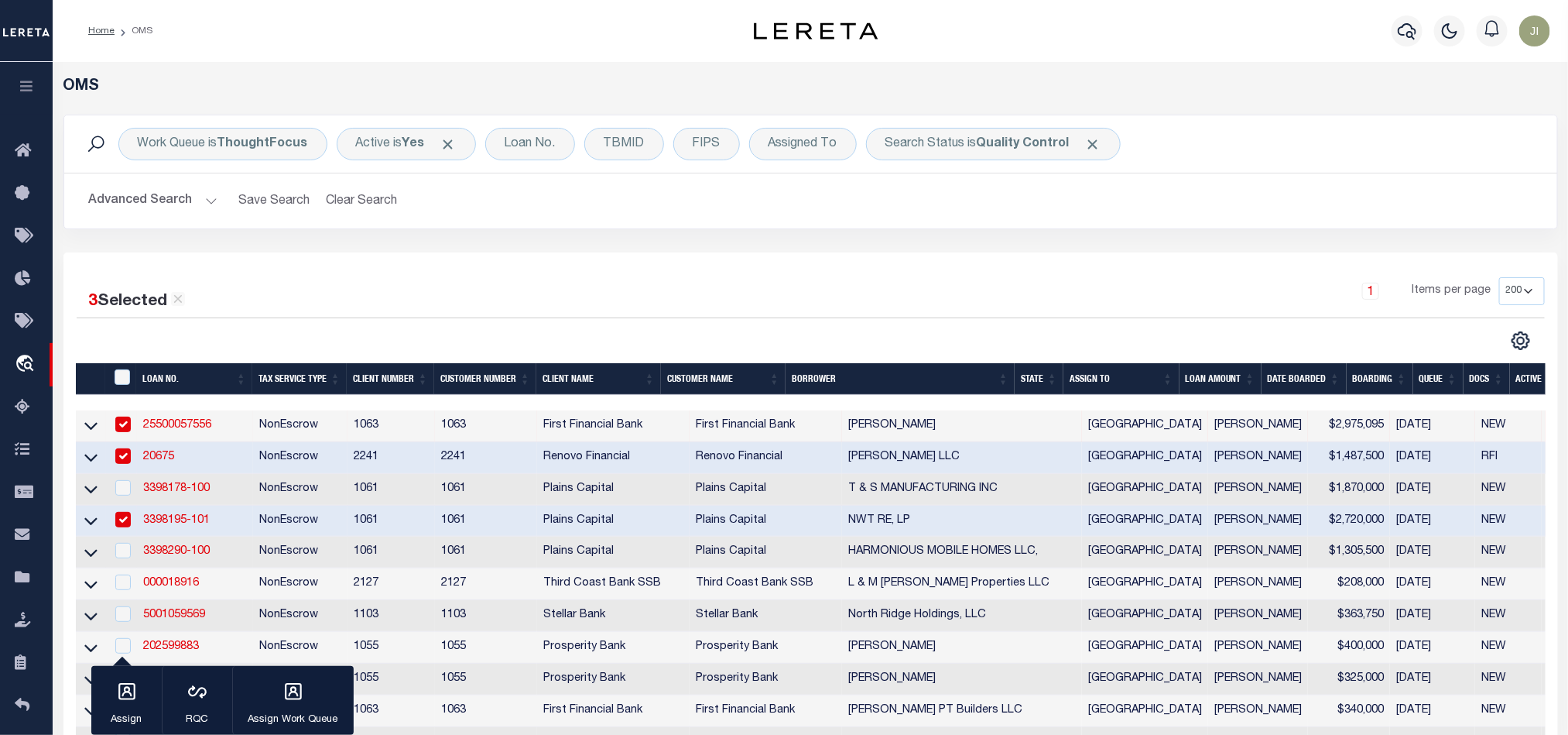
click at [231, 523] on td "3398195-101" at bounding box center [194, 521] width 116 height 31
checkbox input "false"
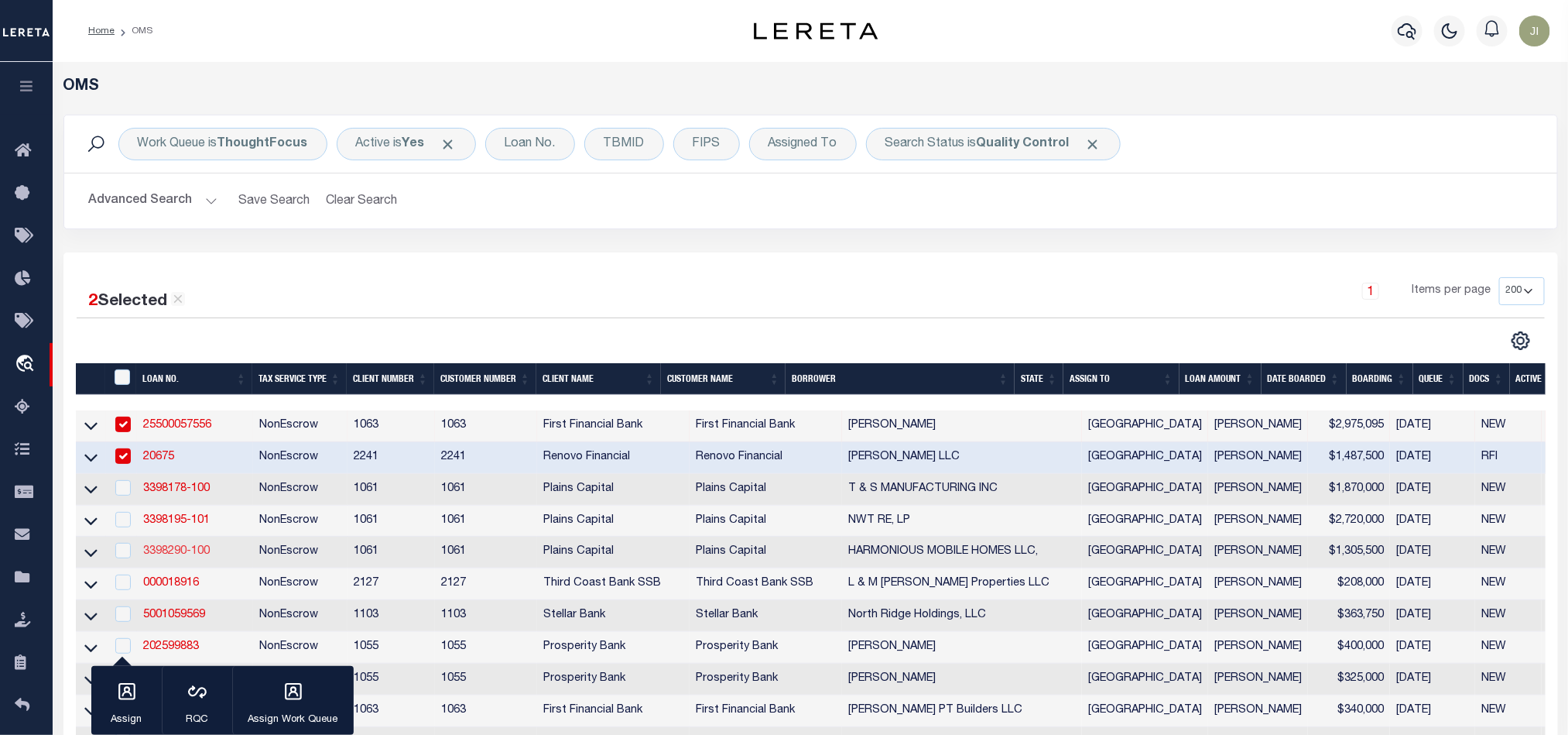
scroll to position [116, 0]
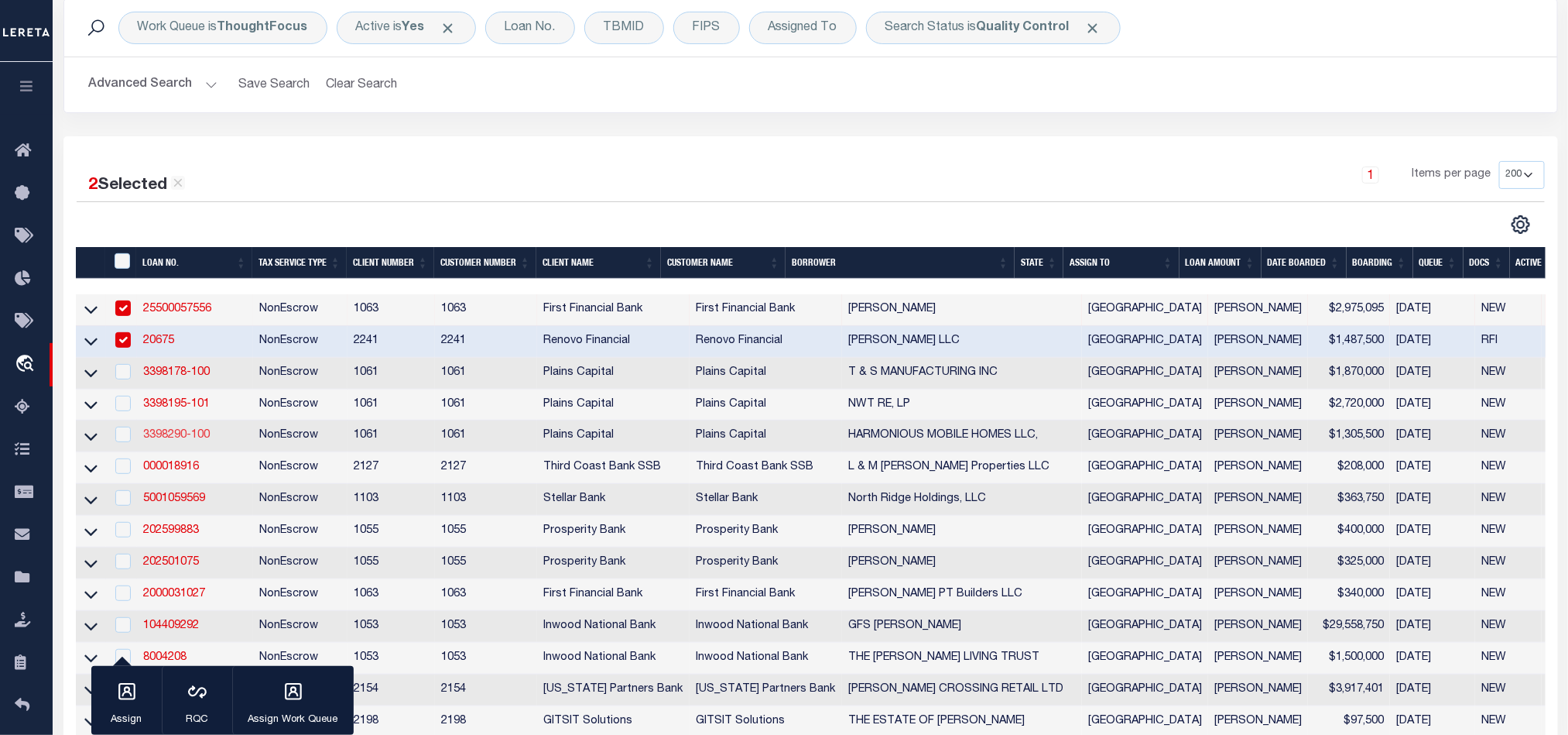
click at [159, 439] on link "3398290-100" at bounding box center [176, 435] width 66 height 10
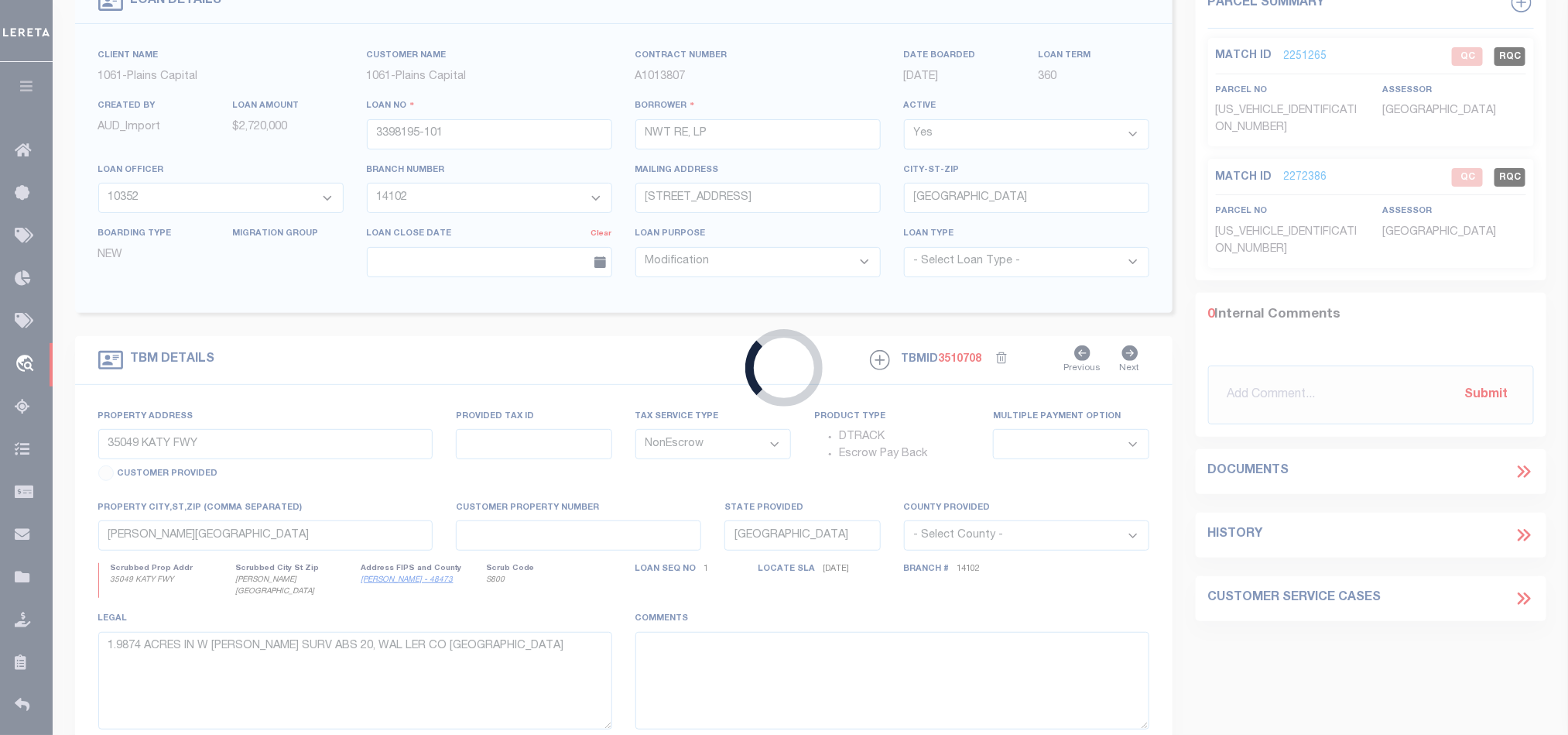
type input "3398290-100"
type input "HARMONIOUS MOBILE HOMES LLC,"
select select "167178"
select select "1460"
type input "[STREET_ADDRESS]"
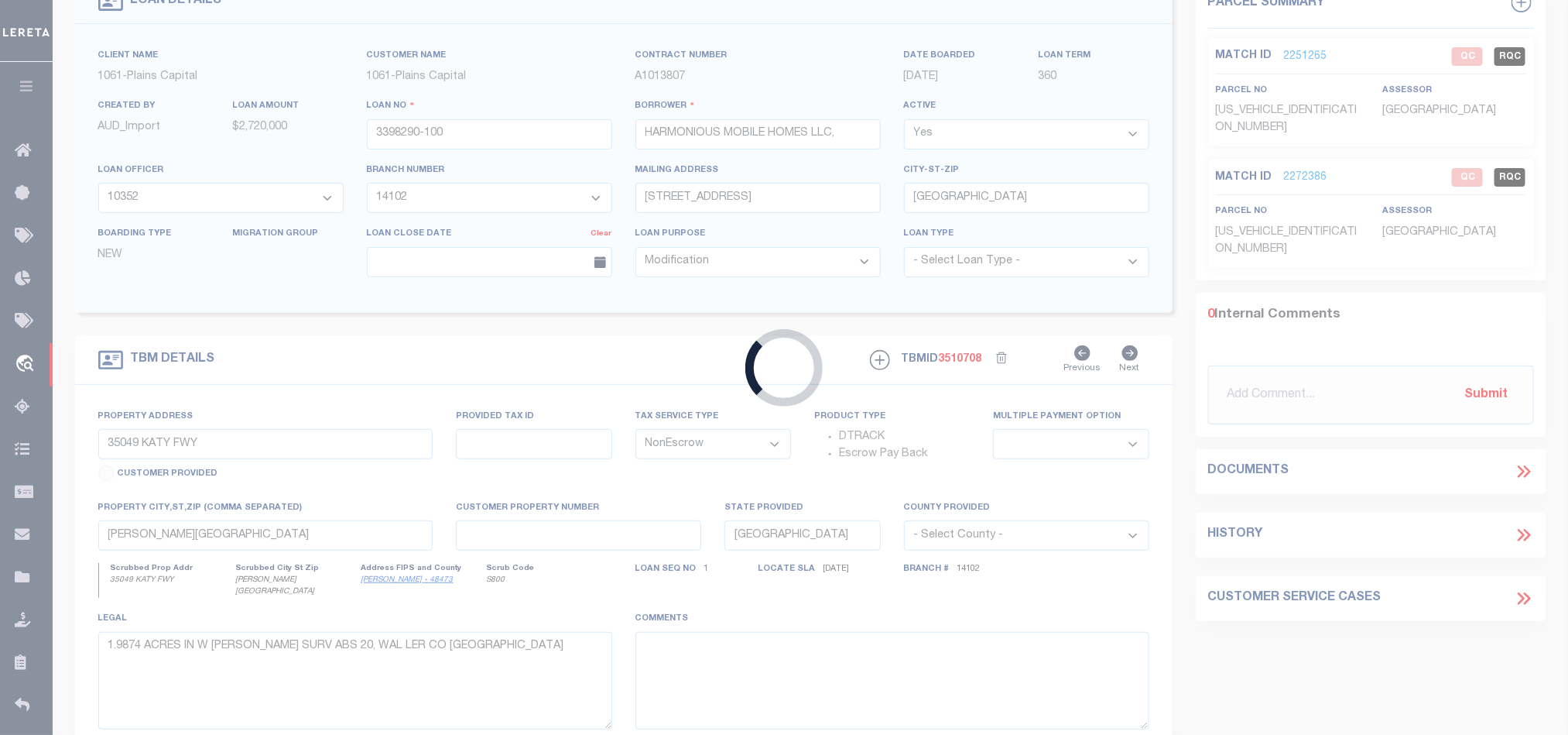
type input "[GEOGRAPHIC_DATA] TX 76063"
select select "400"
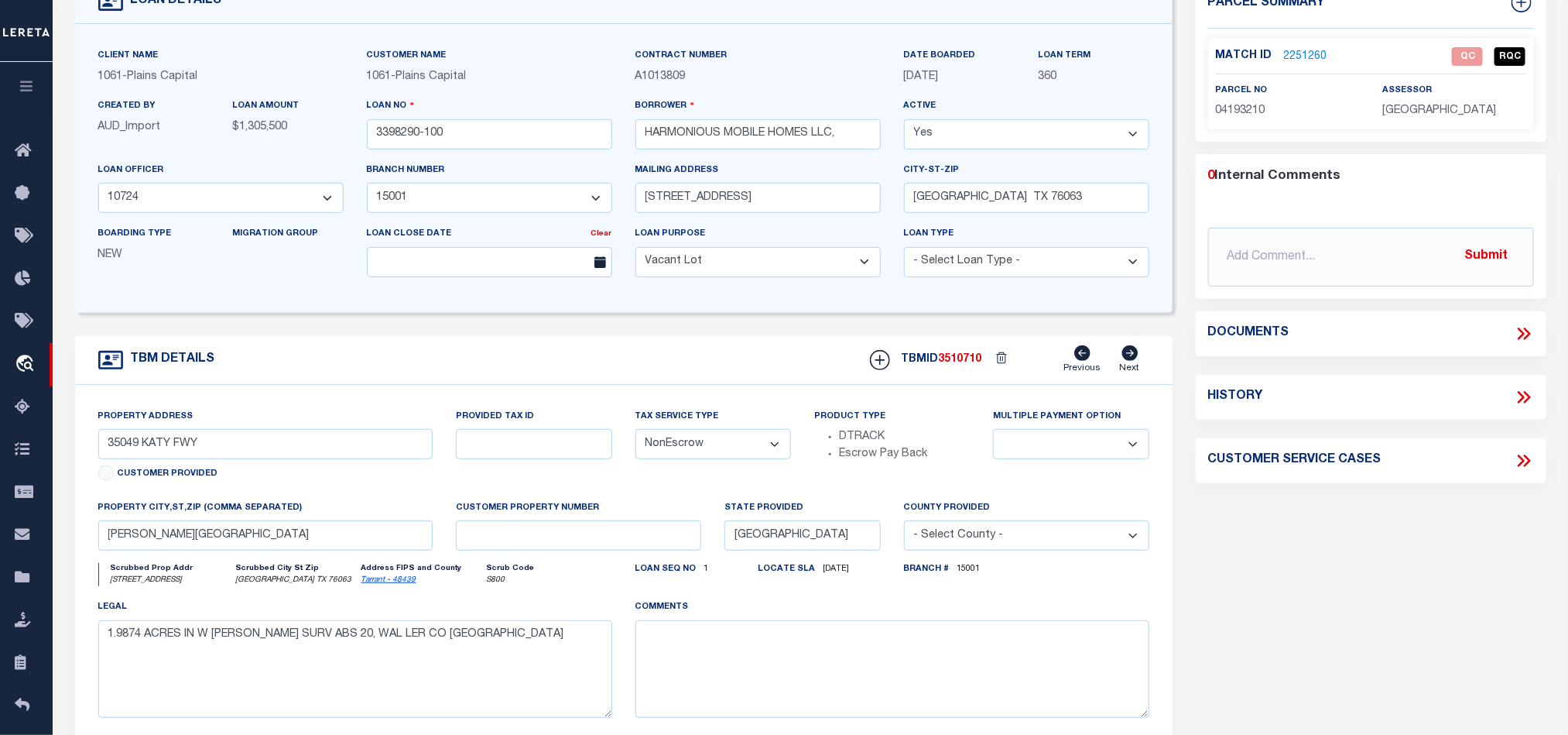
select select "167178"
select select "1460"
type input "[STREET_ADDRESS]"
select select
type input "[GEOGRAPHIC_DATA] TX 76063"
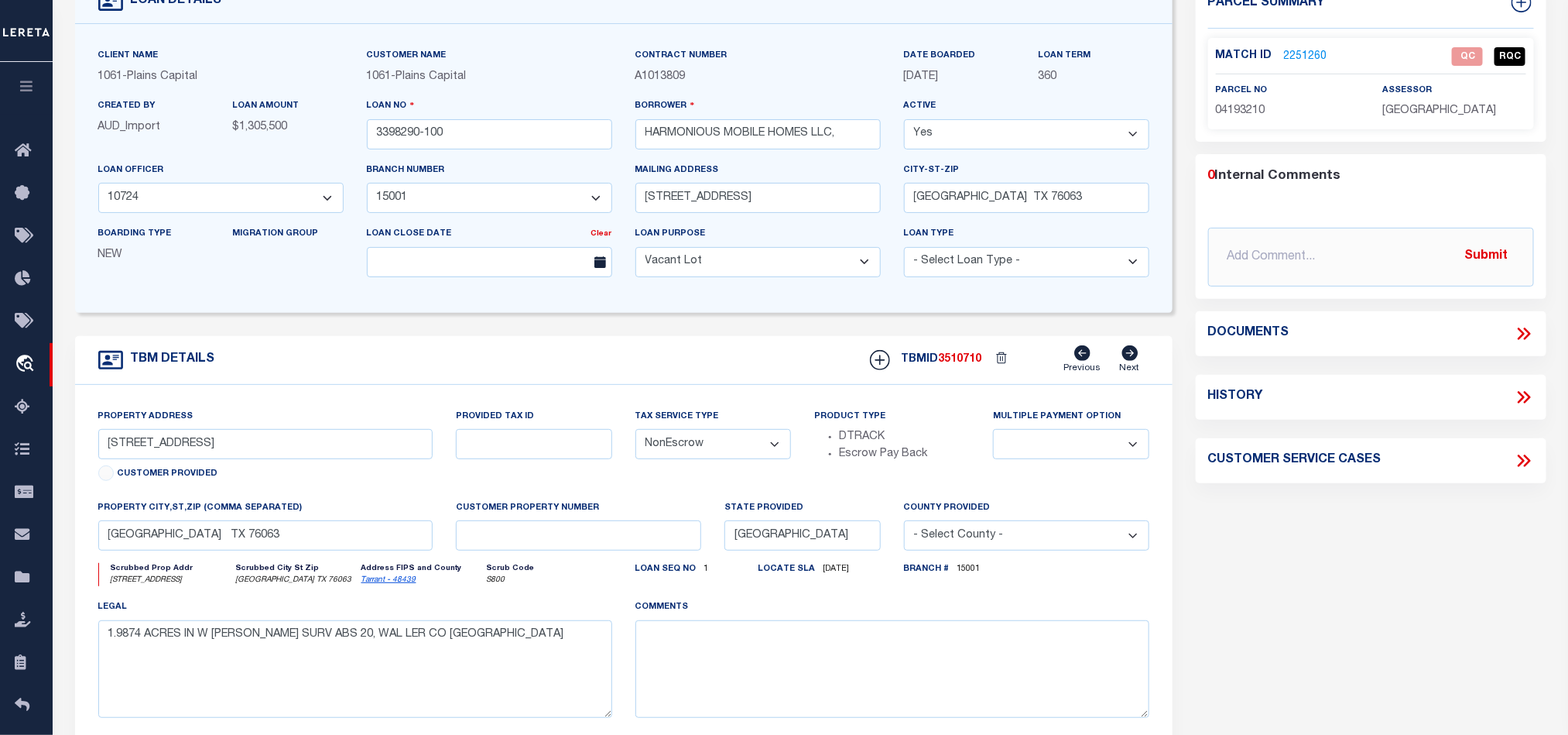
select select
type textarea "TRACT OF LAND IN [PERSON_NAME] 160 ACRE SURV ABS"
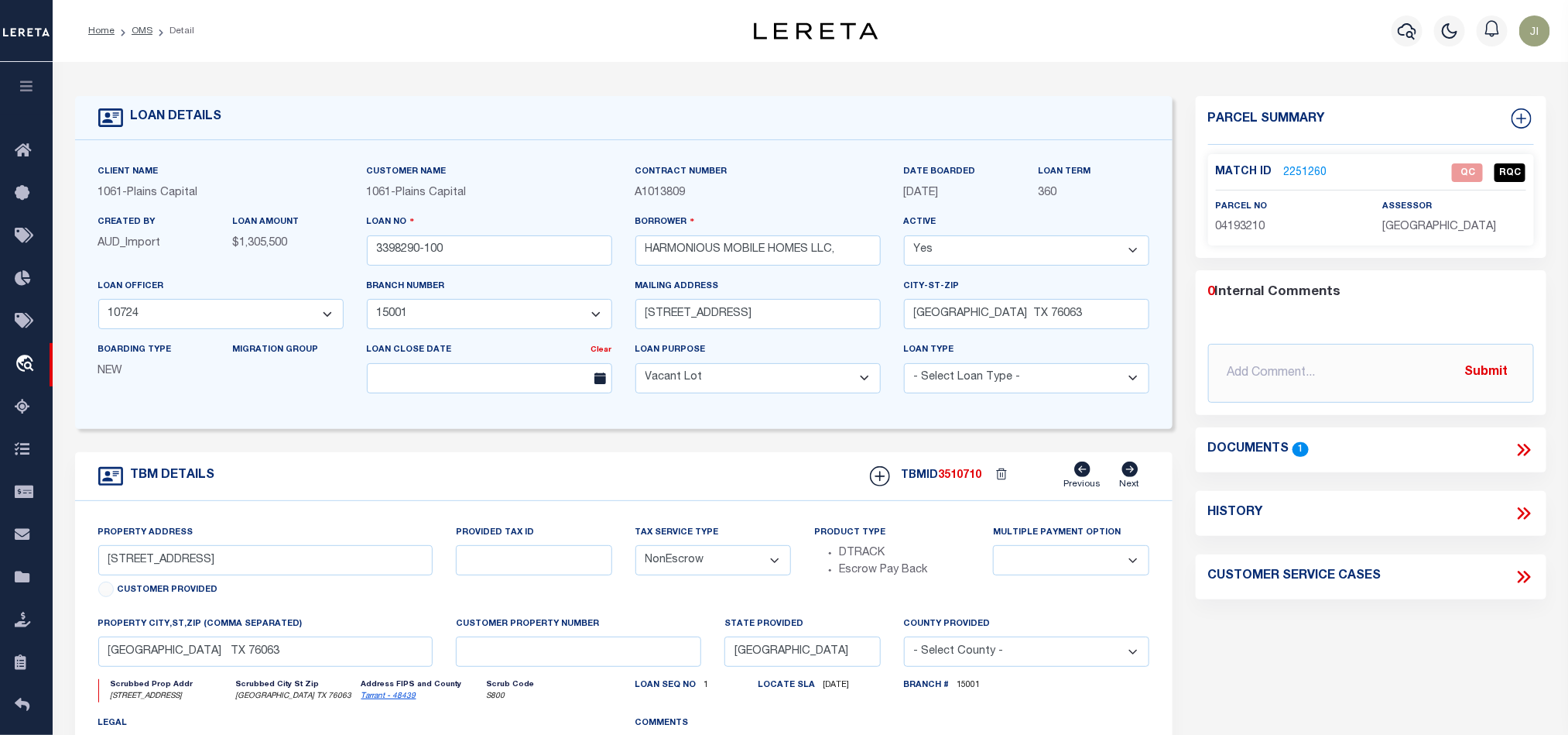
click at [1245, 224] on span "04193210" at bounding box center [1240, 227] width 50 height 10
copy span "04193210"
drag, startPoint x: 1332, startPoint y: 706, endPoint x: 1546, endPoint y: 462, distance: 324.5
click at [1332, 706] on div "Parcel Summary Match ID 2251260 0" at bounding box center [1371, 519] width 374 height 847
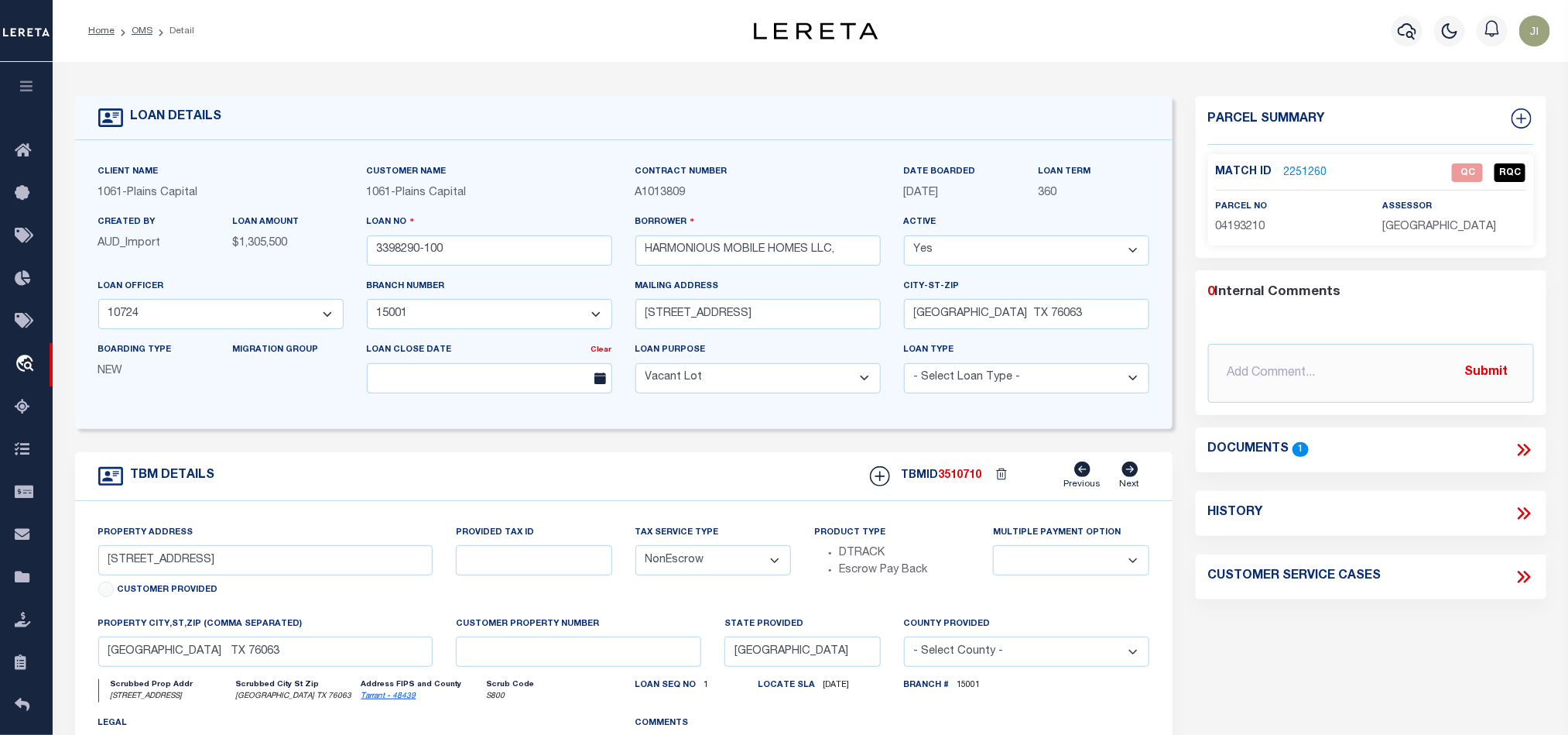
click at [1528, 452] on icon at bounding box center [1527, 450] width 7 height 12
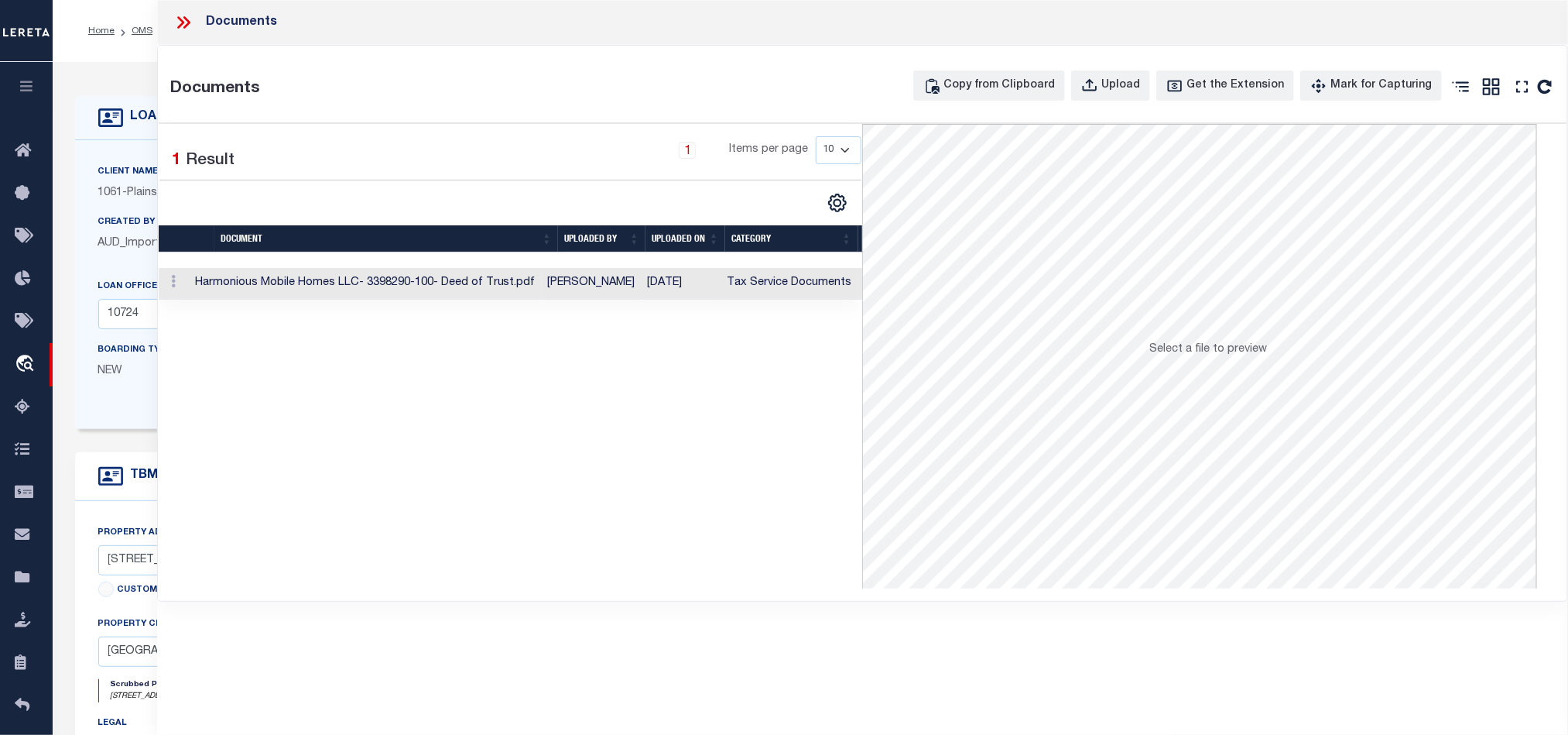
drag, startPoint x: 703, startPoint y: 289, endPoint x: 716, endPoint y: 289, distance: 13.0
click at [703, 289] on td "[DATE]" at bounding box center [681, 283] width 79 height 31
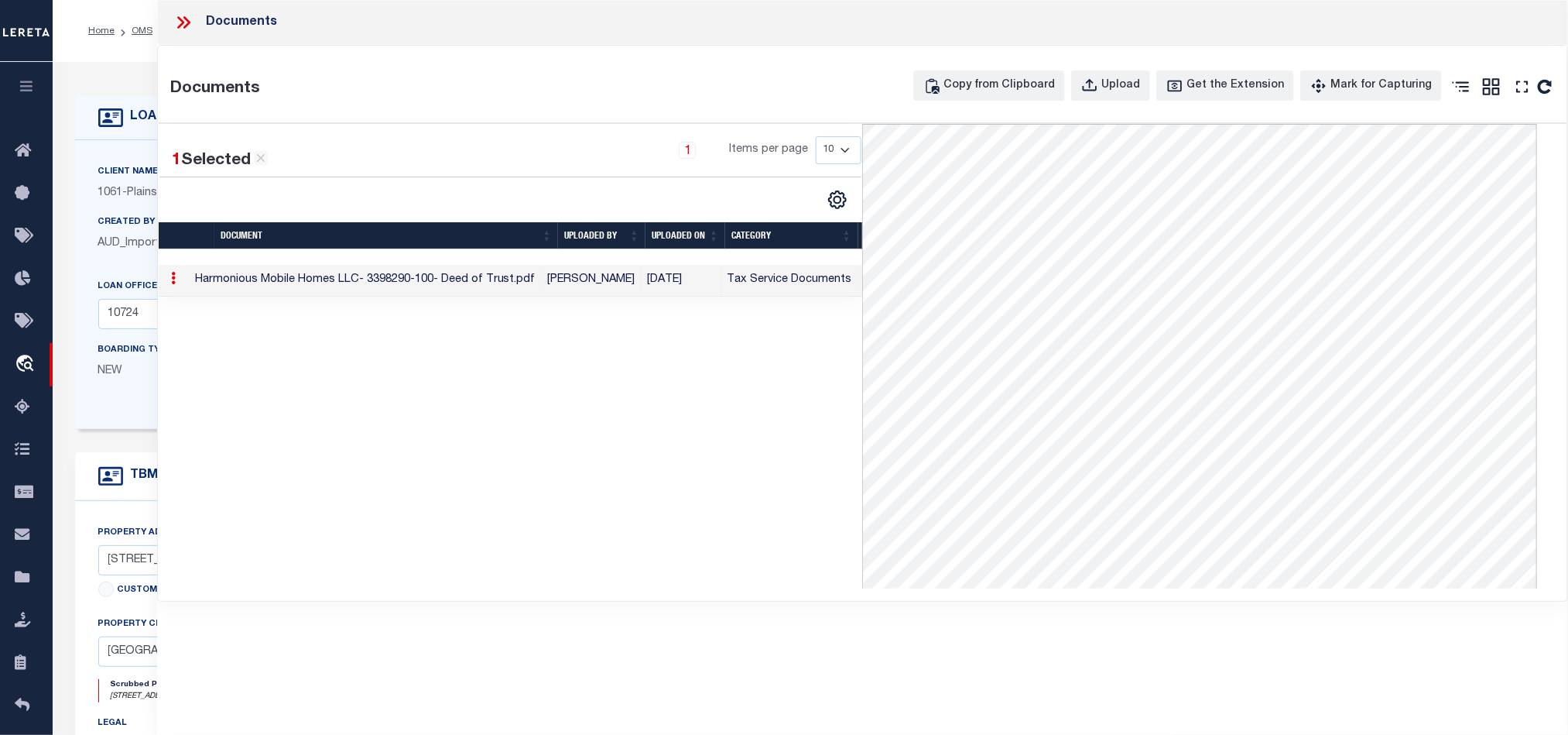
click at [166, 19] on div "Documents" at bounding box center [862, 23] width 1411 height 45
click at [177, 19] on icon at bounding box center [183, 22] width 20 height 20
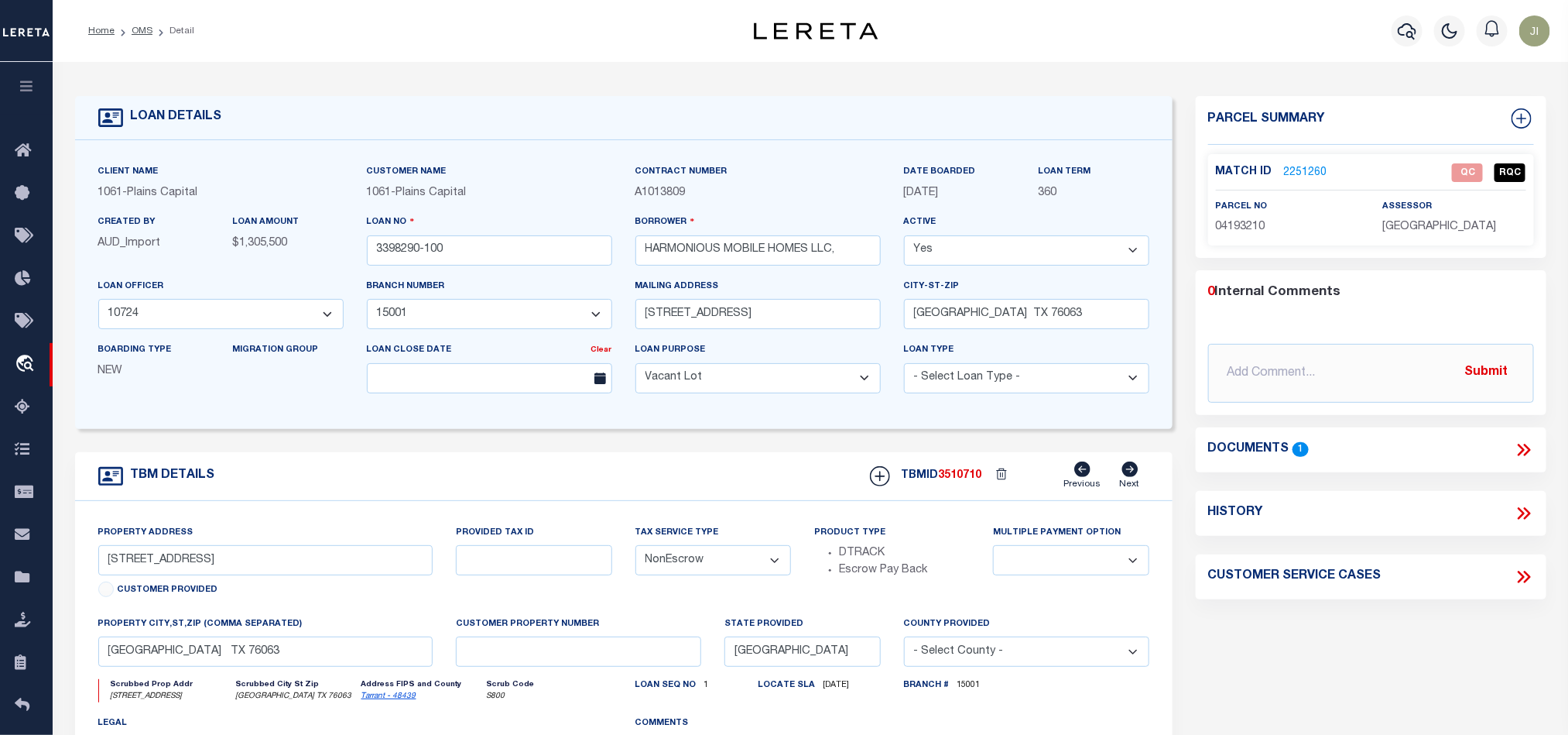
click at [735, 469] on div "TBM DETAILS TBMID 3510710 Previous Next" at bounding box center [623, 477] width 1097 height 49
click at [1303, 167] on link "2251260" at bounding box center [1306, 173] width 44 height 17
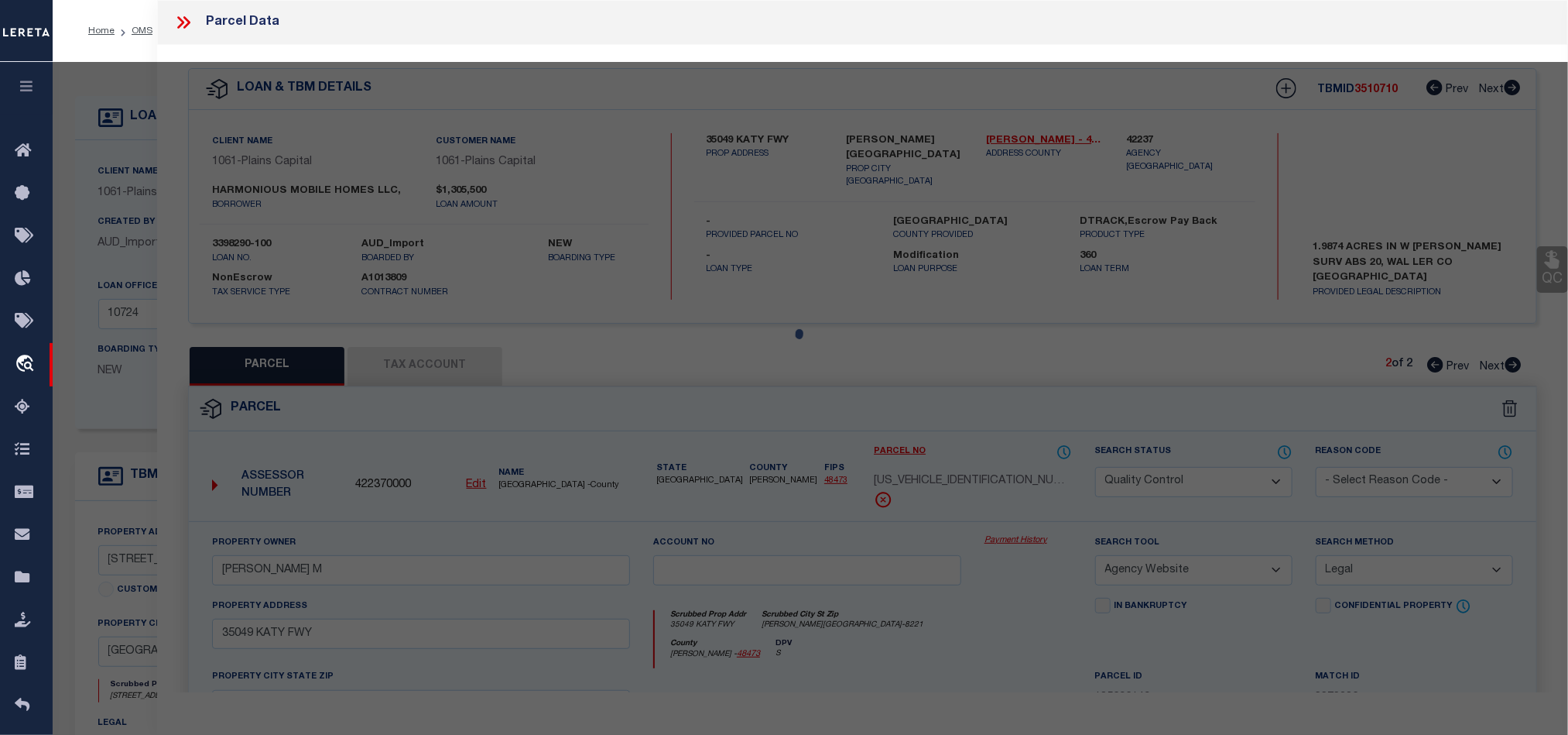
select select "AS"
select select
checkbox input "false"
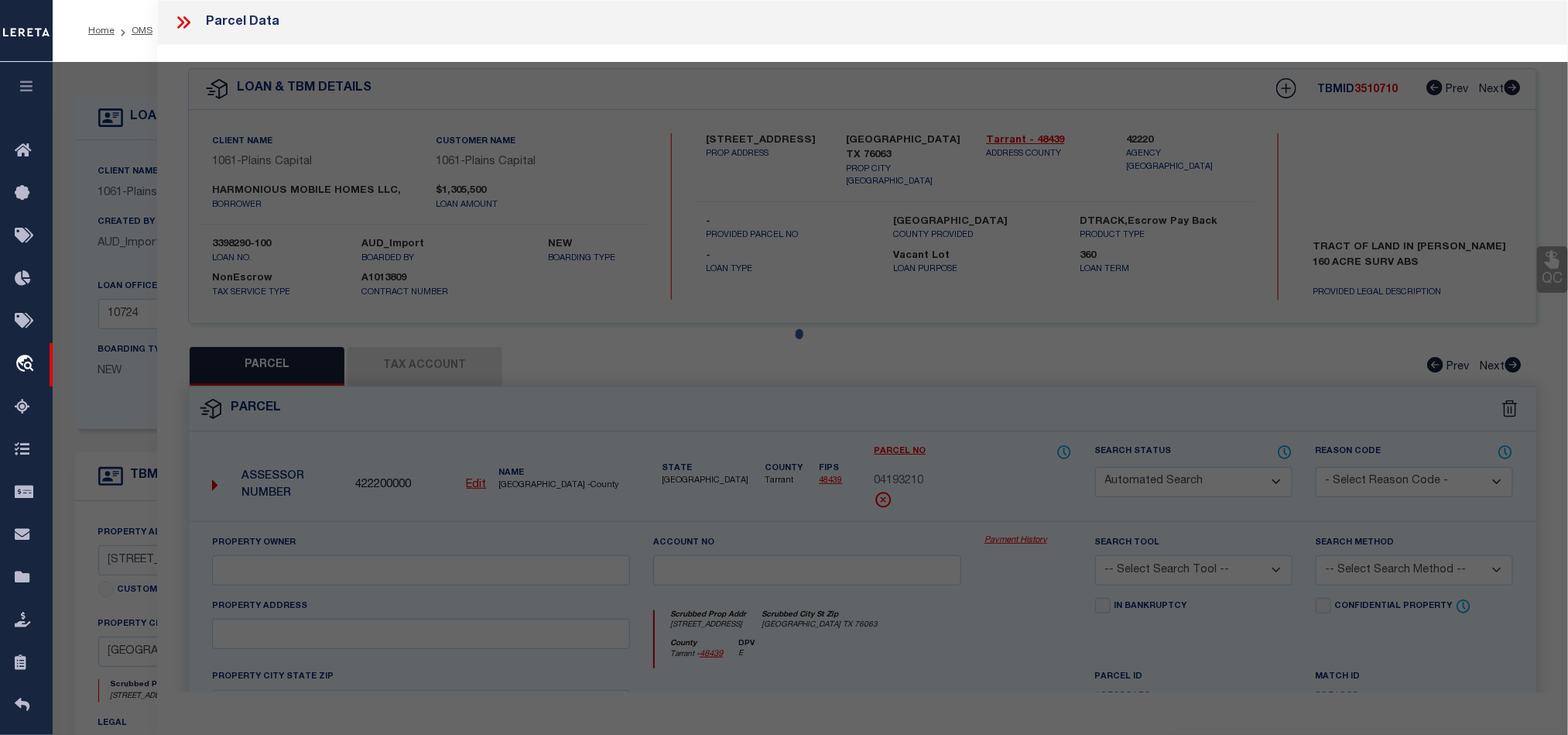
select select "QC"
type input "[PERSON_NAME] [PERSON_NAME] P"
select select "PHN"
select select "LEG"
type input "[STREET_ADDRESS]"
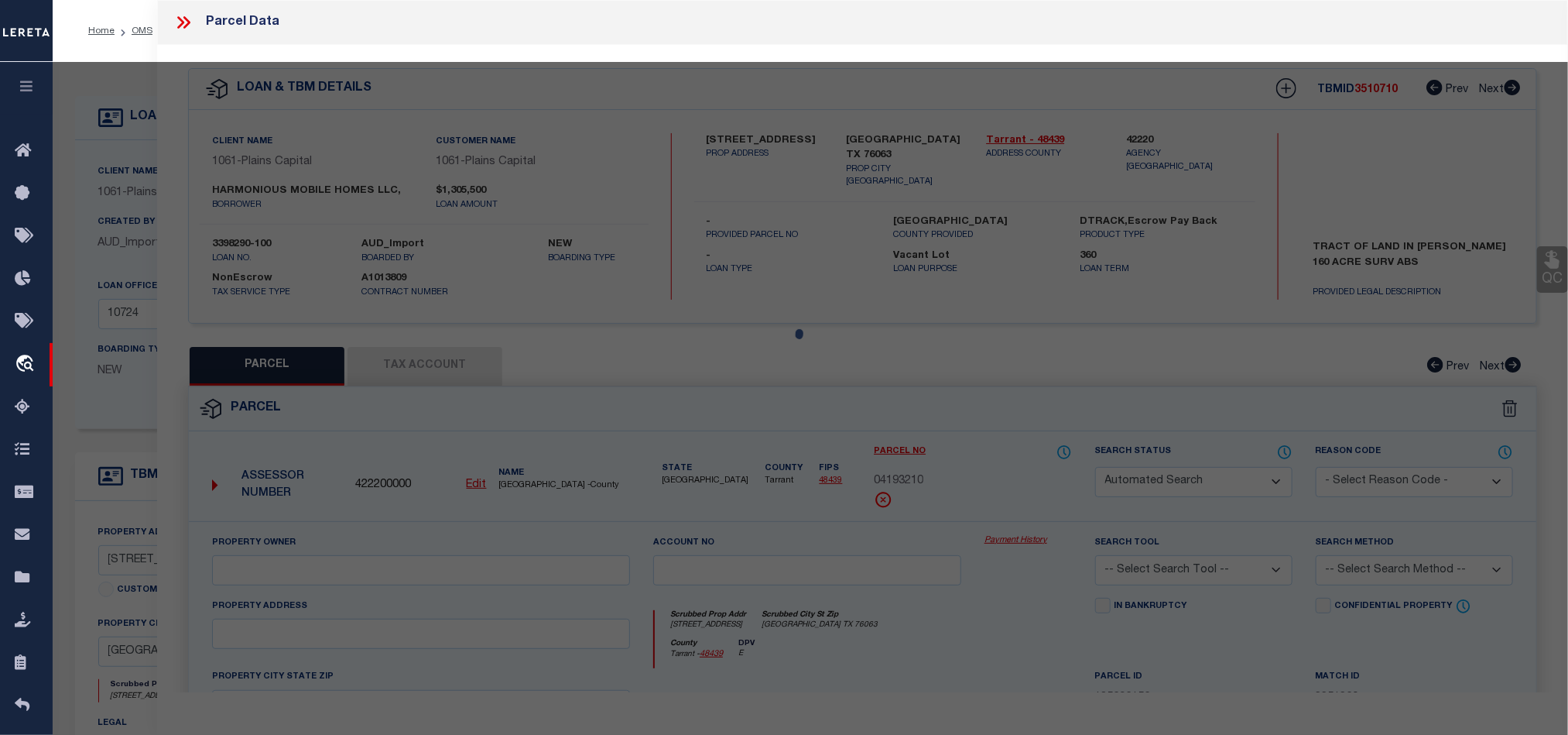
type textarea "[PERSON_NAME] SURVEY Abstract 1460 Tract 4U & 4V 1996 SKYLINE 28 X 60 LB# LOU00…"
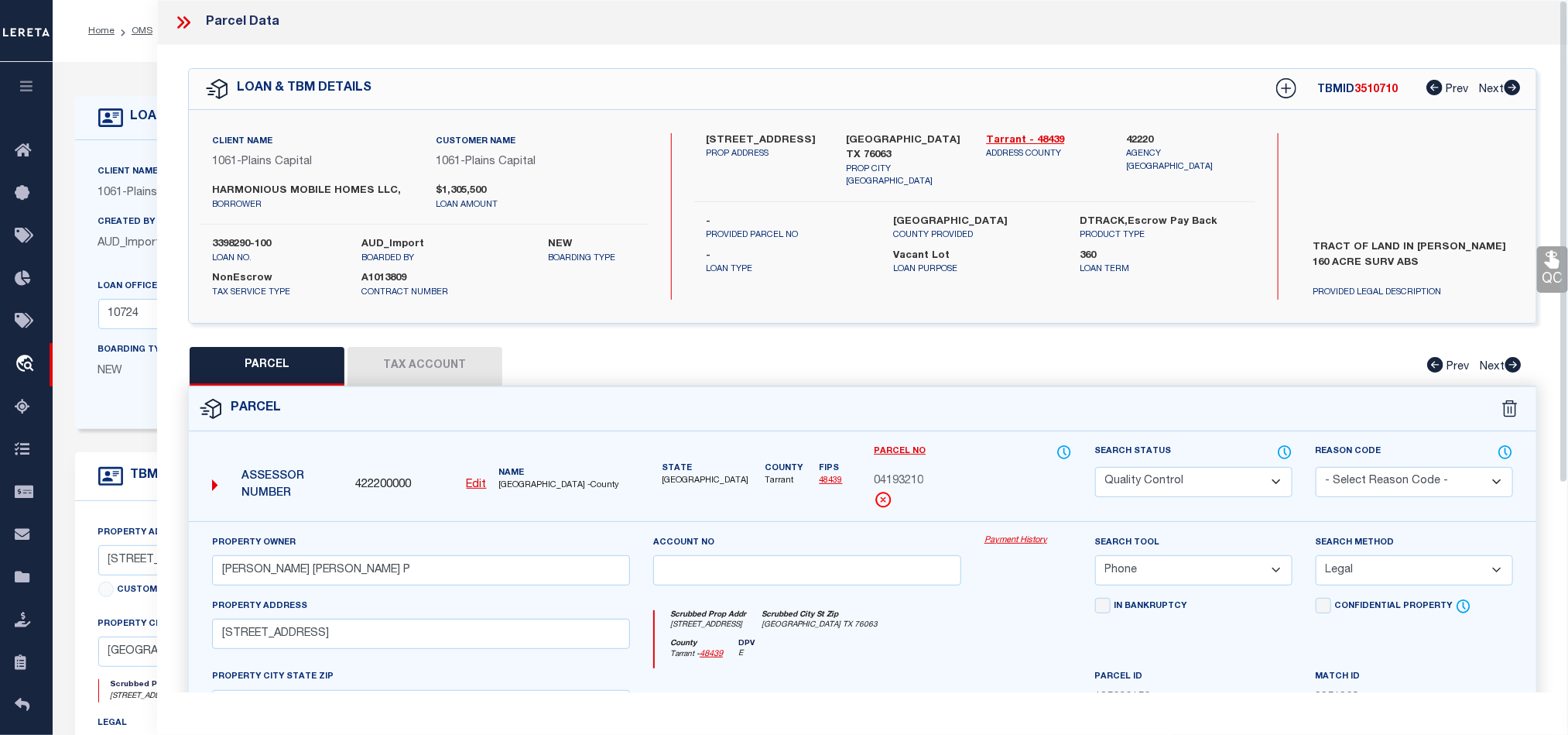
click at [406, 375] on button "Tax Account" at bounding box center [425, 366] width 155 height 38
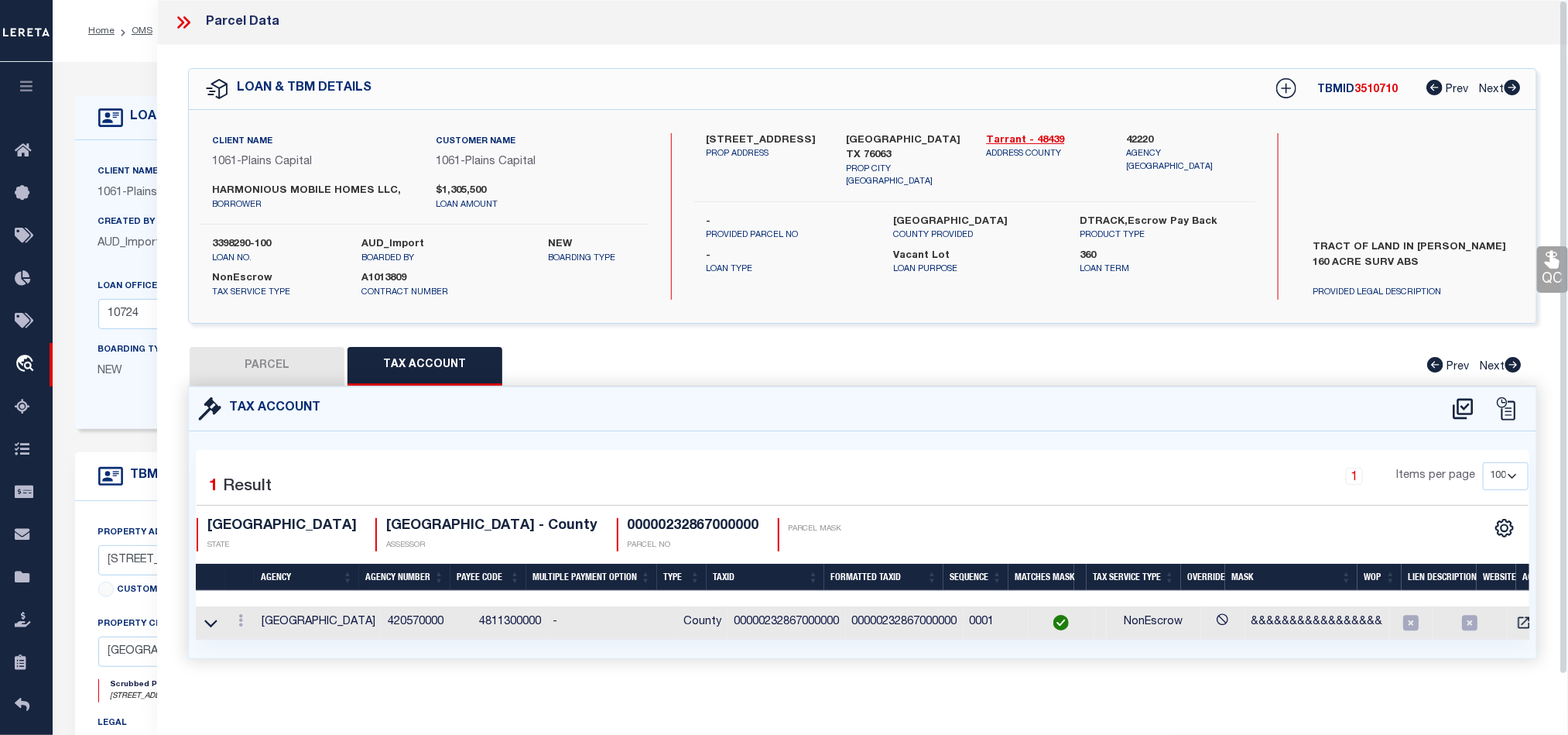
select select "100"
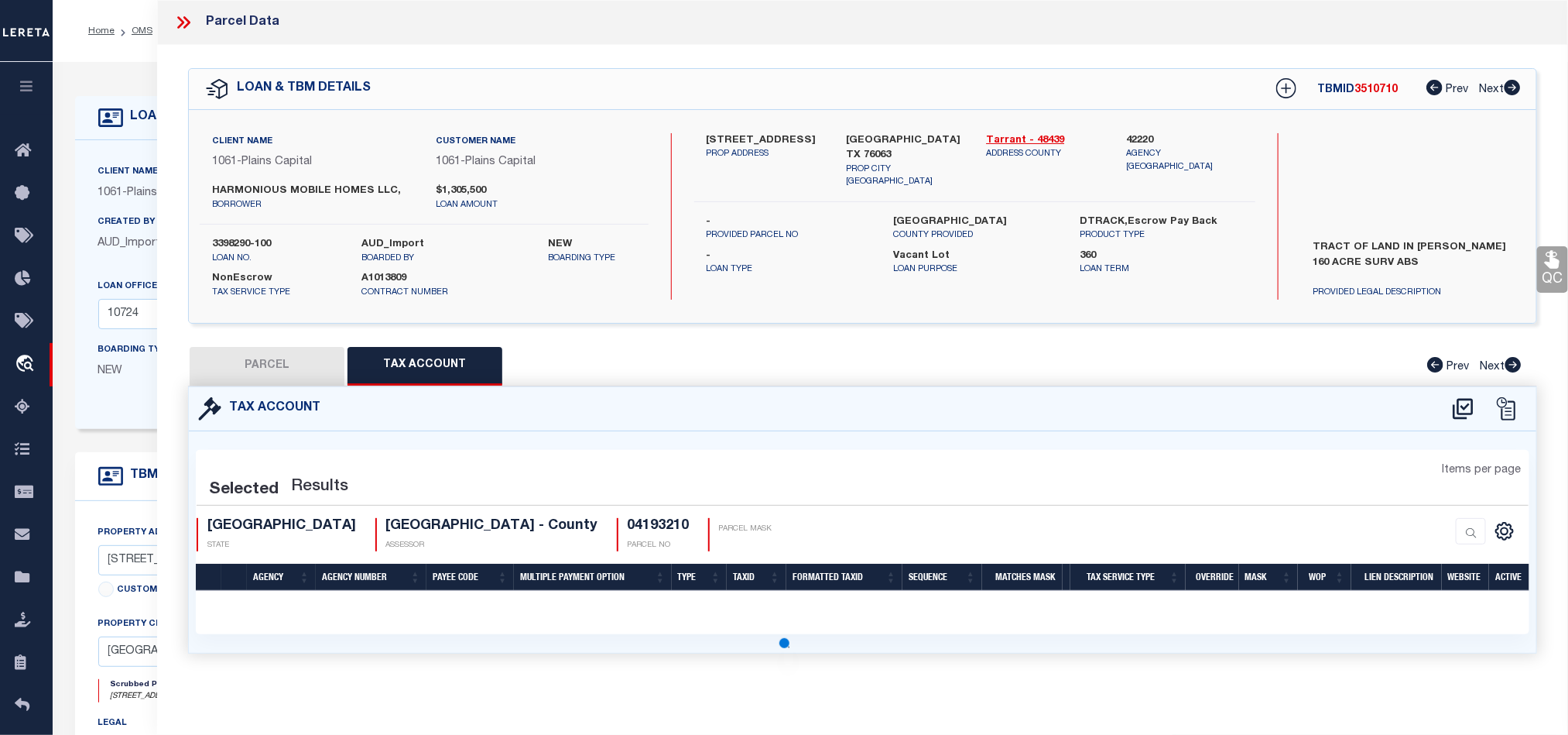
select select "100"
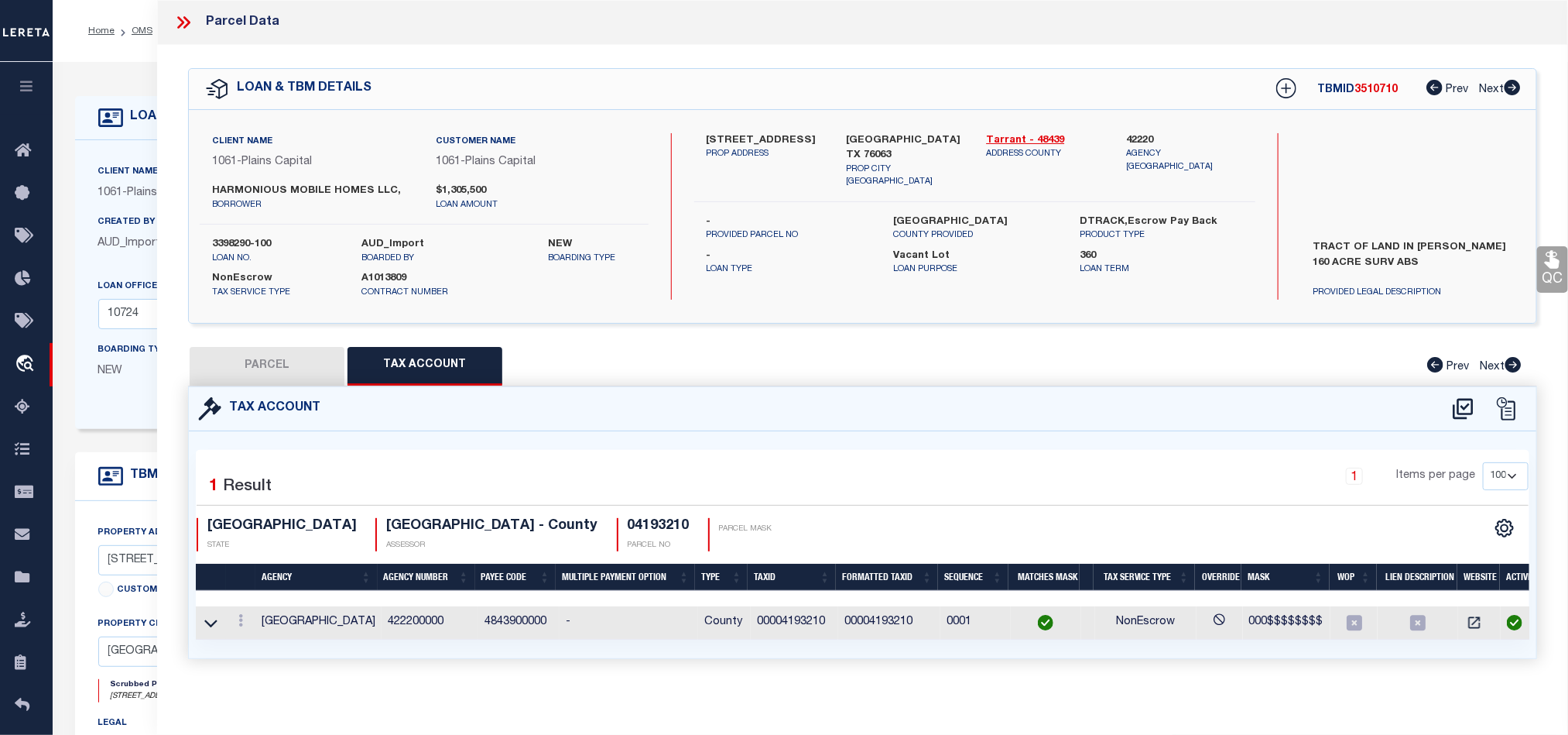
click at [262, 374] on button "PARCEL" at bounding box center [268, 366] width 155 height 38
select select "AS"
select select
checkbox input "false"
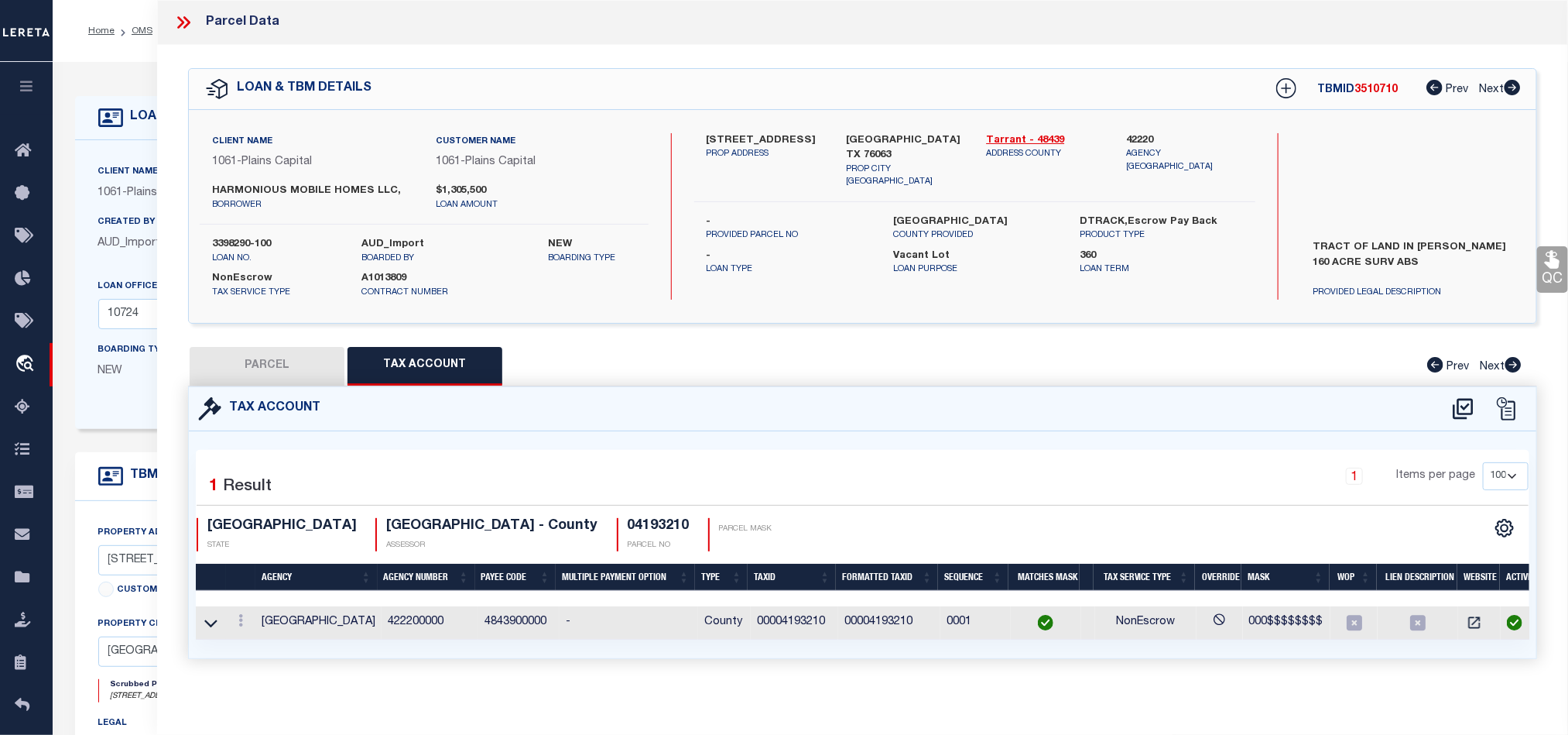
checkbox input "false"
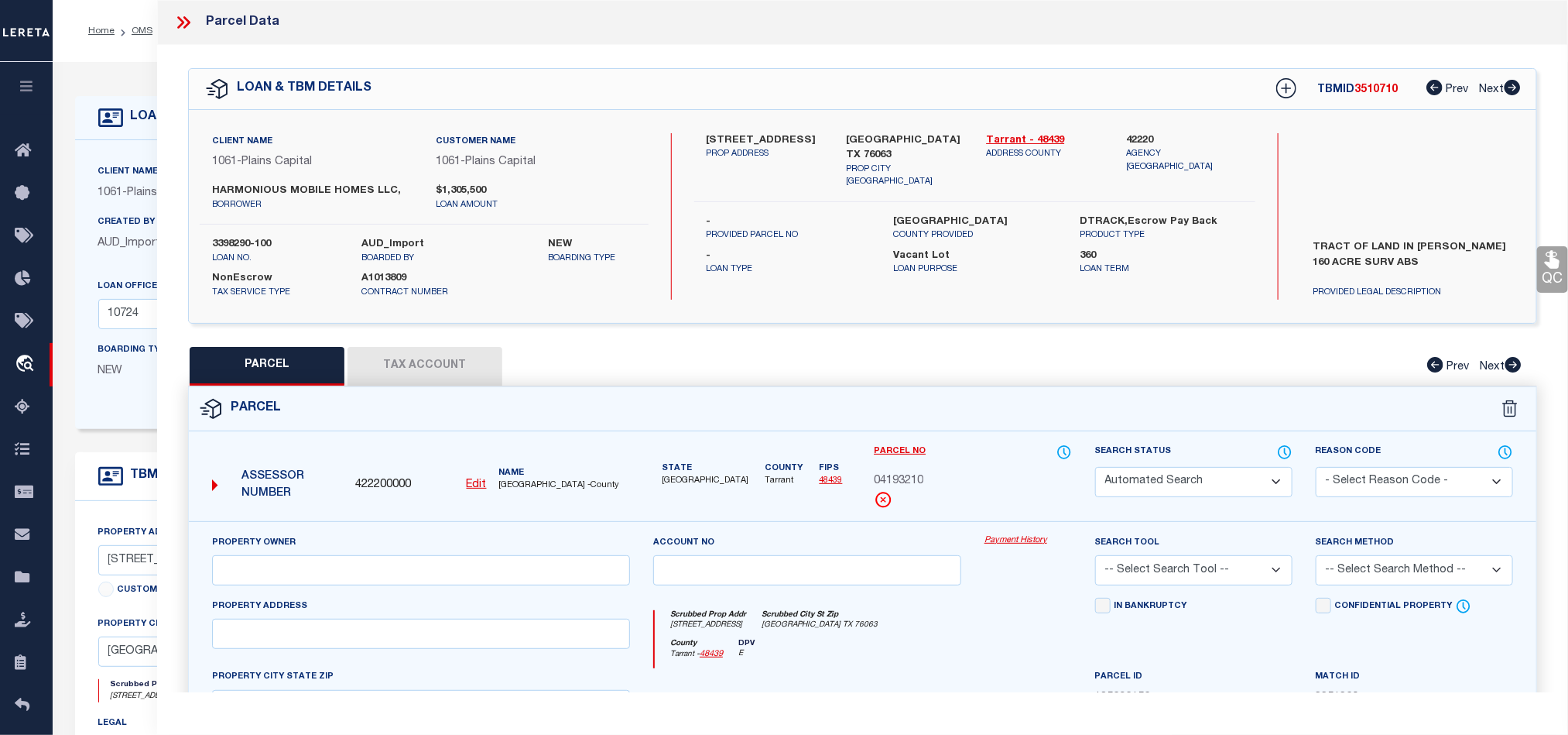
select select "QC"
type input "[PERSON_NAME] [PERSON_NAME] P"
select select "PHN"
click at [923, 410] on div "Parcel" at bounding box center [863, 409] width 1347 height 44
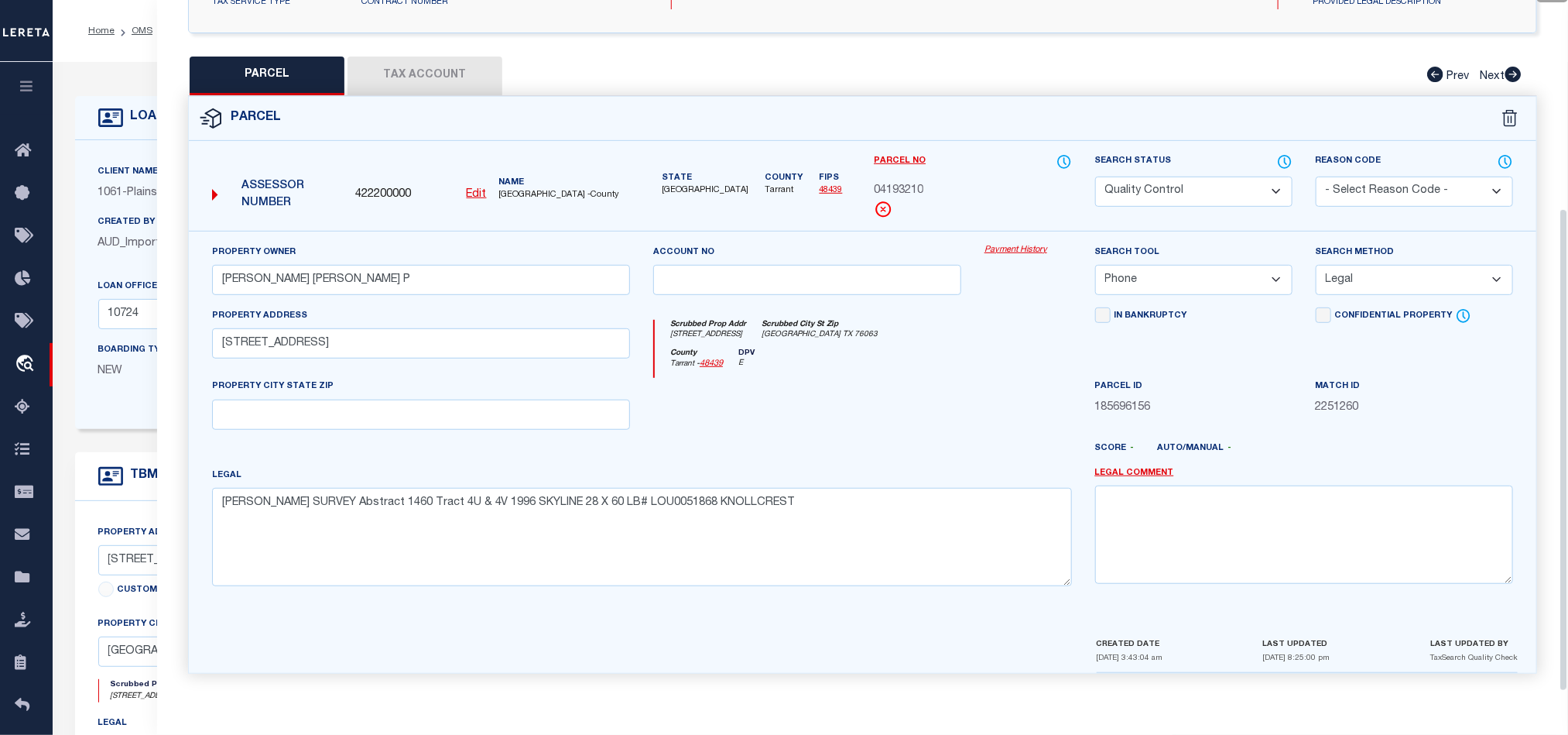
scroll to position [300, 0]
click at [788, 424] on div at bounding box center [807, 409] width 331 height 64
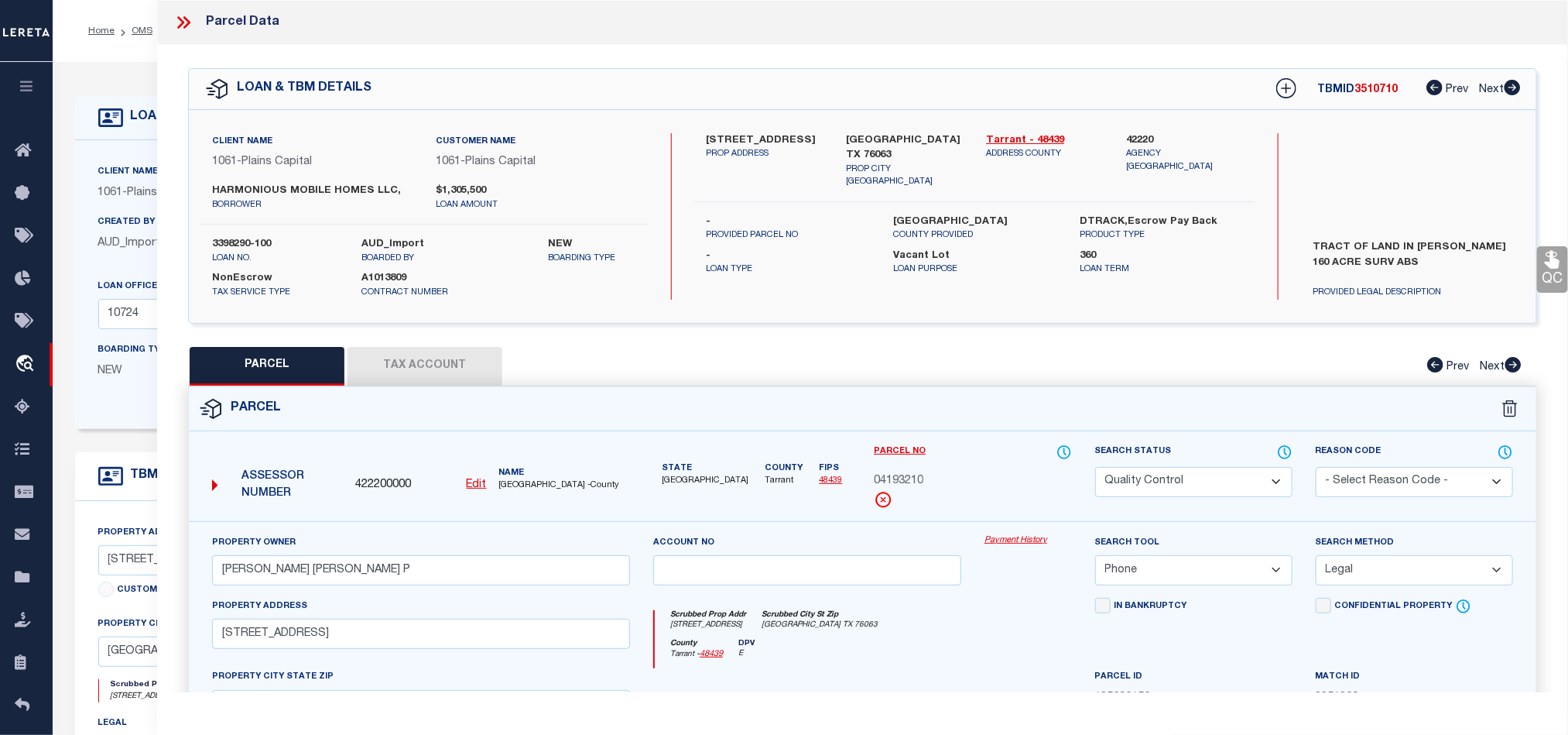
click at [889, 133] on label "[GEOGRAPHIC_DATA] TX 76063" at bounding box center [906, 148] width 117 height 31
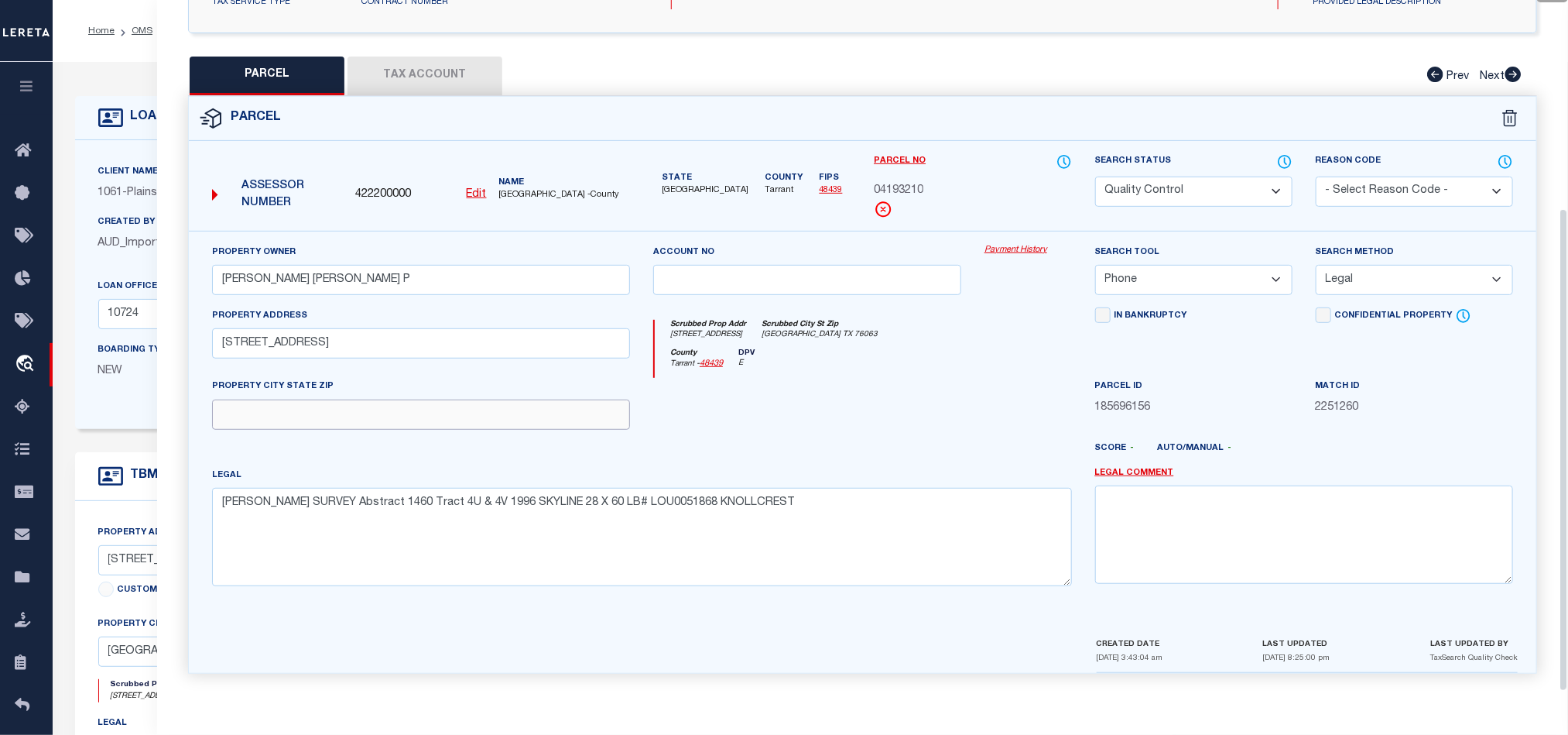
click at [542, 412] on input "text" at bounding box center [421, 414] width 418 height 31
paste input "[GEOGRAPHIC_DATA] TX 76063"
click at [966, 398] on div at bounding box center [807, 409] width 331 height 64
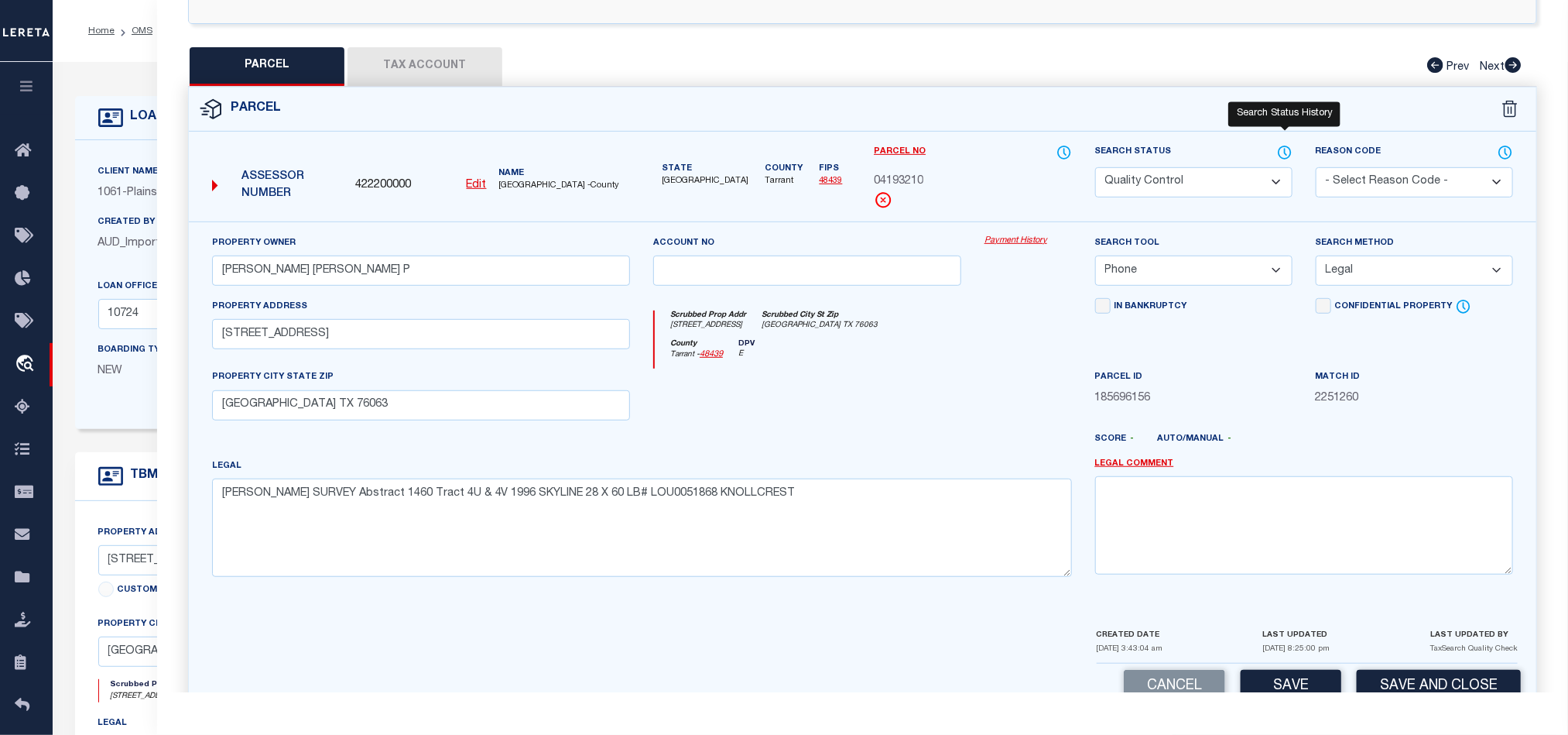
click at [1291, 154] on icon at bounding box center [1285, 153] width 12 height 12
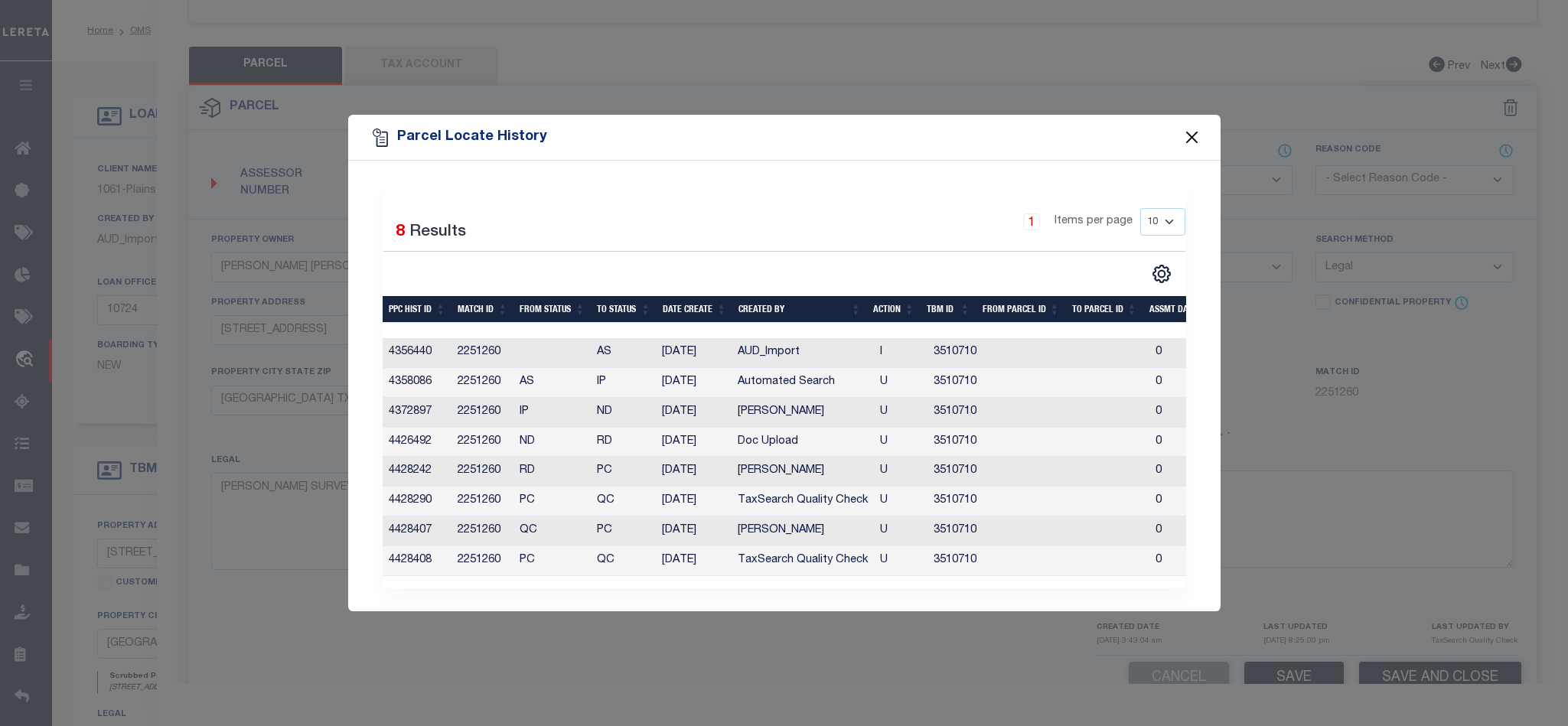
click at [1192, 132] on button "Close" at bounding box center [1191, 137] width 20 height 20
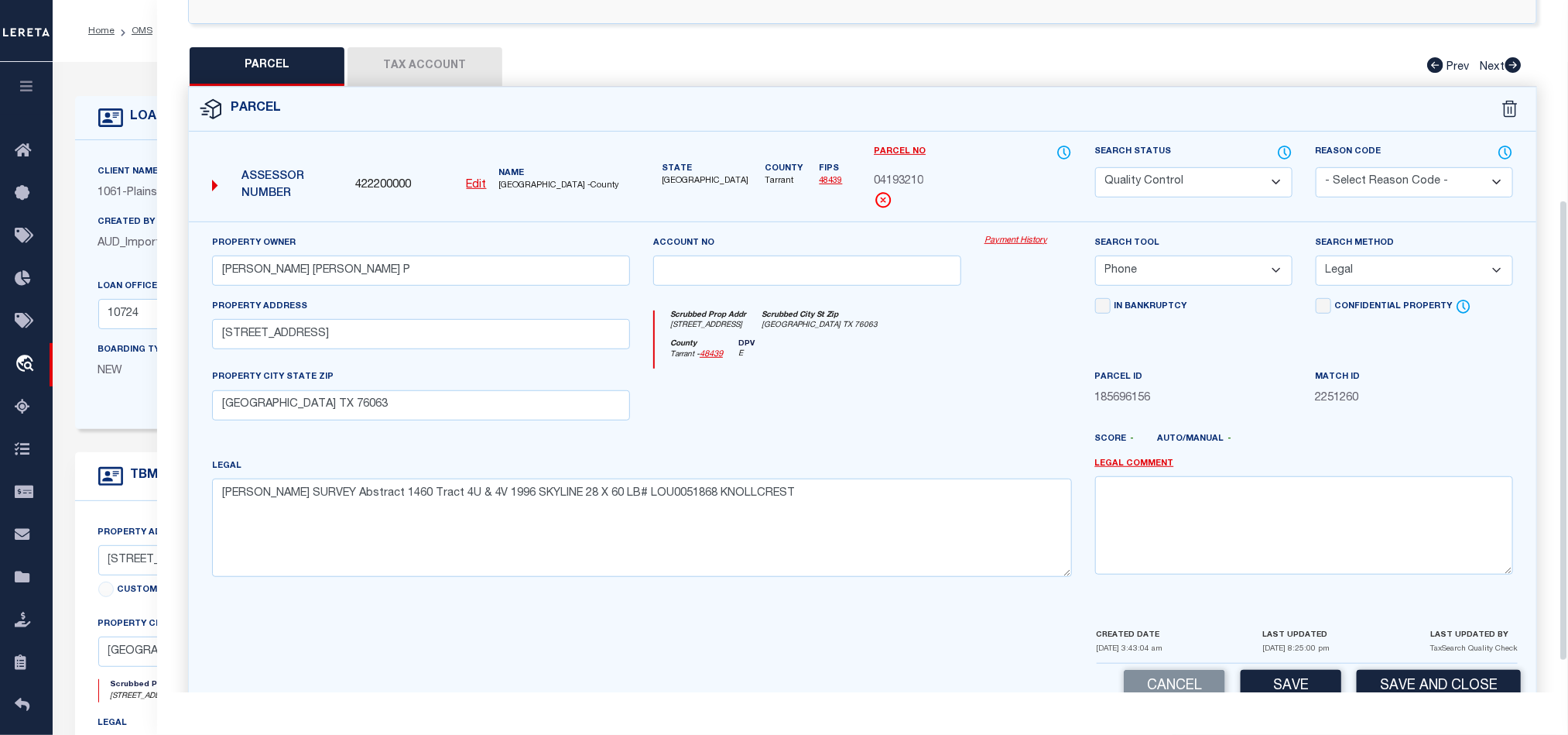
click at [1148, 172] on select "Automated Search Bad Parcel Complete Duplicate Parcel High Dollar Reporting In …" at bounding box center [1194, 182] width 197 height 31
drag, startPoint x: 916, startPoint y: 336, endPoint x: 927, endPoint y: 336, distance: 11.0
click at [916, 336] on div "Scrubbed Prop Addr [STREET_ADDRESS] [GEOGRAPHIC_DATA] [GEOGRAPHIC_DATA]" at bounding box center [863, 324] width 417 height 29
click at [430, 52] on button "Tax Account" at bounding box center [425, 66] width 155 height 38
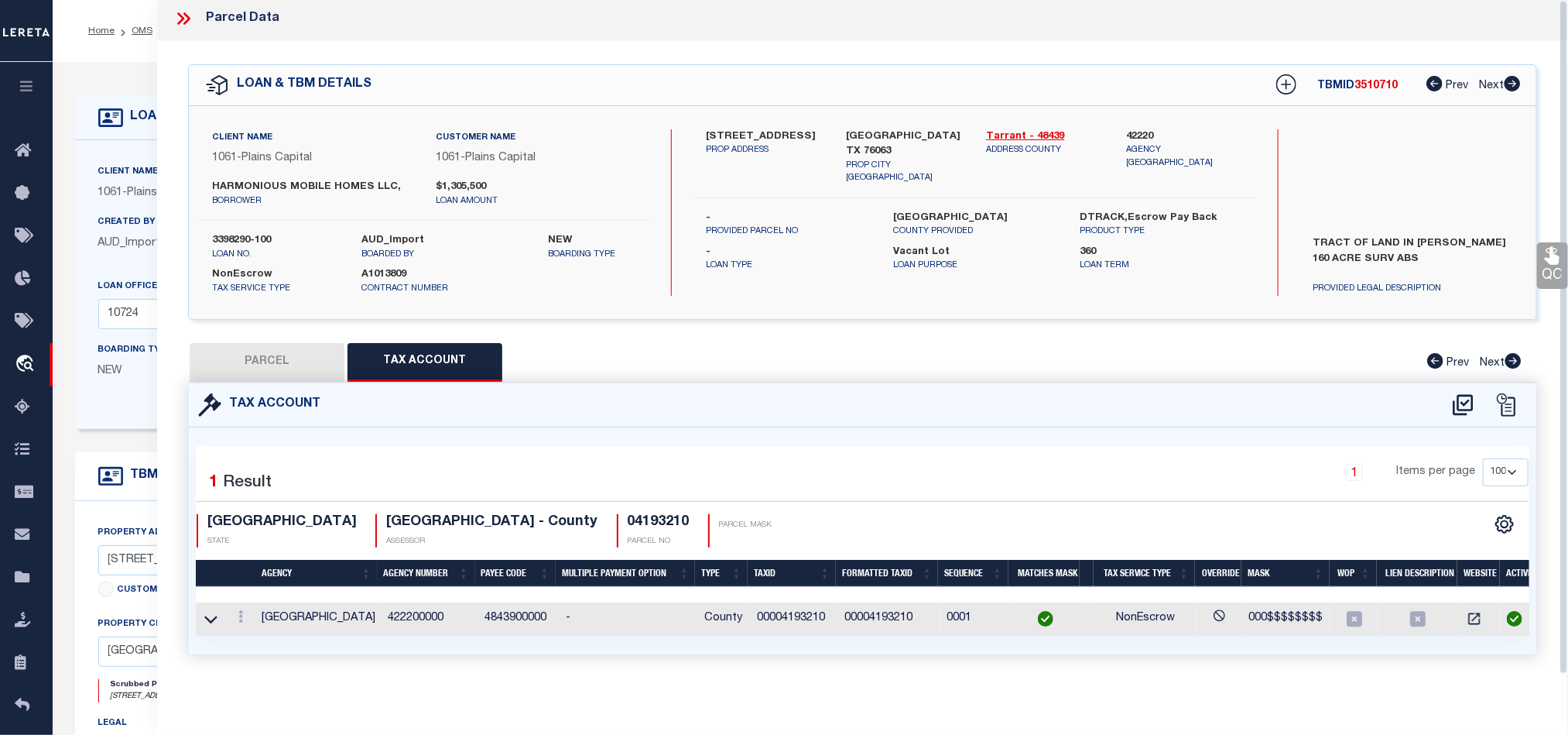
scroll to position [0, 0]
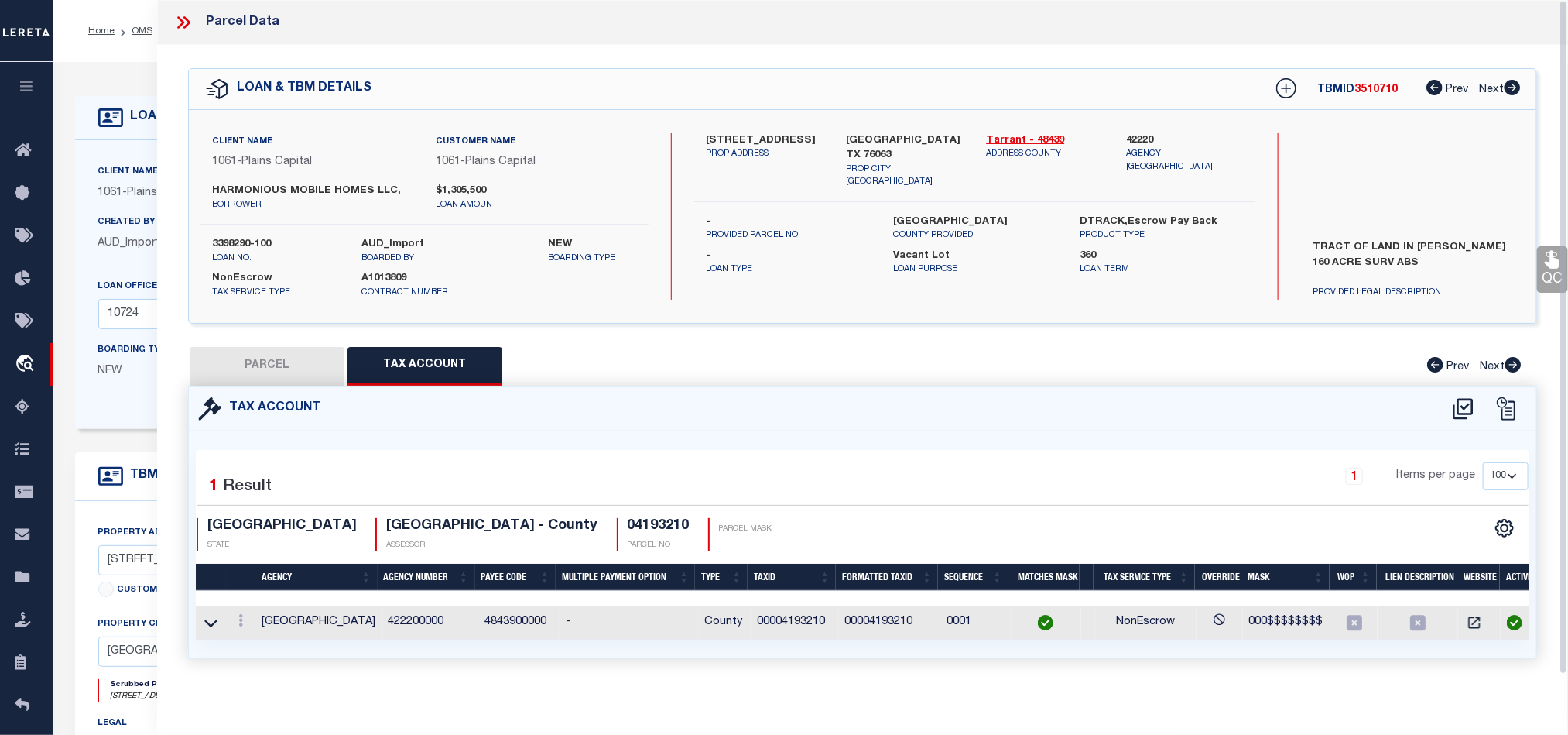
click at [272, 370] on button "PARCEL" at bounding box center [268, 366] width 155 height 38
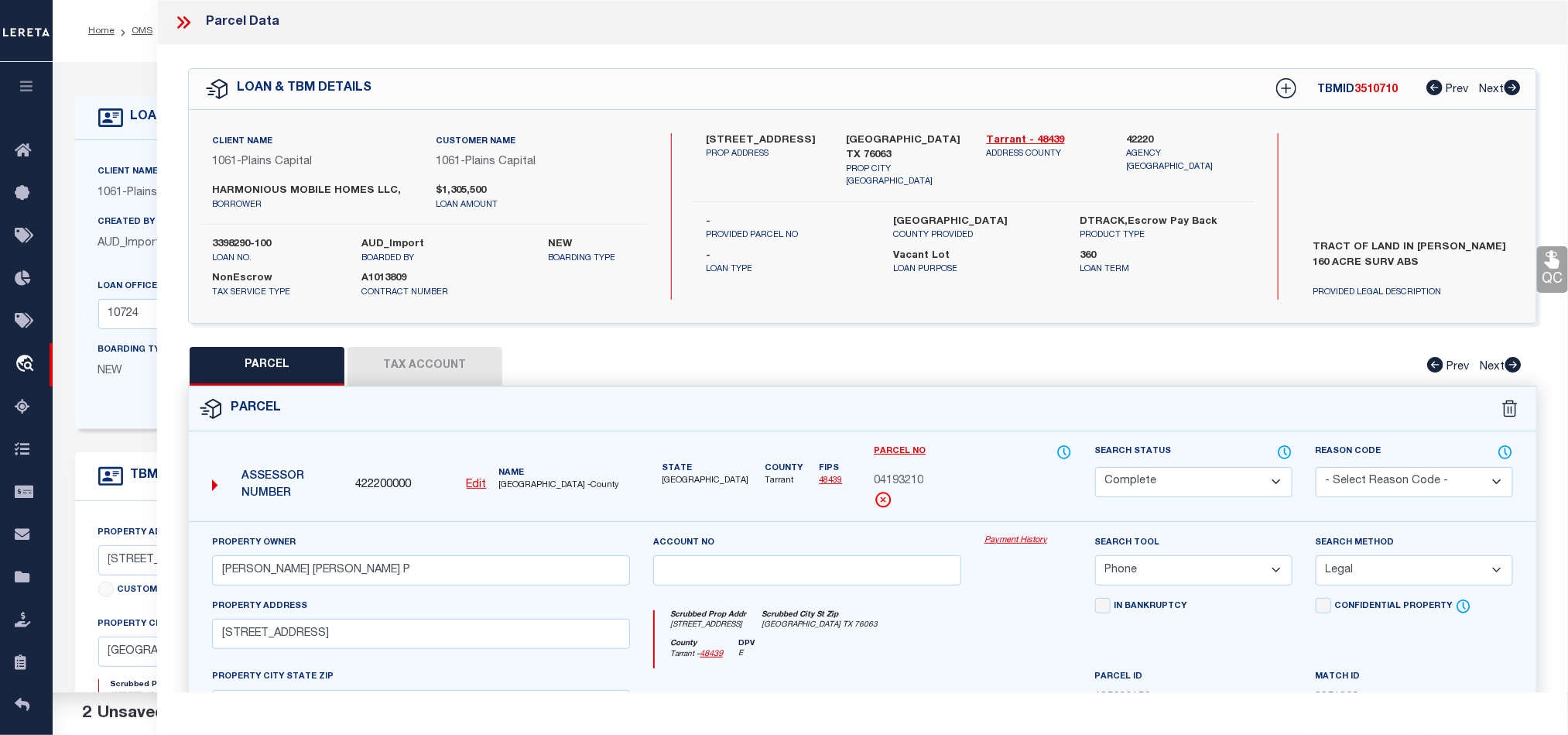
click at [1542, 270] on link "QC" at bounding box center [1553, 269] width 31 height 46
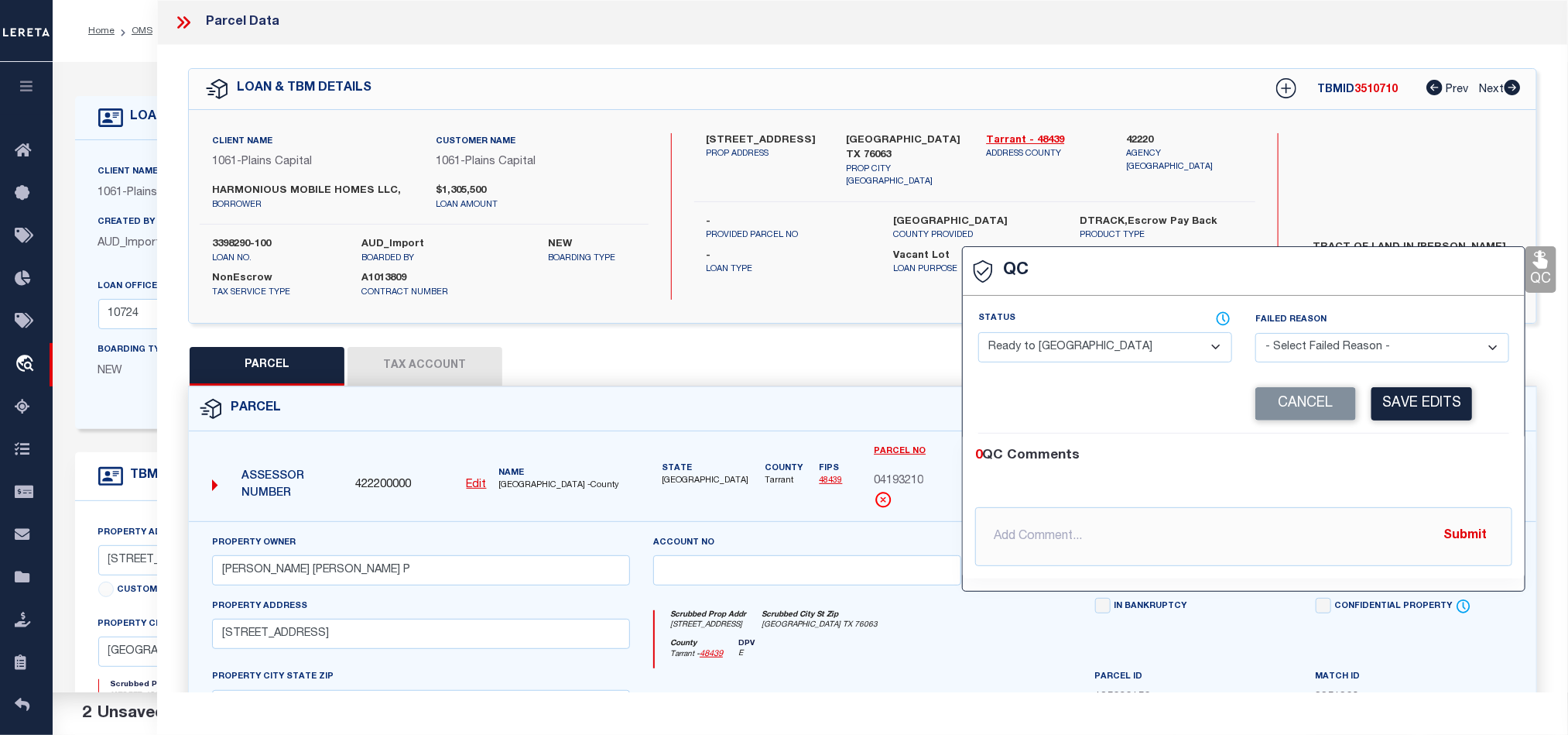
drag, startPoint x: 1028, startPoint y: 371, endPoint x: 1053, endPoint y: 367, distance: 25.3
click at [1028, 371] on div "Status - Select Status - Ready to QC Correct Incorrect" at bounding box center [1105, 343] width 277 height 64
click at [1053, 365] on div "Status - Select Status - Ready to QC Correct Incorrect" at bounding box center [1105, 343] width 277 height 64
click at [1108, 333] on select "- Select Status - Ready to QC Correct Incorrect" at bounding box center [1105, 347] width 254 height 31
drag, startPoint x: 1420, startPoint y: 438, endPoint x: 1422, endPoint y: 414, distance: 24.1
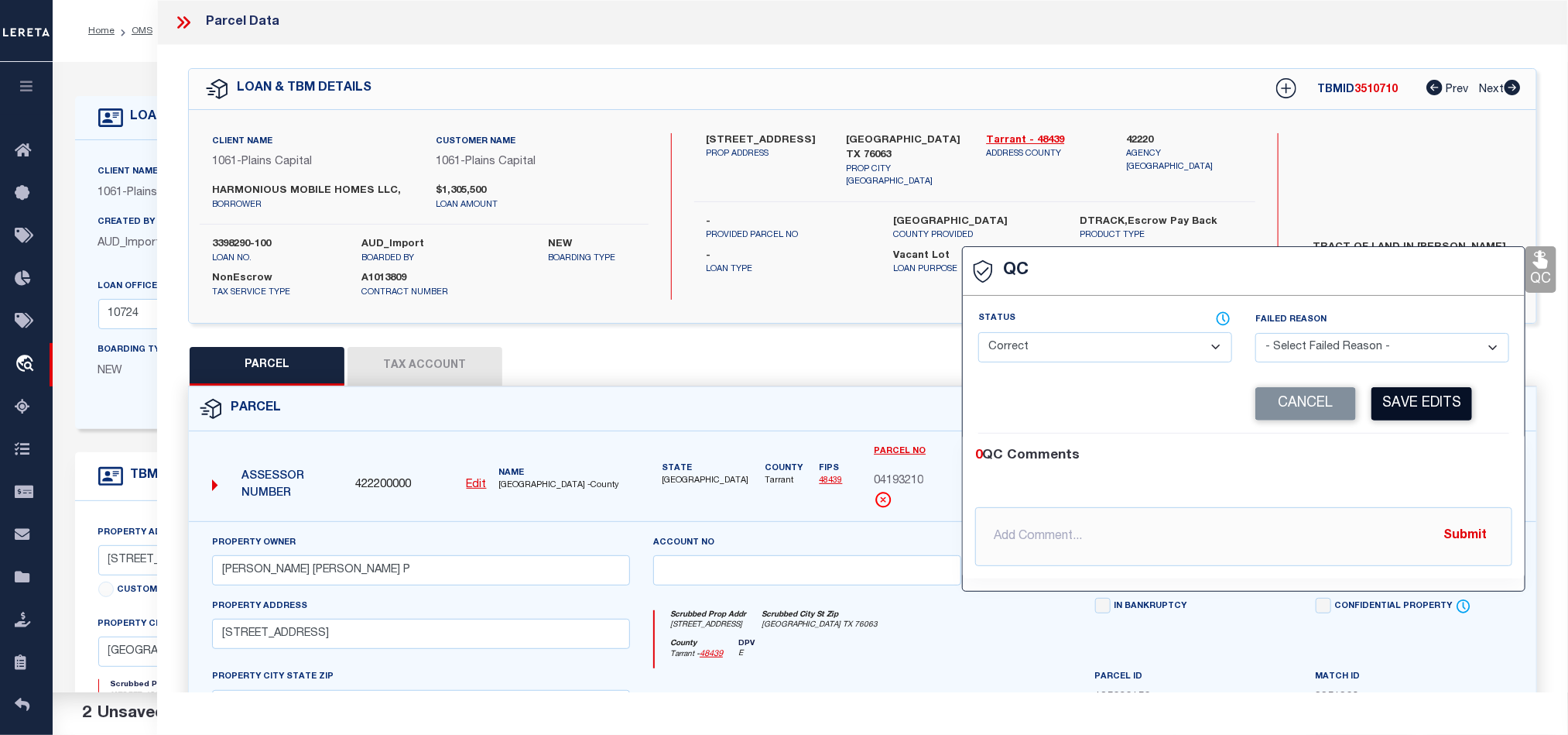
click at [1422, 438] on div "0 QC Comments @[PERSON_NAME] @[PERSON_NAME] @[PERSON_NAME] @[PERSON_NAME] @[PER…" at bounding box center [1244, 506] width 562 height 145
click at [1423, 406] on button "Save Edits" at bounding box center [1422, 404] width 100 height 33
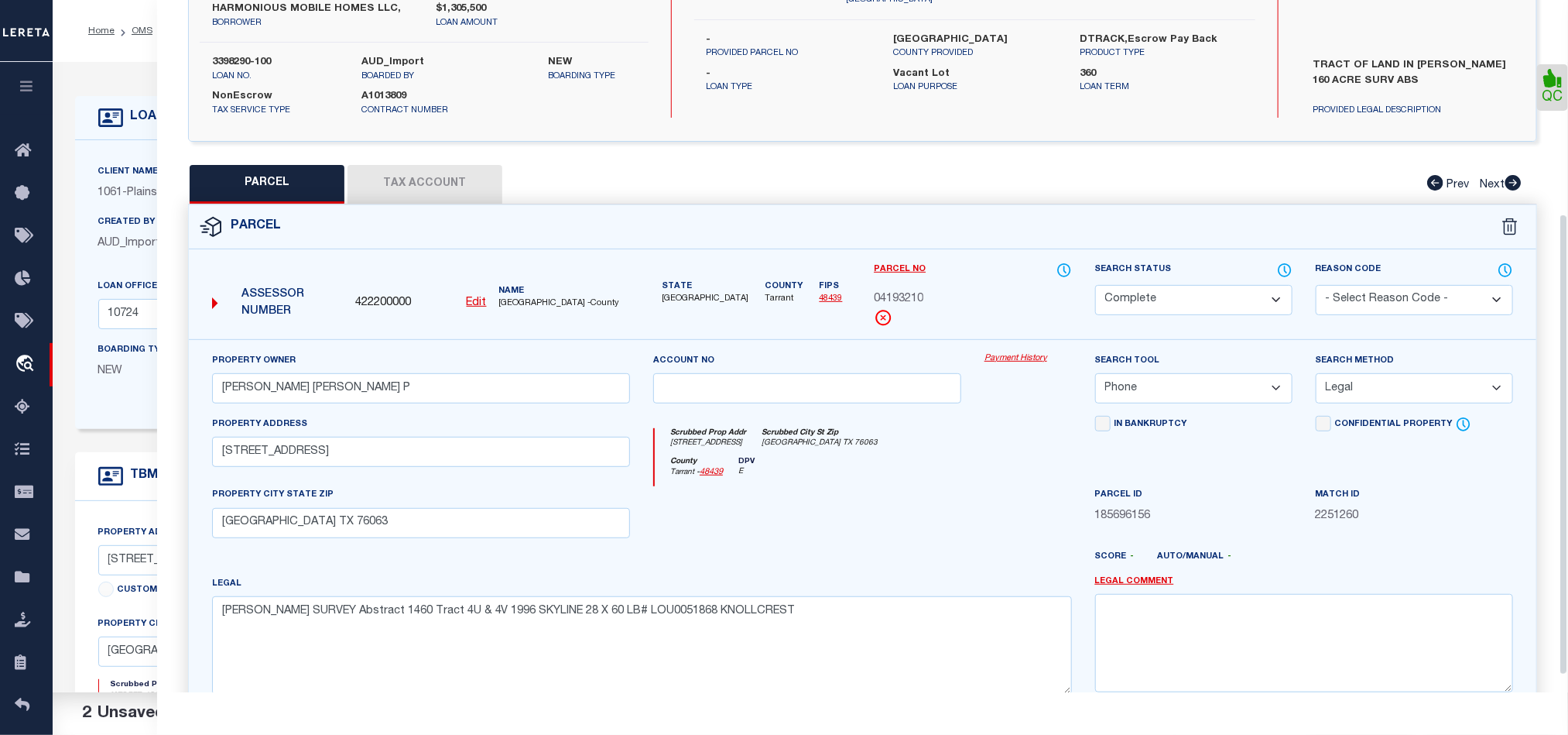
scroll to position [346, 0]
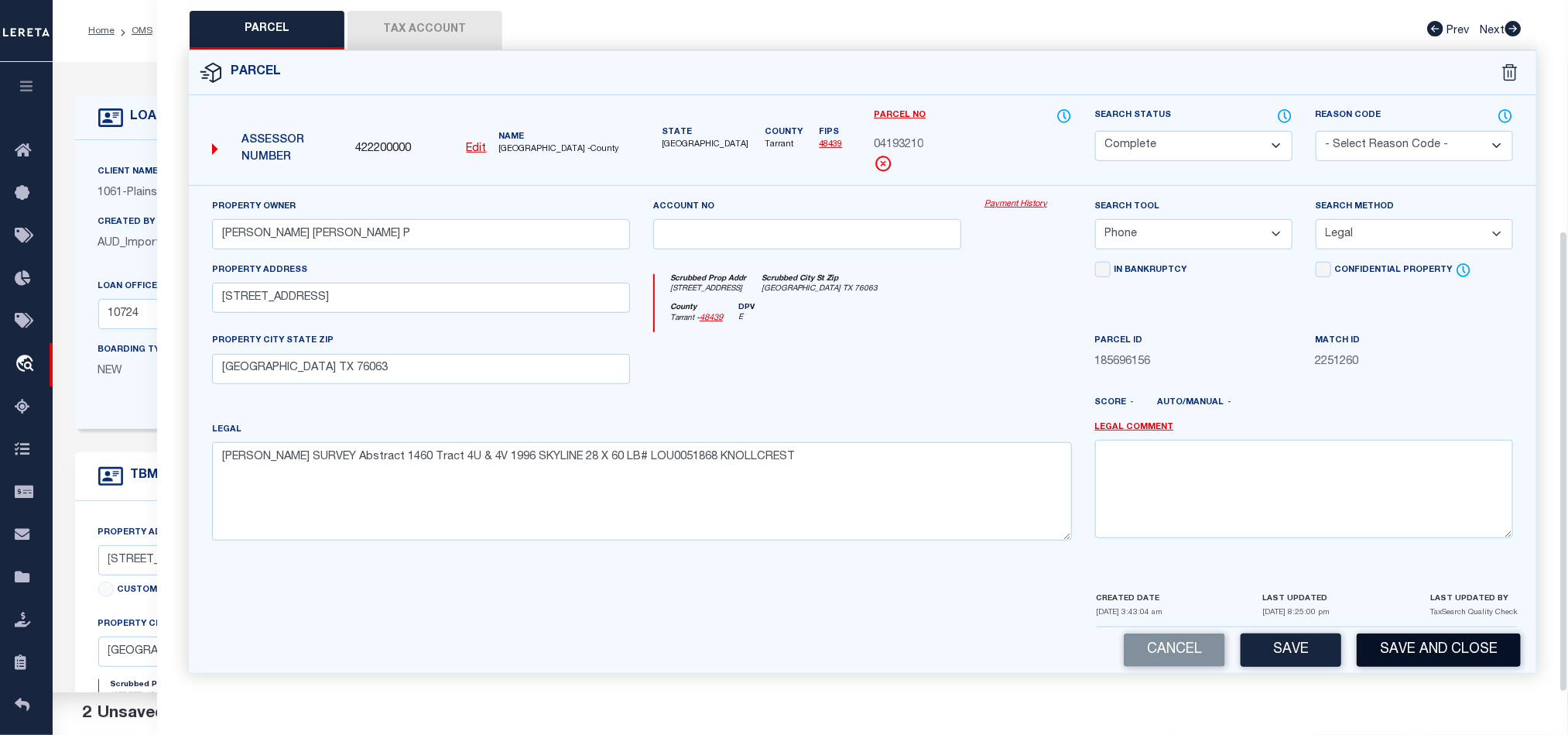
click at [1412, 656] on button "Save and Close" at bounding box center [1439, 650] width 164 height 33
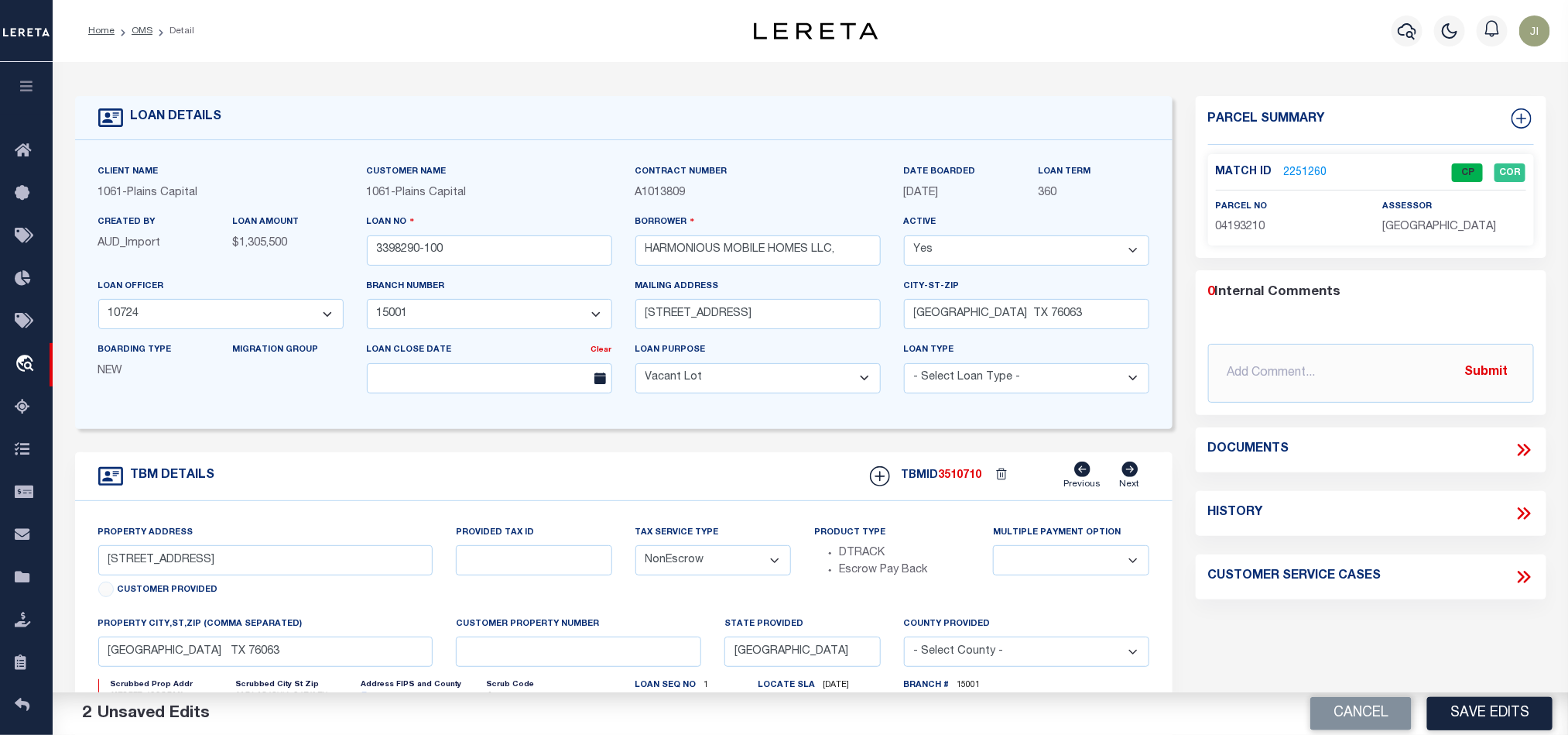
click at [1347, 716] on button "Cancel" at bounding box center [1361, 713] width 101 height 33
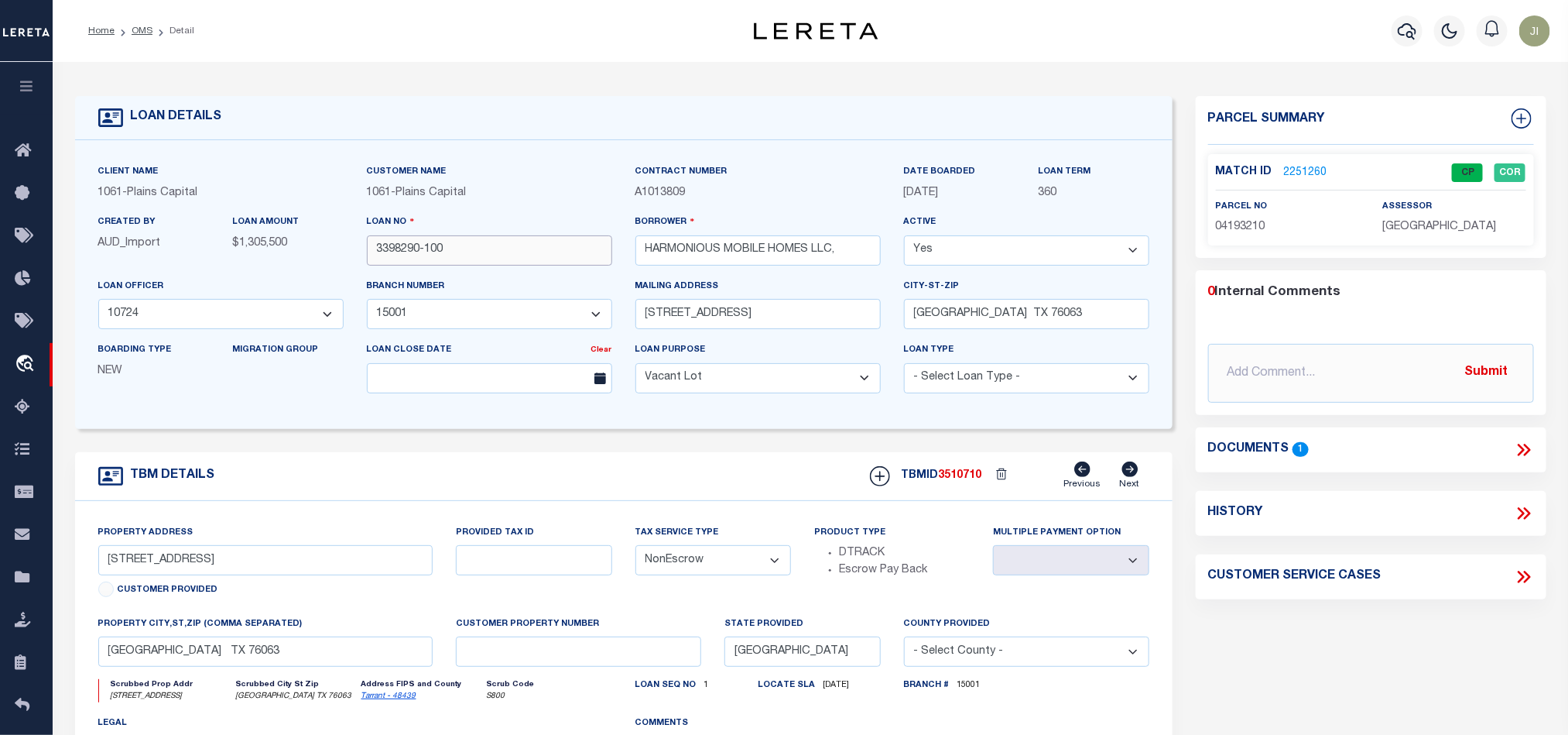
click at [481, 266] on input "3398290-100" at bounding box center [490, 250] width 246 height 31
click at [975, 473] on div "TBMID 3510710 Previous Next" at bounding box center [1004, 476] width 291 height 30
click at [975, 477] on span "3510710" at bounding box center [960, 475] width 44 height 10
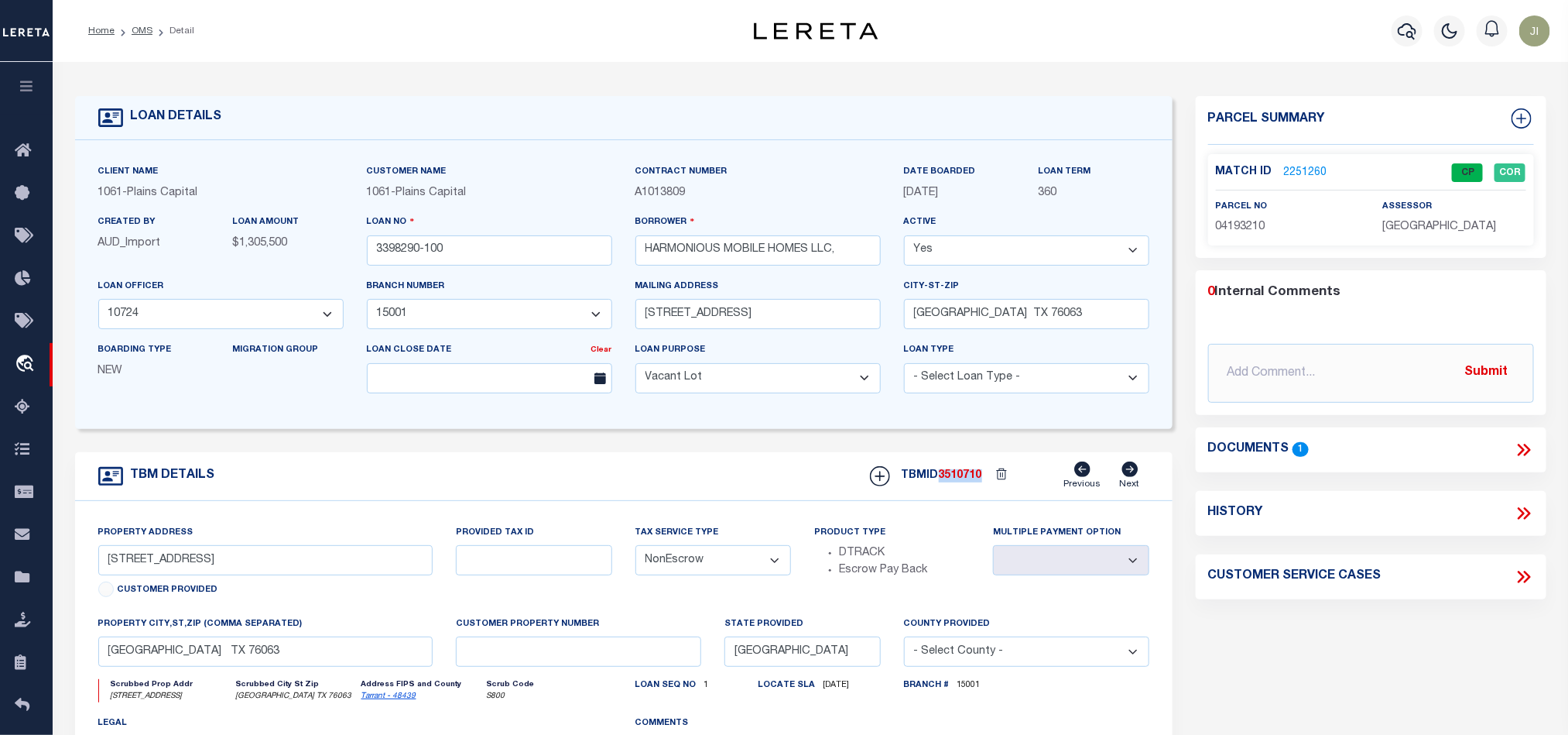
click at [975, 477] on span "3510710" at bounding box center [960, 475] width 44 height 10
click at [1431, 228] on span "[GEOGRAPHIC_DATA]" at bounding box center [1439, 227] width 114 height 10
click at [1250, 230] on span "04193210" at bounding box center [1240, 227] width 50 height 10
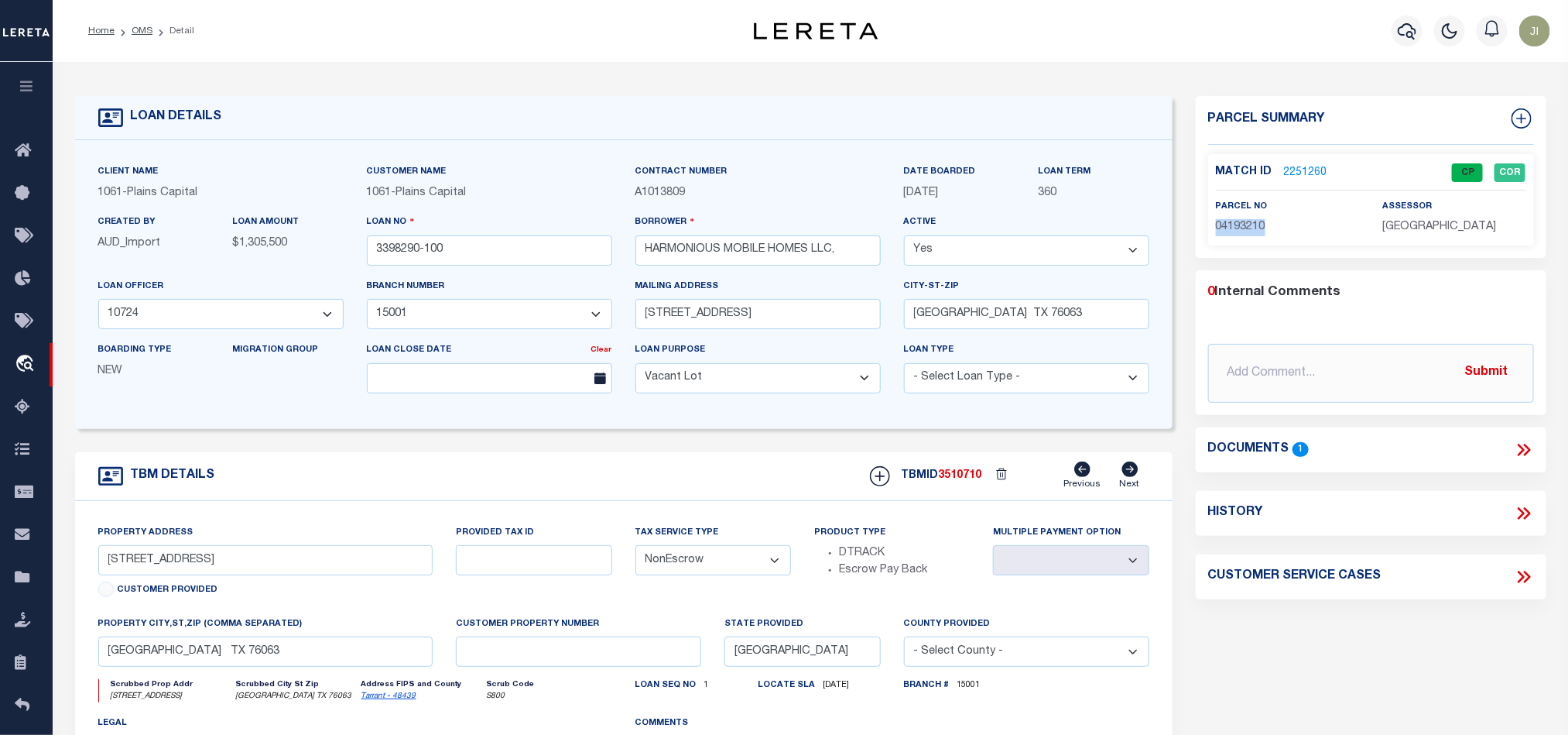
click at [1250, 230] on span "04193210" at bounding box center [1240, 227] width 50 height 10
click at [697, 465] on div "TBM DETAILS TBMID 3510710 Previous Next" at bounding box center [623, 477] width 1097 height 49
drag, startPoint x: 135, startPoint y: 29, endPoint x: 710, endPoint y: 138, distance: 585.2
click at [135, 29] on link "OMS" at bounding box center [142, 31] width 21 height 10
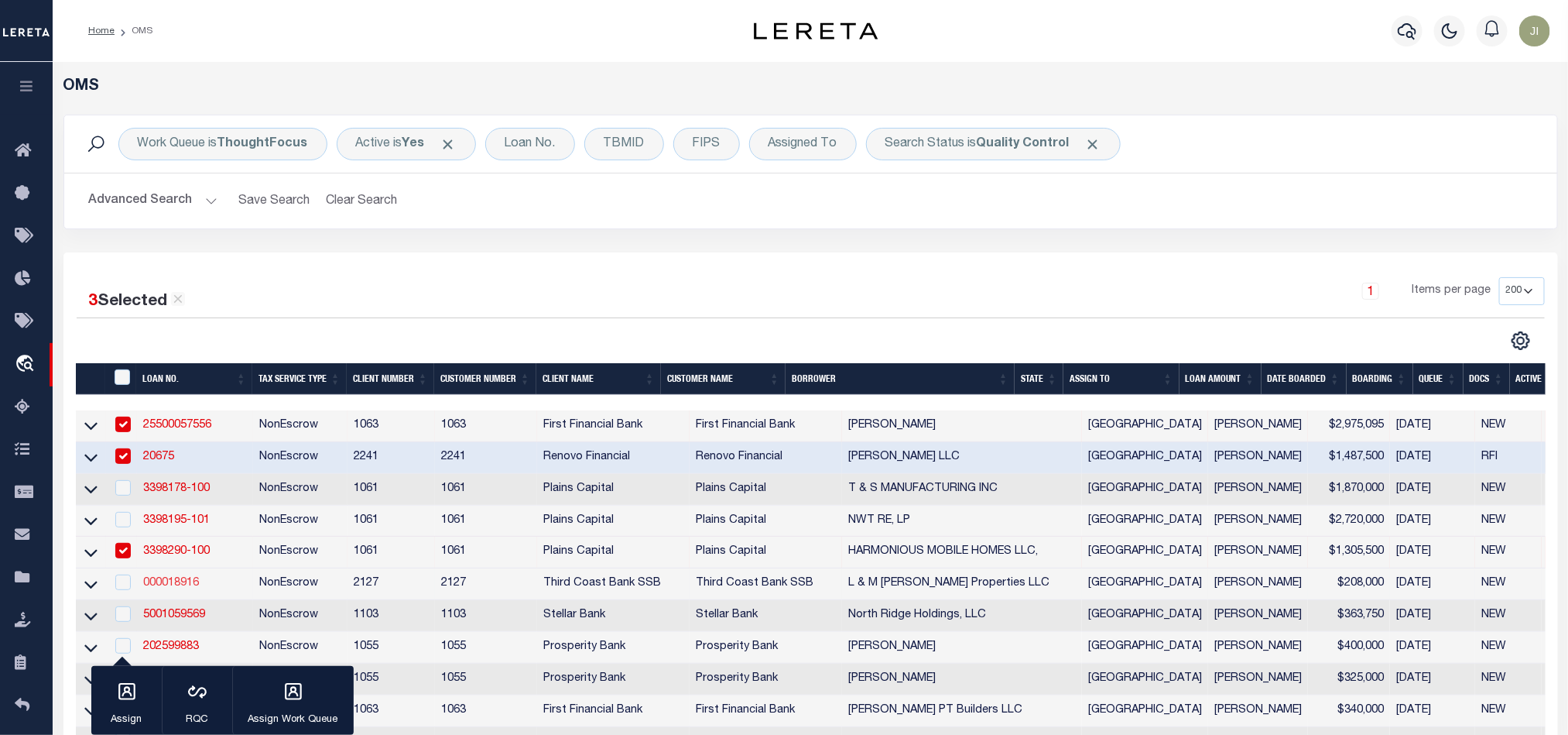
scroll to position [349, 0]
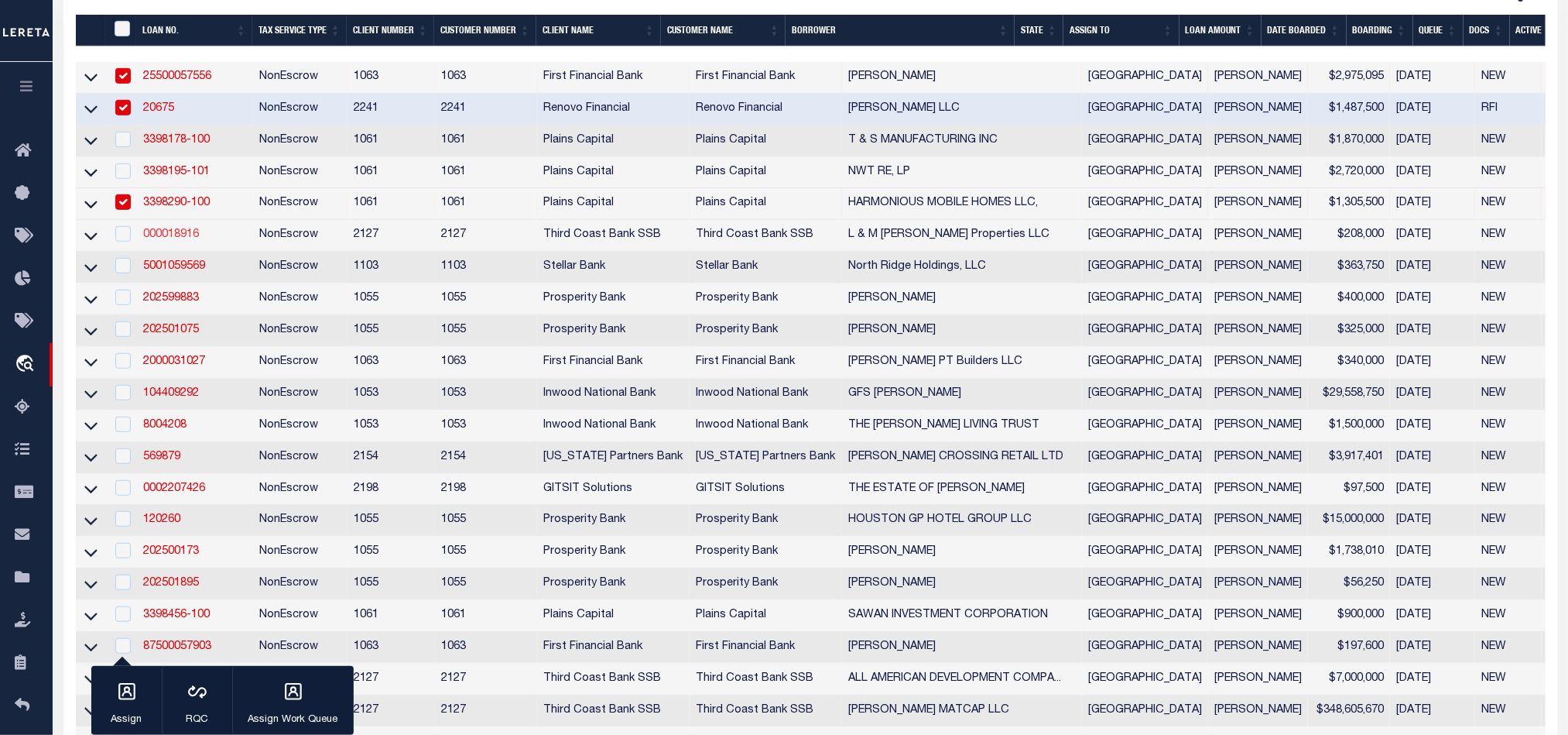
click at [168, 237] on link "000018916" at bounding box center [171, 235] width 56 height 10
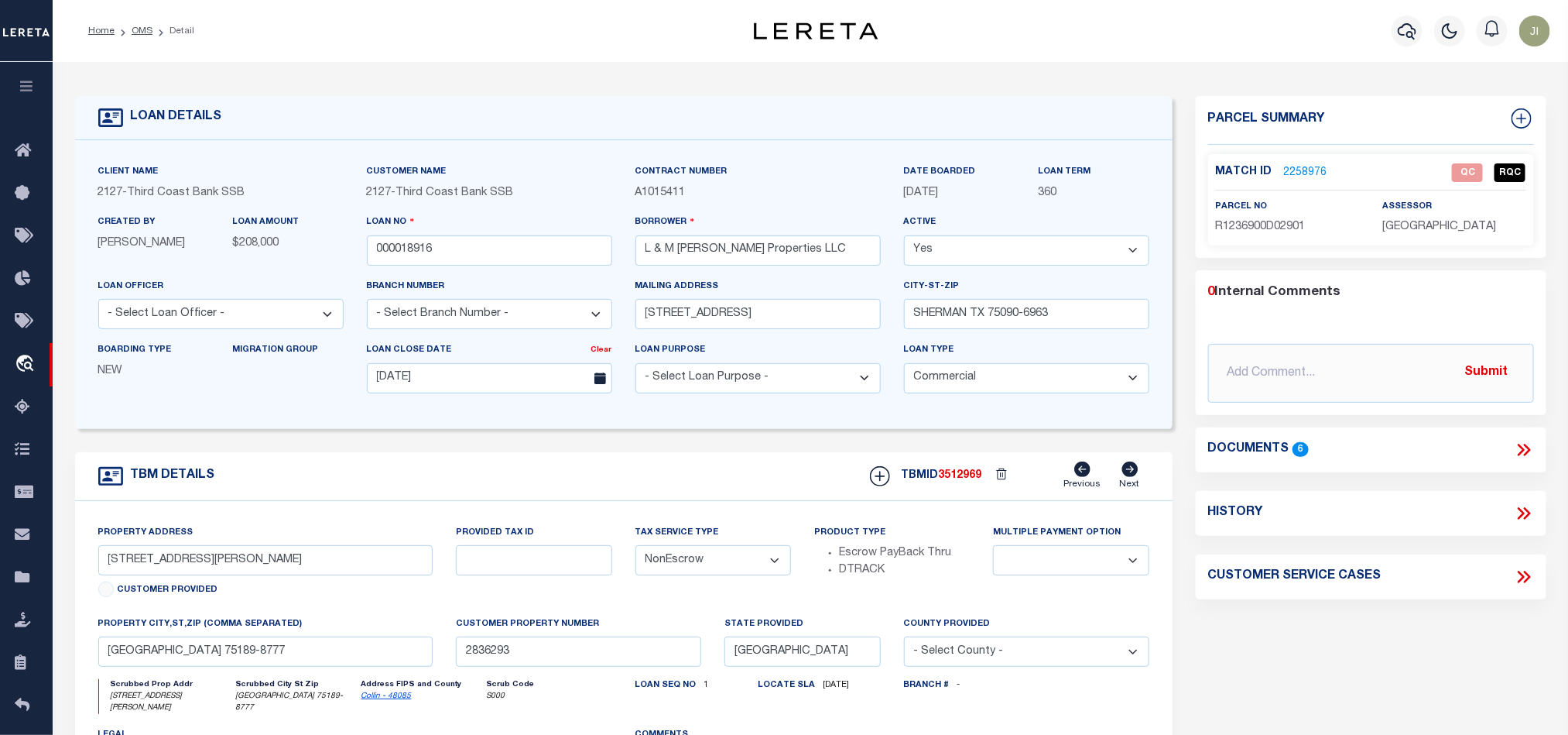
click at [1275, 226] on span "R1236900D02901" at bounding box center [1260, 227] width 90 height 10
click at [1299, 174] on link "2258976" at bounding box center [1306, 173] width 44 height 17
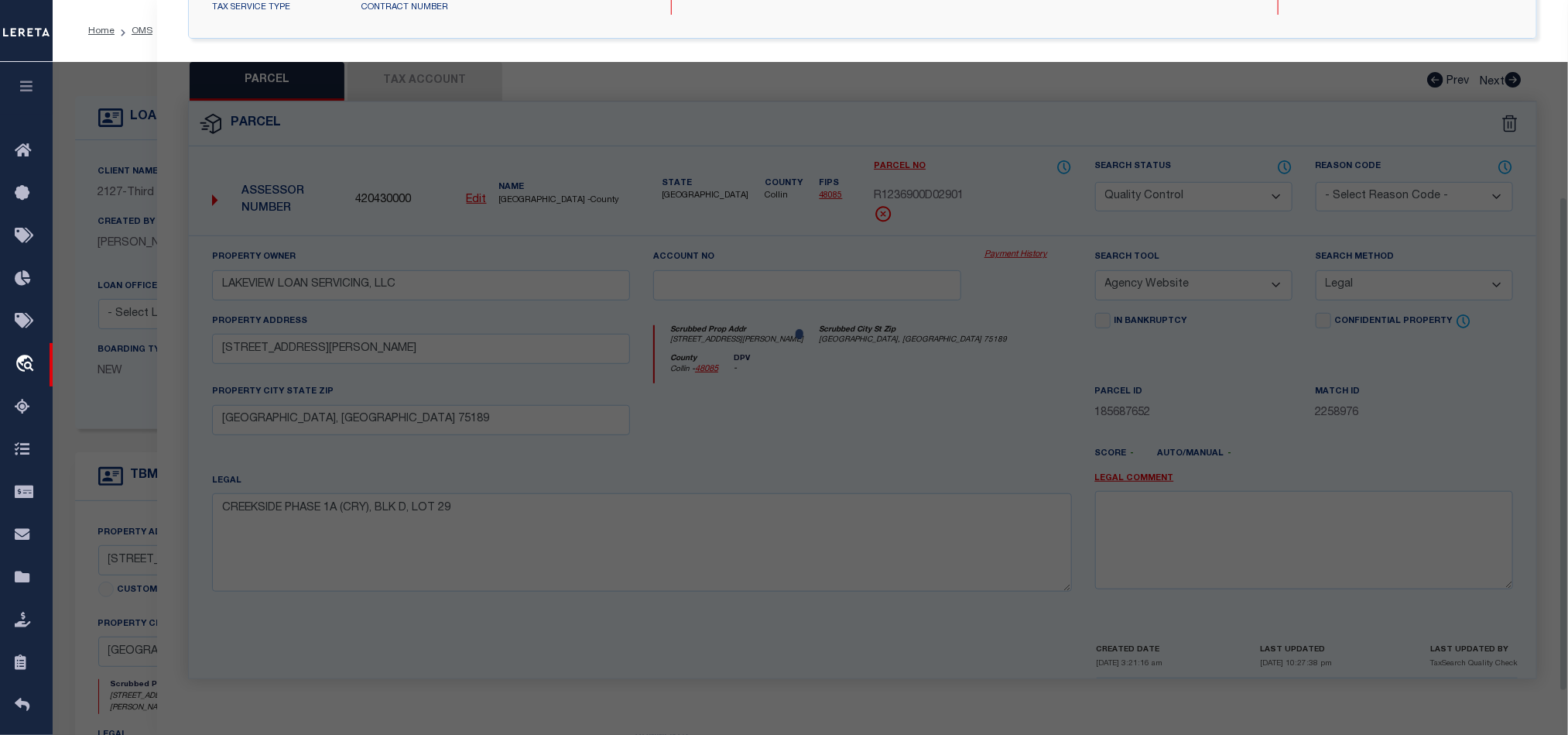
scroll to position [300, 0]
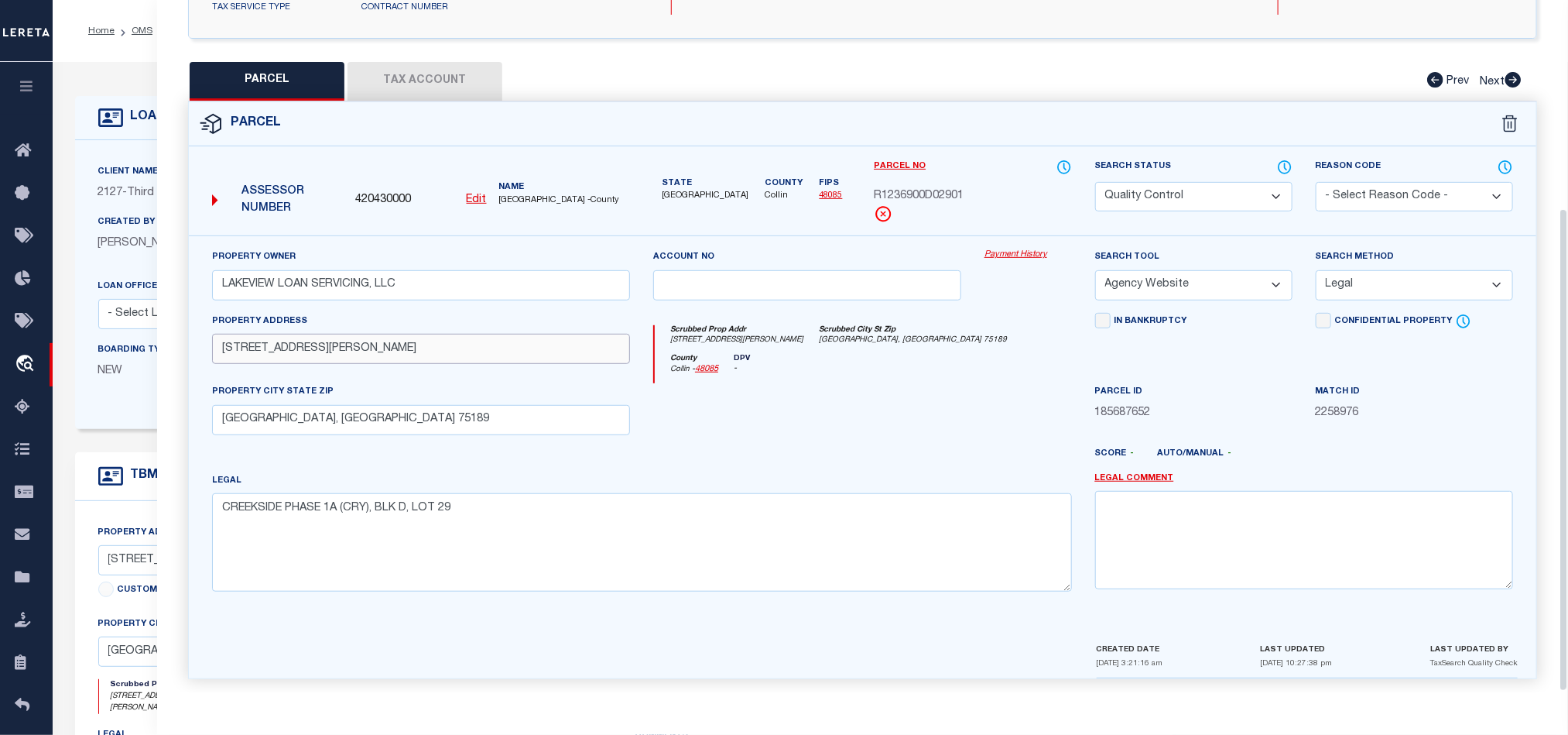
click at [274, 336] on input "[STREET_ADDRESS][PERSON_NAME]" at bounding box center [421, 349] width 418 height 31
drag, startPoint x: 757, startPoint y: 375, endPoint x: 816, endPoint y: 405, distance: 66.2
click at [757, 384] on div at bounding box center [807, 415] width 331 height 64
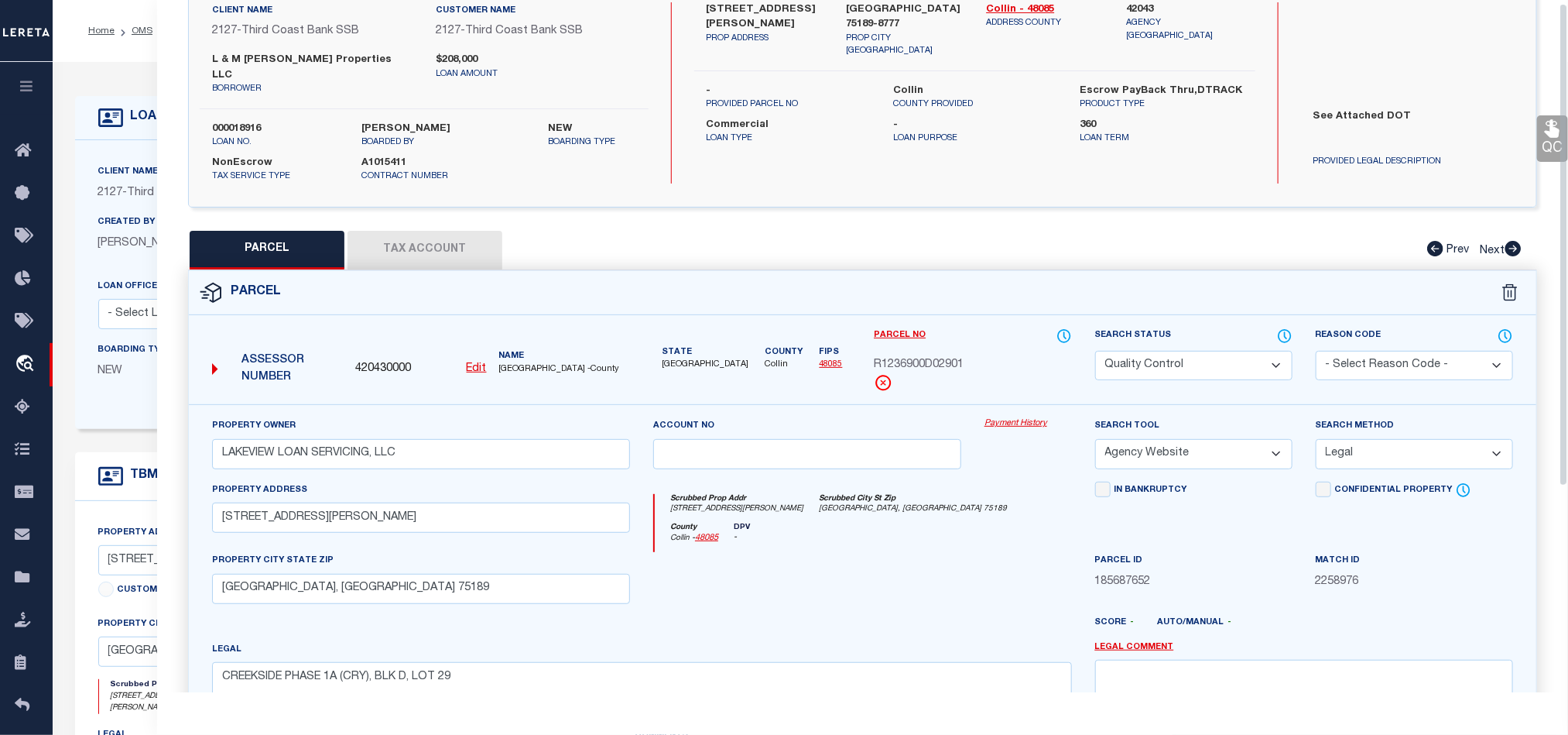
scroll to position [0, 0]
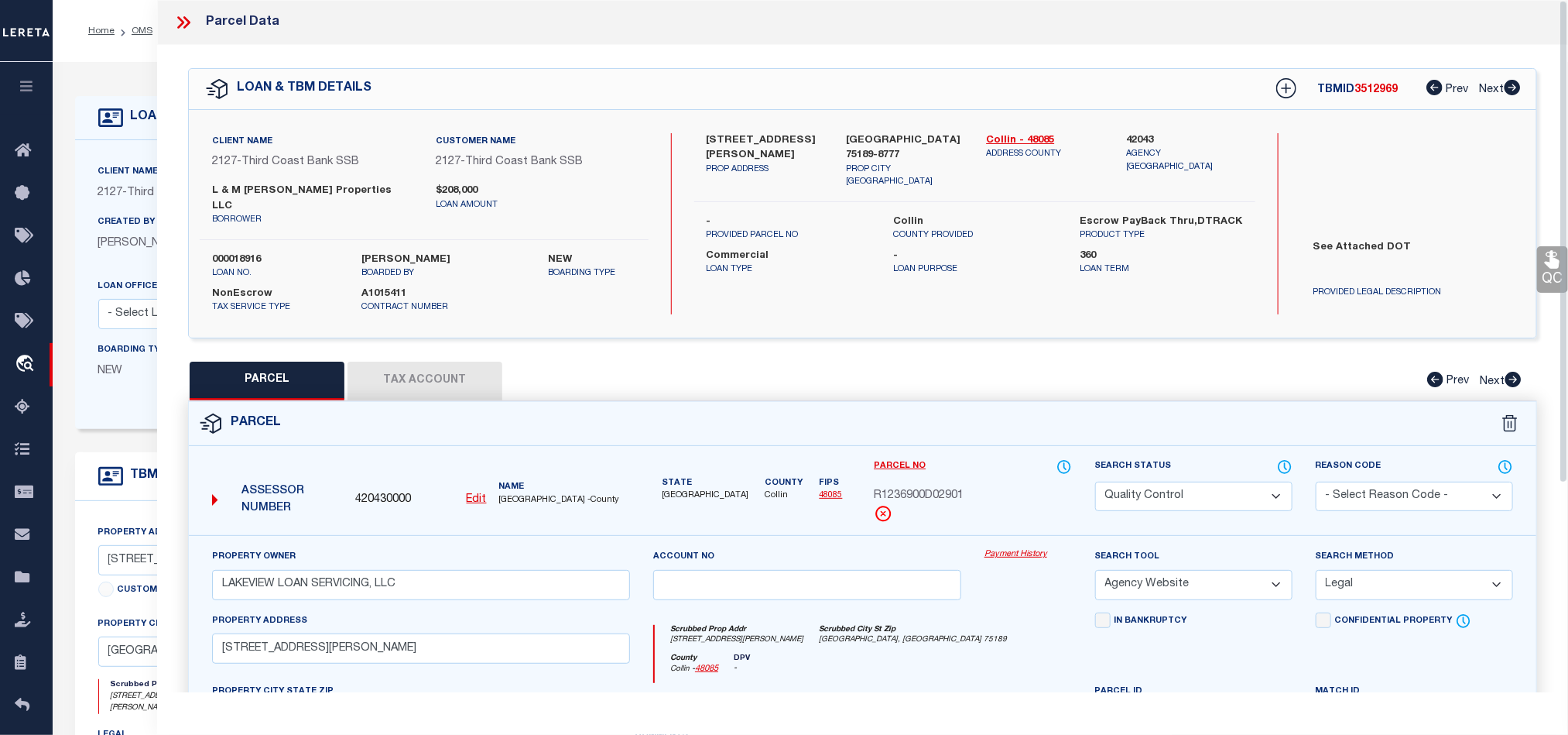
click at [173, 18] on icon at bounding box center [183, 22] width 20 height 20
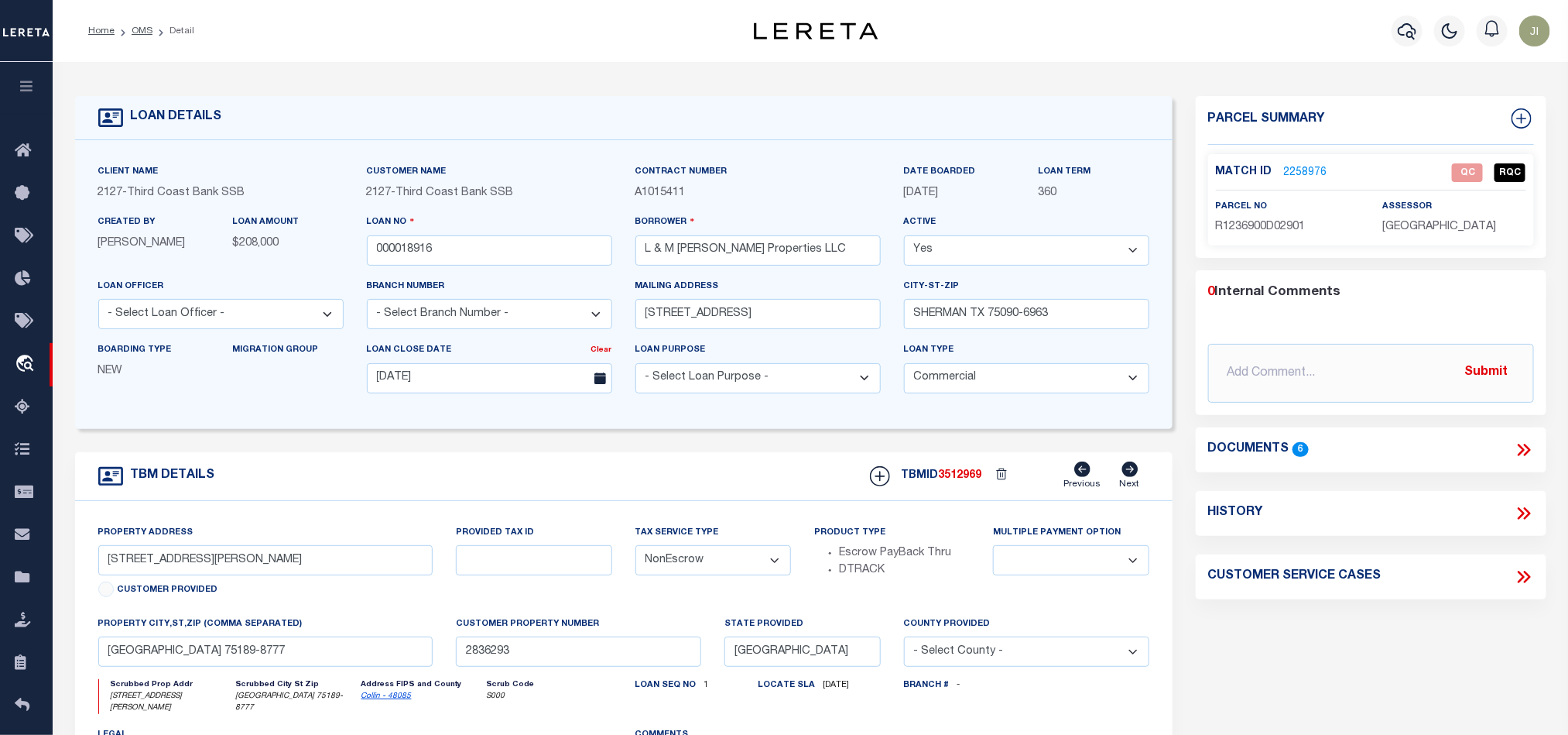
drag, startPoint x: 525, startPoint y: 493, endPoint x: 874, endPoint y: 421, distance: 356.3
click at [525, 493] on div "TBM DETAILS TBMID 3512969 Previous Next" at bounding box center [623, 477] width 1097 height 49
click at [1324, 165] on link "2258976" at bounding box center [1306, 173] width 44 height 17
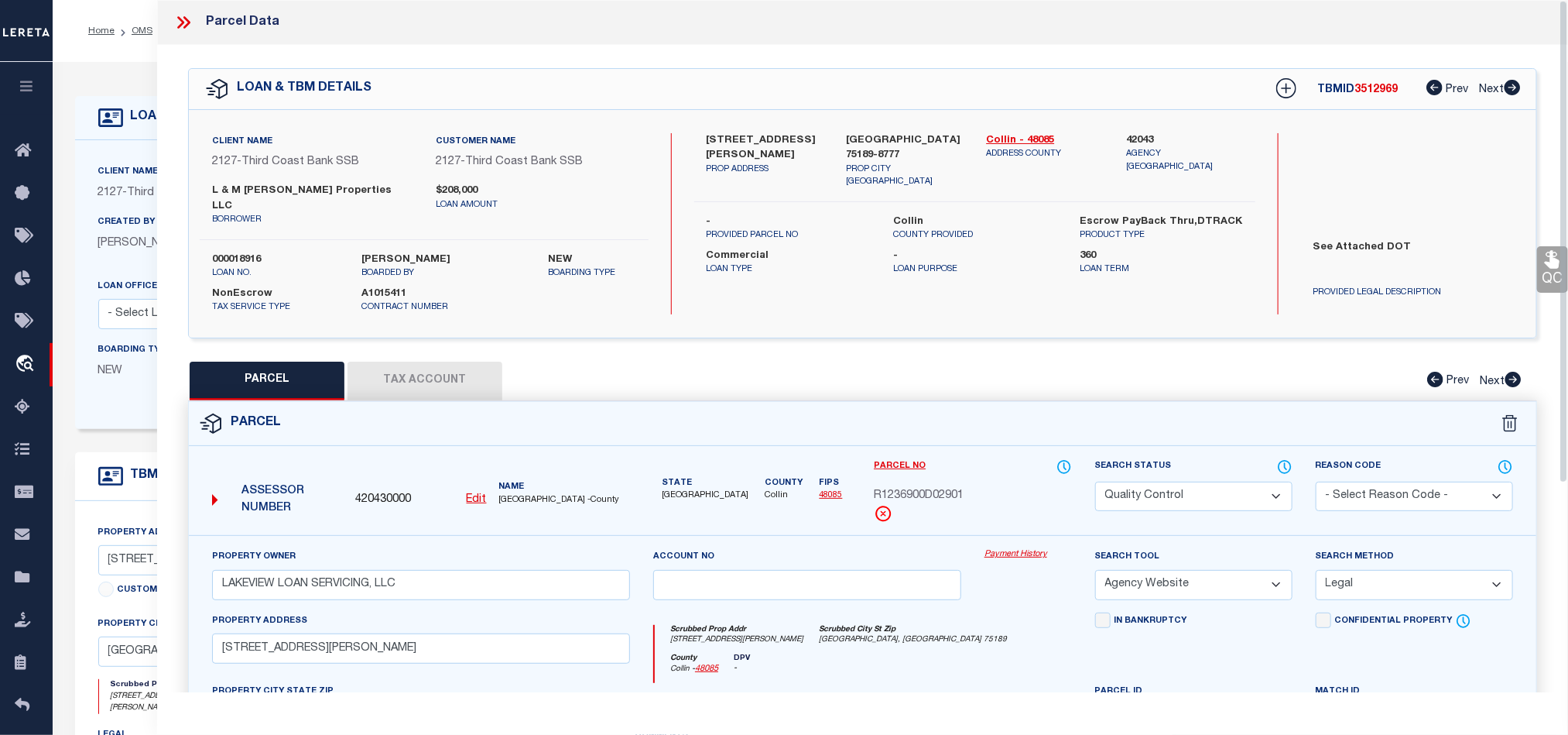
click at [372, 363] on button "Tax Account" at bounding box center [425, 381] width 155 height 38
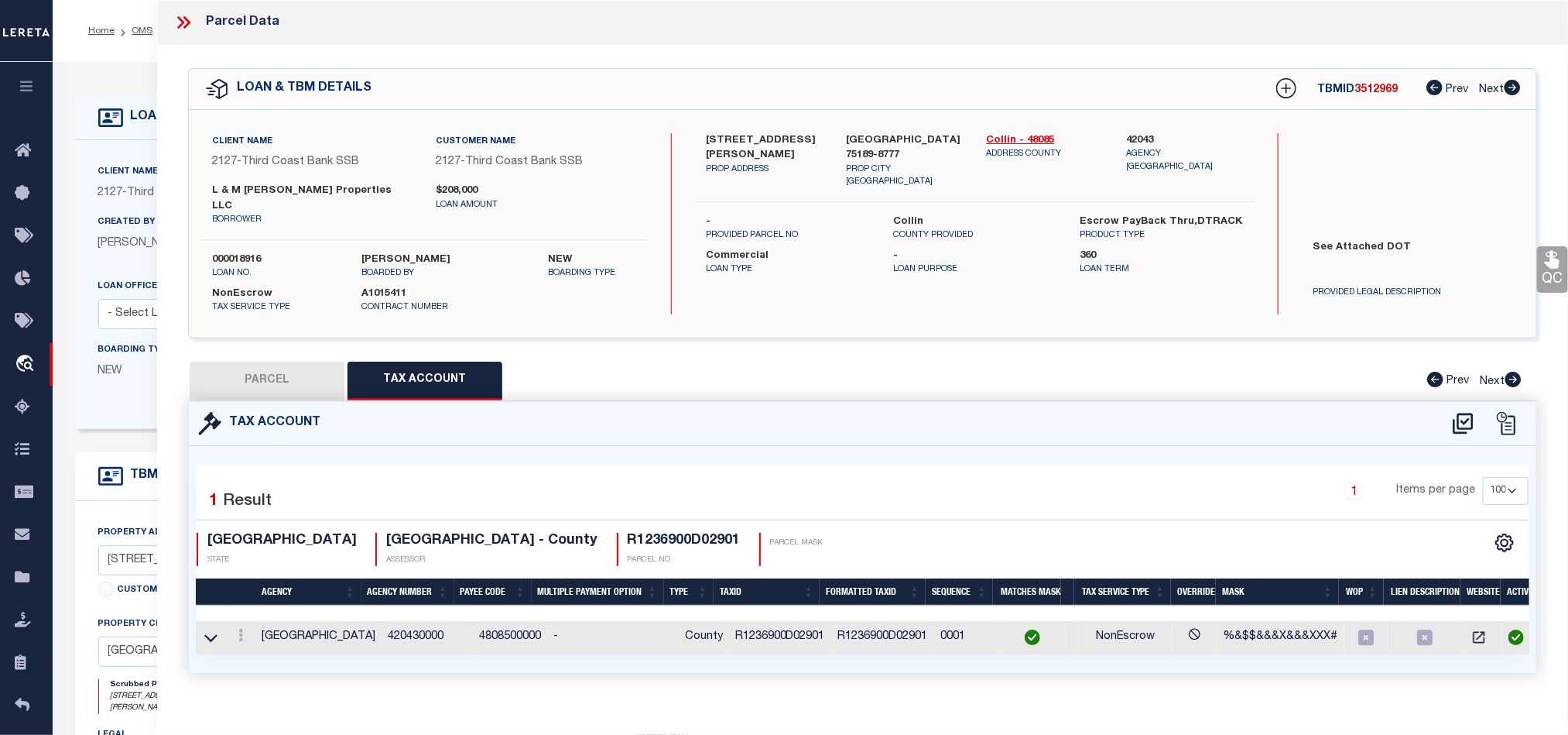
click at [295, 365] on button "PARCEL" at bounding box center [268, 381] width 155 height 38
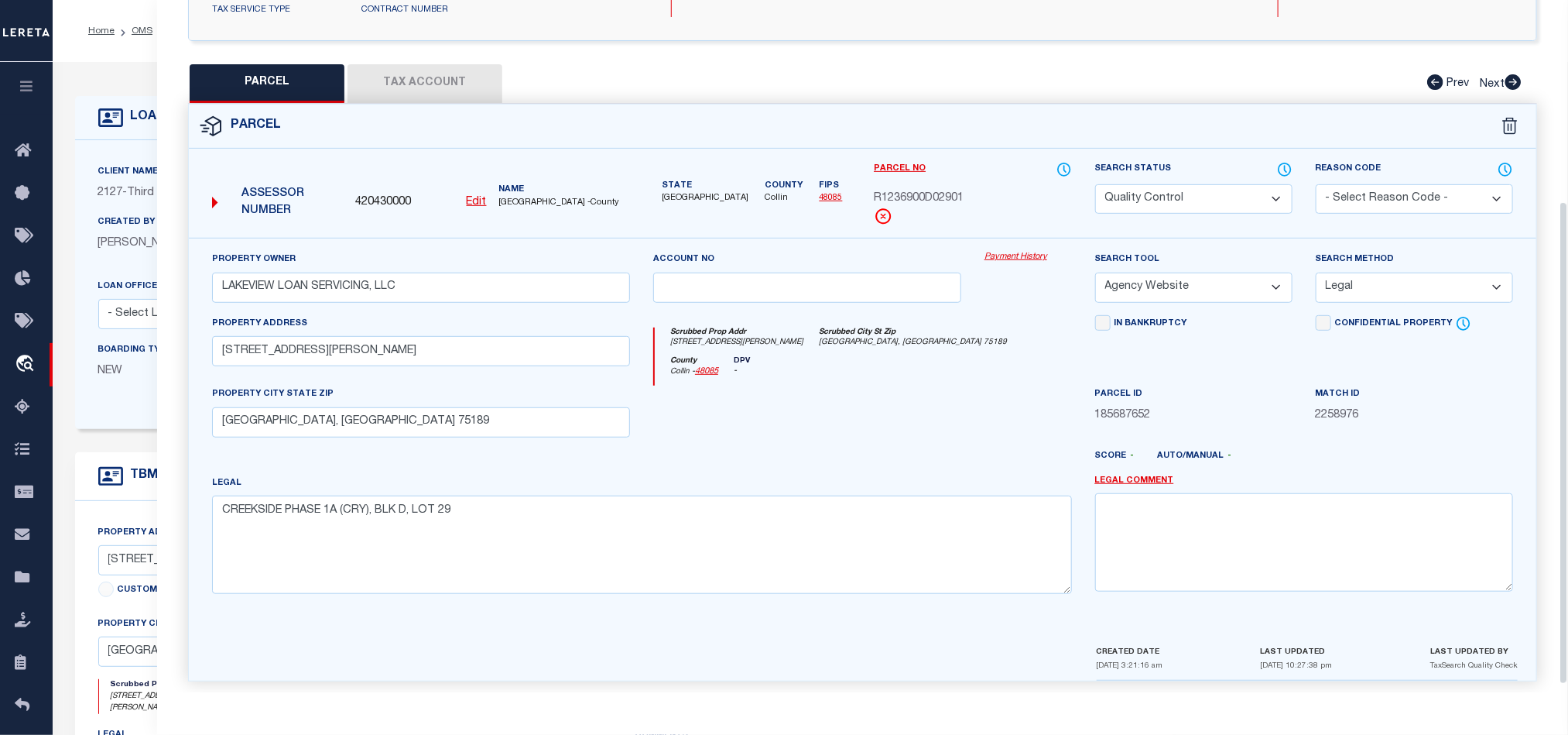
scroll to position [300, 0]
click at [908, 438] on div at bounding box center [807, 415] width 331 height 64
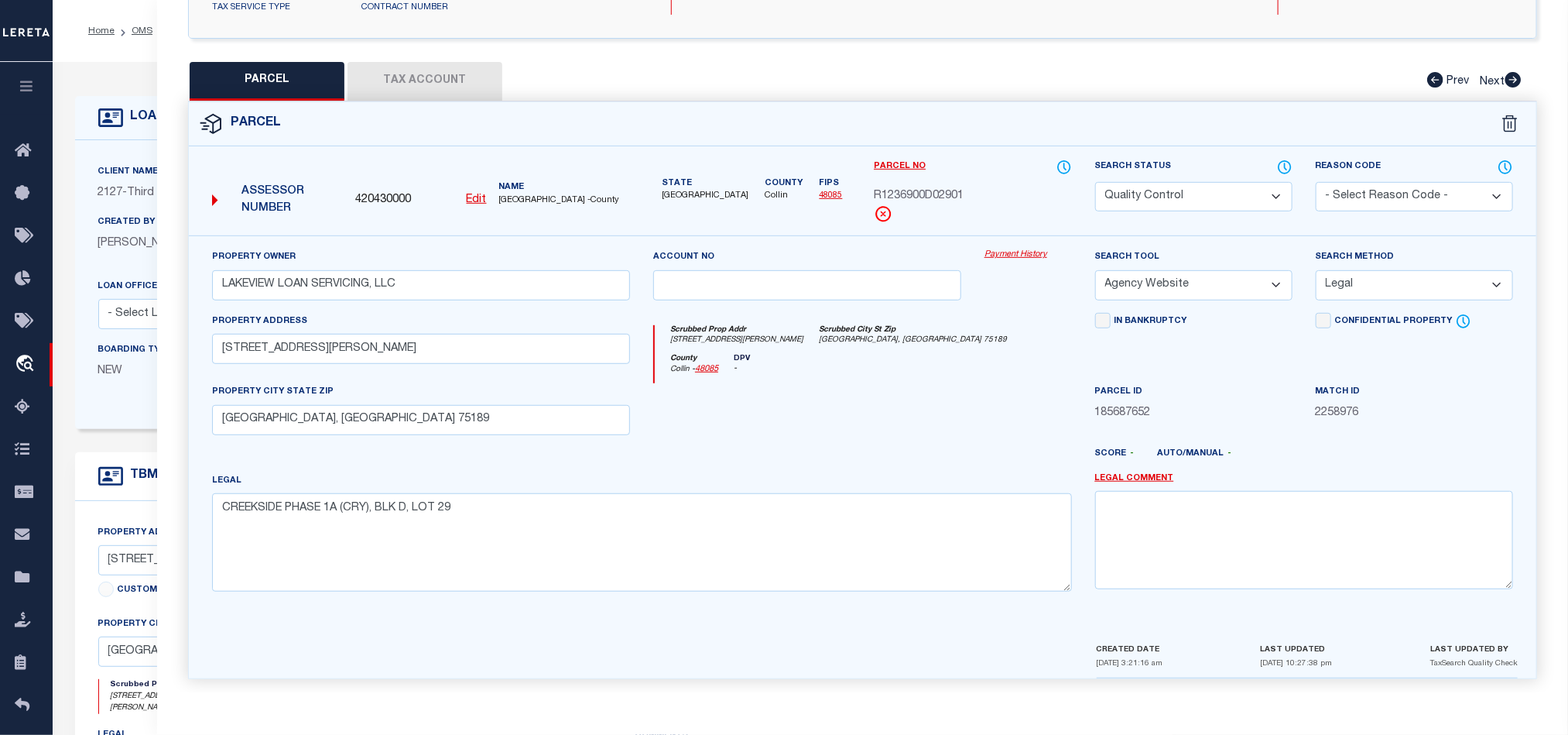
click at [1171, 195] on select "Automated Search Bad Parcel Complete Duplicate Parcel High Dollar Reporting In …" at bounding box center [1194, 197] width 197 height 31
click at [932, 333] on div "Scrubbed Prop Addr [STREET_ADDRESS][PERSON_NAME] [GEOGRAPHIC_DATA] [GEOGRAPHIC_…" at bounding box center [863, 339] width 417 height 29
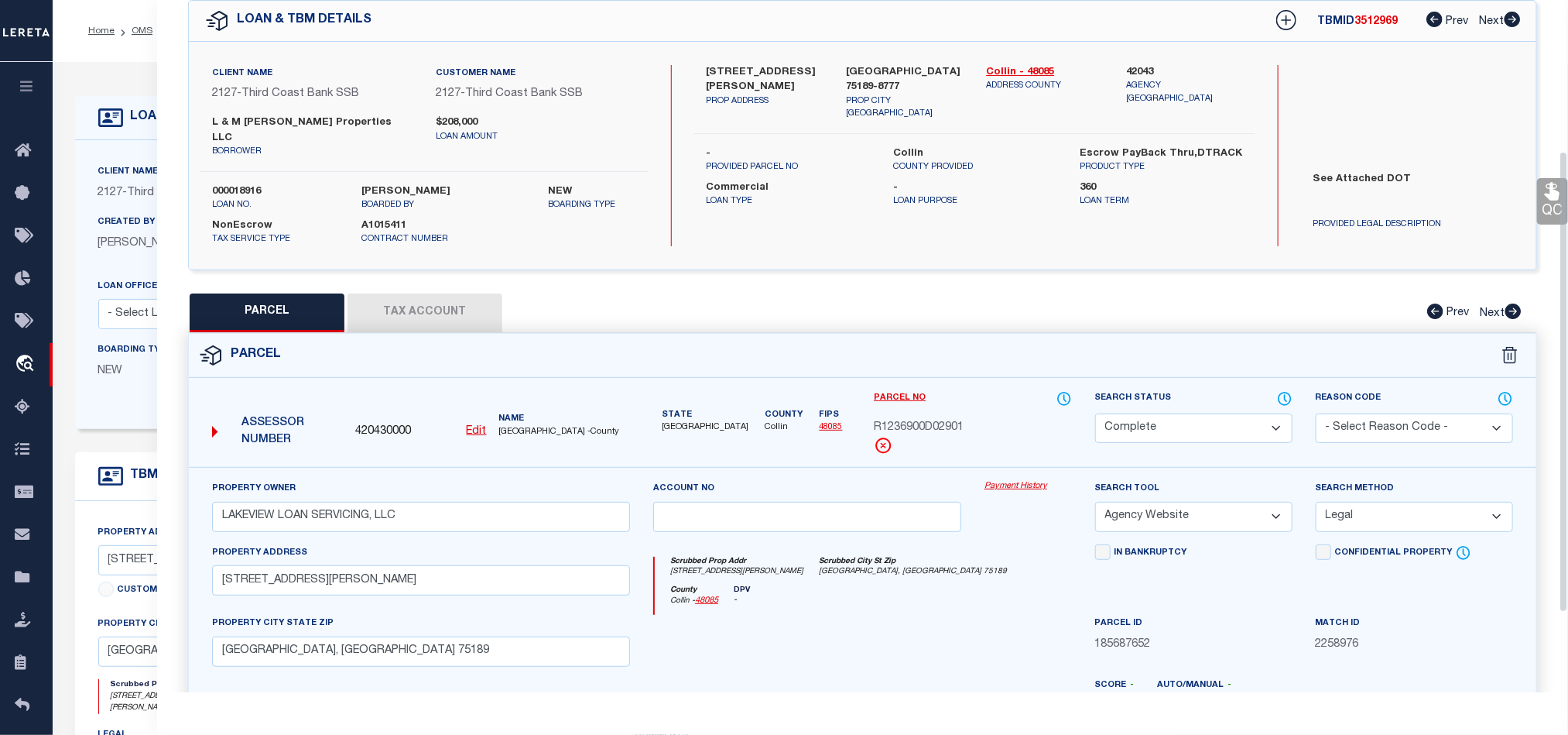
scroll to position [67, 0]
click at [1542, 200] on link "QC" at bounding box center [1553, 201] width 31 height 46
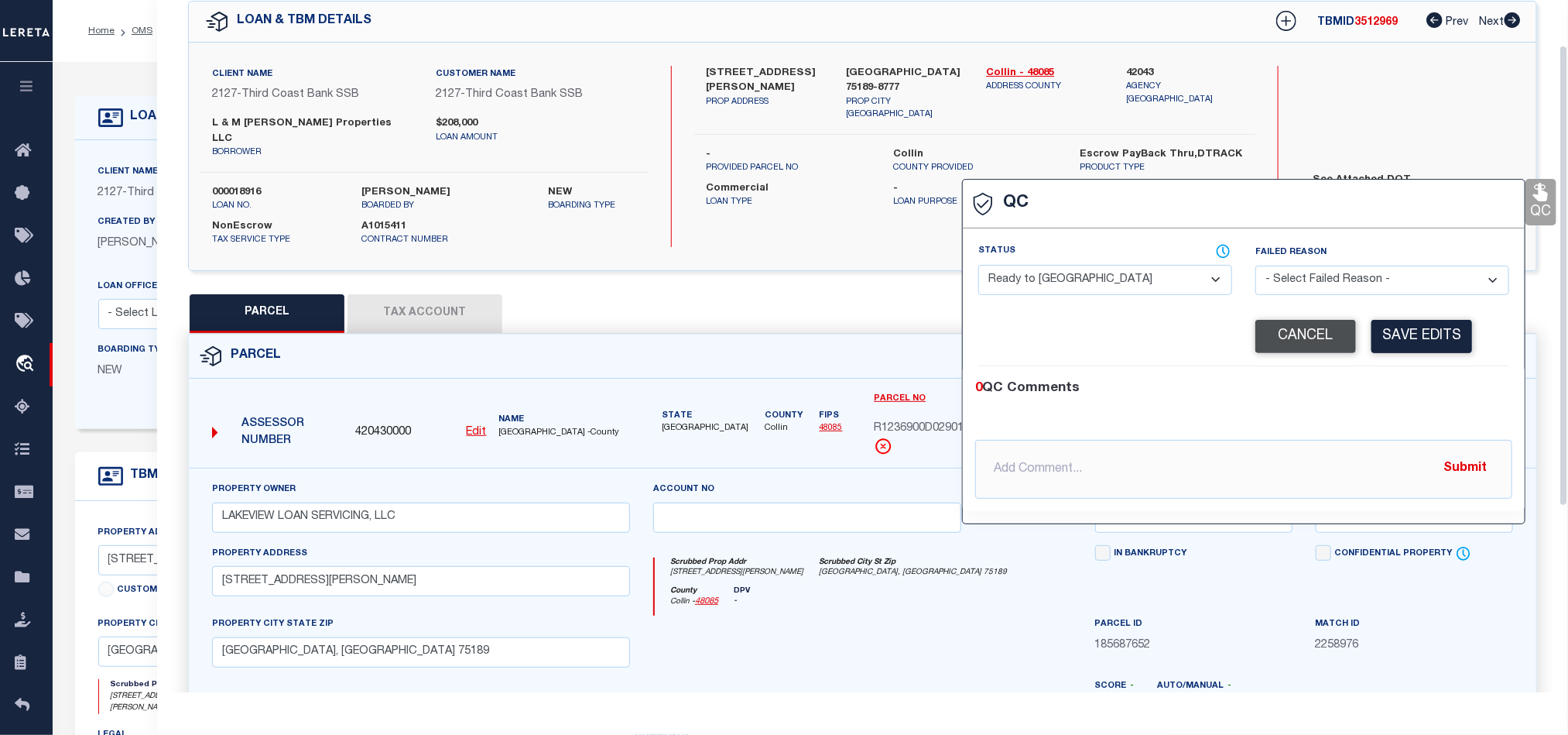
drag, startPoint x: 1115, startPoint y: 270, endPoint x: 1310, endPoint y: 335, distance: 205.5
click at [1115, 270] on select "- Select Status - Ready to QC Correct Incorrect" at bounding box center [1105, 280] width 254 height 31
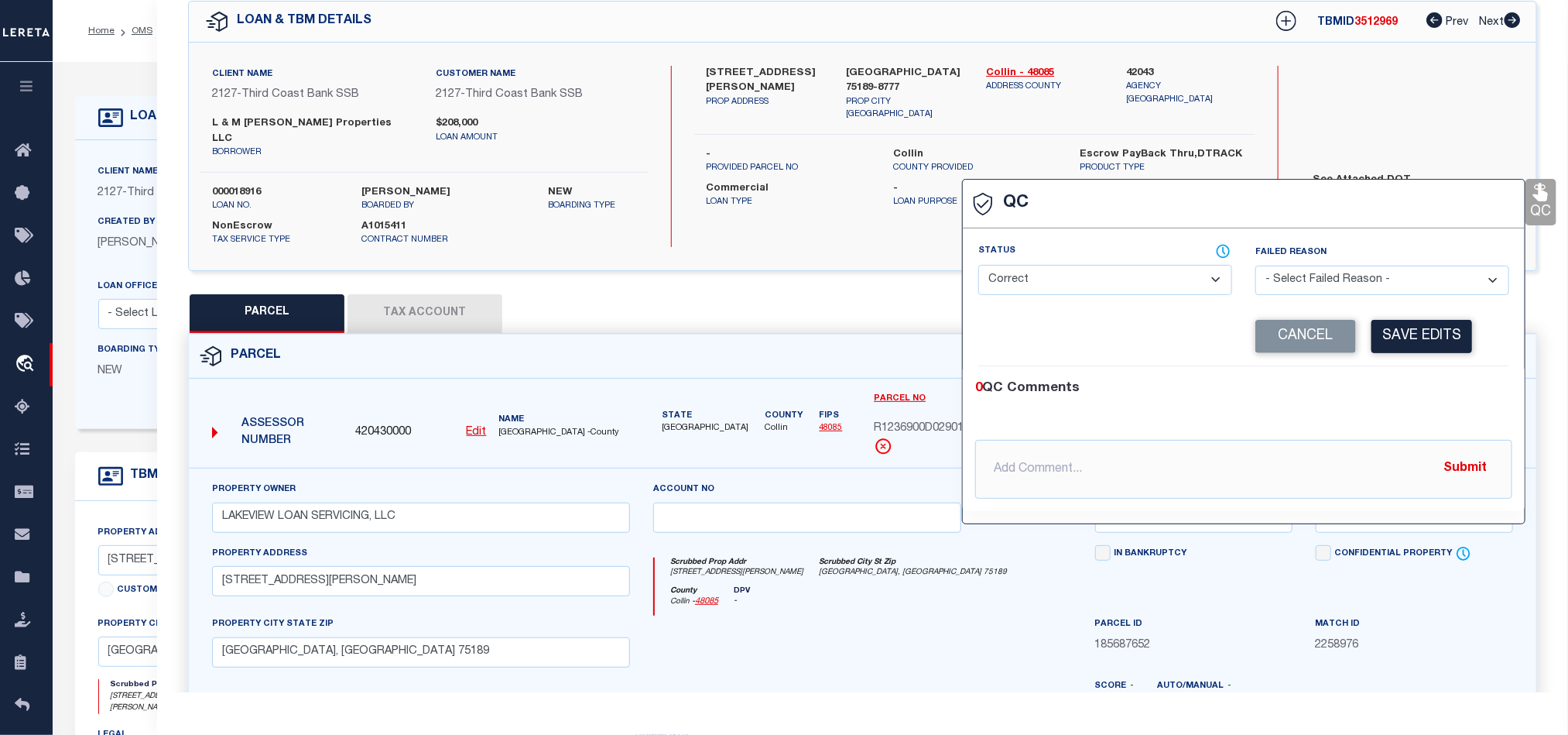
click at [1410, 364] on div "Corrected Search Value Cancel Save Edits" at bounding box center [1244, 337] width 531 height 58
click at [1417, 323] on button "Save Edits" at bounding box center [1422, 337] width 100 height 33
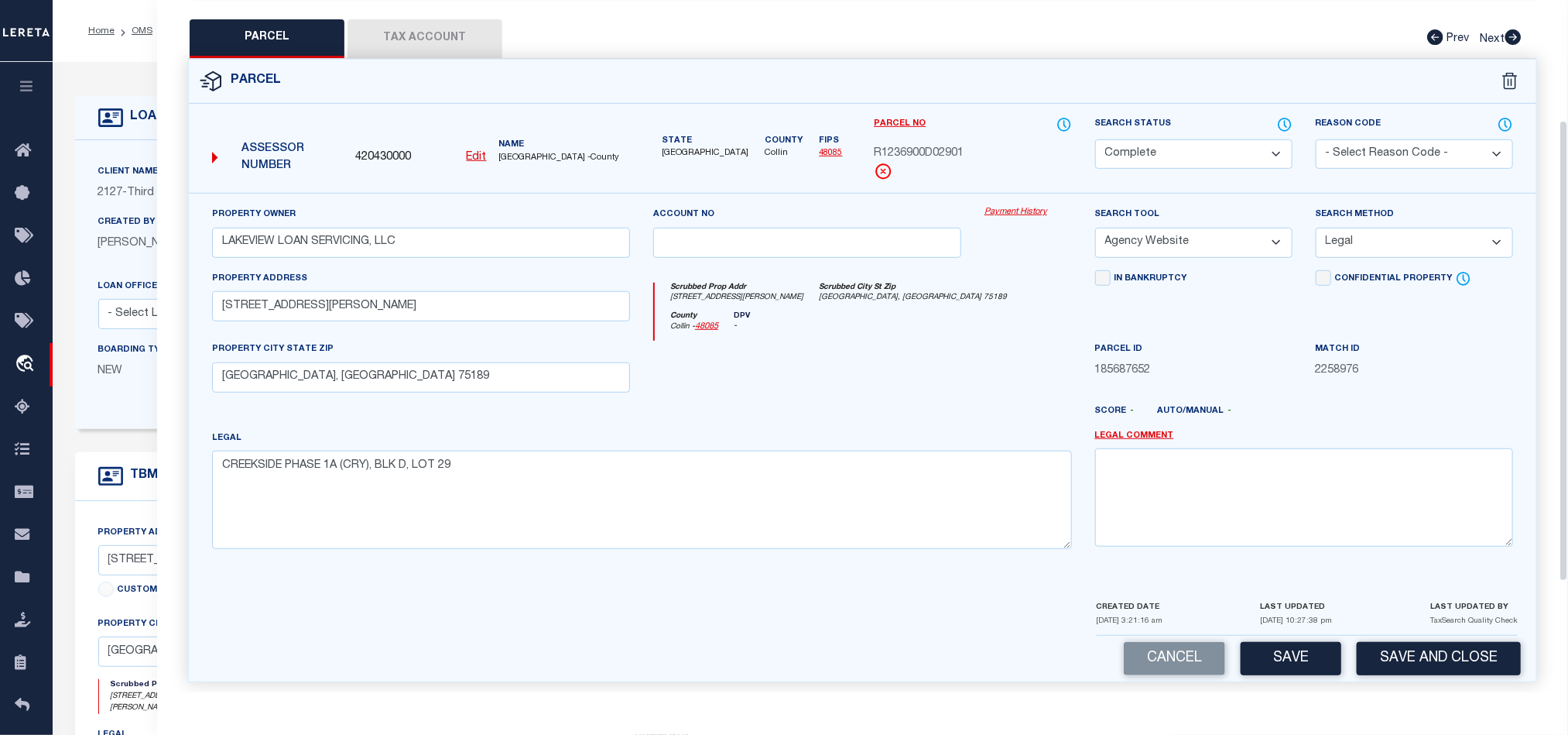
scroll to position [346, 0]
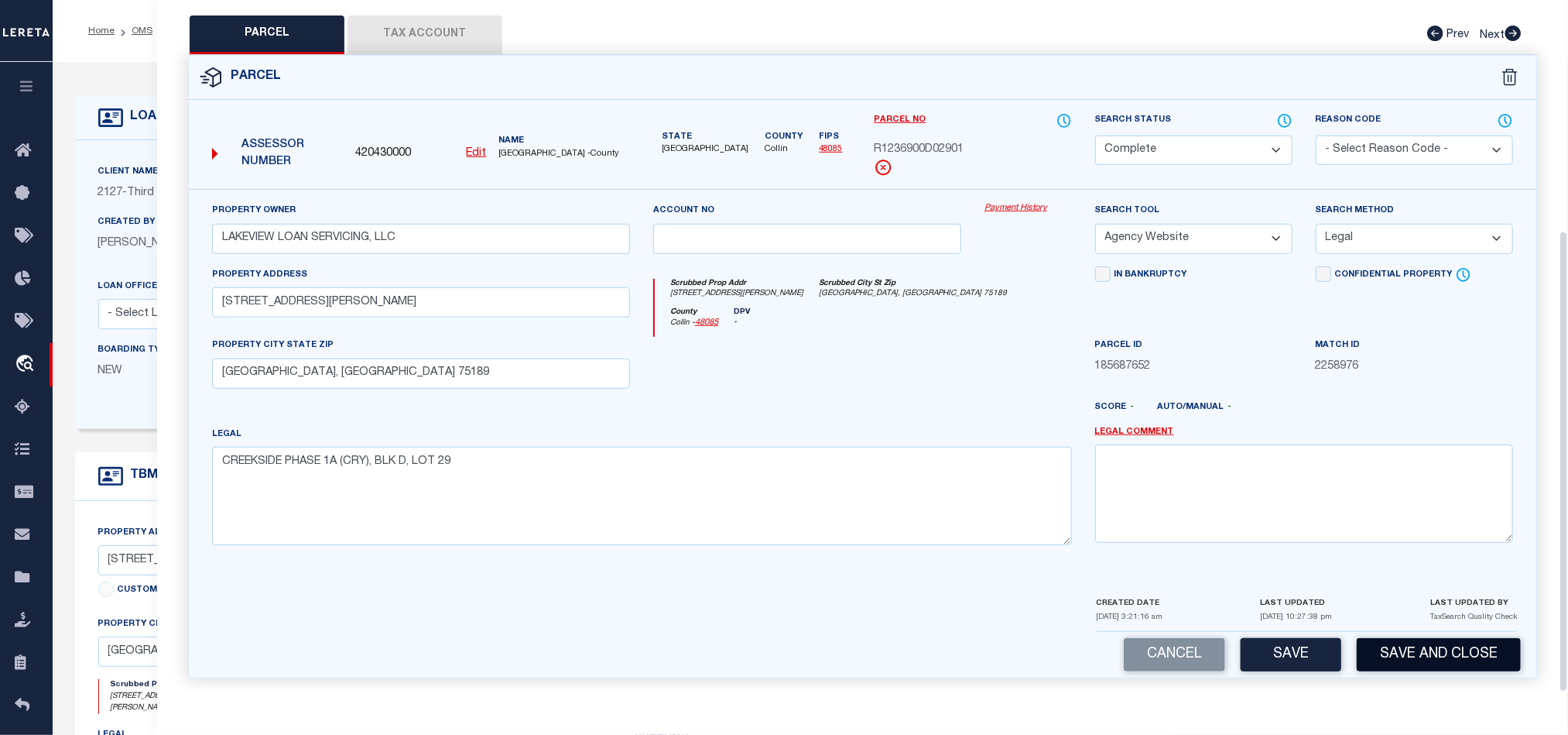
click at [1454, 638] on button "Save and Close" at bounding box center [1439, 655] width 164 height 33
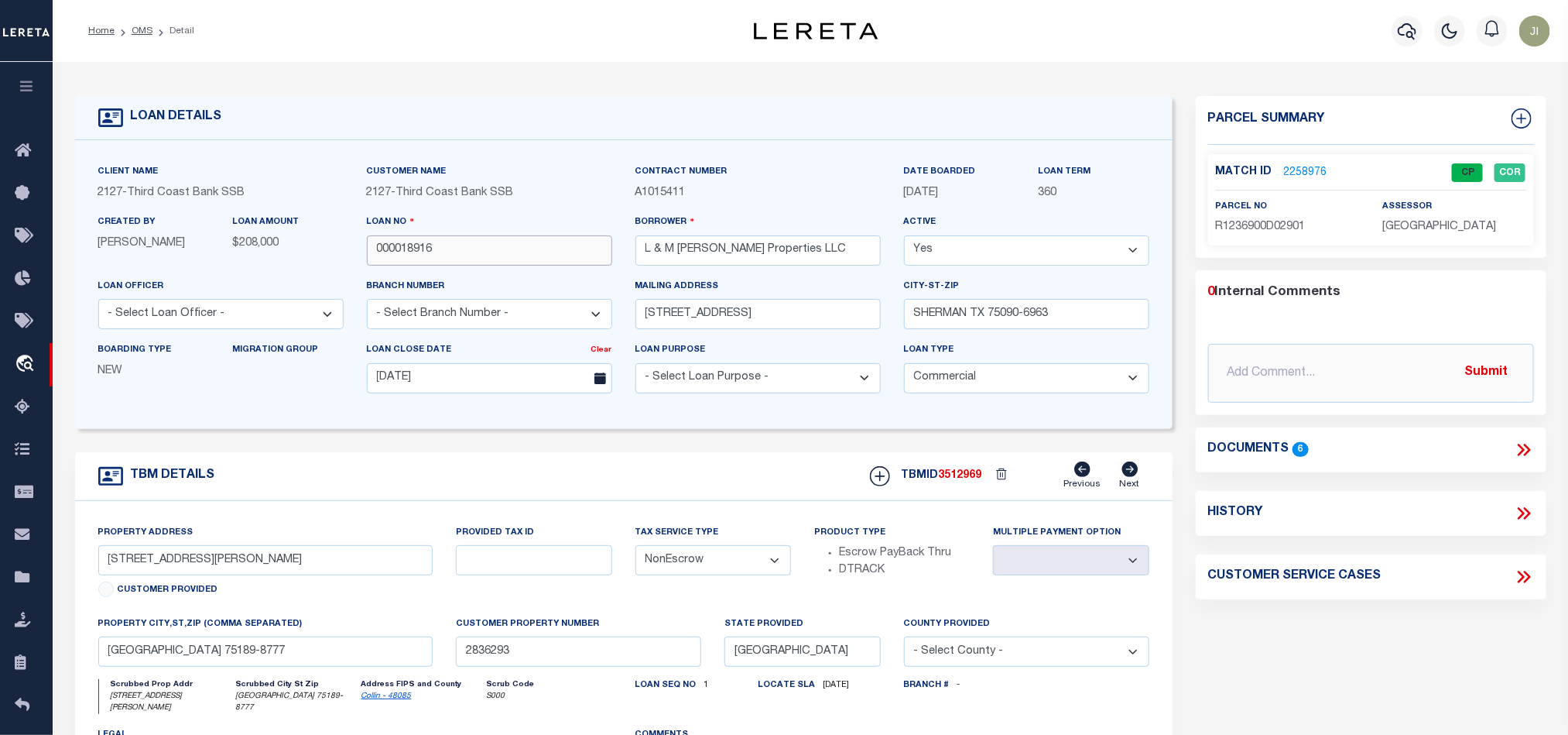
click at [535, 247] on input "000018916" at bounding box center [490, 250] width 246 height 31
click at [959, 481] on span "3512969" at bounding box center [960, 475] width 44 height 10
click at [1422, 225] on span "[GEOGRAPHIC_DATA]" at bounding box center [1439, 227] width 114 height 10
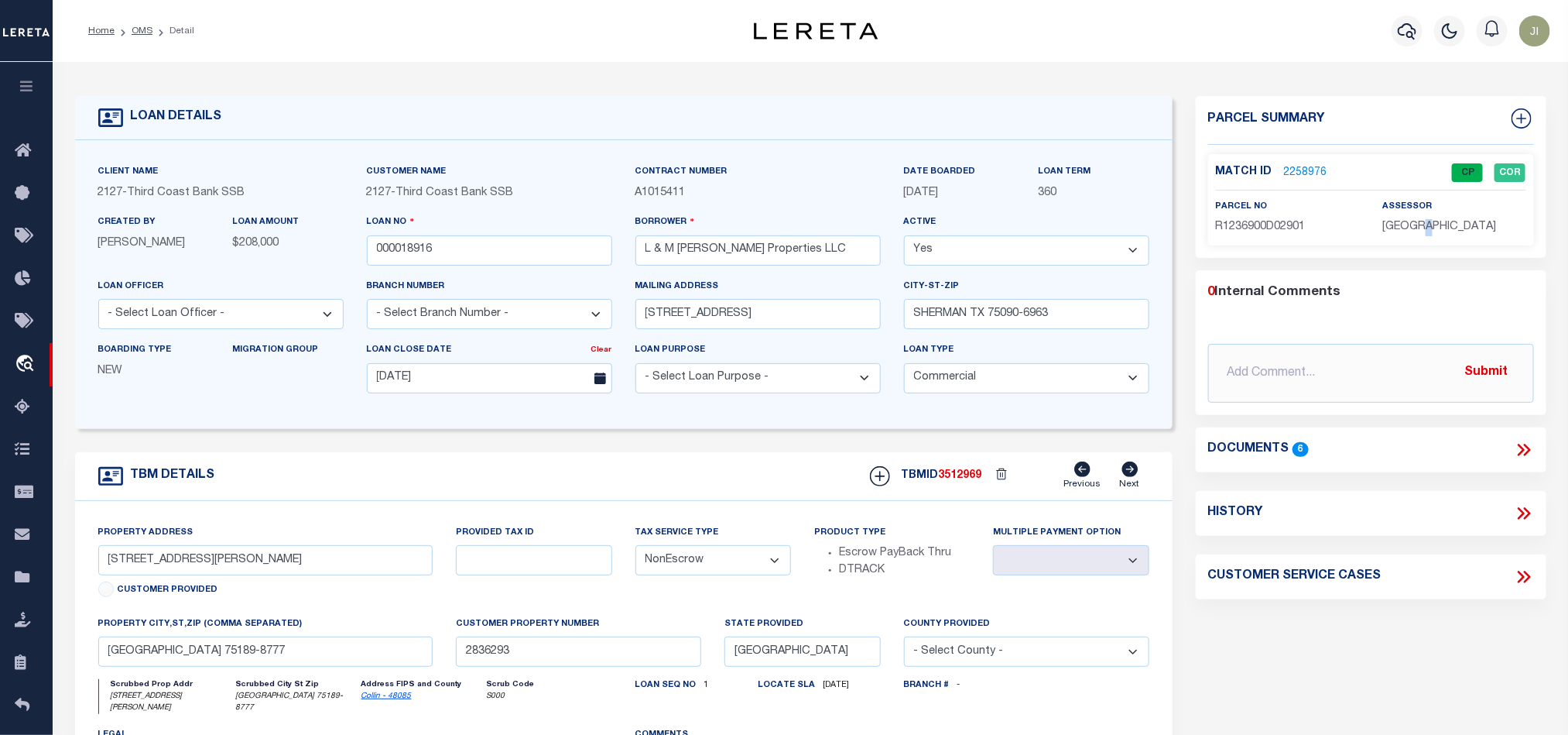
click at [1422, 225] on span "[GEOGRAPHIC_DATA]" at bounding box center [1439, 227] width 114 height 10
click at [1278, 233] on p "R1236900D02901" at bounding box center [1287, 228] width 143 height 17
click at [580, 476] on div "TBM DETAILS TBMID 3512969 Previous Next" at bounding box center [623, 477] width 1097 height 49
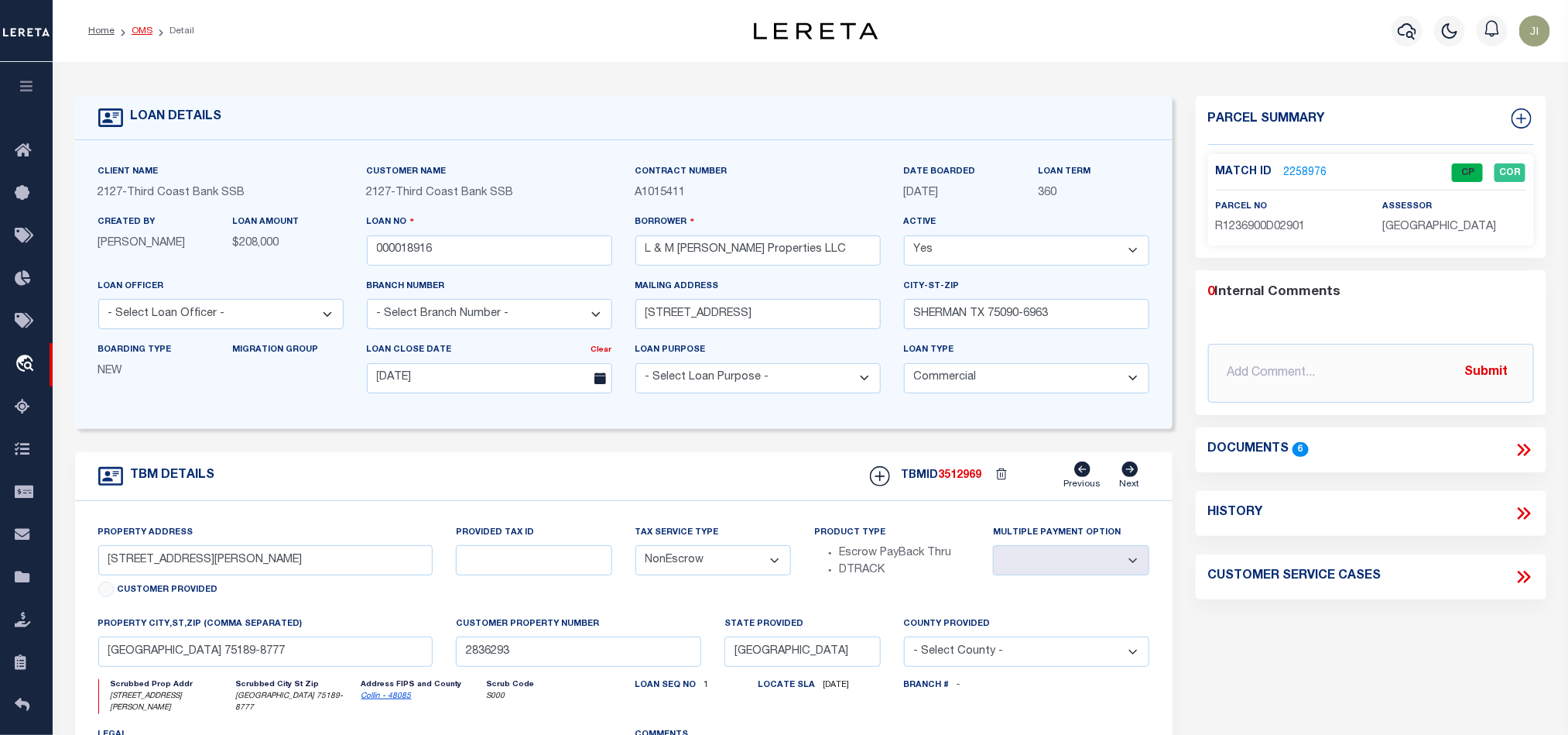
click at [145, 29] on link "OMS" at bounding box center [142, 31] width 21 height 10
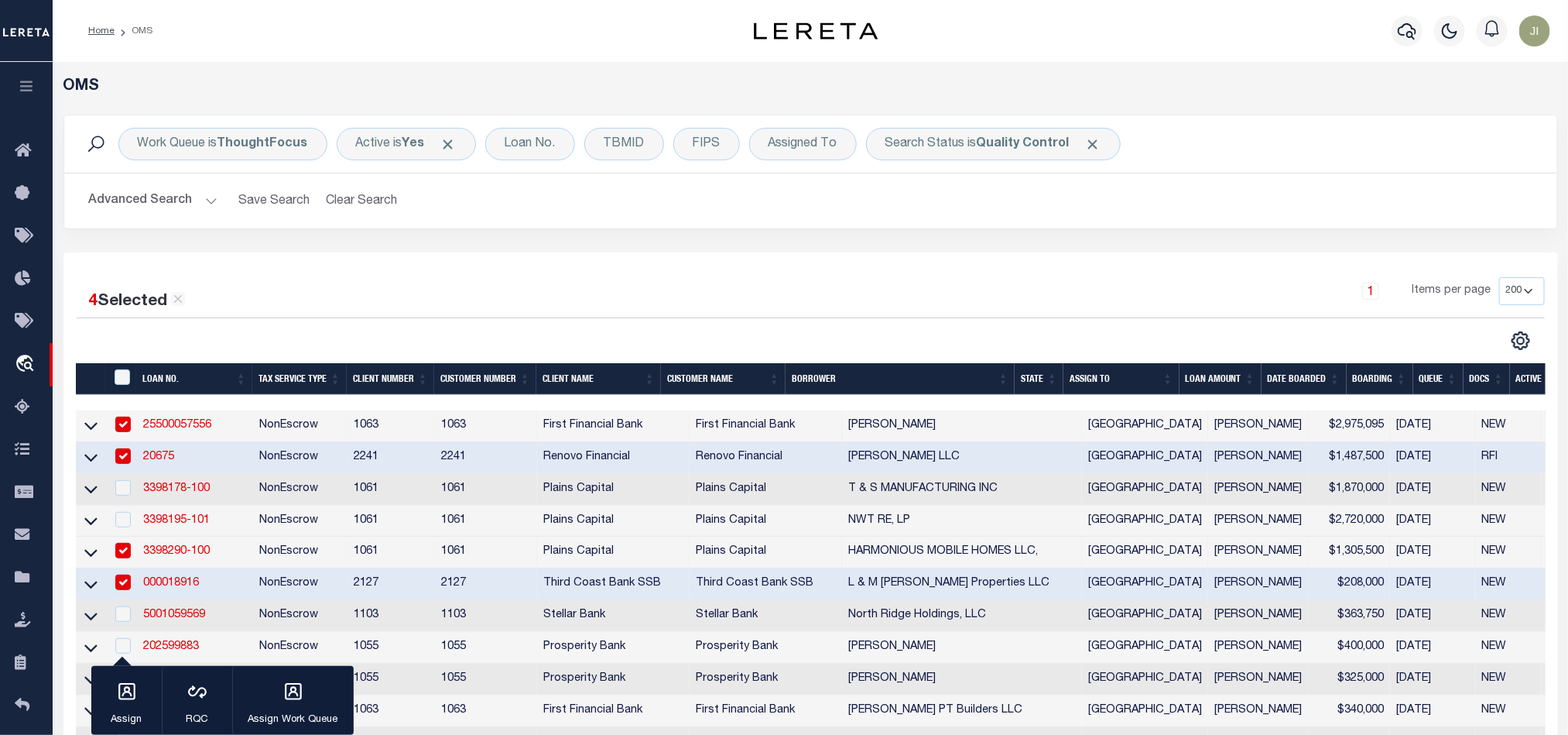
scroll to position [232, 0]
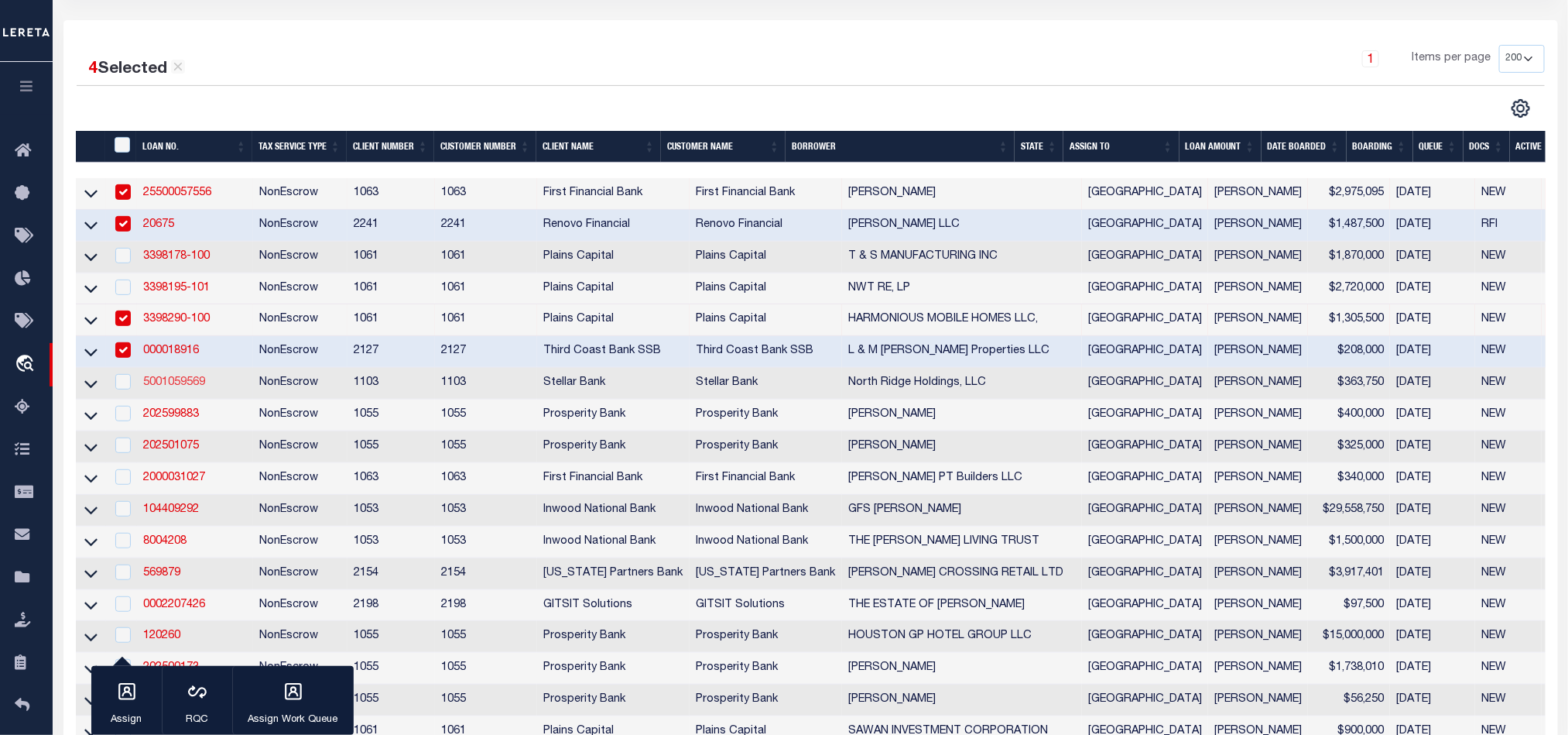
click at [174, 388] on link "5001059569" at bounding box center [173, 383] width 62 height 10
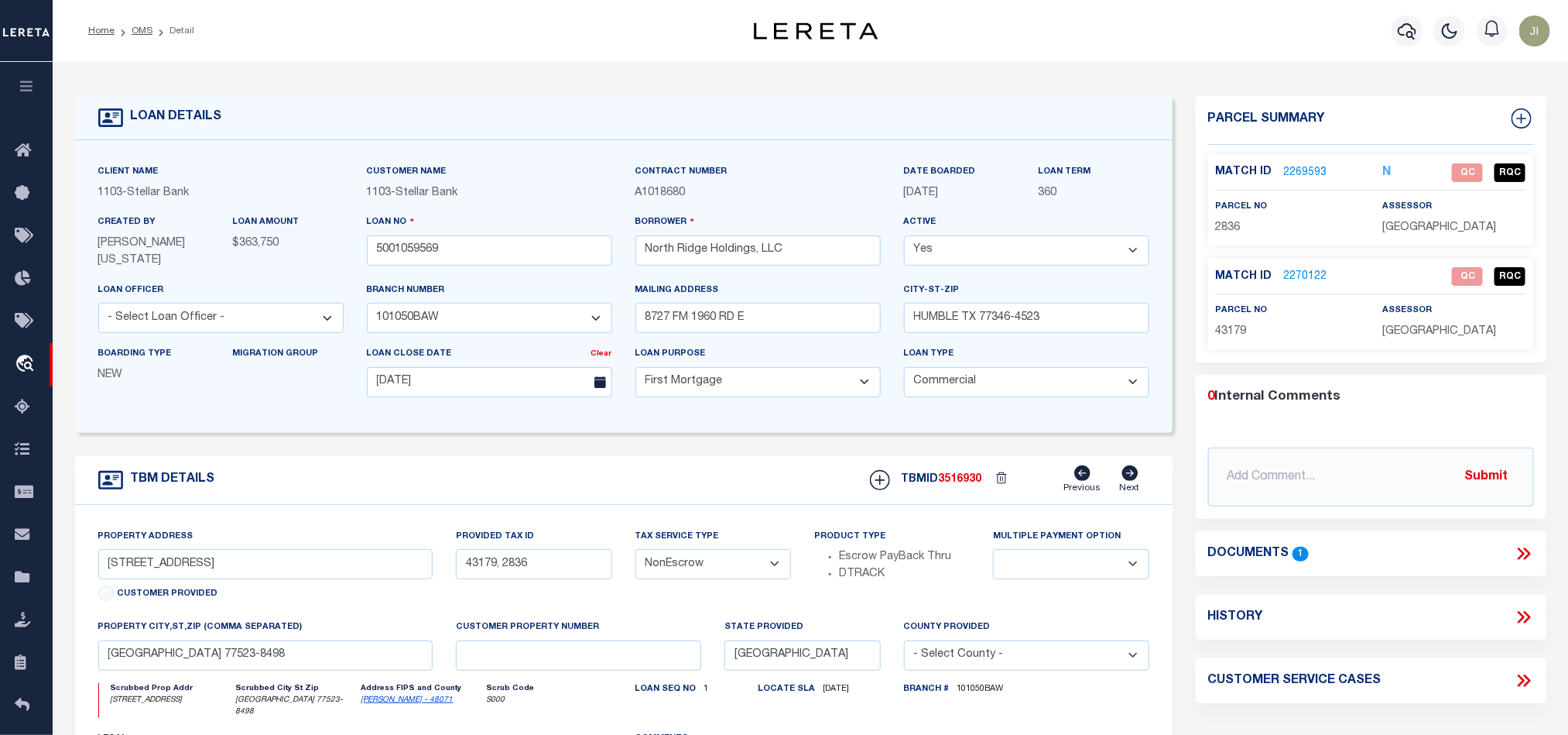
click at [1229, 222] on span "2836" at bounding box center [1228, 228] width 24 height 10
click at [676, 476] on div "TBM DETAILS TBMID 3516930 Previous Next" at bounding box center [623, 480] width 1097 height 49
click at [630, 469] on div "TBM DETAILS TBMID 3516930 Previous Next" at bounding box center [623, 480] width 1097 height 49
click at [679, 469] on div "TBM DETAILS TBMID 3516930 Previous Next" at bounding box center [623, 480] width 1097 height 49
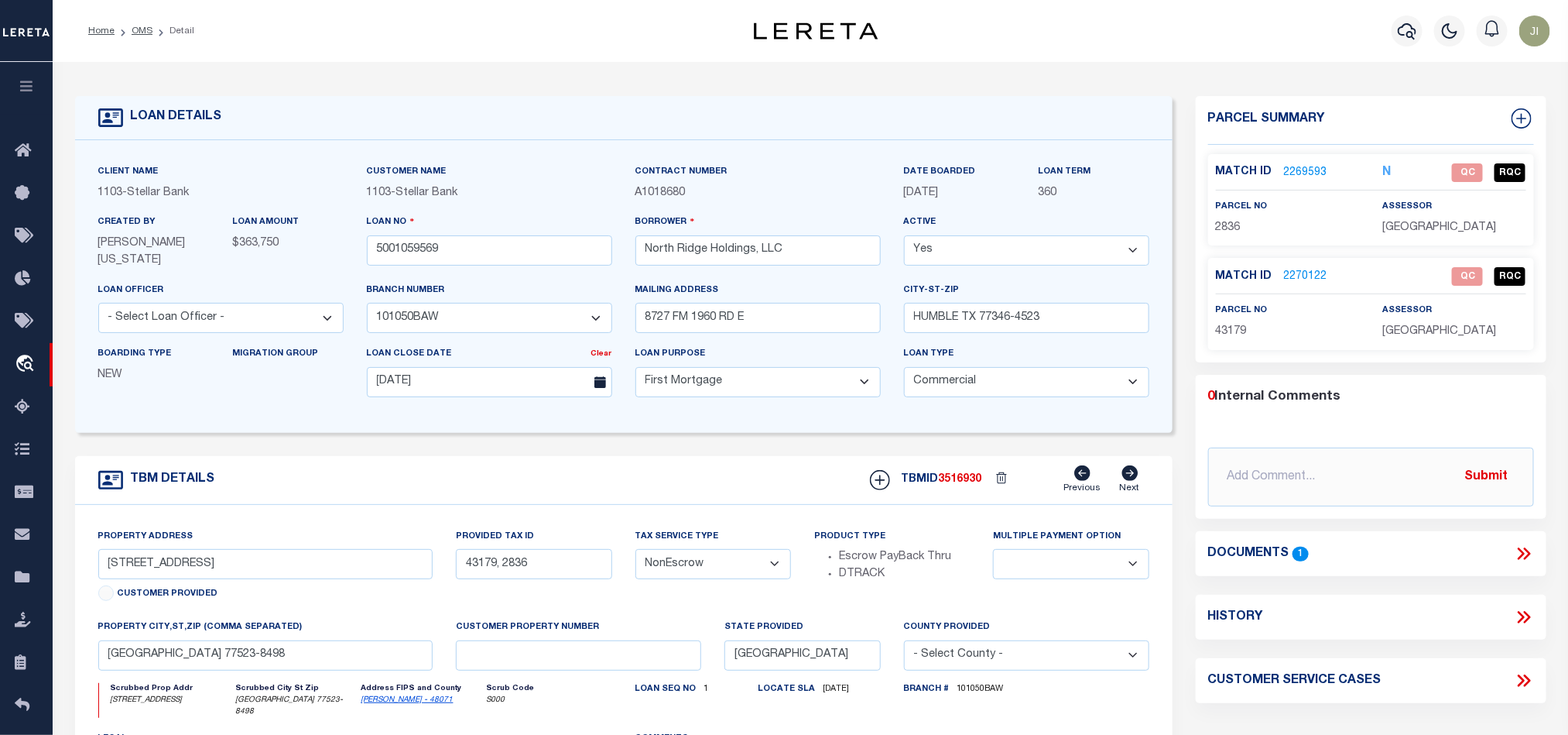
click at [1229, 226] on span "2836" at bounding box center [1228, 228] width 24 height 10
drag, startPoint x: 600, startPoint y: 495, endPoint x: 562, endPoint y: 444, distance: 63.6
click at [600, 495] on div "TBM DETAILS TBMID 3516930 Previous Next" at bounding box center [623, 480] width 1097 height 49
drag, startPoint x: 137, startPoint y: 31, endPoint x: 706, endPoint y: 172, distance: 586.2
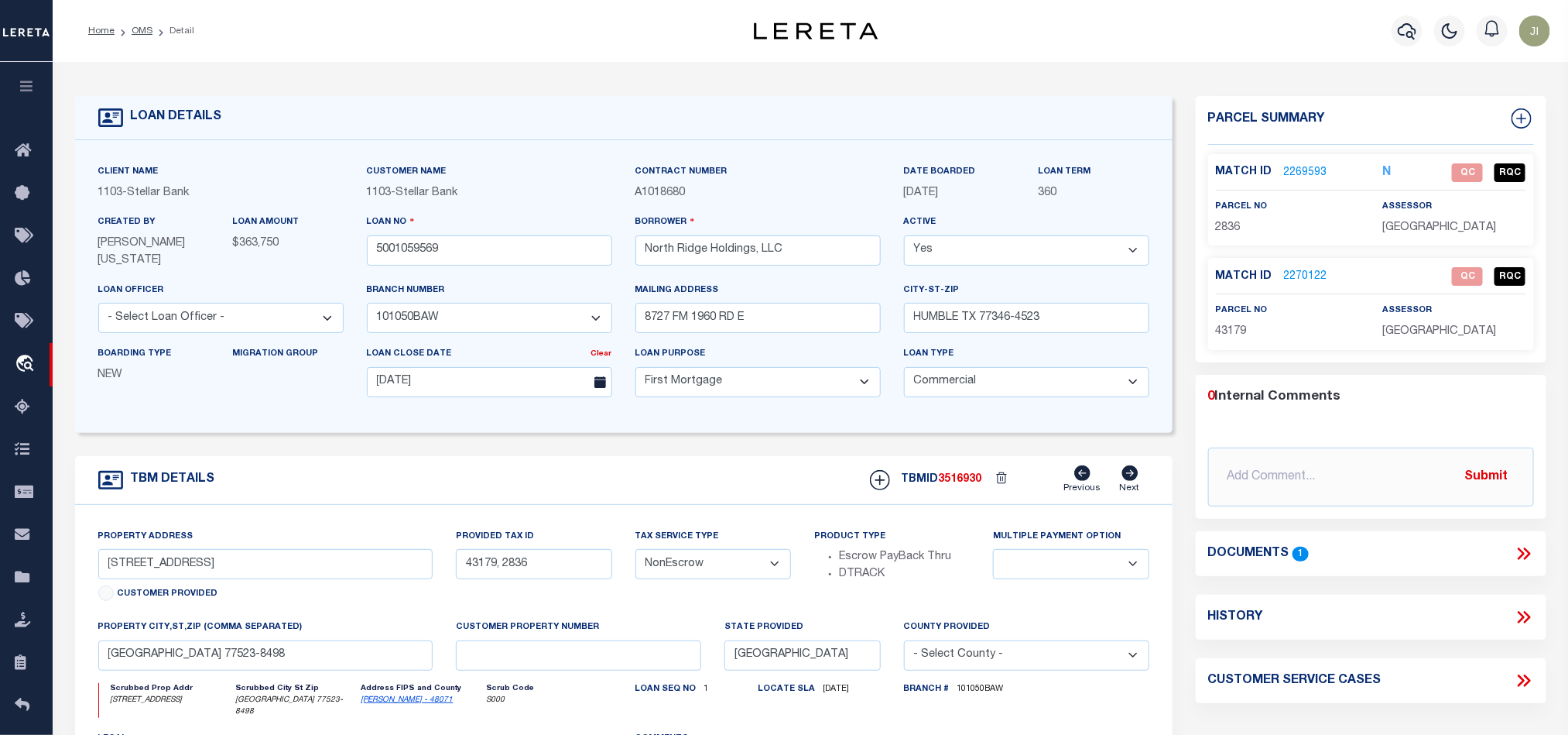
click at [137, 31] on link "OMS" at bounding box center [142, 31] width 21 height 10
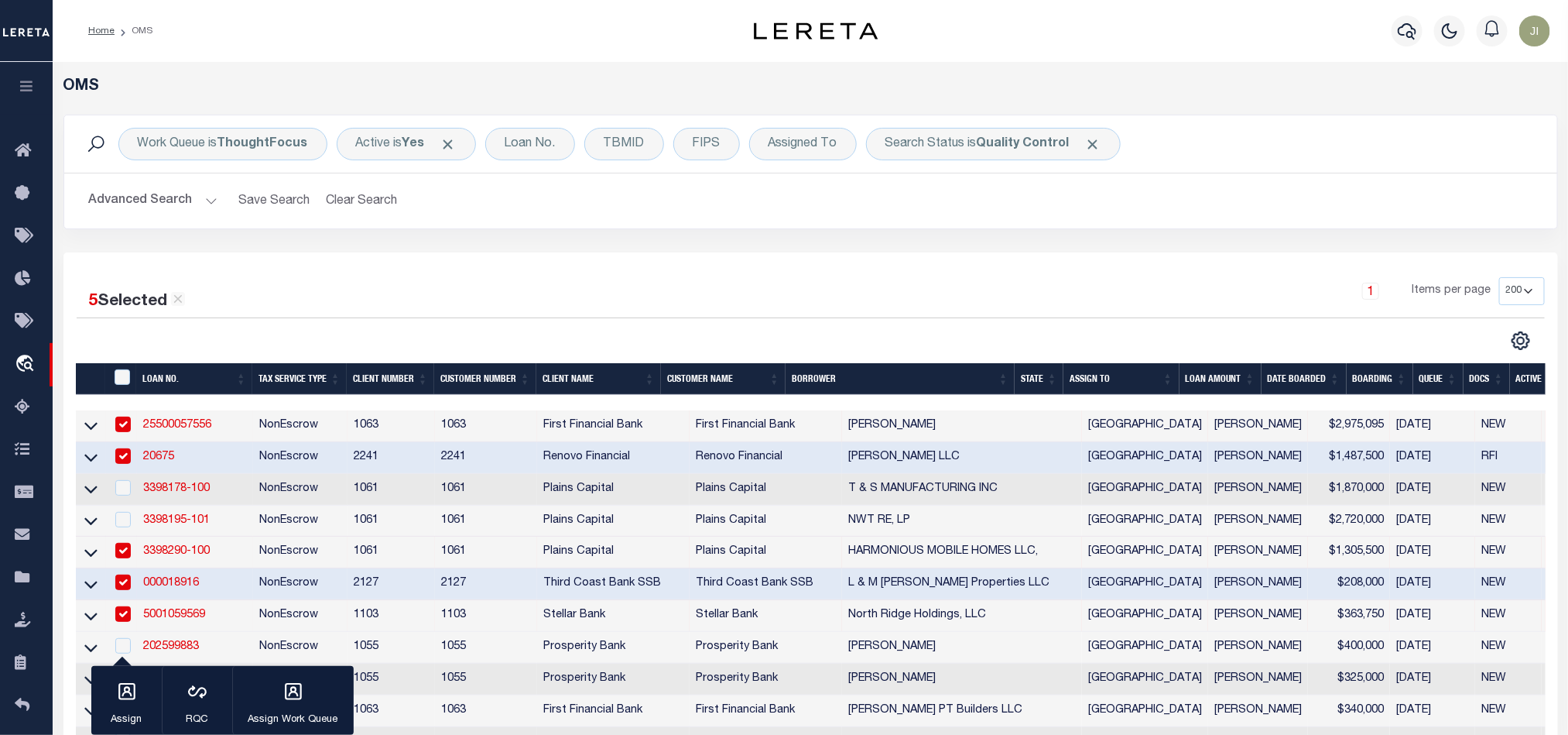
scroll to position [232, 0]
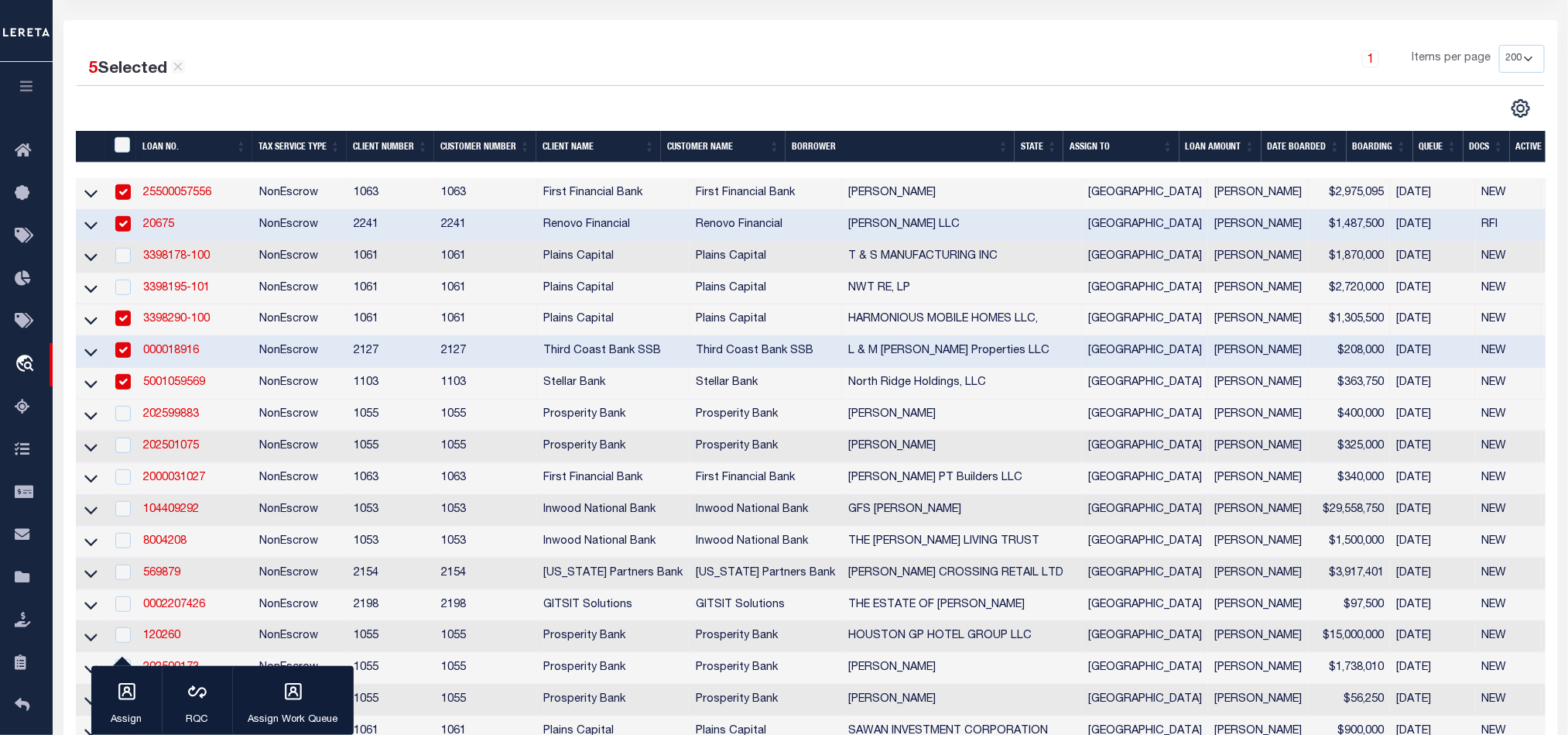
click at [269, 391] on td "NonEscrow" at bounding box center [300, 384] width 94 height 31
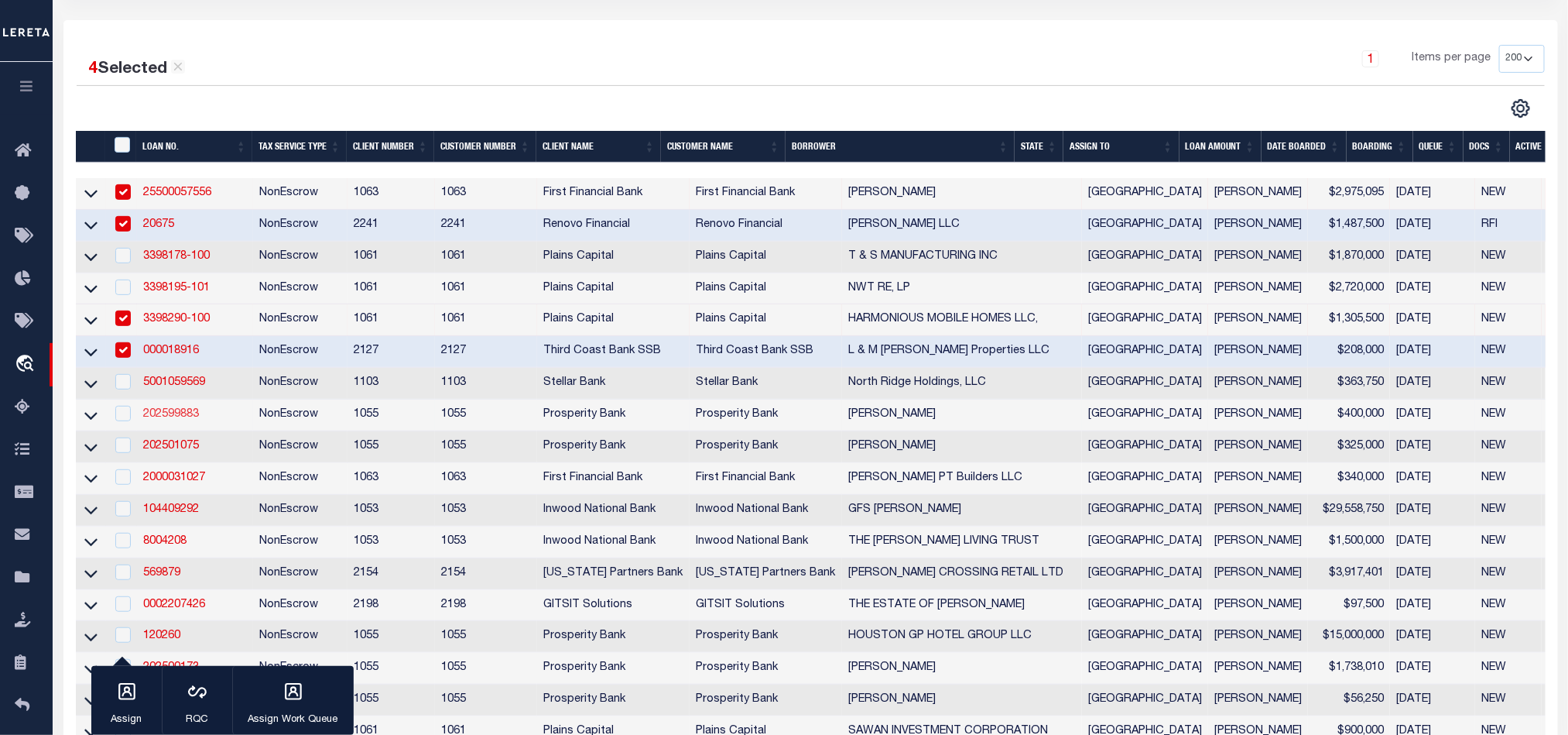
click at [176, 419] on link "202599883" at bounding box center [171, 414] width 56 height 10
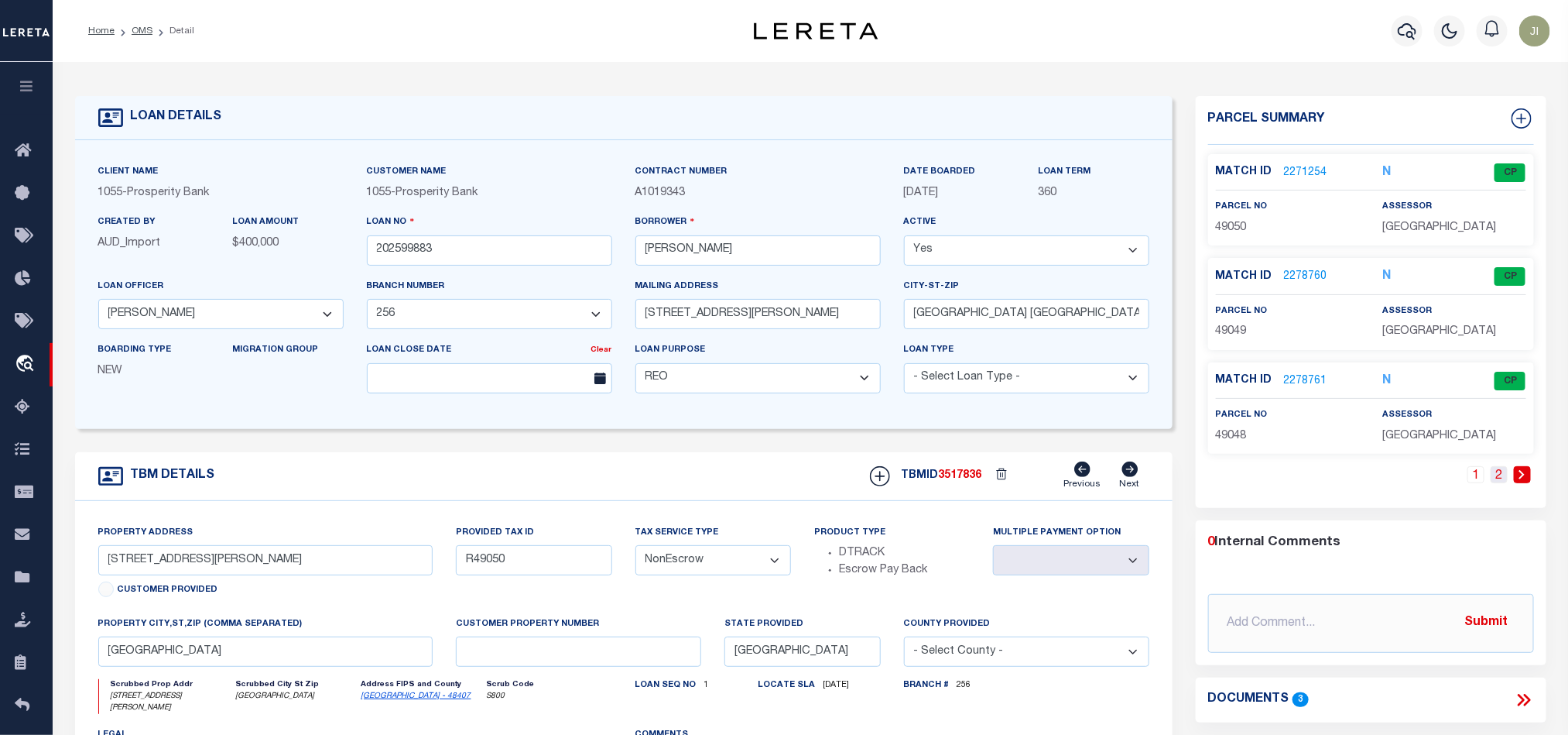
click at [1507, 483] on link "2" at bounding box center [1499, 475] width 17 height 17
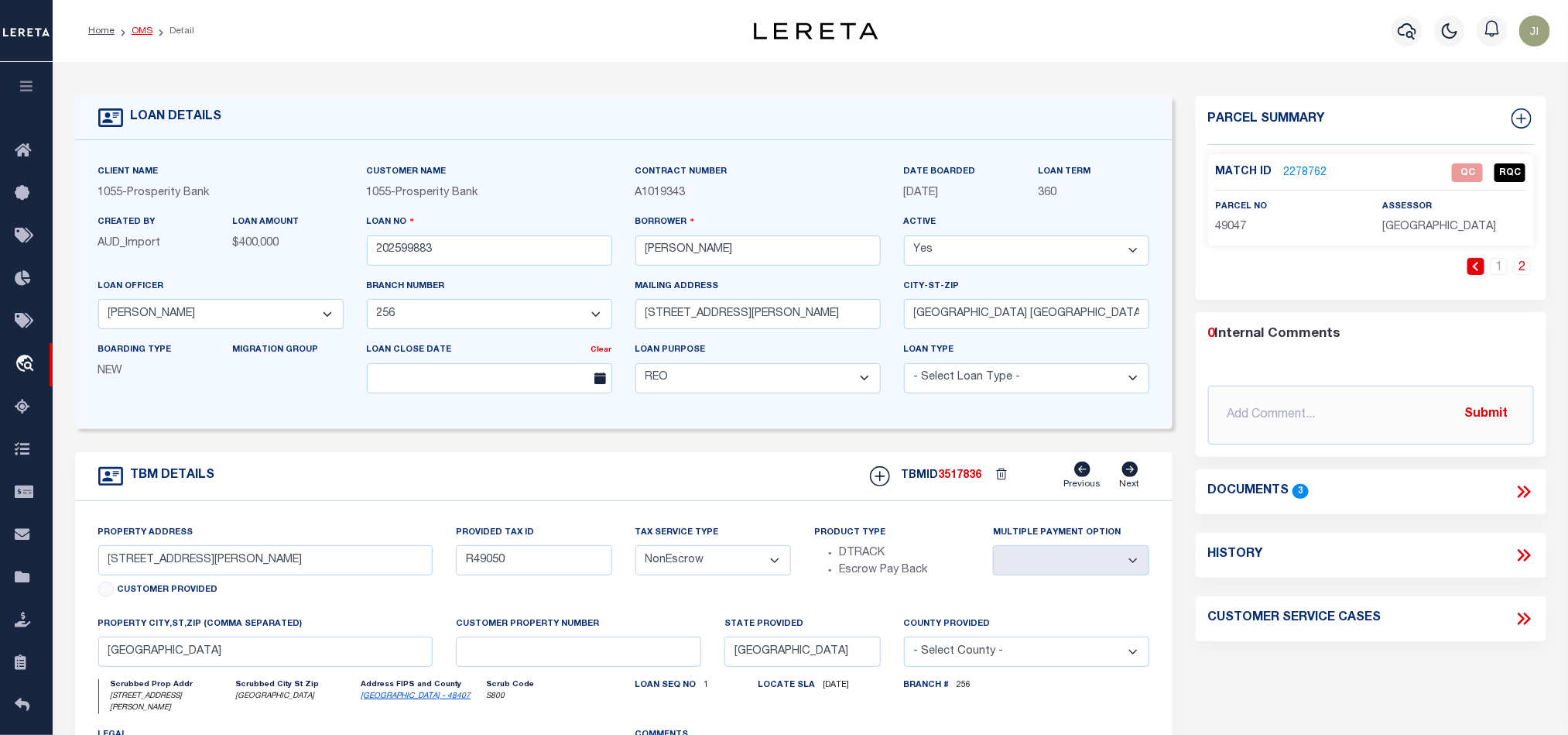
click at [139, 29] on link "OMS" at bounding box center [142, 31] width 21 height 10
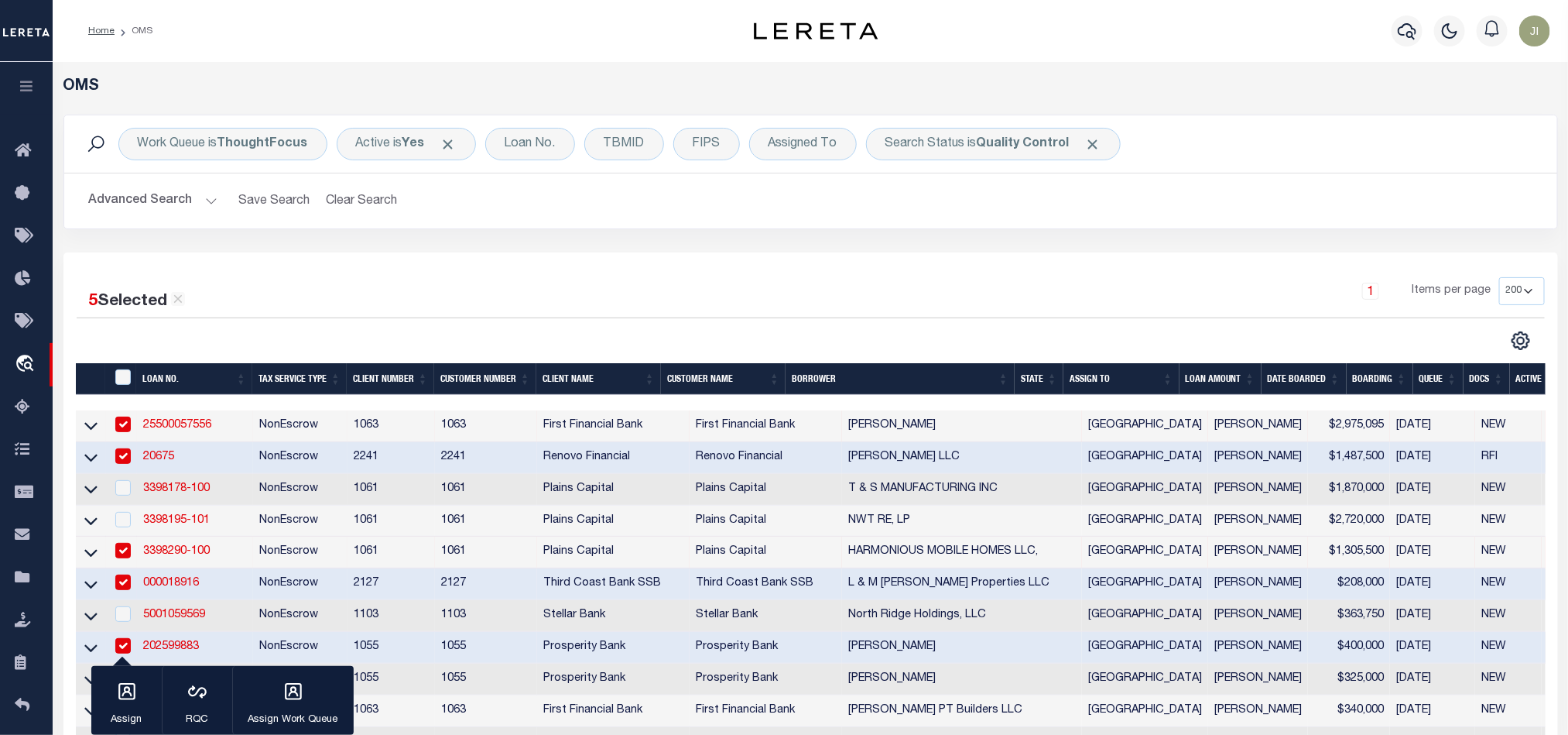
scroll to position [465, 0]
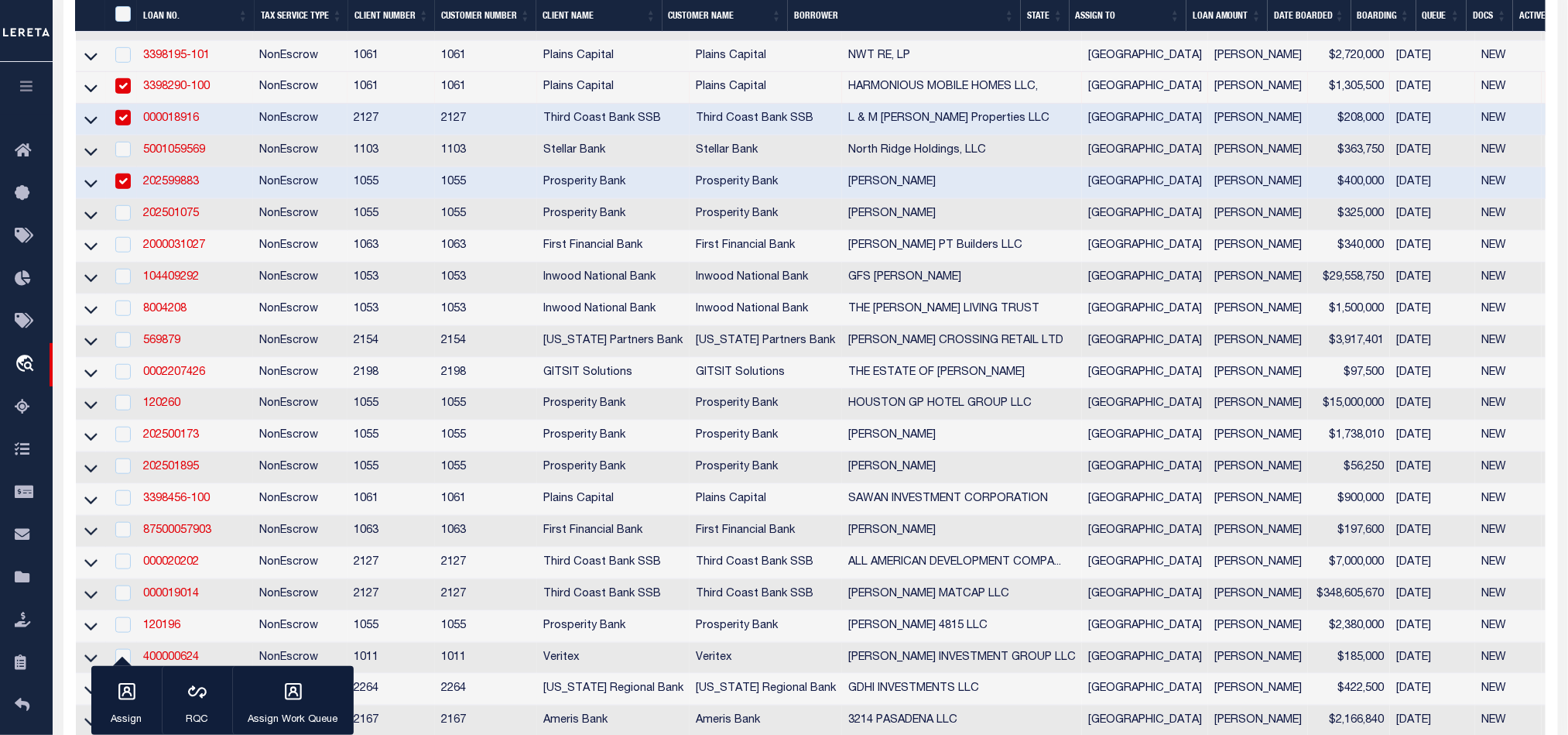
click at [249, 182] on td "202599883" at bounding box center [194, 183] width 116 height 31
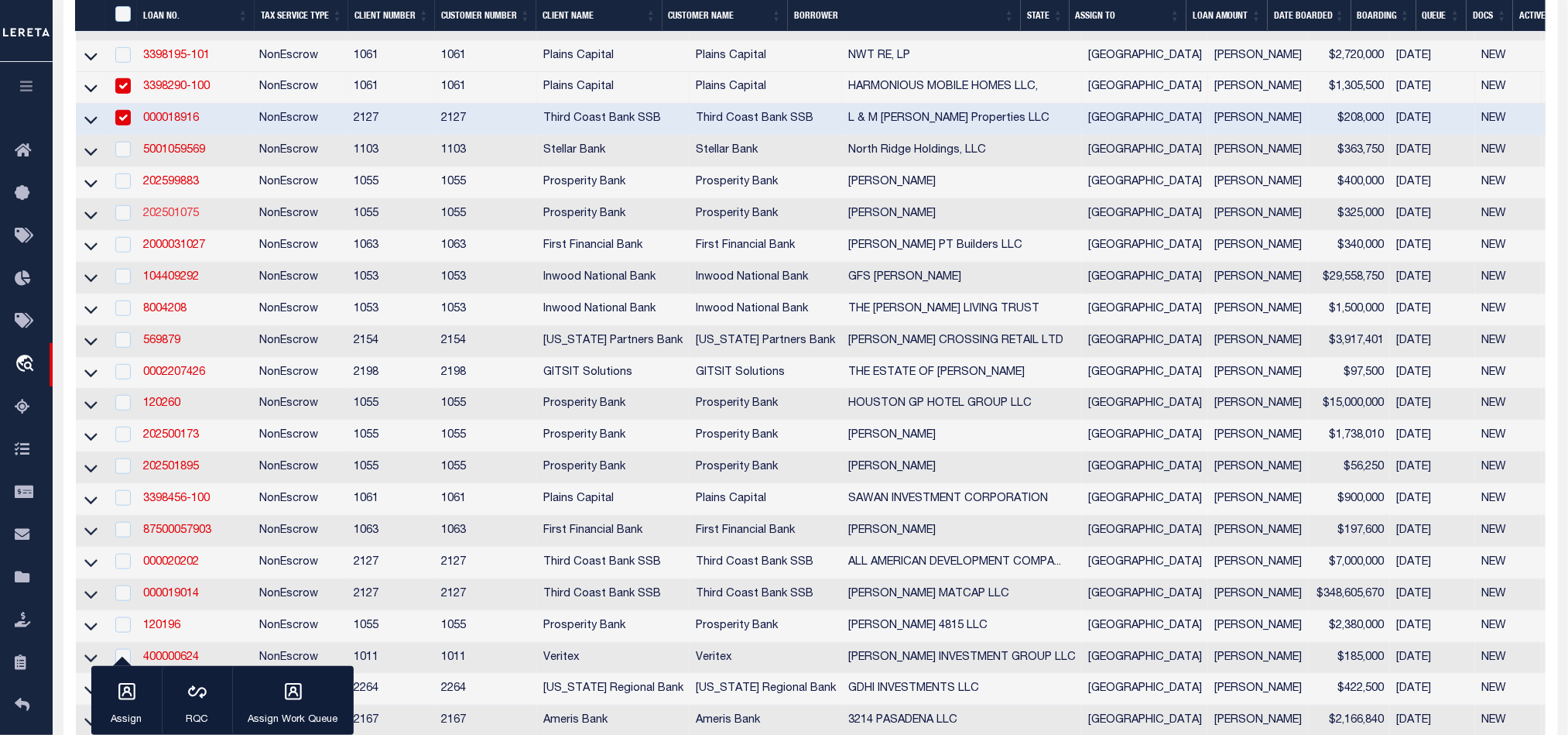
click at [166, 219] on link "202501075" at bounding box center [171, 214] width 56 height 10
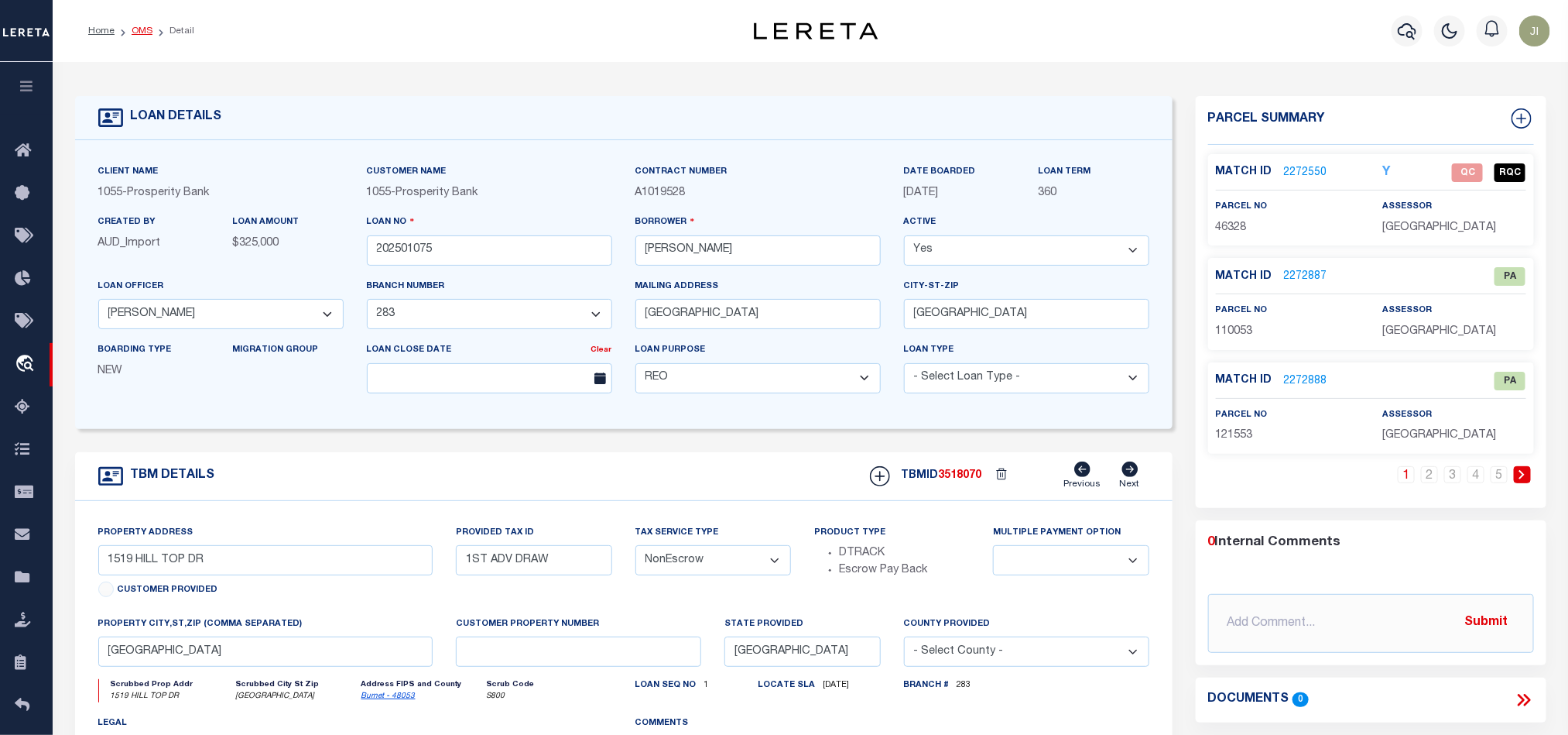
click at [139, 32] on link "OMS" at bounding box center [142, 31] width 21 height 10
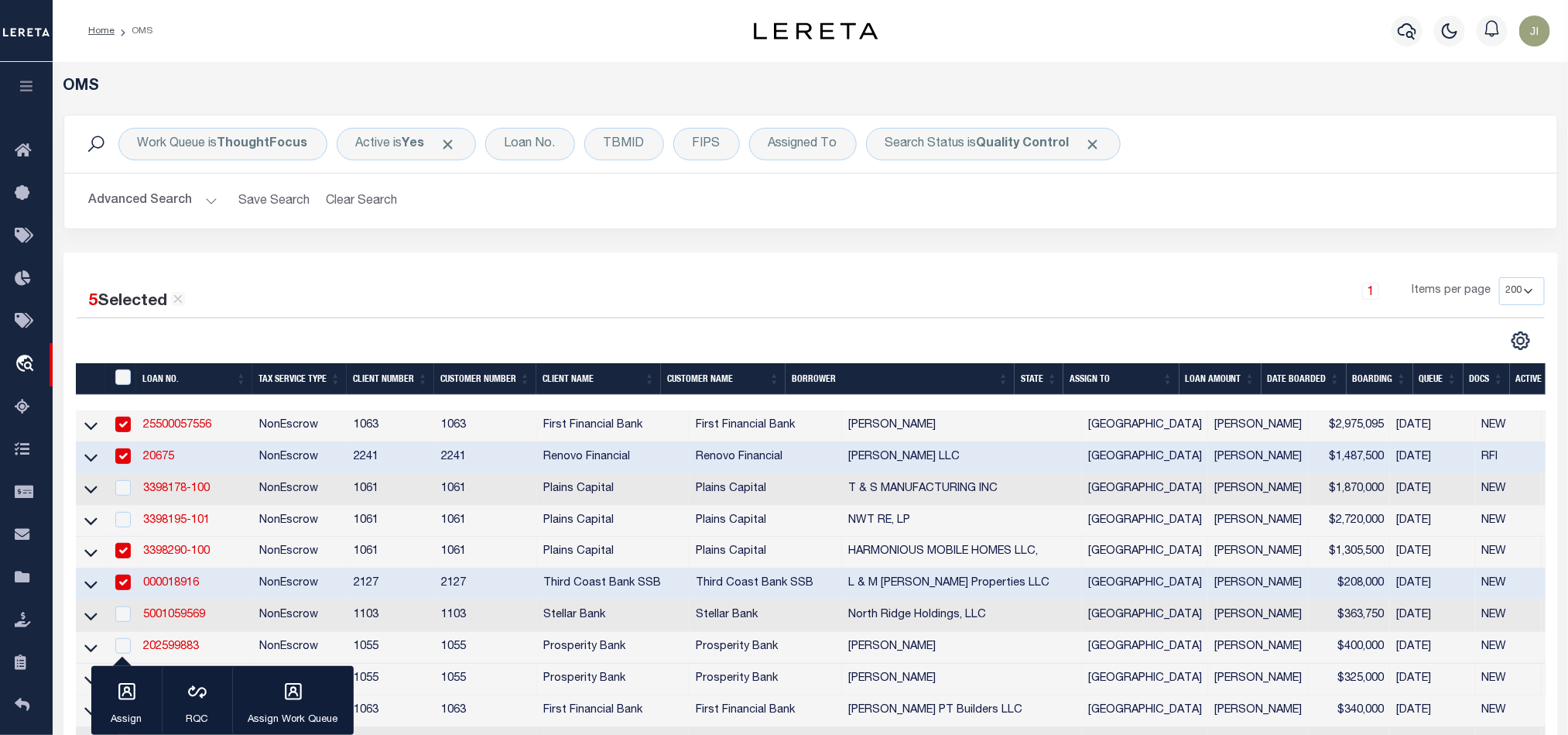
scroll to position [232, 0]
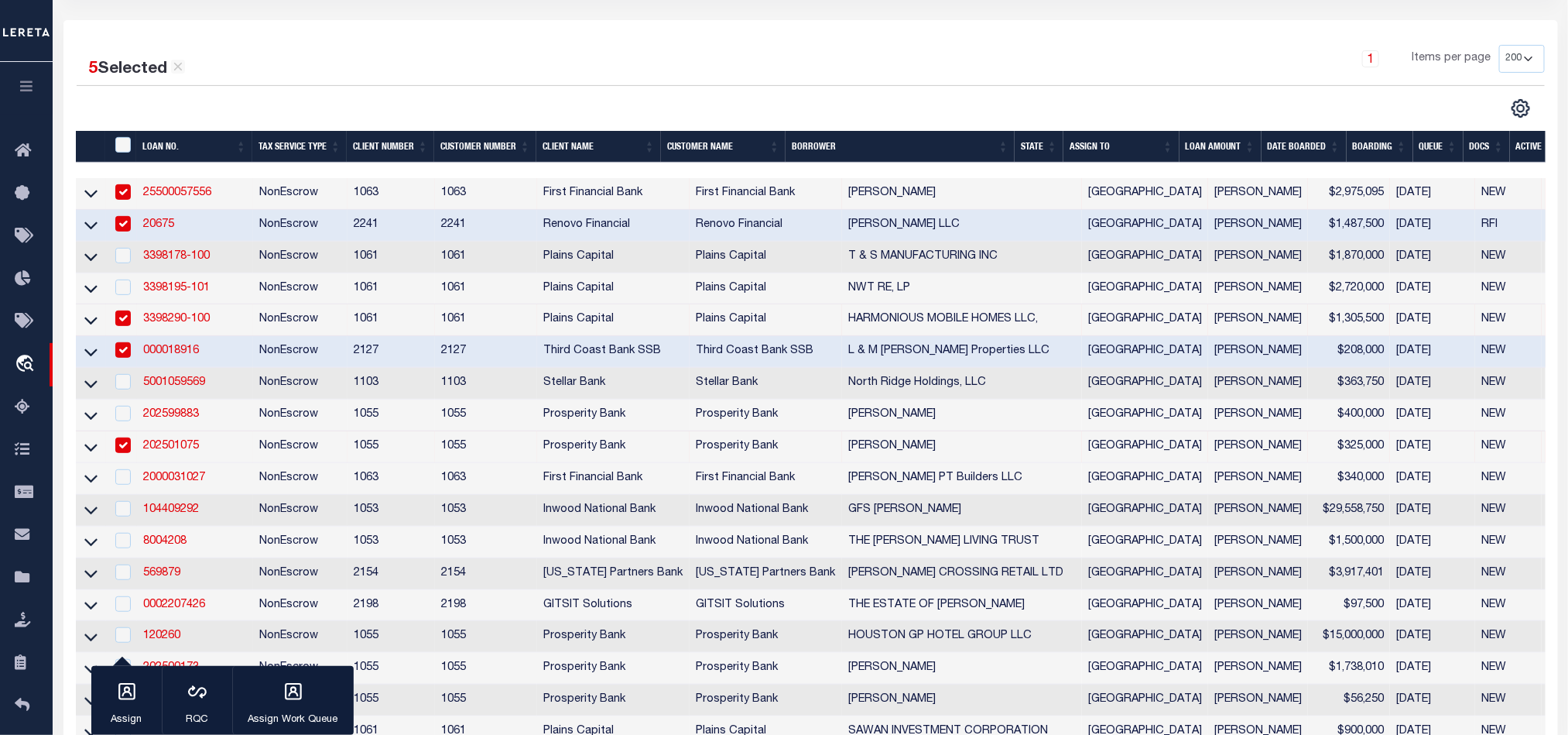
click at [308, 453] on td "NonEscrow" at bounding box center [300, 447] width 94 height 31
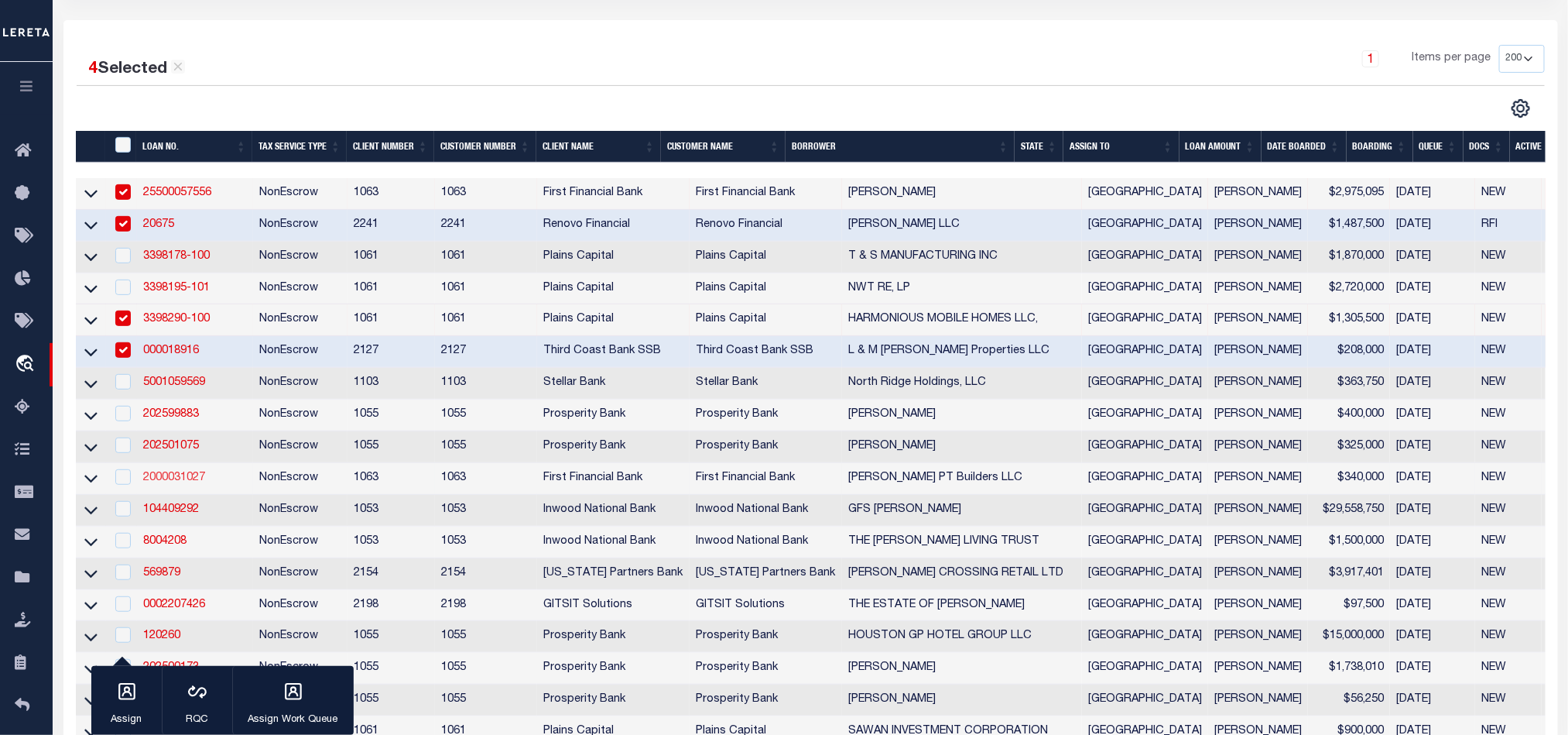
click at [160, 483] on link "2000031027" at bounding box center [173, 478] width 62 height 10
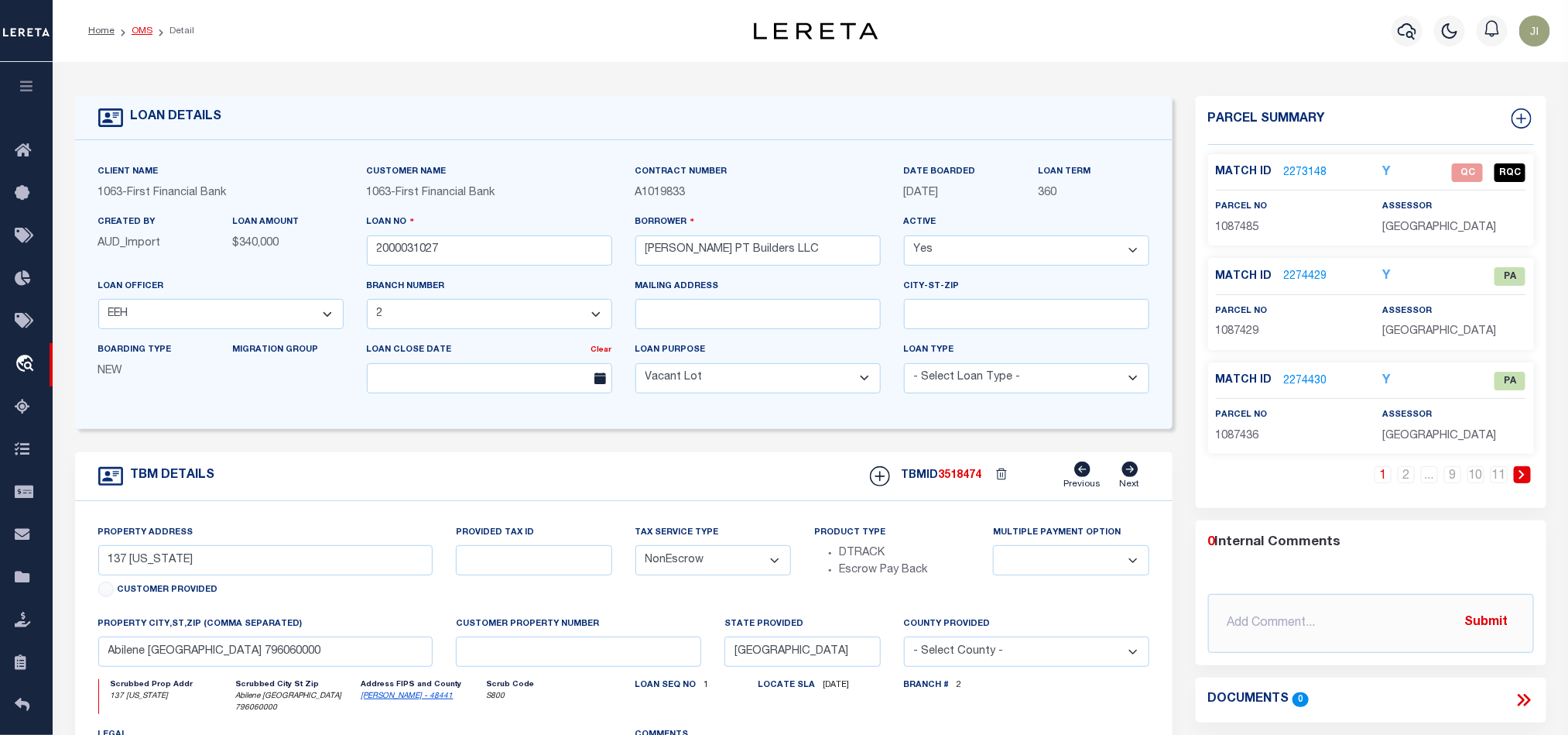
click at [147, 29] on link "OMS" at bounding box center [142, 31] width 21 height 10
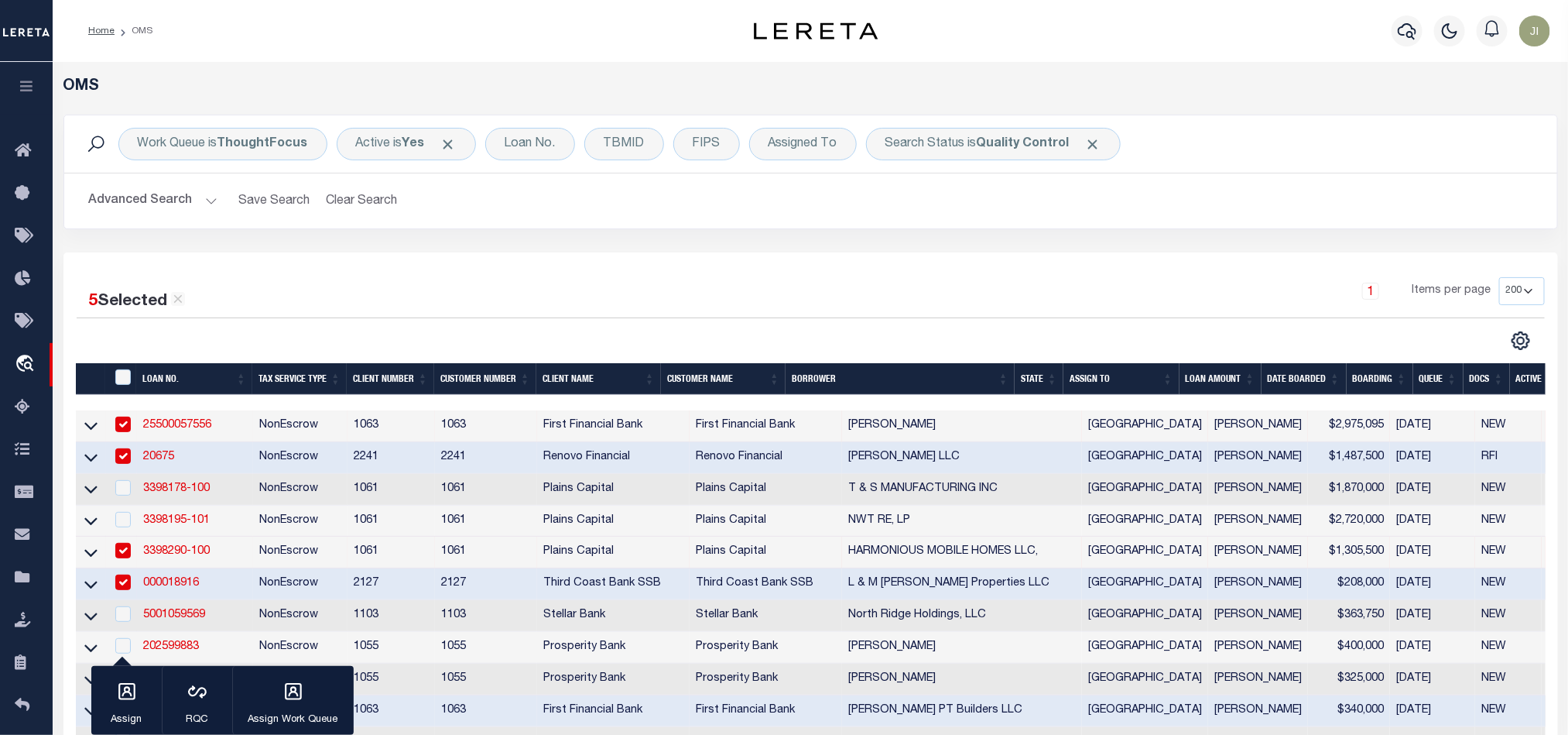
scroll to position [349, 0]
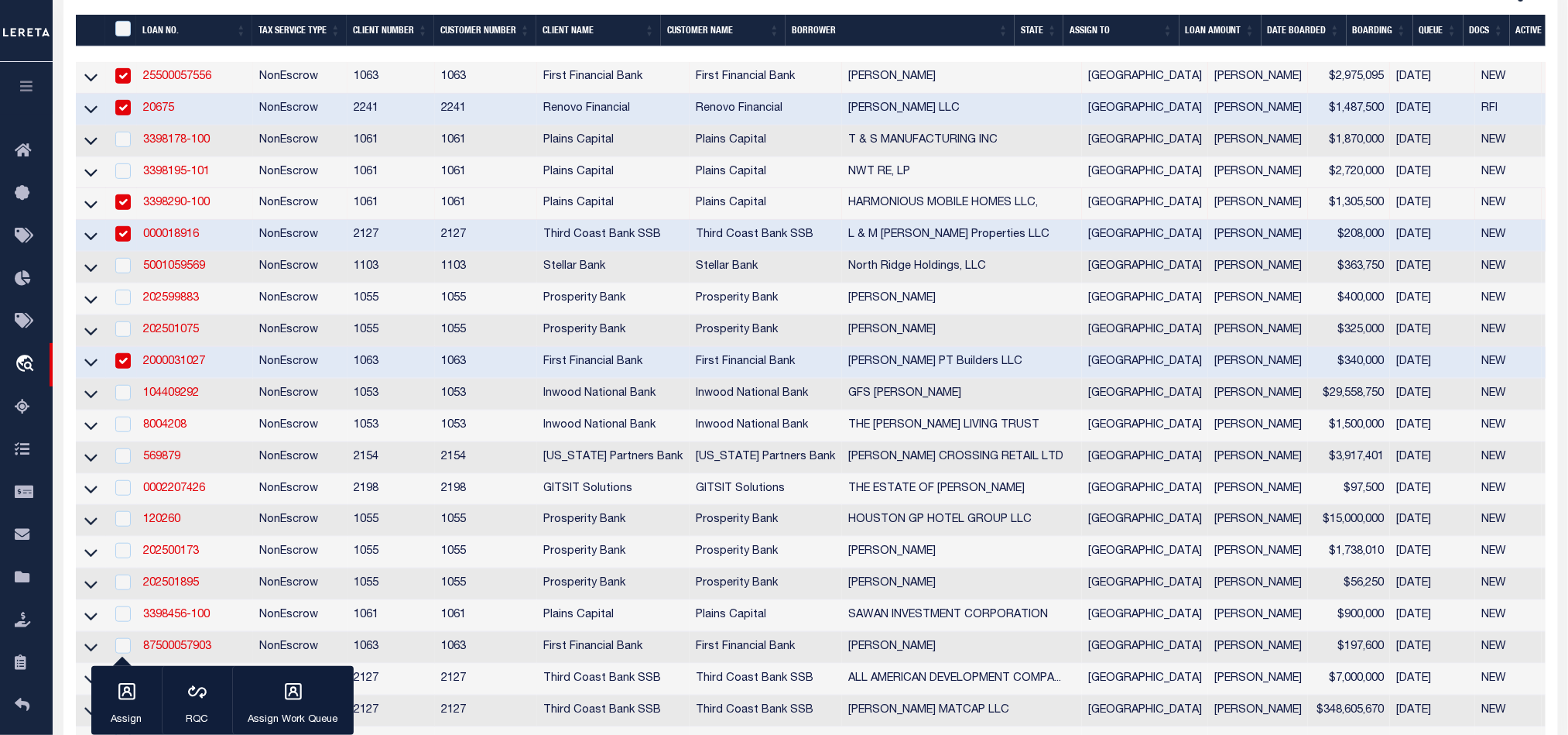
click at [300, 367] on td "NonEscrow" at bounding box center [300, 363] width 94 height 31
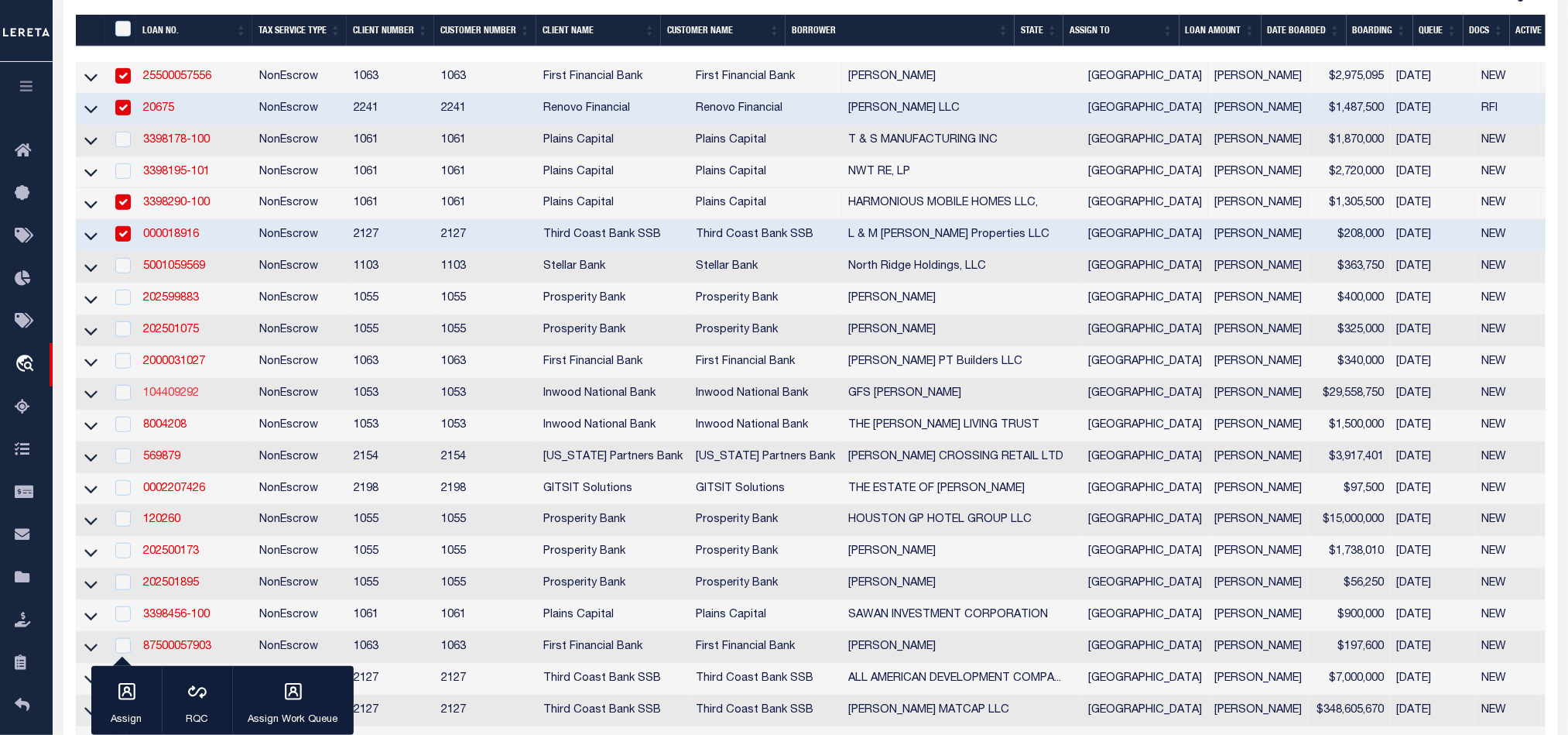
click at [173, 398] on link "104409292" at bounding box center [171, 393] width 56 height 10
